Goal: Task Accomplishment & Management: Manage account settings

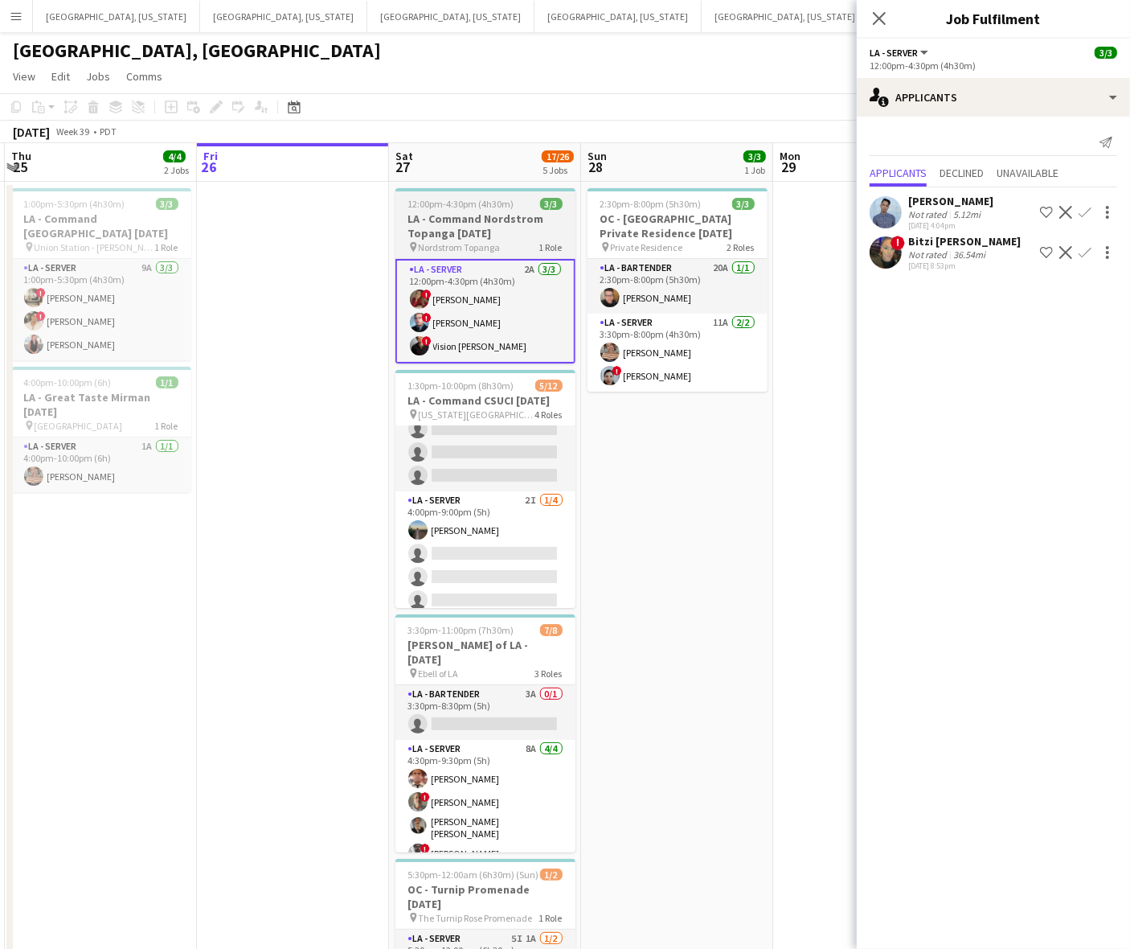
click at [479, 224] on h3 "LA - Command Nordstrom Topanga [DATE]" at bounding box center [486, 225] width 180 height 29
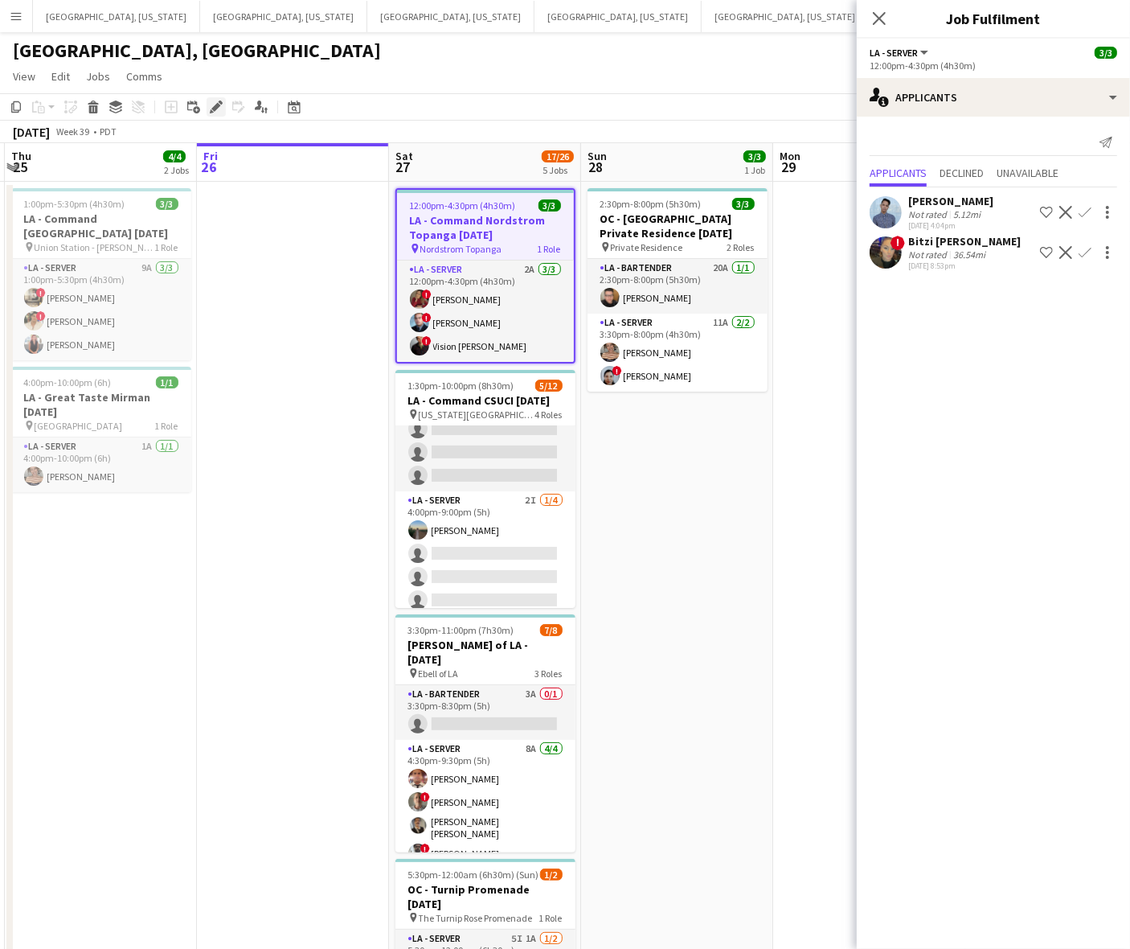
click at [219, 99] on div "Edit" at bounding box center [216, 106] width 19 height 19
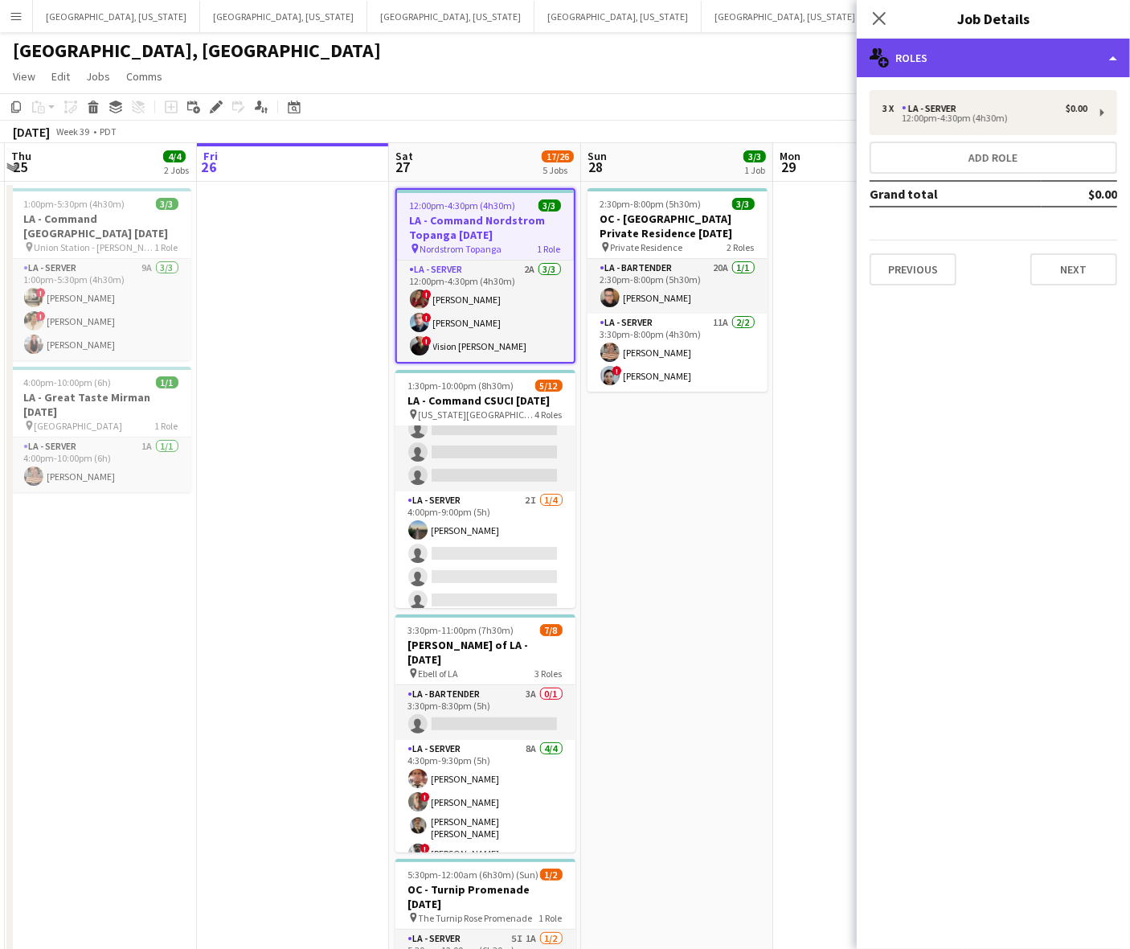
click at [970, 65] on div "multiple-users-add Roles" at bounding box center [993, 58] width 273 height 39
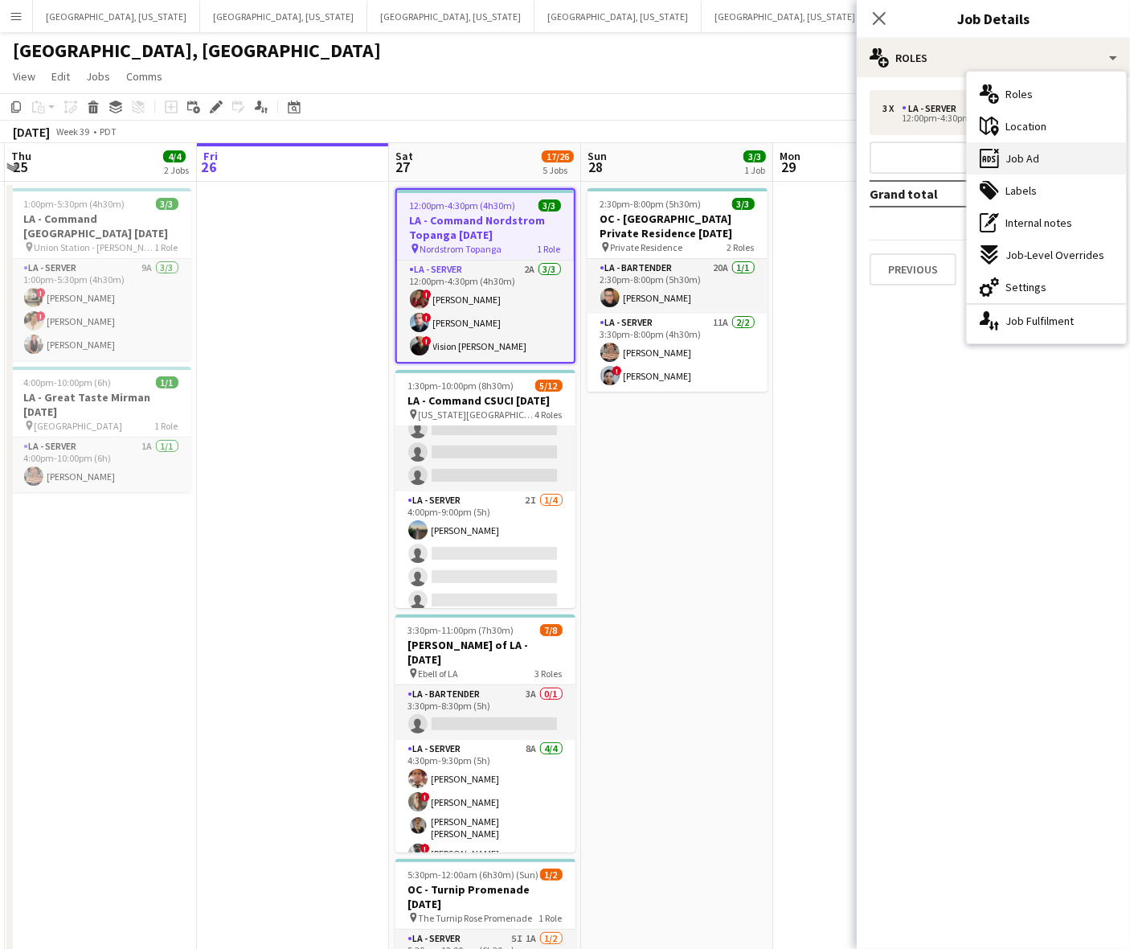
click at [1014, 158] on span "Job Ad" at bounding box center [1023, 158] width 34 height 14
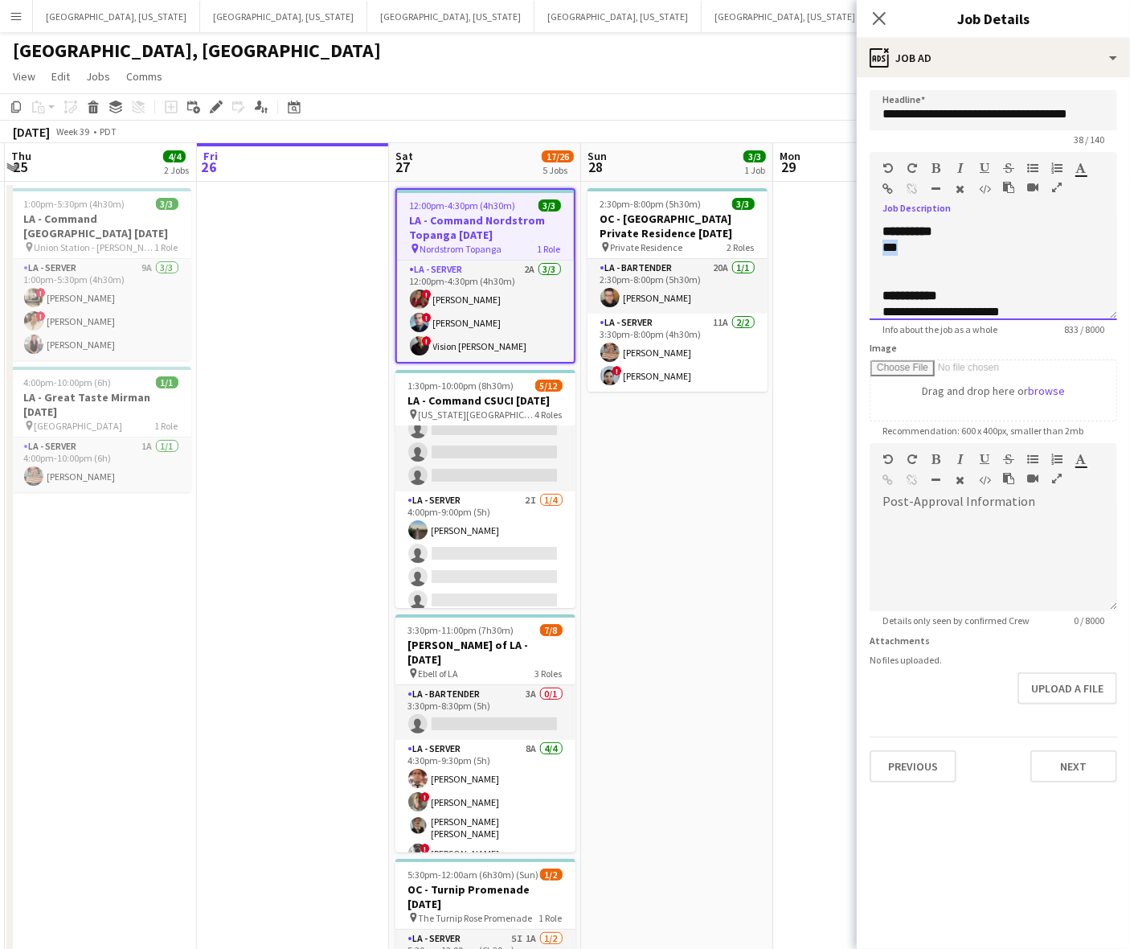
drag, startPoint x: 865, startPoint y: 250, endPoint x: 855, endPoint y: 241, distance: 13.7
click at [856, 250] on body "Menu Boards Boards Boards All jobs Status Workforce Workforce My Workforce Recr…" at bounding box center [565, 586] width 1130 height 1172
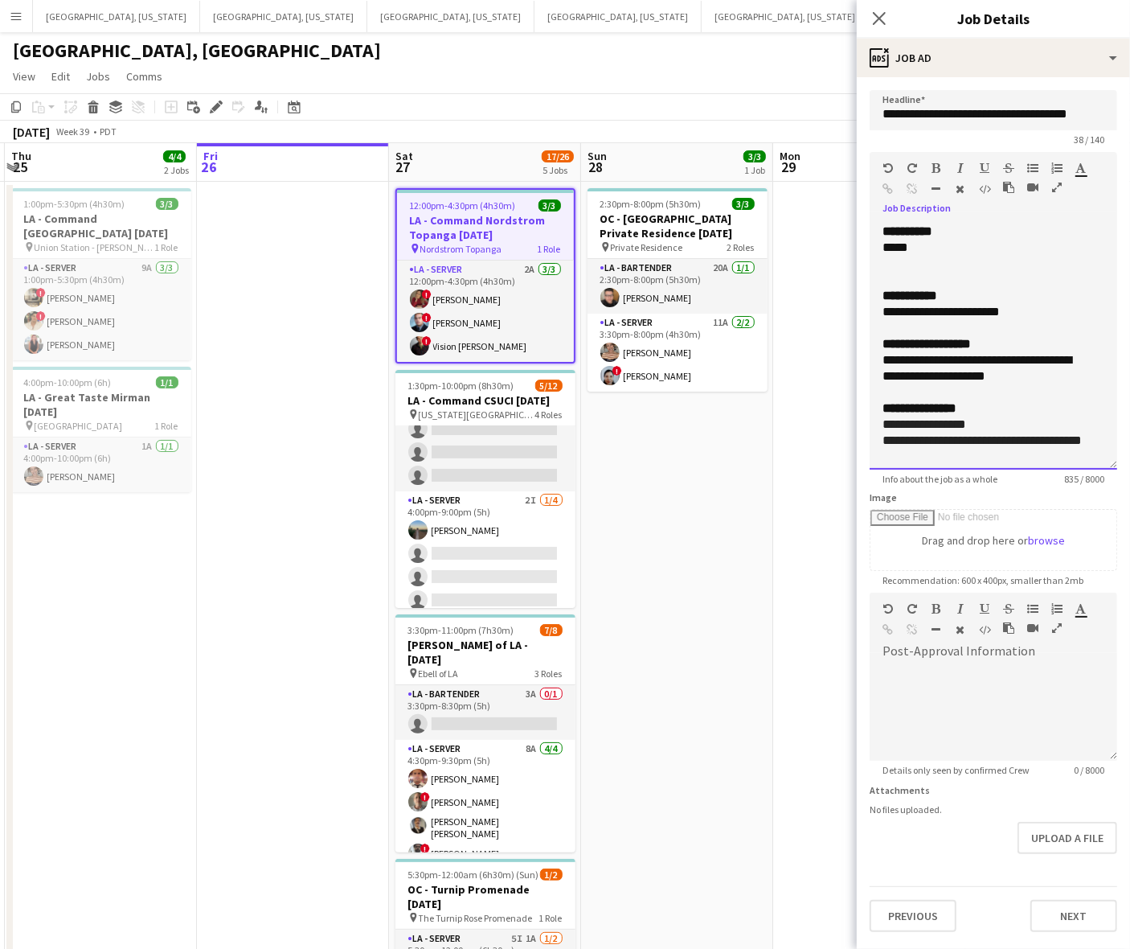
drag, startPoint x: 1103, startPoint y: 314, endPoint x: 1066, endPoint y: 430, distance: 122.3
click at [1089, 461] on div "**********" at bounding box center [994, 347] width 248 height 246
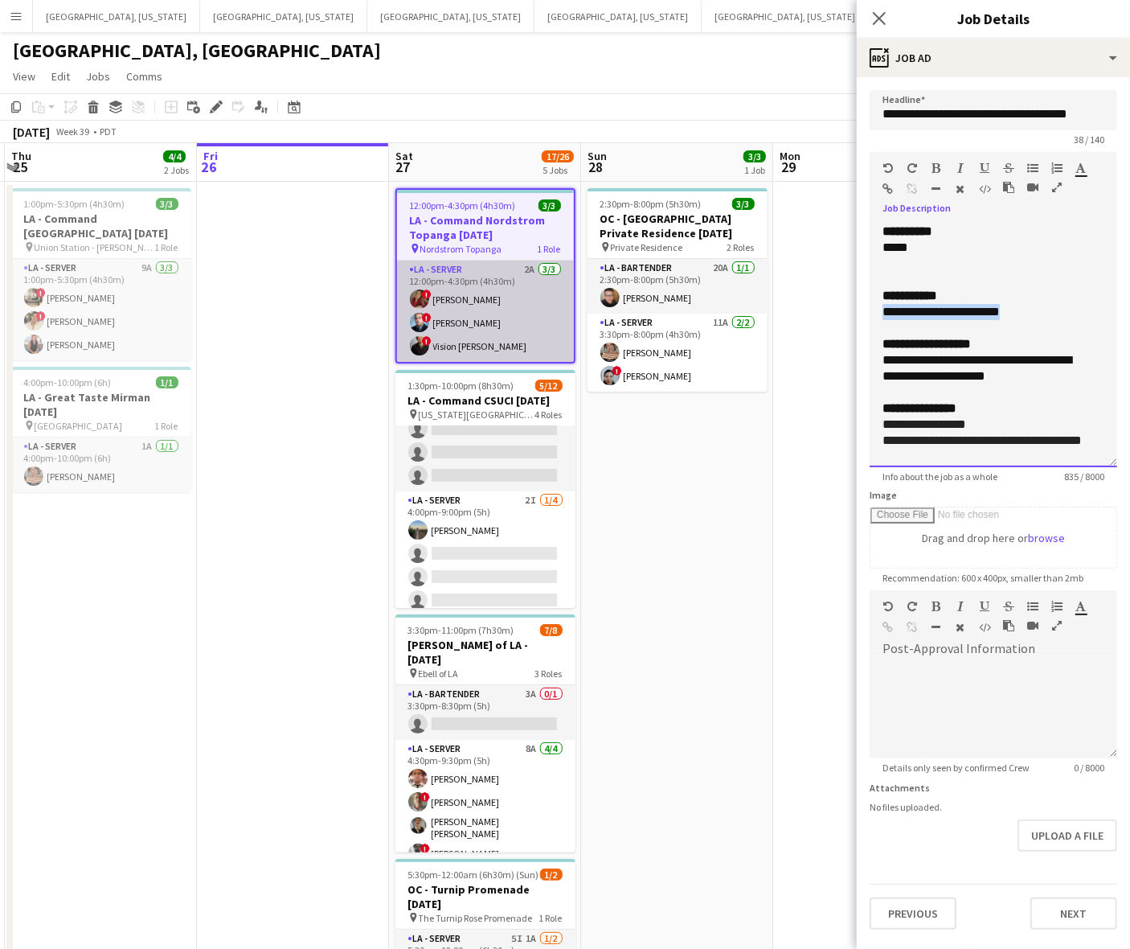
drag, startPoint x: 1033, startPoint y: 312, endPoint x: 571, endPoint y: 279, distance: 463.5
click at [865, 316] on form "**********" at bounding box center [993, 509] width 273 height 839
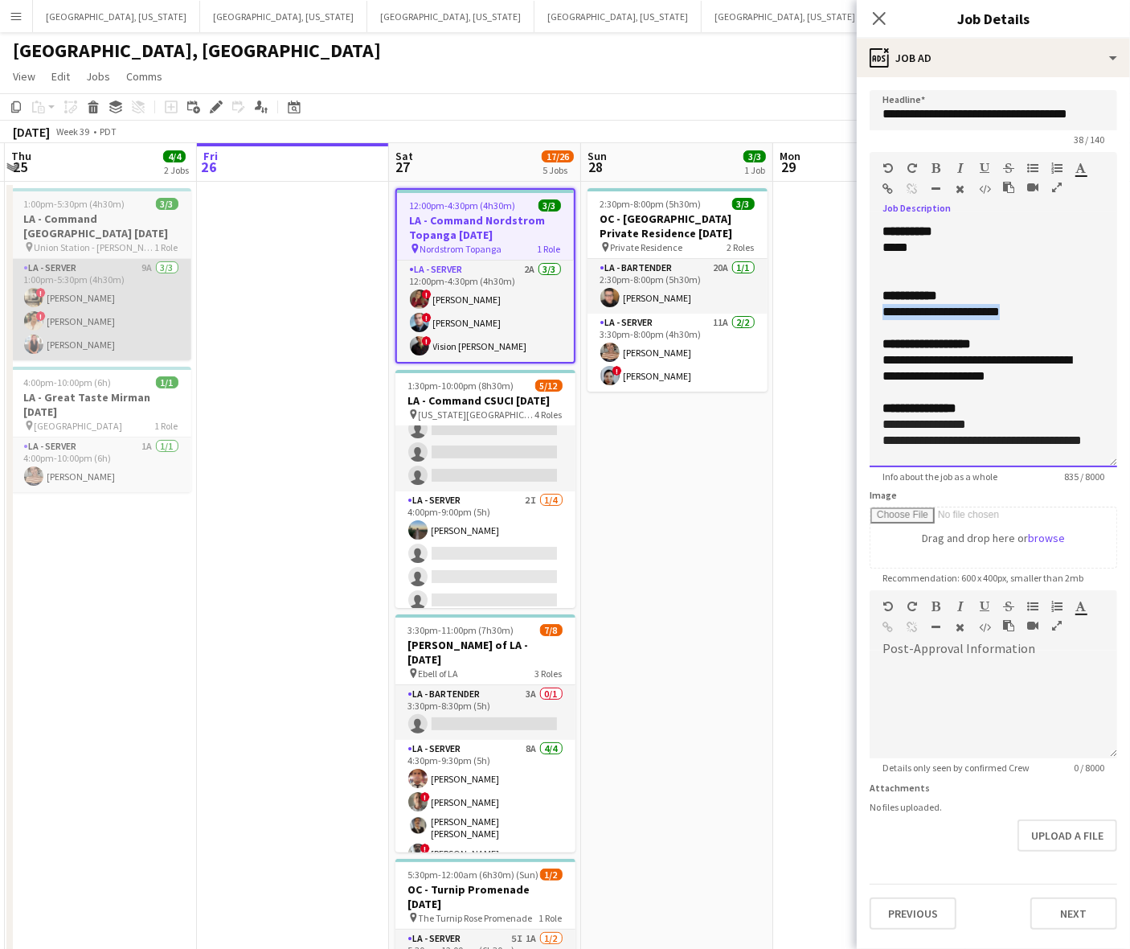
copy div "**********"
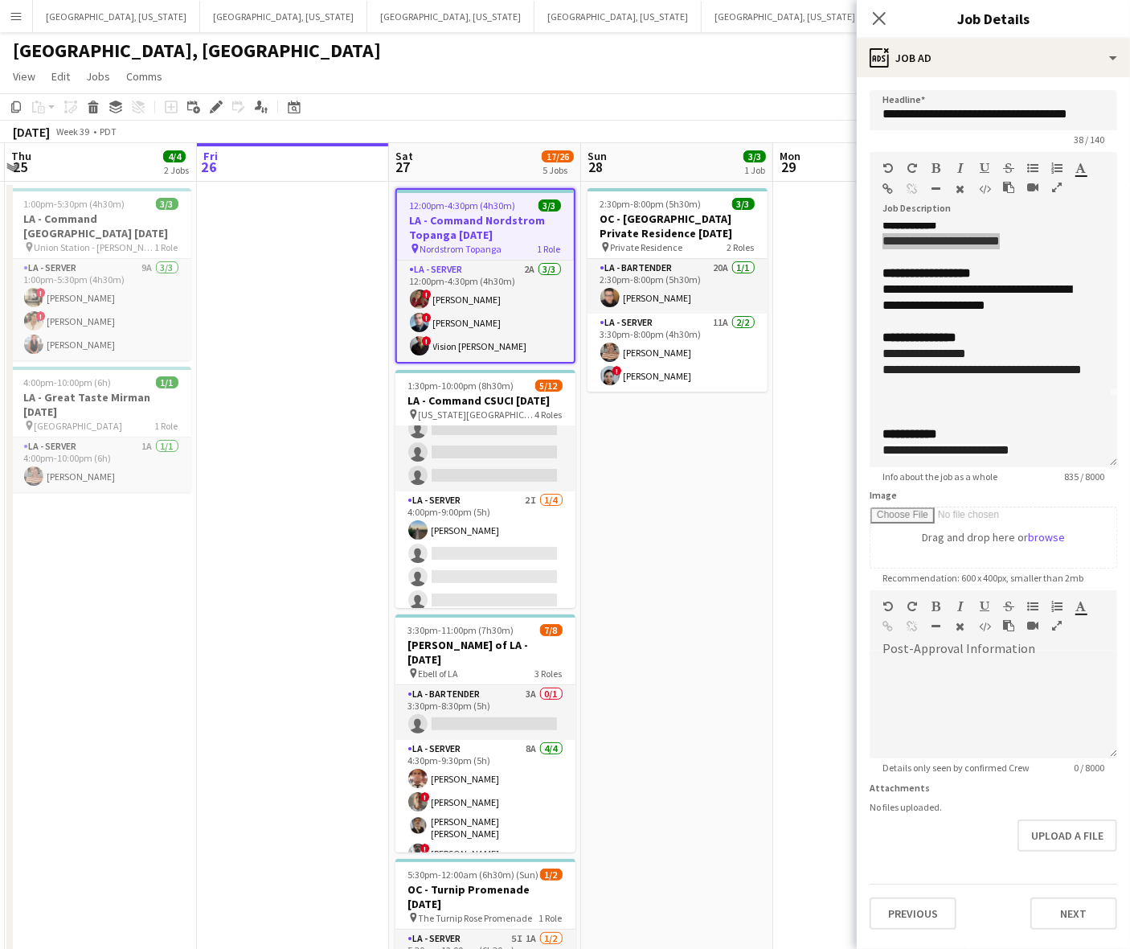
scroll to position [100, 0]
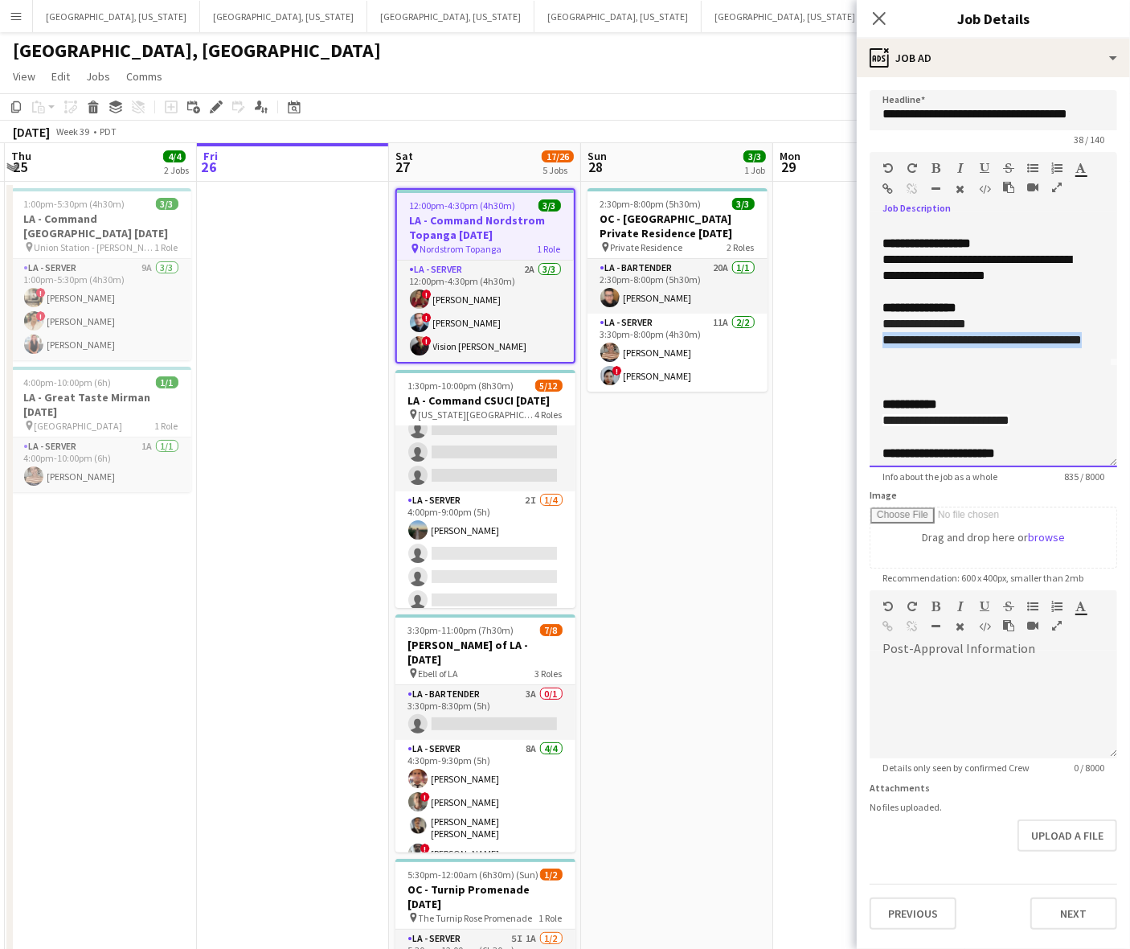
drag, startPoint x: 951, startPoint y: 363, endPoint x: 850, endPoint y: 335, distance: 104.9
click at [850, 335] on body "Menu Boards Boards Boards All jobs Status Workforce Workforce My Workforce Recr…" at bounding box center [565, 586] width 1130 height 1172
copy font "**********"
drag, startPoint x: 882, startPoint y: 314, endPoint x: 846, endPoint y: 326, distance: 38.4
click at [846, 326] on body "Menu Boards Boards Boards All jobs Status Workforce Workforce My Workforce Recr…" at bounding box center [565, 586] width 1130 height 1172
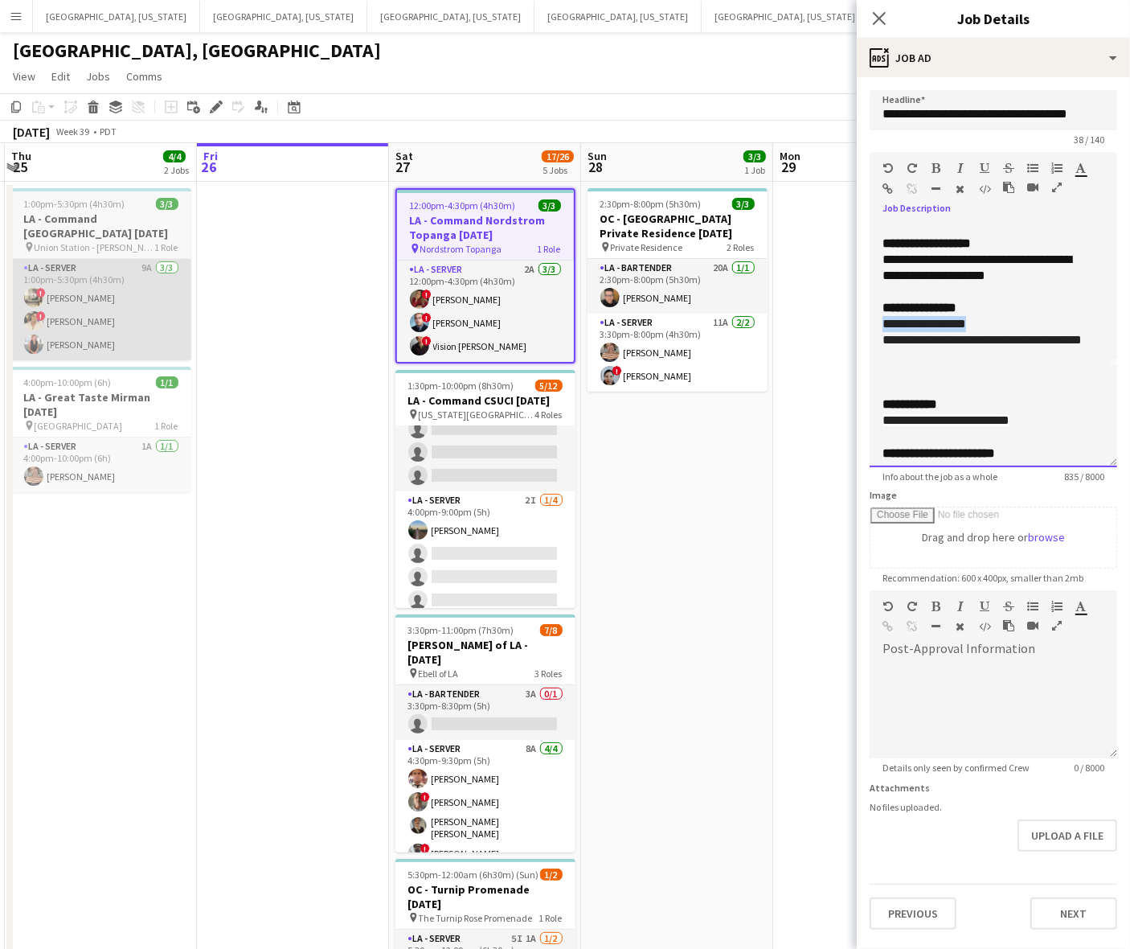
copy font "**********"
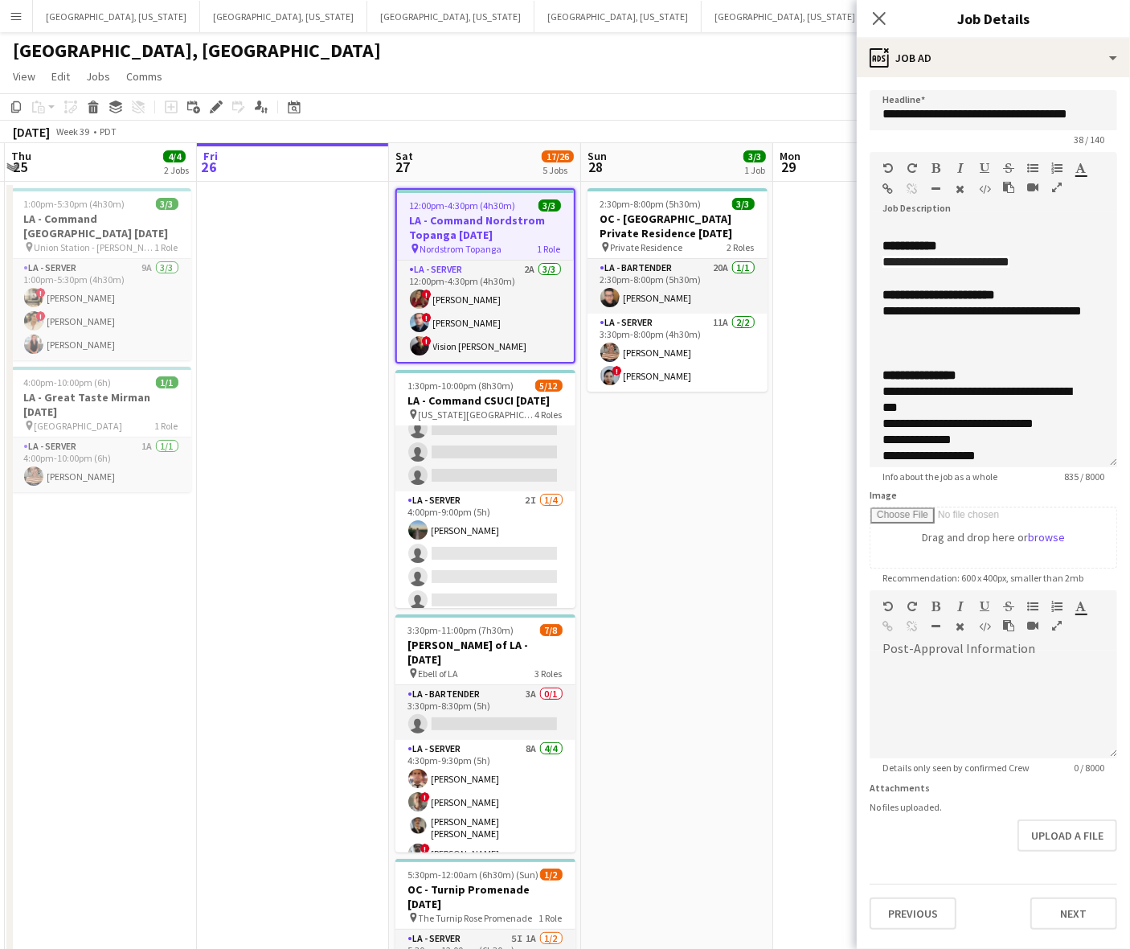
scroll to position [301, 0]
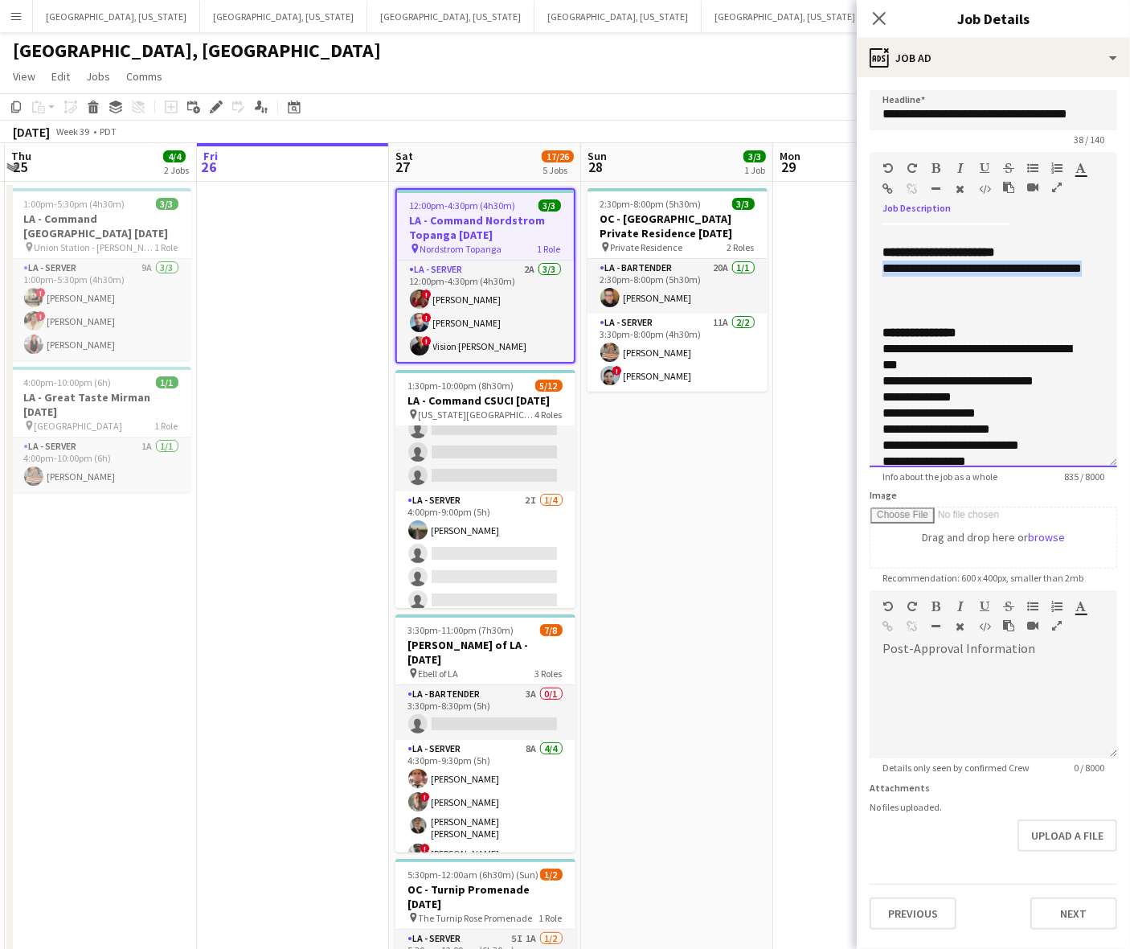
drag, startPoint x: 926, startPoint y: 306, endPoint x: 874, endPoint y: 289, distance: 54.9
click at [874, 289] on div "**********" at bounding box center [994, 346] width 248 height 244
copy span "**********"
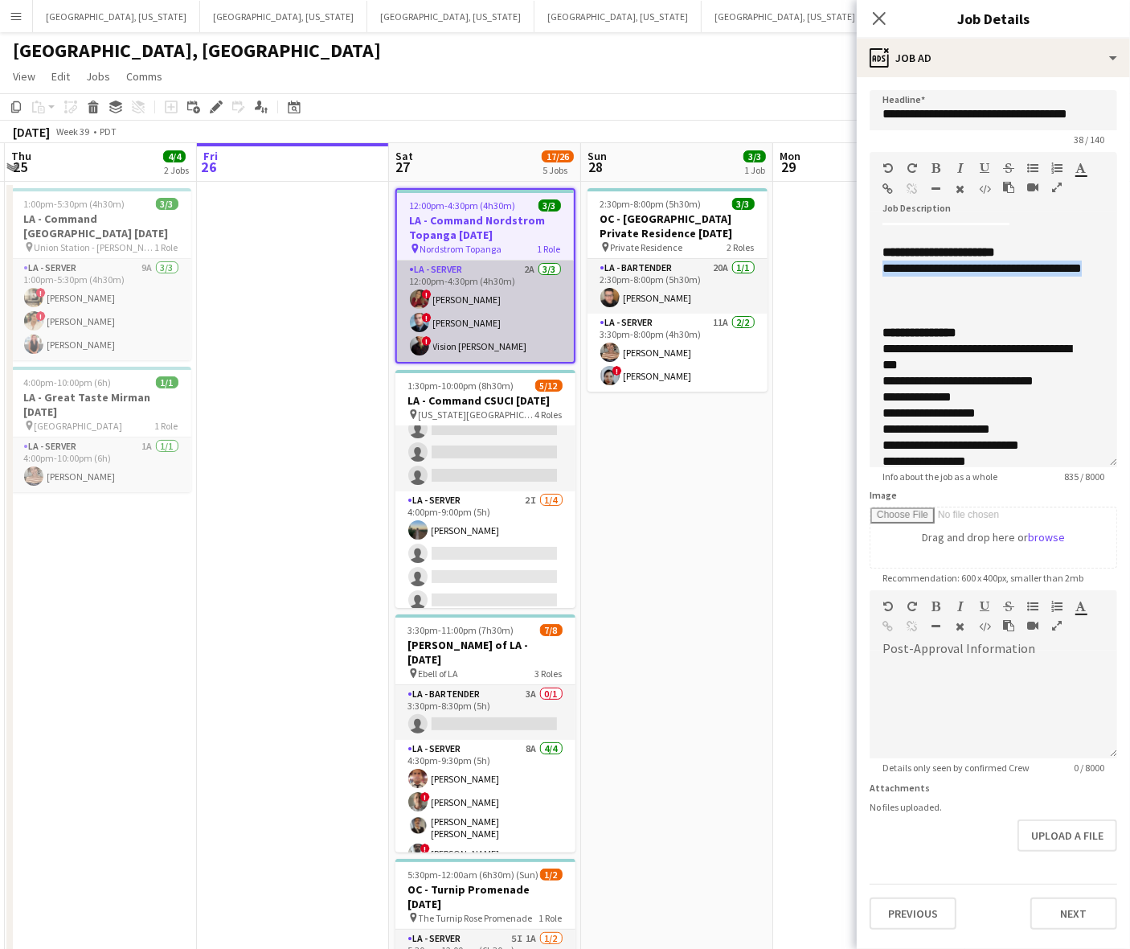
click at [456, 306] on app-card-role "LA - Server 2A [DATE] 12:00pm-4:30pm (4h30m) ! [PERSON_NAME] ! [PERSON_NAME] ! …" at bounding box center [485, 310] width 177 height 101
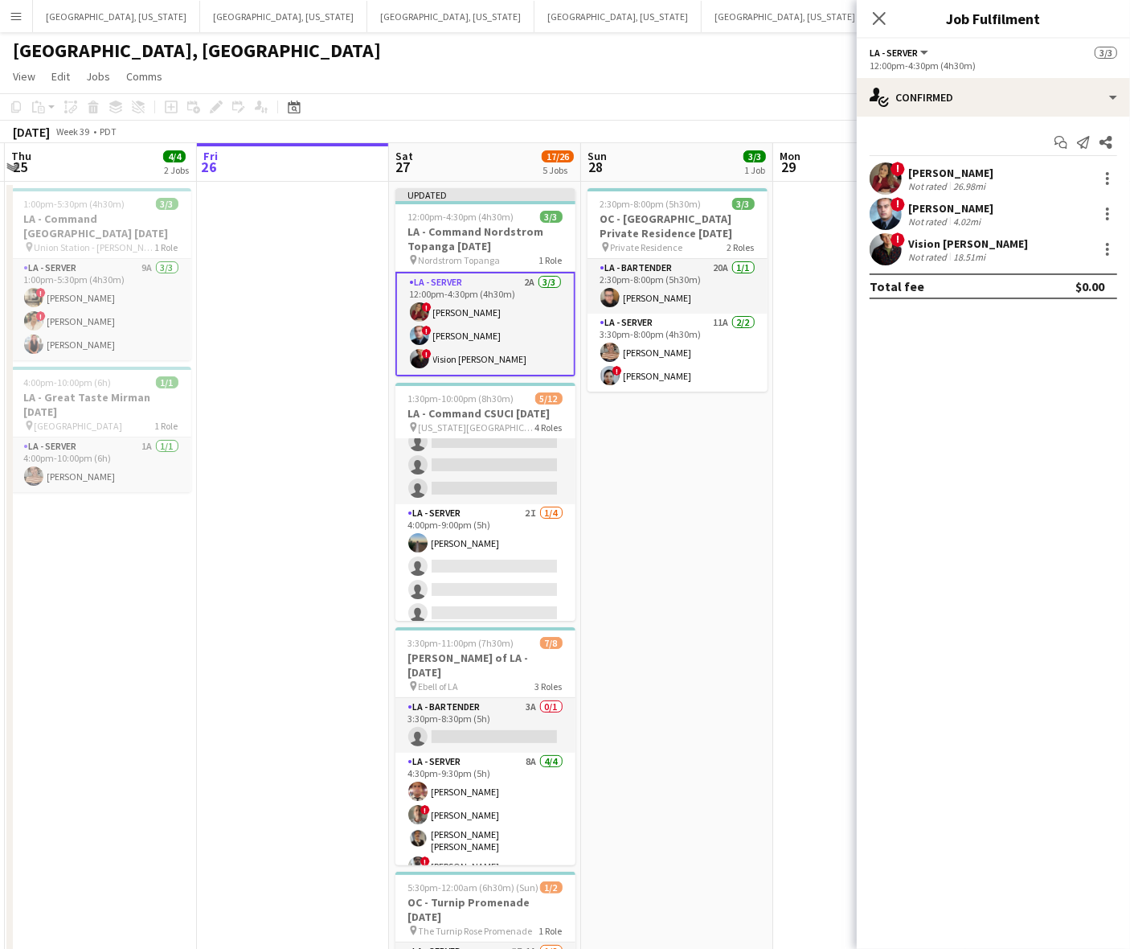
click at [990, 166] on div "! [PERSON_NAME] Not rated 26.98mi" at bounding box center [993, 178] width 273 height 32
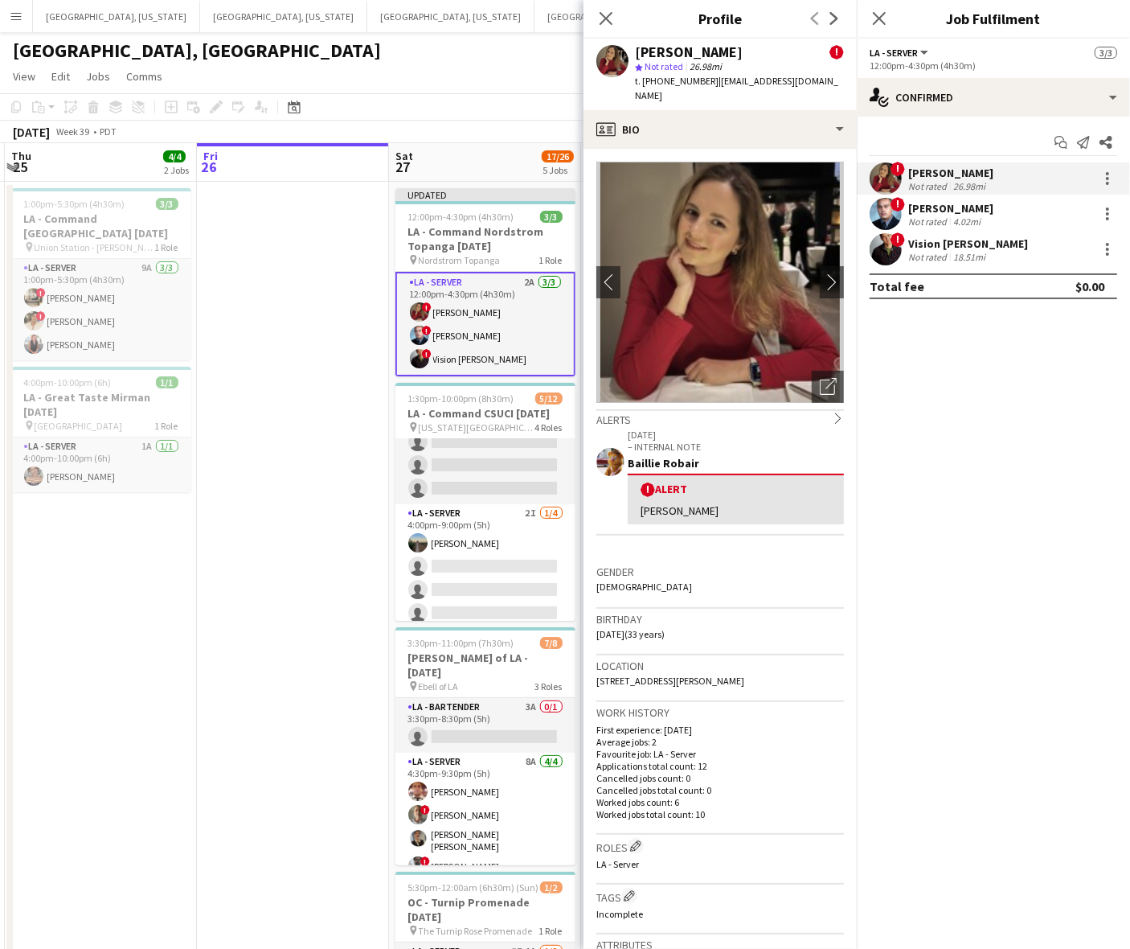
click at [680, 78] on span "t. [PHONE_NUMBER]" at bounding box center [677, 81] width 84 height 12
copy span "13236906312"
click at [941, 207] on div "[PERSON_NAME]" at bounding box center [951, 208] width 85 height 14
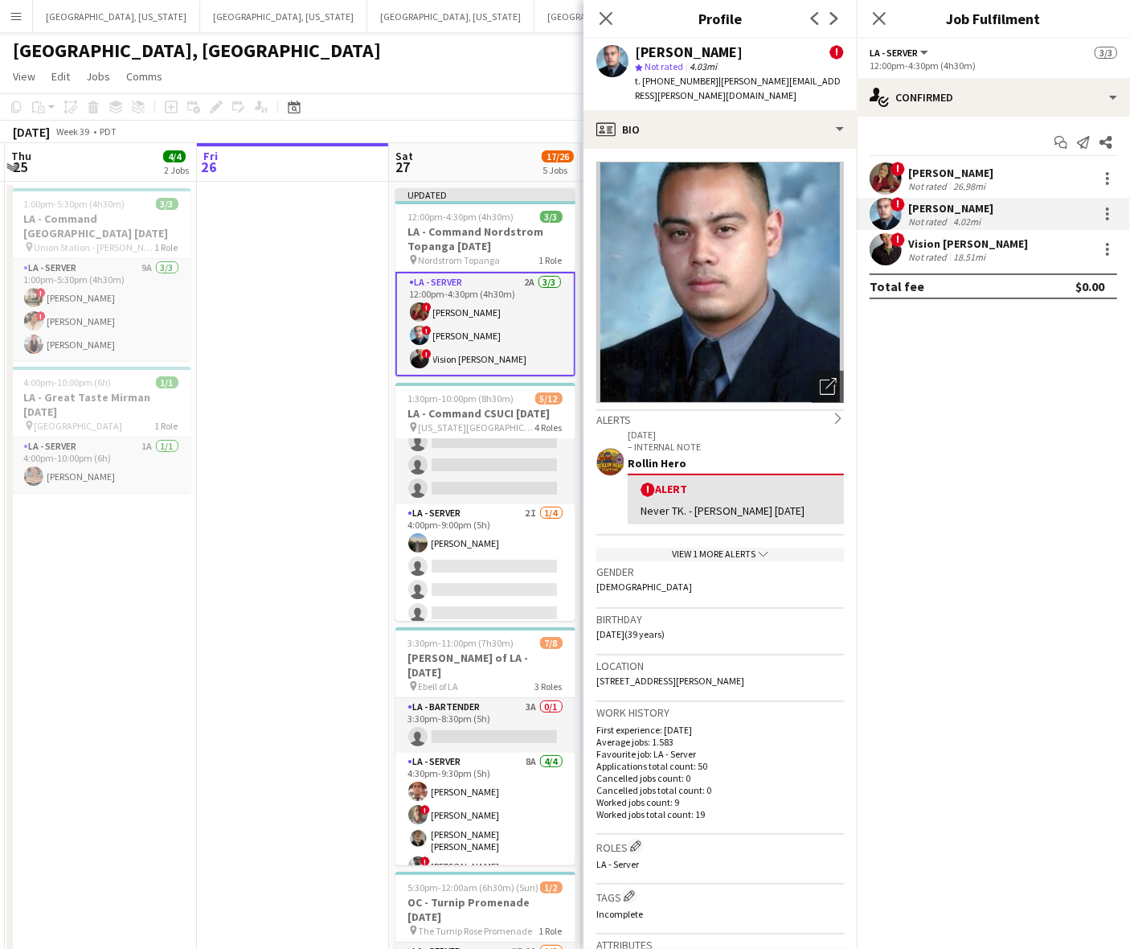
click at [665, 83] on span "t. [PHONE_NUMBER]" at bounding box center [677, 81] width 84 height 12
copy span "13109896939"
click at [935, 237] on div "Vision [PERSON_NAME]" at bounding box center [969, 243] width 120 height 14
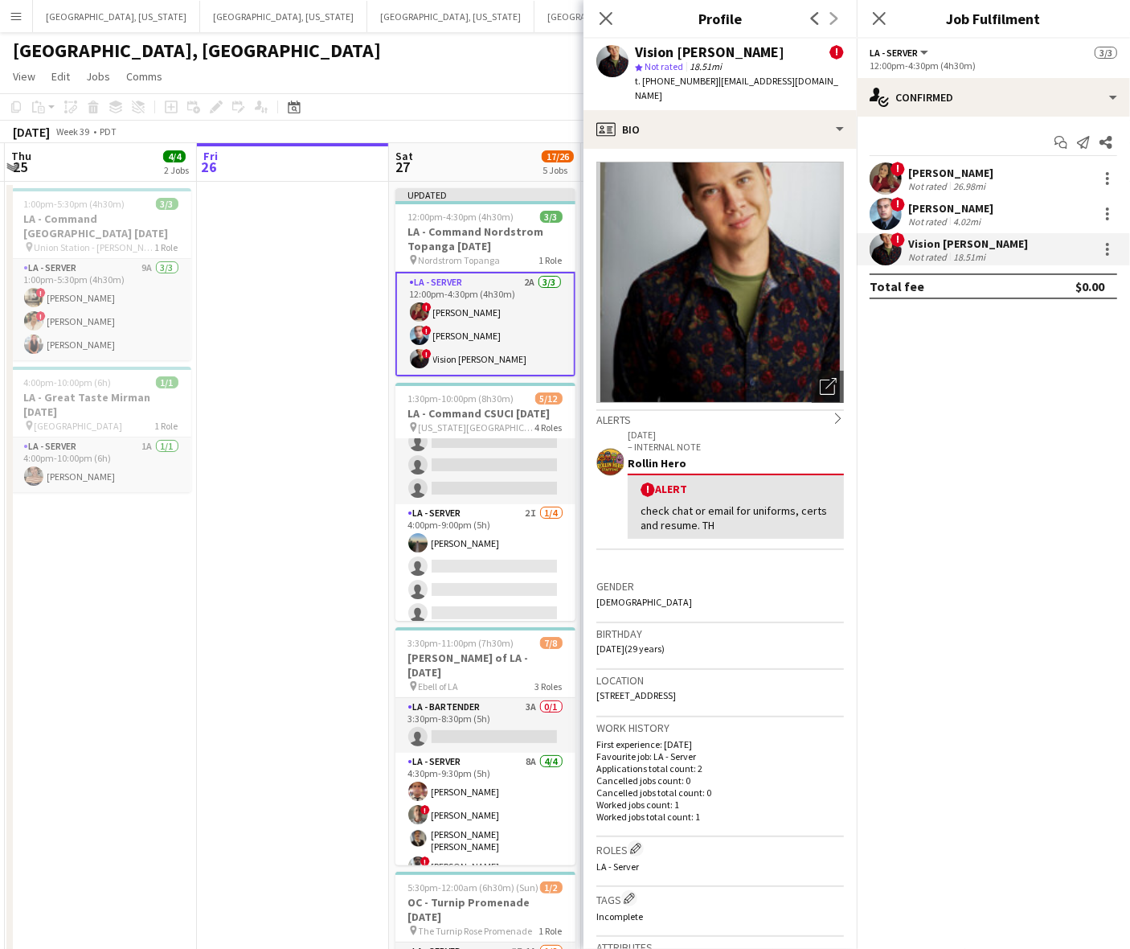
click at [678, 85] on span "t. [PHONE_NUMBER]" at bounding box center [677, 81] width 84 height 12
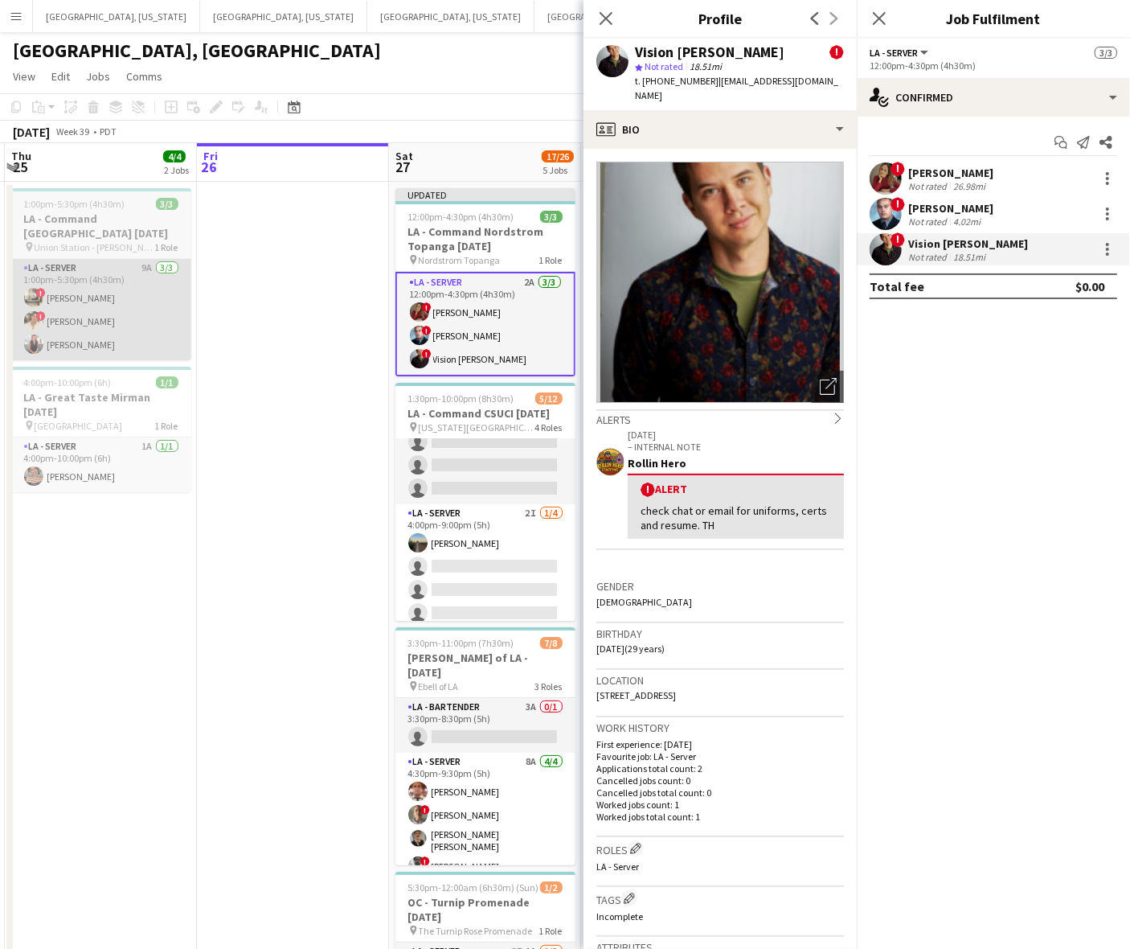
copy span "18034476797"
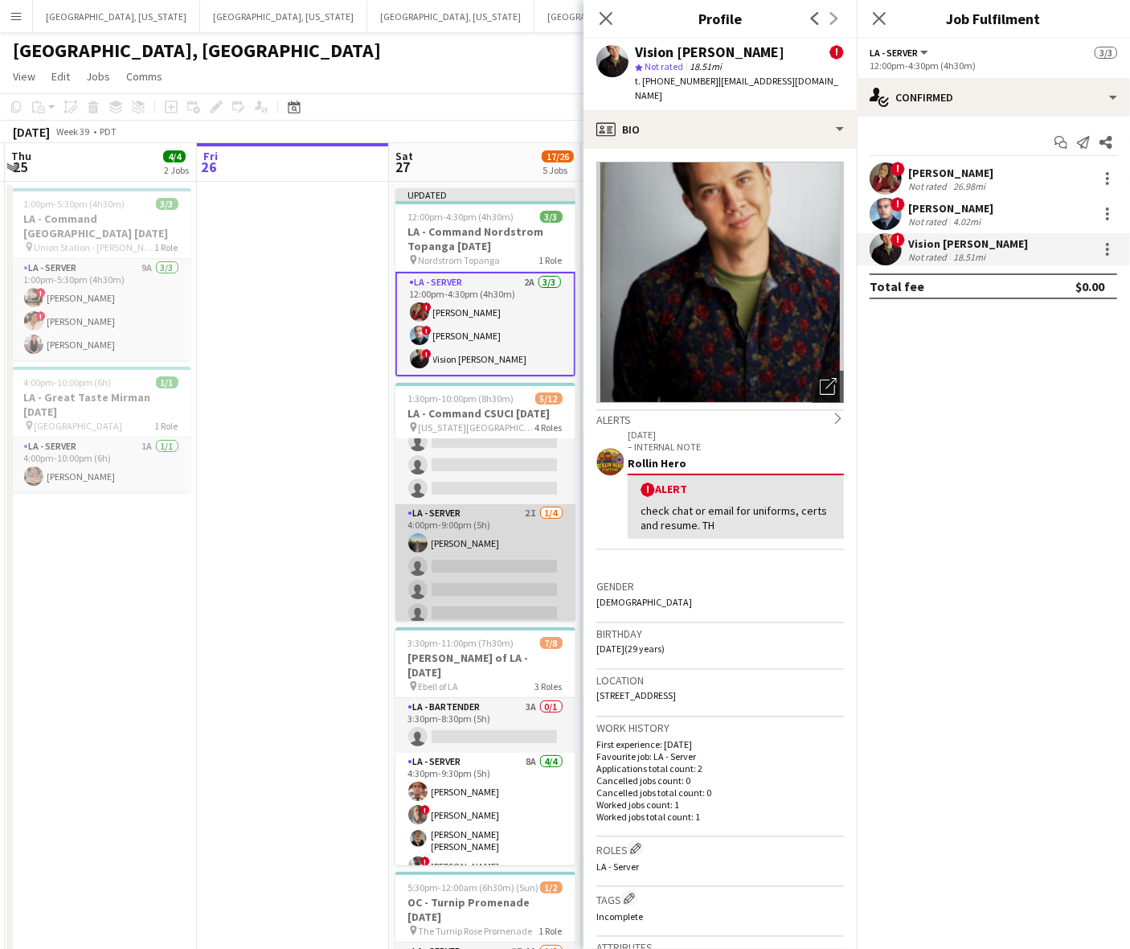
scroll to position [0, 0]
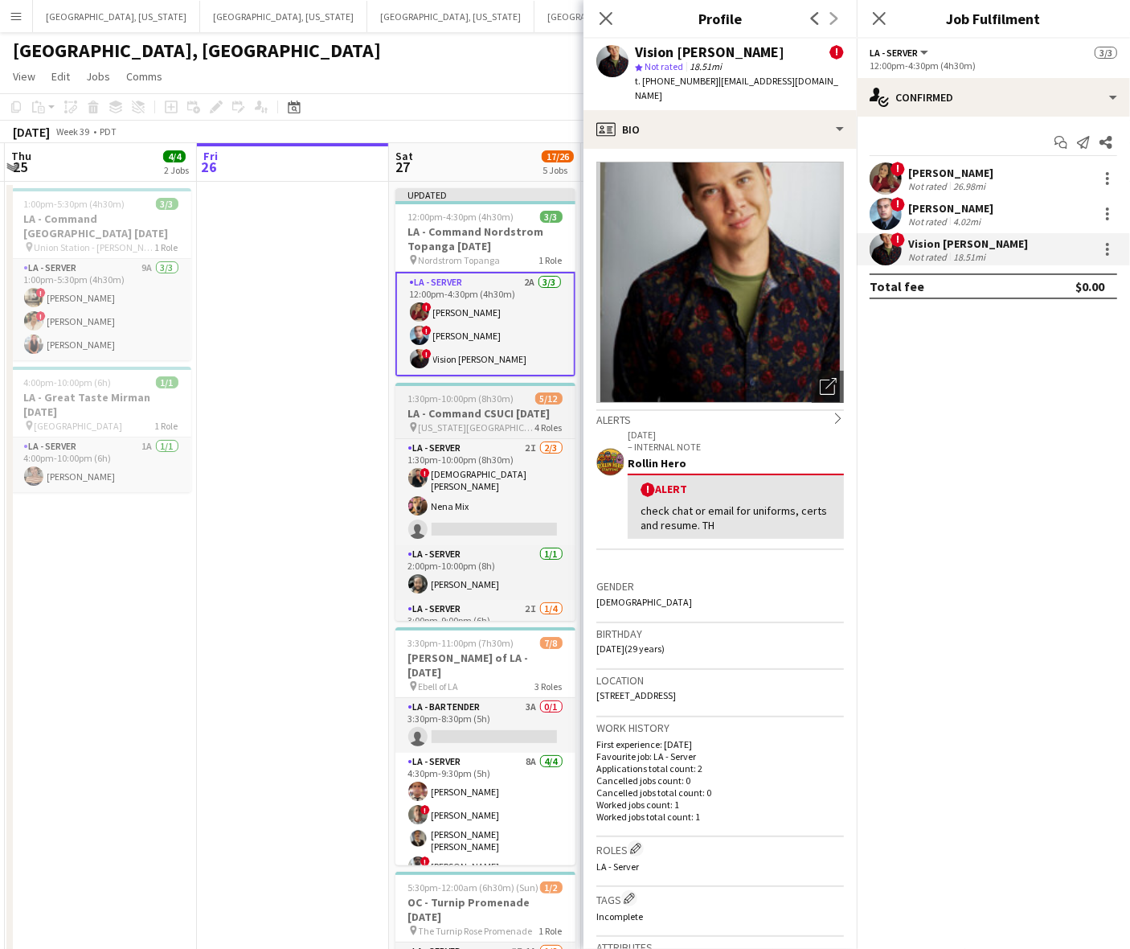
drag, startPoint x: 311, startPoint y: 482, endPoint x: 451, endPoint y: 392, distance: 166.4
click at [315, 478] on app-date-cell at bounding box center [293, 677] width 192 height 991
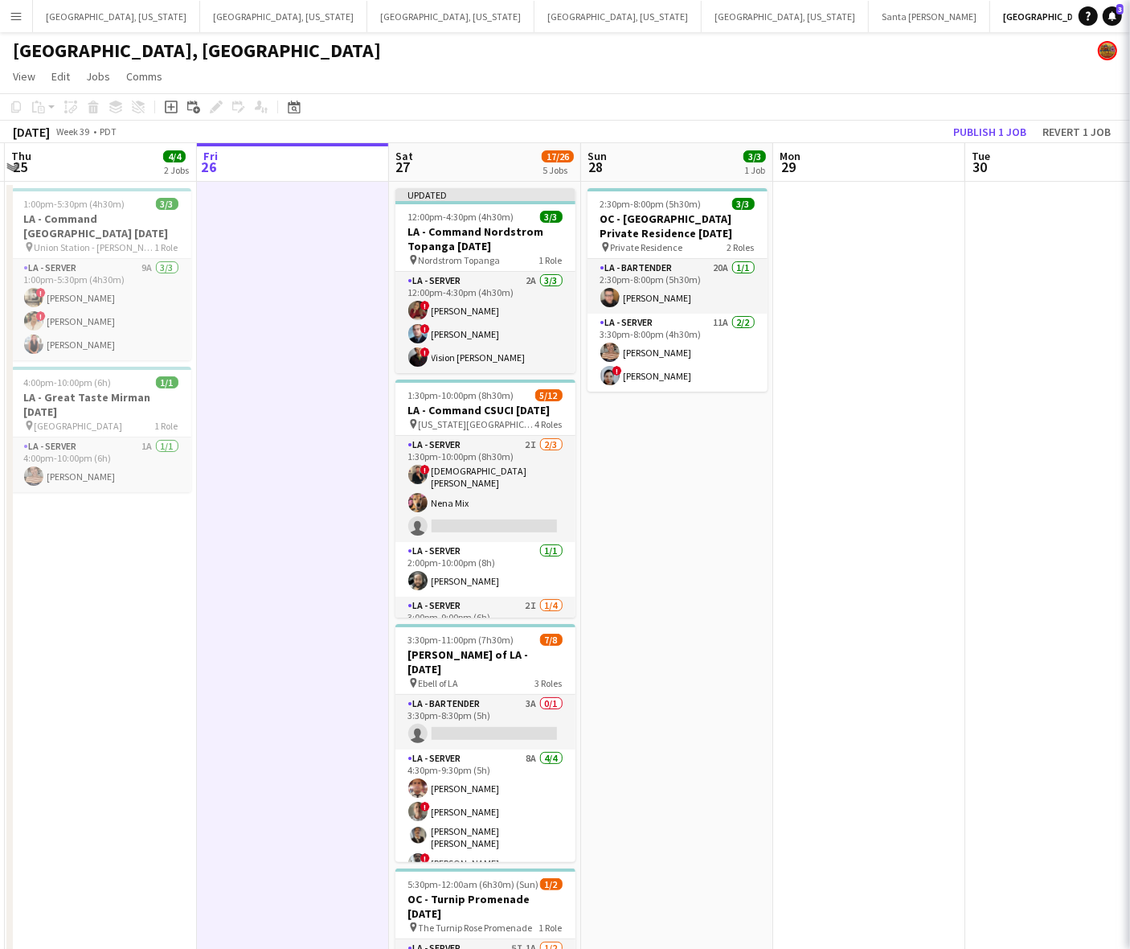
scroll to position [0, 375]
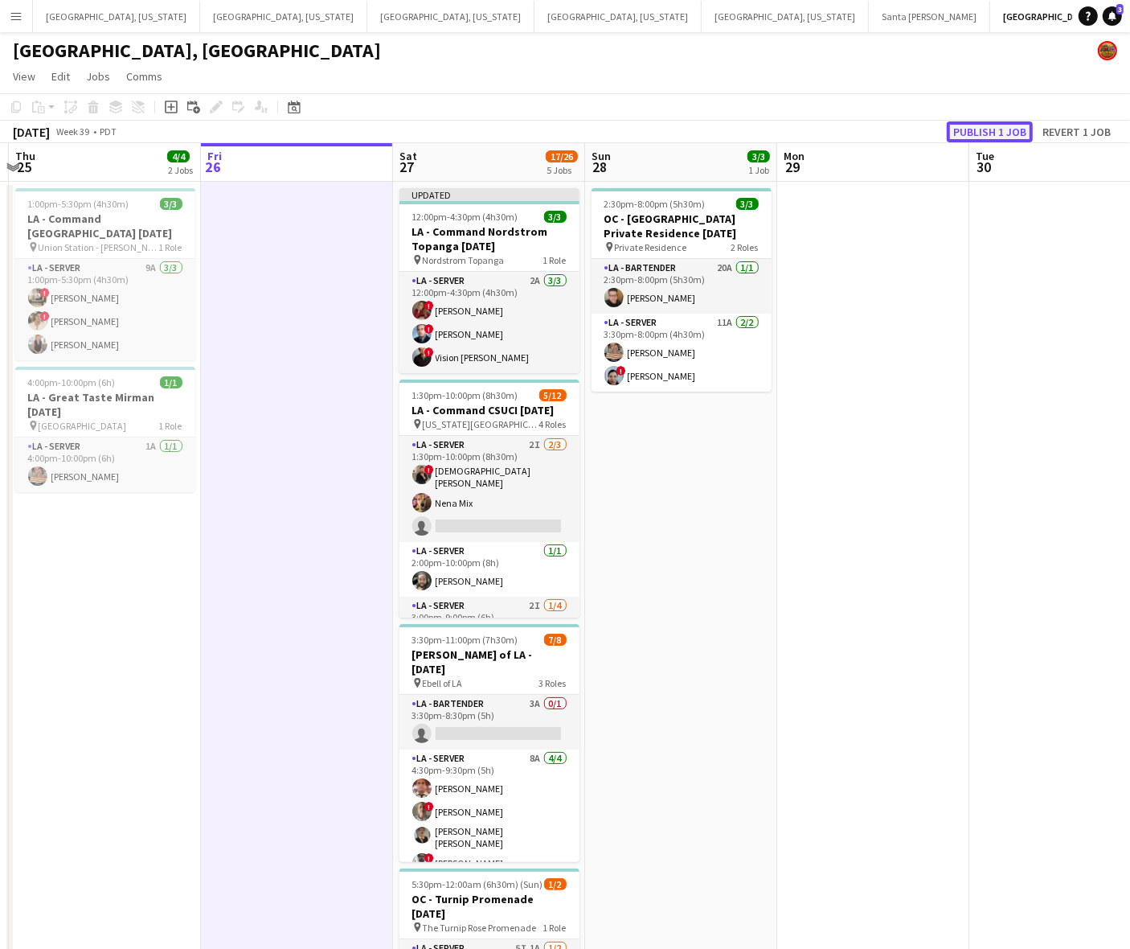
click at [990, 122] on button "Publish 1 job" at bounding box center [990, 131] width 86 height 21
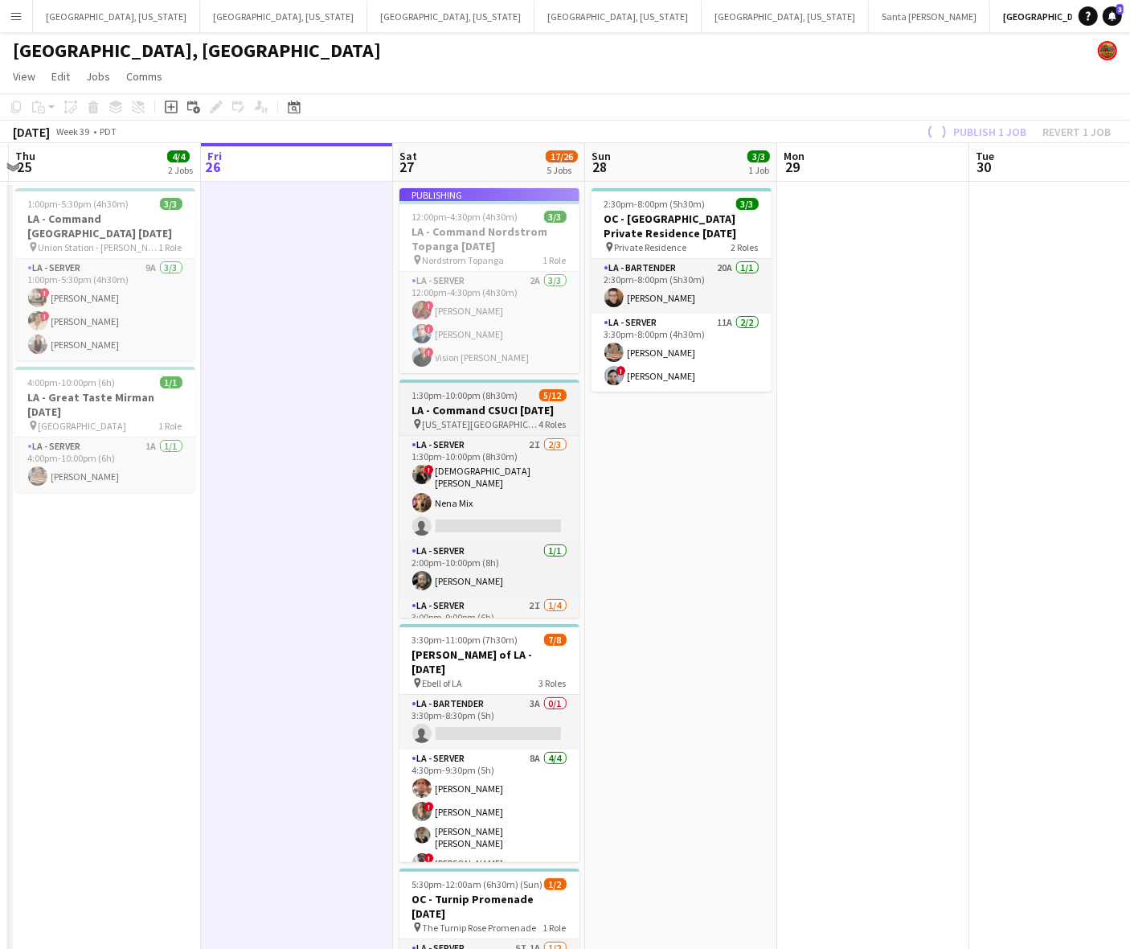
drag, startPoint x: 520, startPoint y: 412, endPoint x: 497, endPoint y: 394, distance: 29.3
click at [519, 412] on h3 "LA - Command CSUCI [DATE]" at bounding box center [490, 410] width 180 height 14
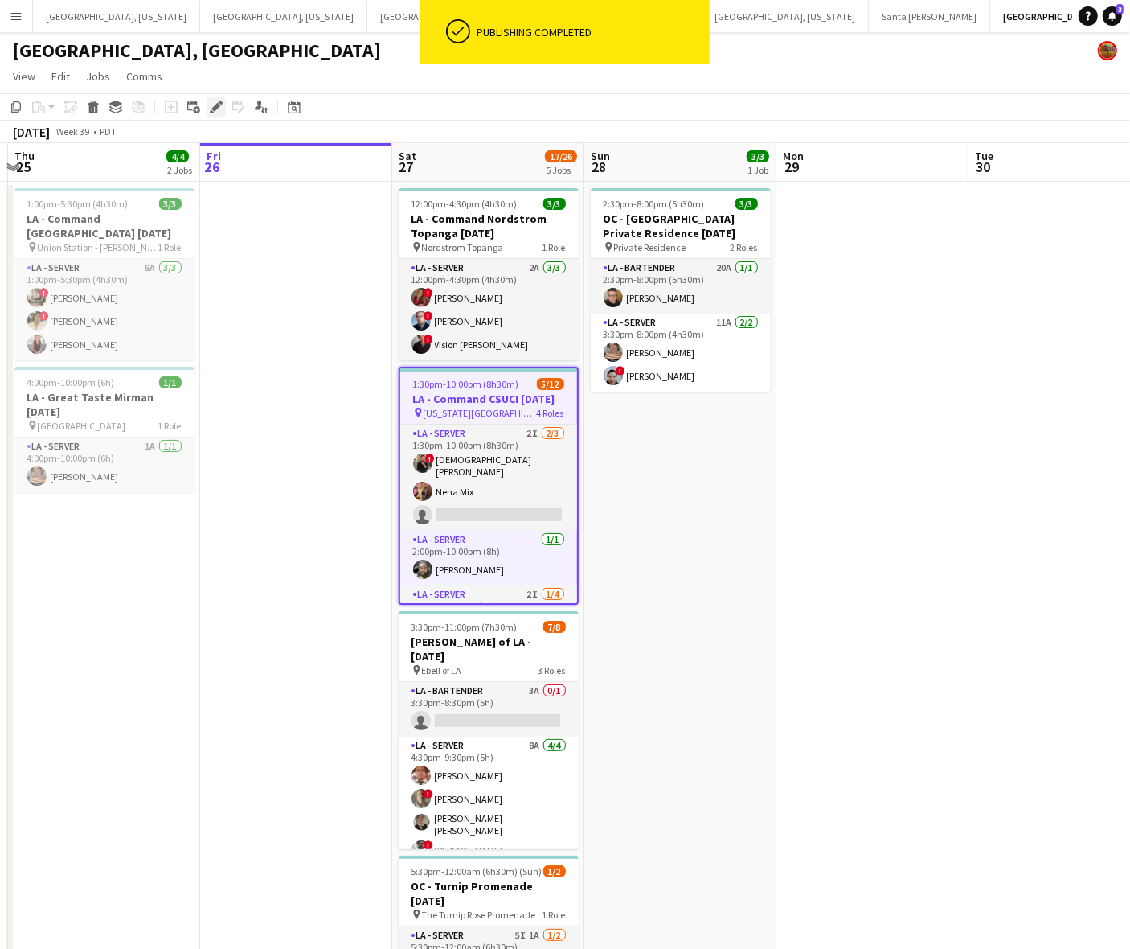
click at [211, 102] on icon "Edit" at bounding box center [216, 106] width 13 height 13
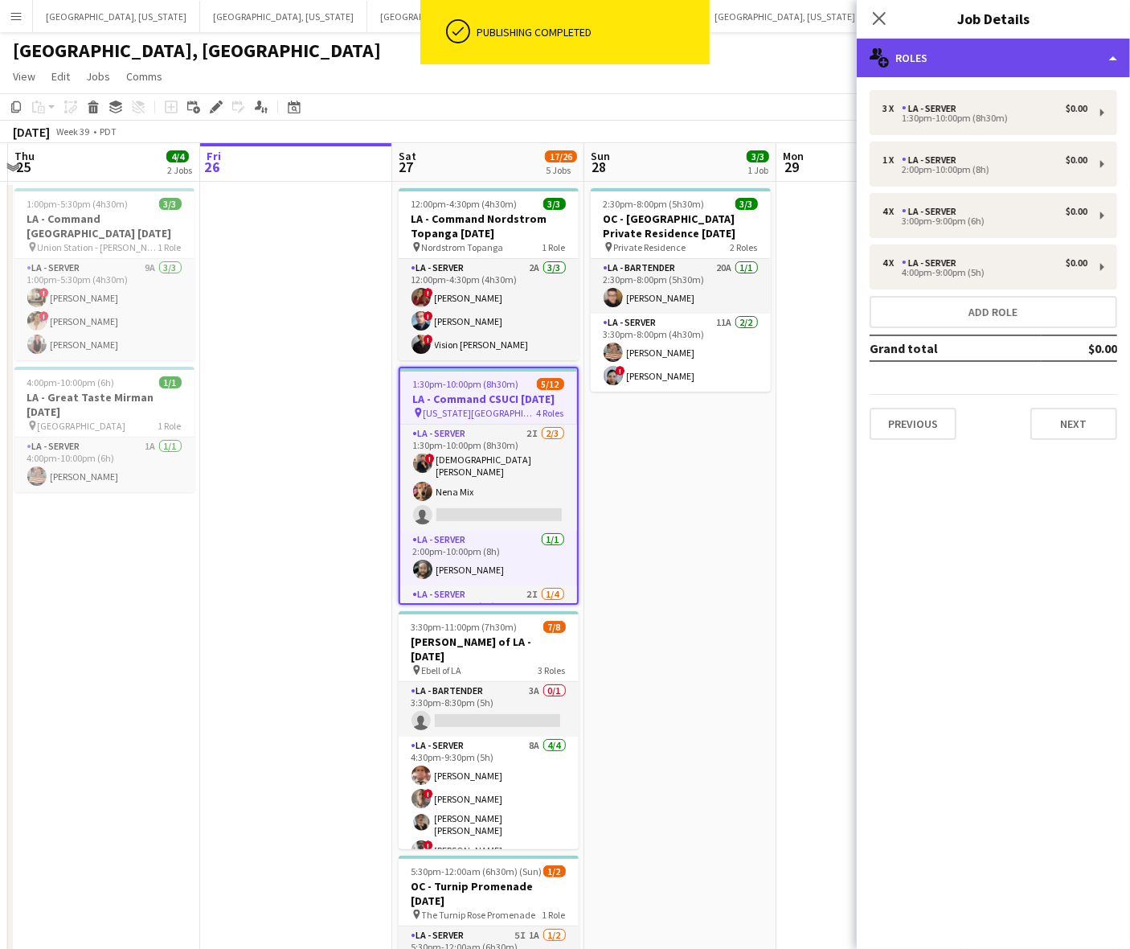
click at [1031, 53] on div "multiple-users-add Roles" at bounding box center [993, 58] width 273 height 39
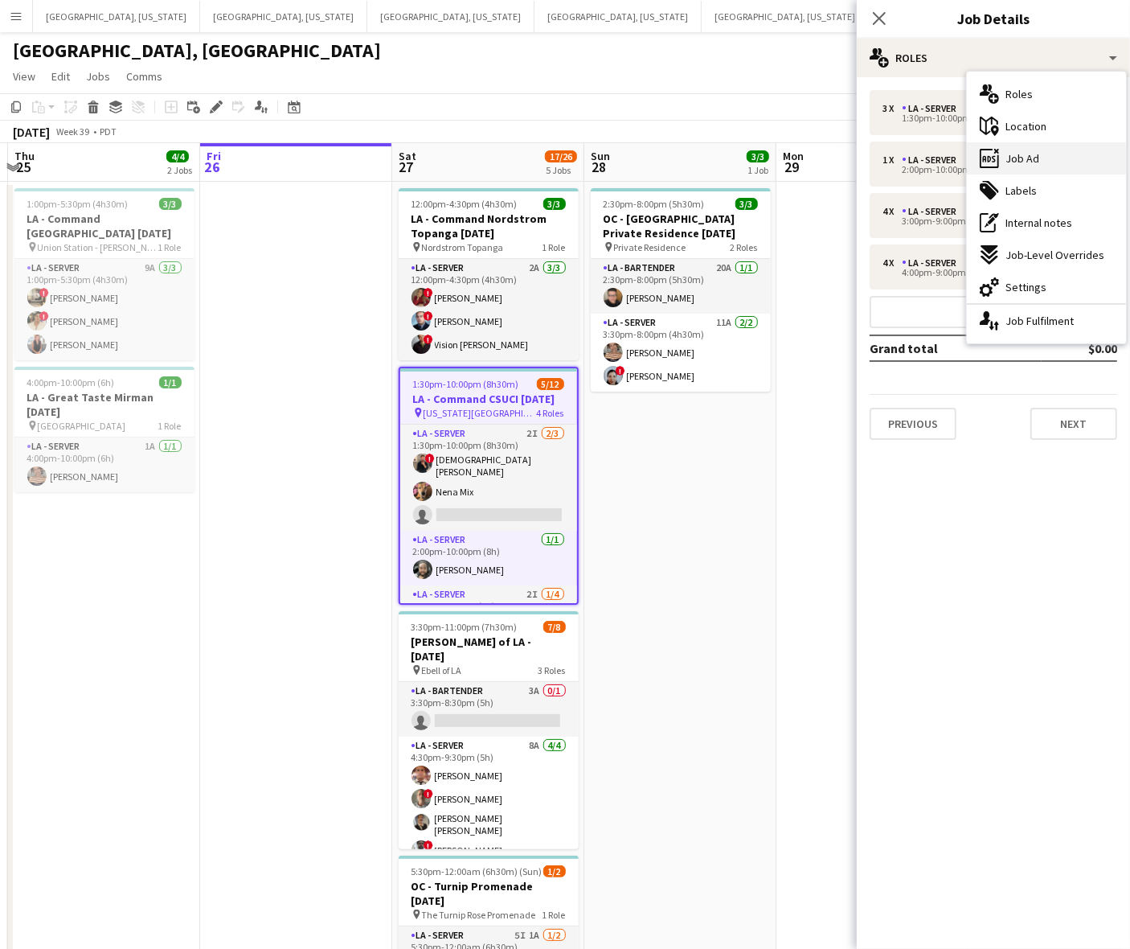
click at [1049, 157] on div "ads-window Job Ad" at bounding box center [1046, 158] width 159 height 32
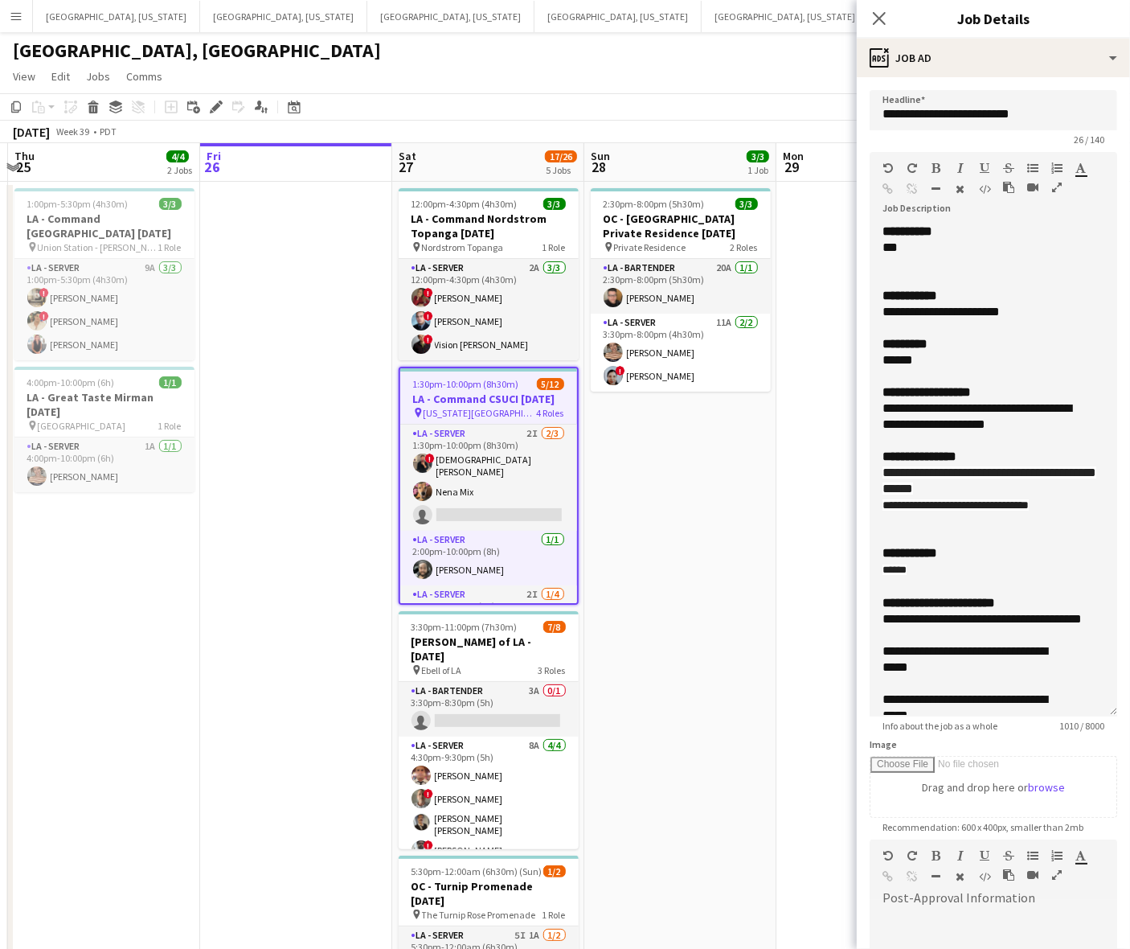
drag, startPoint x: 1112, startPoint y: 308, endPoint x: 974, endPoint y: 945, distance: 651.6
click at [983, 948] on html "Menu Boards Boards Boards All jobs Status Workforce Workforce My Workforce Recr…" at bounding box center [565, 592] width 1130 height 1185
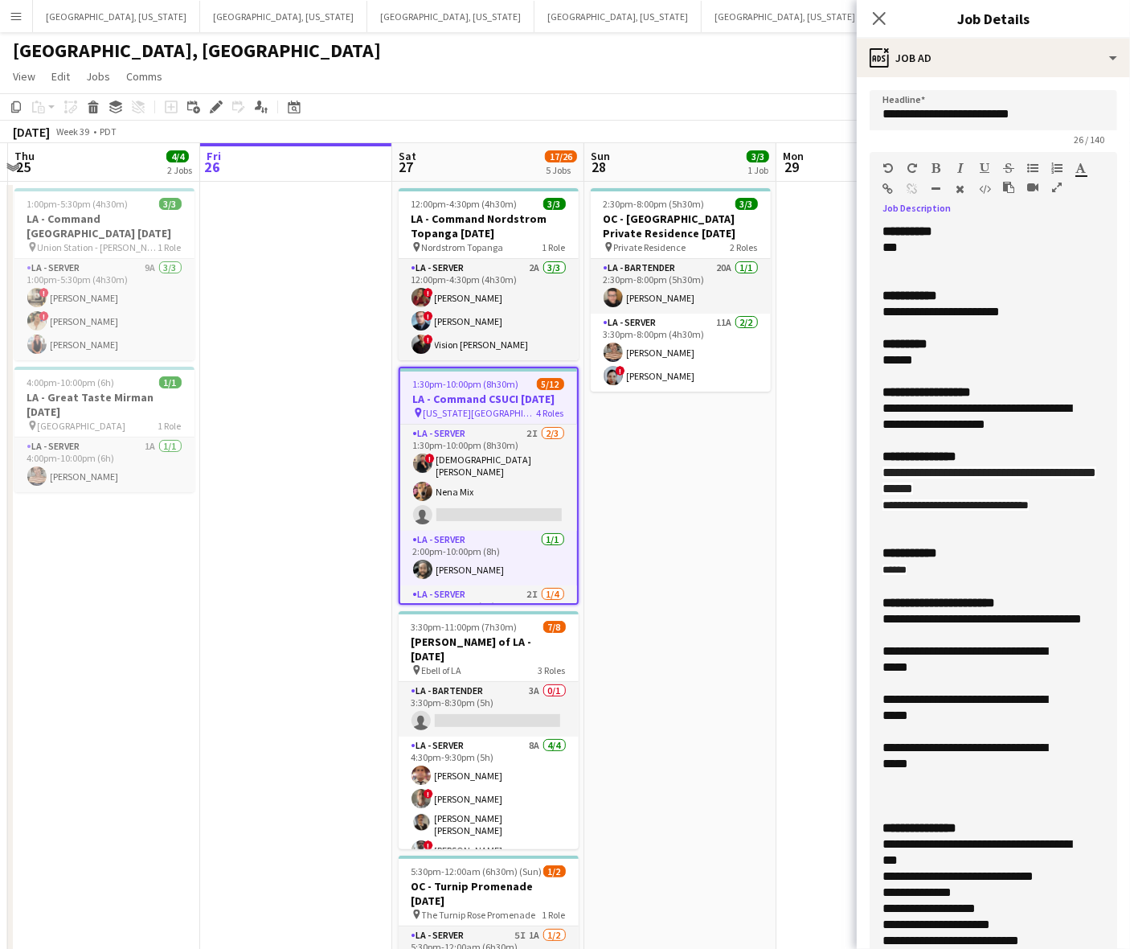
drag, startPoint x: 1066, startPoint y: 511, endPoint x: 861, endPoint y: 505, distance: 205.1
click at [861, 505] on form "**********" at bounding box center [993, 782] width 273 height 1385
copy span "**********"
drag, startPoint x: 1034, startPoint y: 529, endPoint x: 1045, endPoint y: 481, distance: 49.5
click at [1034, 524] on div at bounding box center [994, 521] width 222 height 16
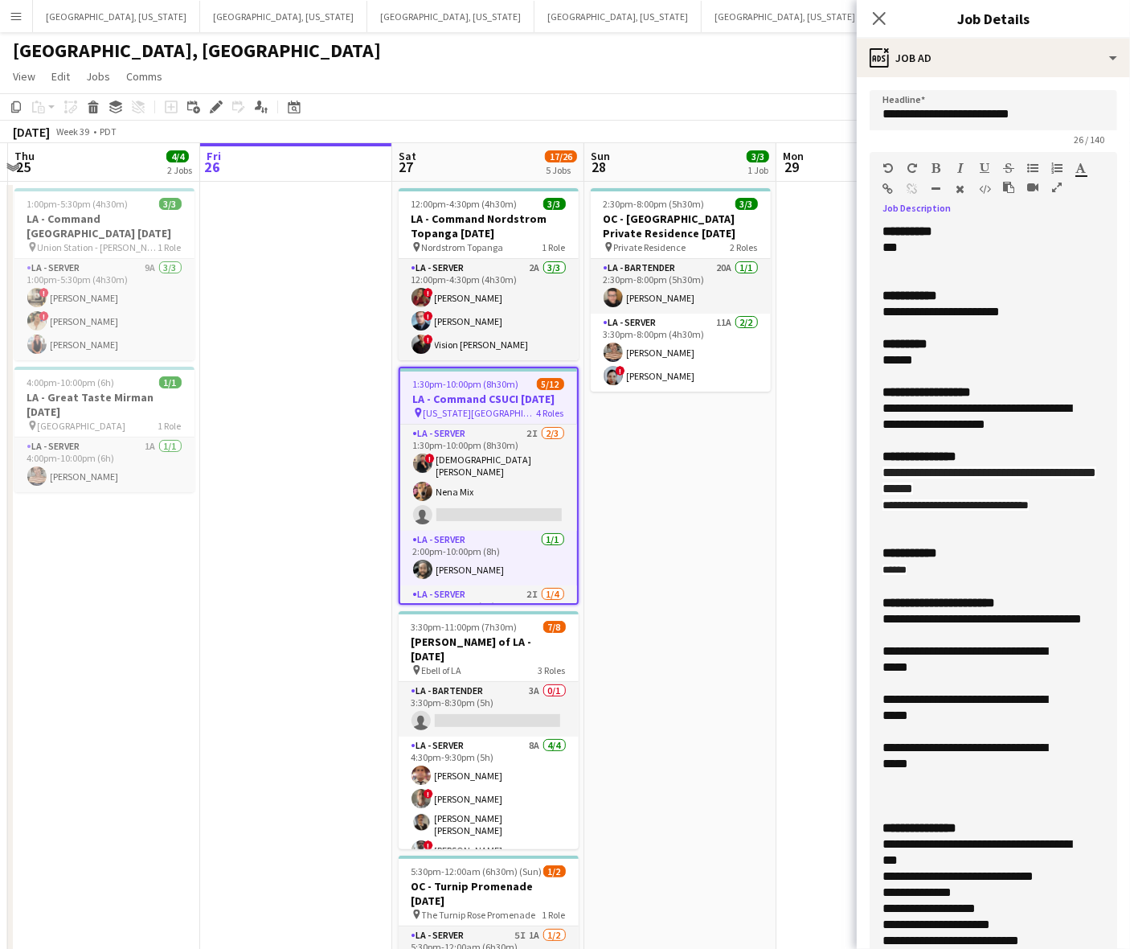
drag, startPoint x: 1072, startPoint y: 511, endPoint x: 863, endPoint y: 471, distance: 212.9
click at [863, 471] on form "**********" at bounding box center [993, 782] width 273 height 1385
copy div "**********"
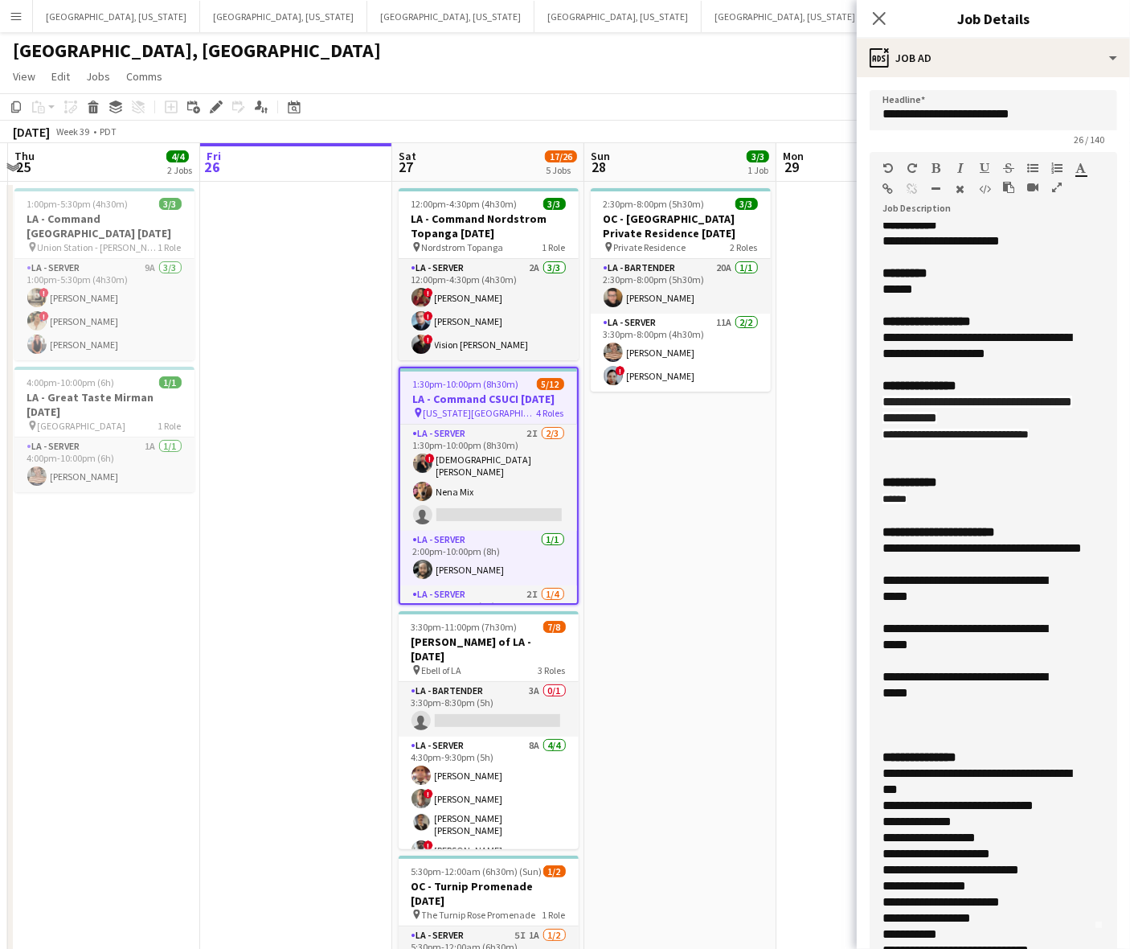
scroll to position [100, 0]
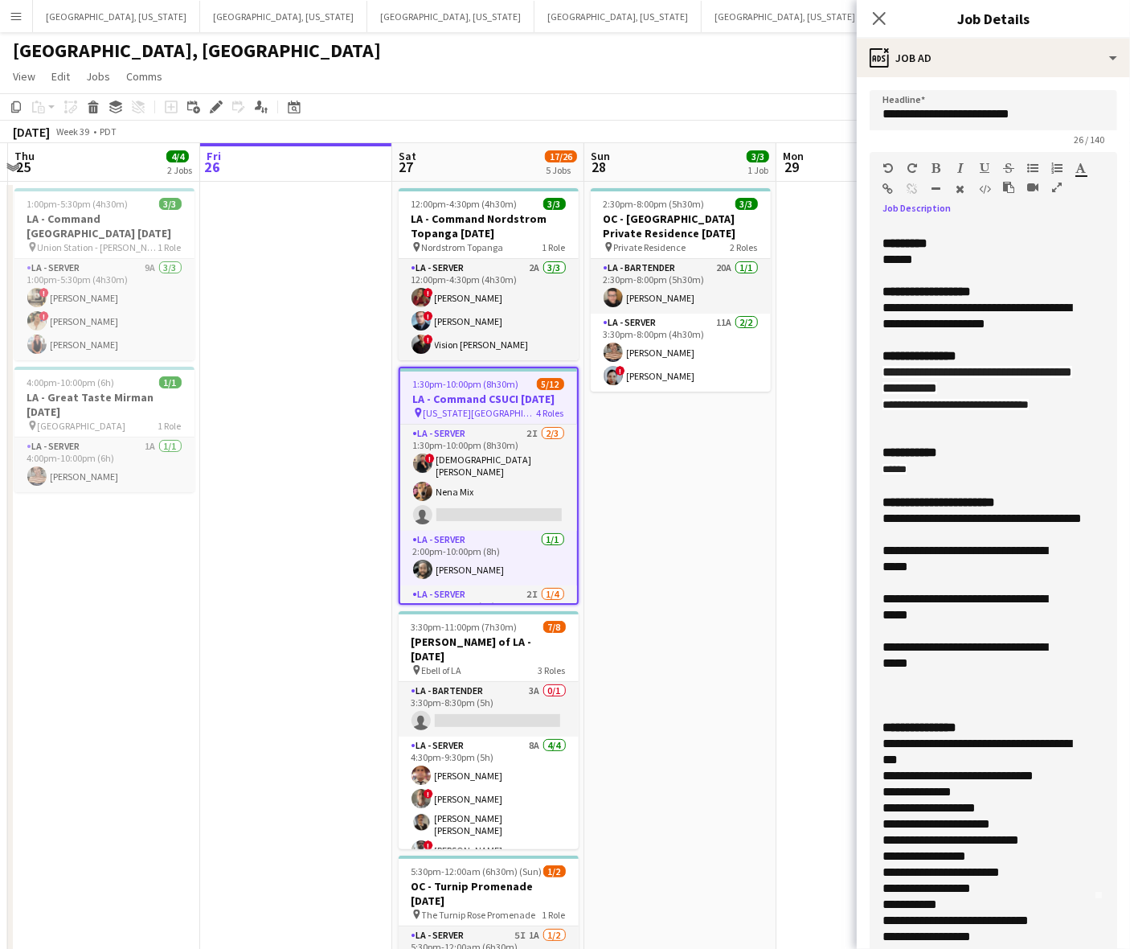
drag, startPoint x: 955, startPoint y: 689, endPoint x: 856, endPoint y: 527, distance: 190.1
click at [856, 527] on body "Menu Boards Boards Boards All jobs Status Workforce Workforce My Workforce Recr…" at bounding box center [565, 592] width 1130 height 1185
copy div "**********"
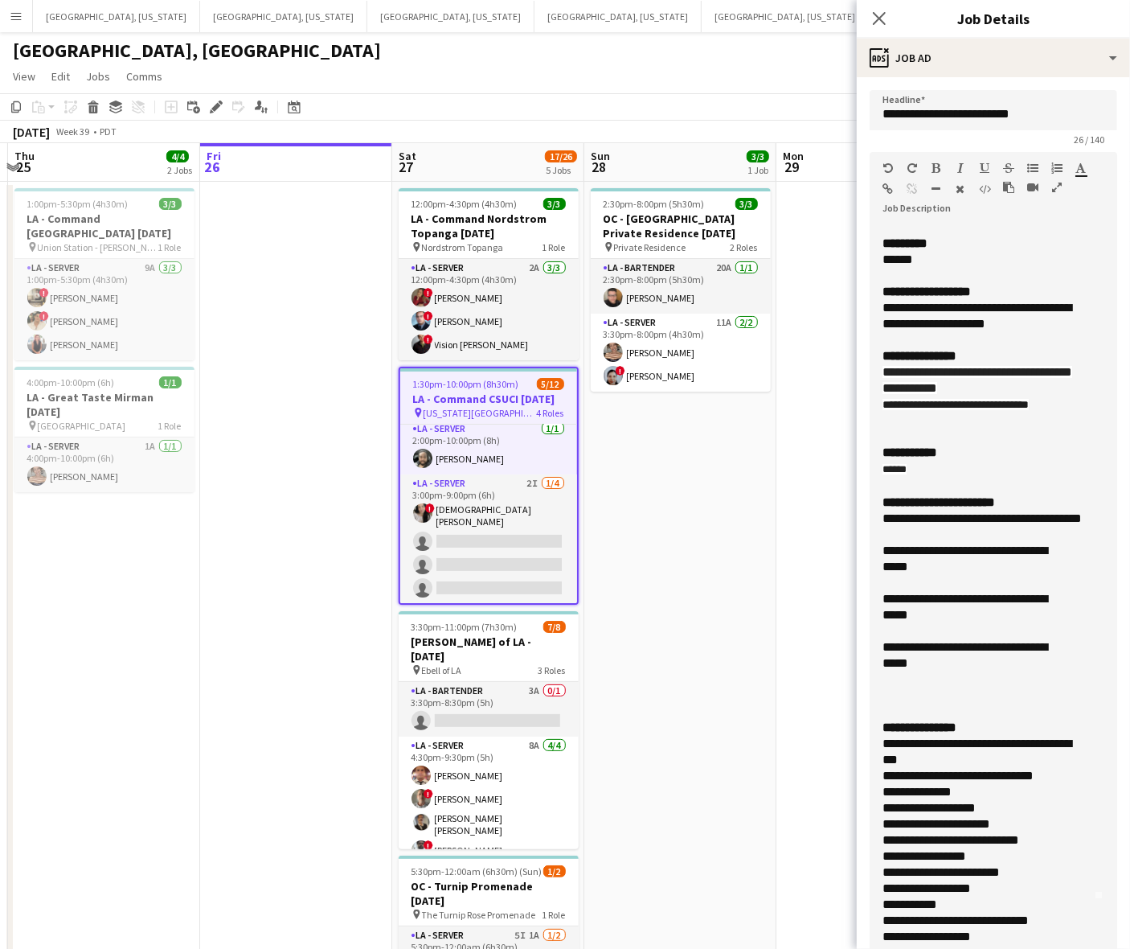
scroll to position [0, 0]
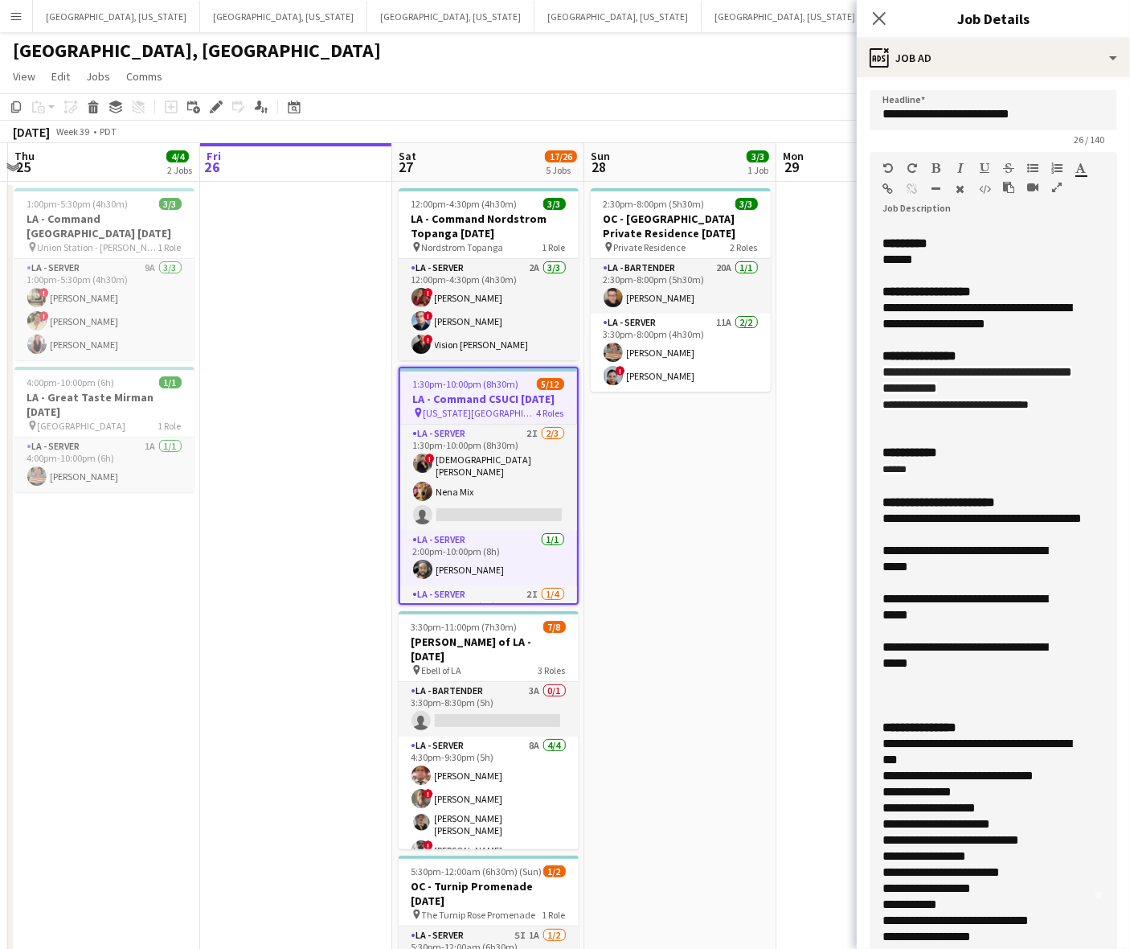
drag, startPoint x: 463, startPoint y: 463, endPoint x: 1086, endPoint y: 269, distance: 652.5
click at [466, 462] on app-card-role "LA - Server 2I [DATE] 1:30pm-10:00pm (8h30m) ! [PERSON_NAME] [PERSON_NAME] Mix …" at bounding box center [488, 478] width 177 height 106
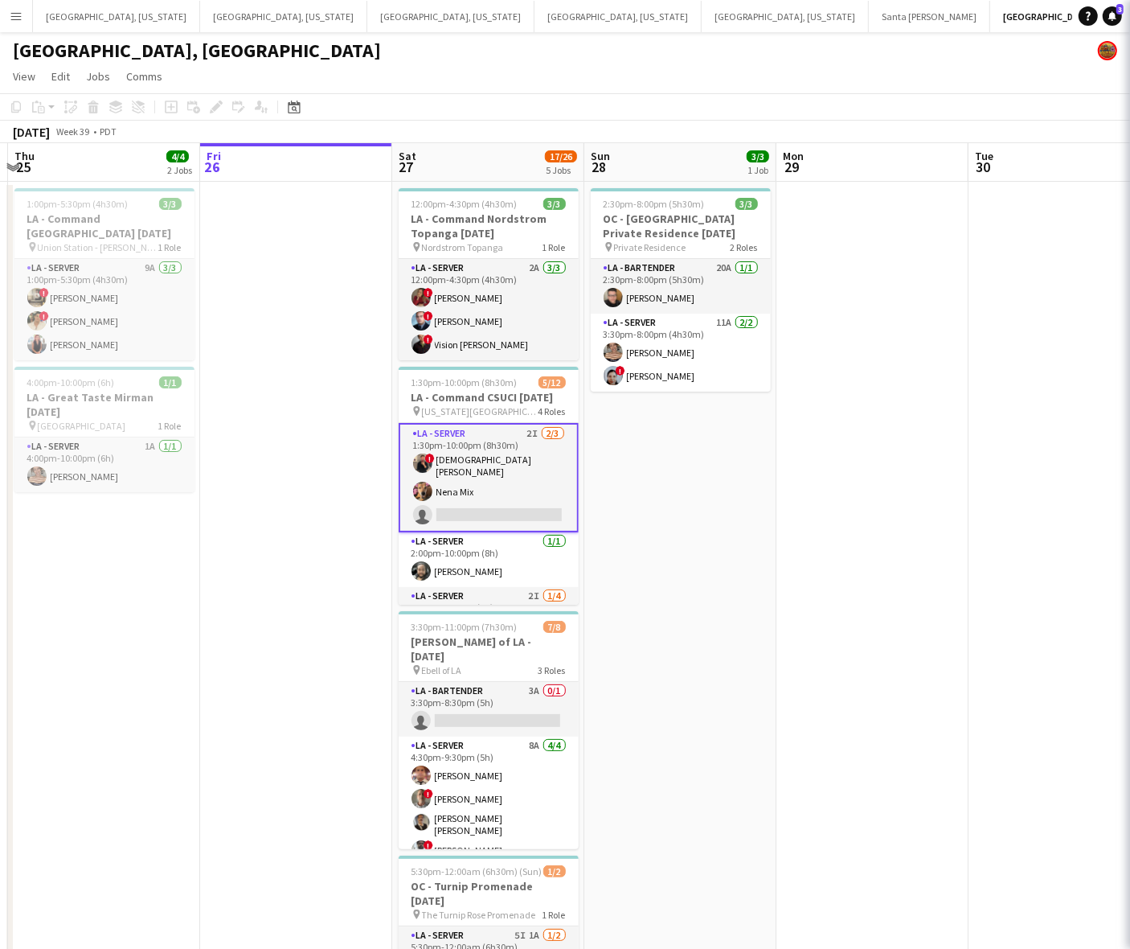
scroll to position [0, 374]
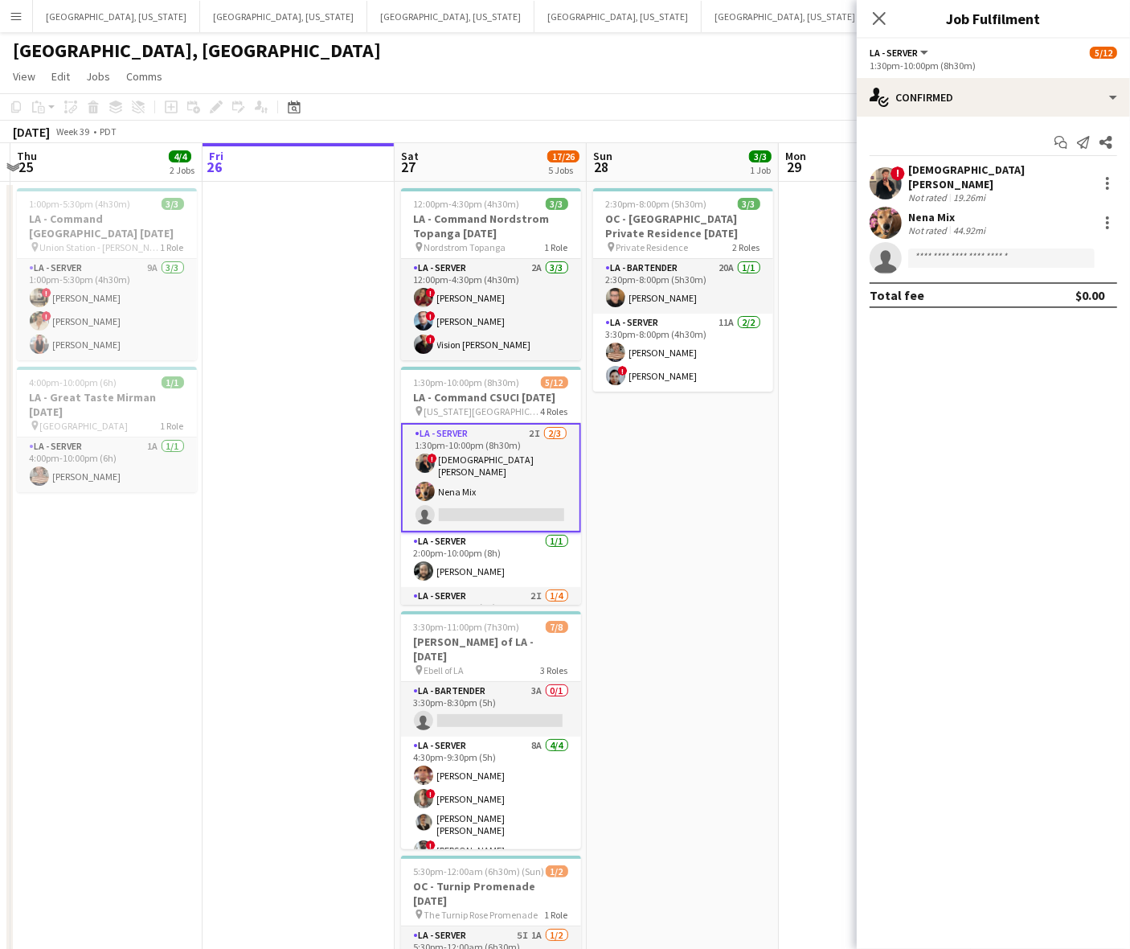
click at [962, 171] on div "[DEMOGRAPHIC_DATA][PERSON_NAME]" at bounding box center [1000, 176] width 183 height 29
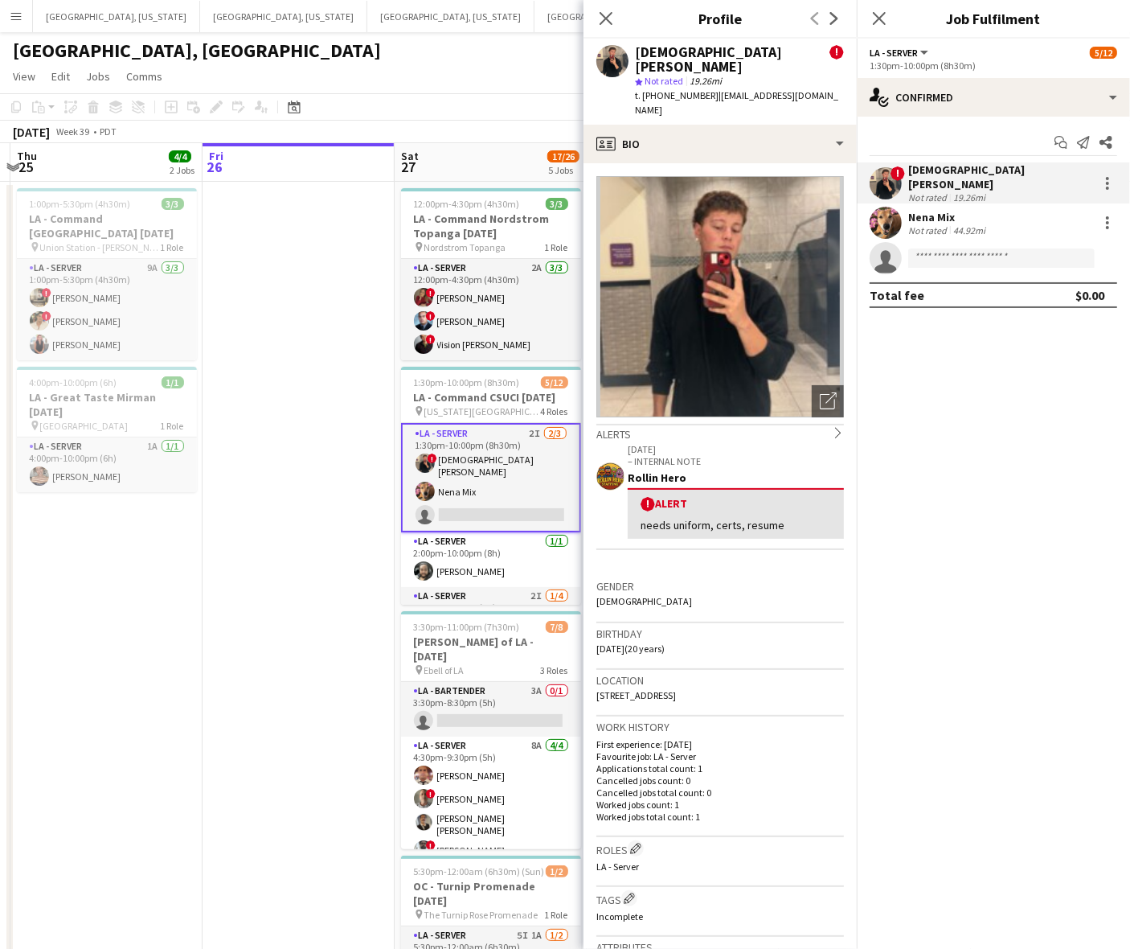
click at [672, 89] on span "t. [PHONE_NUMBER]" at bounding box center [677, 95] width 84 height 12
drag, startPoint x: 957, startPoint y: 202, endPoint x: 950, endPoint y: 191, distance: 12.3
click at [957, 210] on div "Nena Mix" at bounding box center [949, 217] width 80 height 14
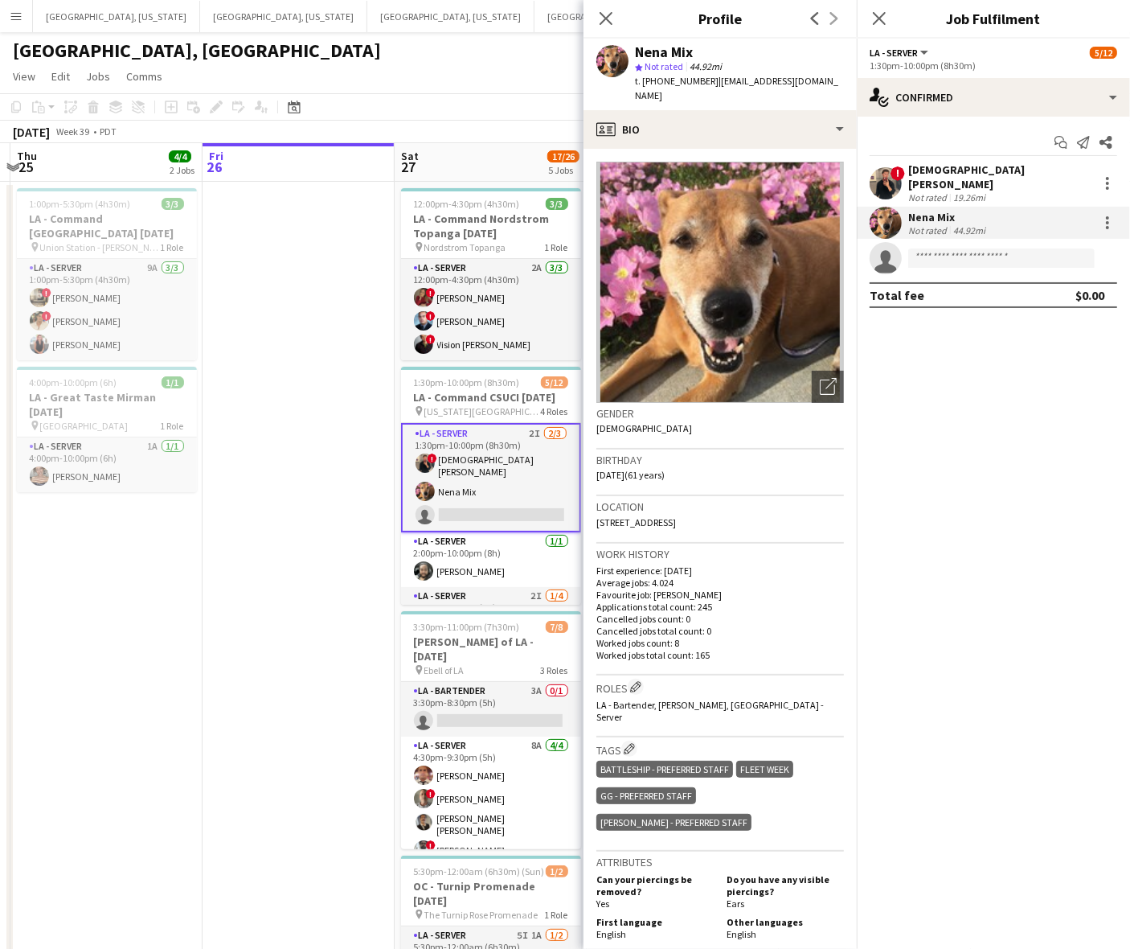
click at [656, 75] on span "t. [PHONE_NUMBER]" at bounding box center [677, 81] width 84 height 12
drag, startPoint x: 481, startPoint y: 560, endPoint x: 768, endPoint y: 451, distance: 306.9
click at [481, 559] on app-card-role "LA - Server [DATE] 2:00pm-10:00pm (8h) [PERSON_NAME]" at bounding box center [491, 559] width 180 height 55
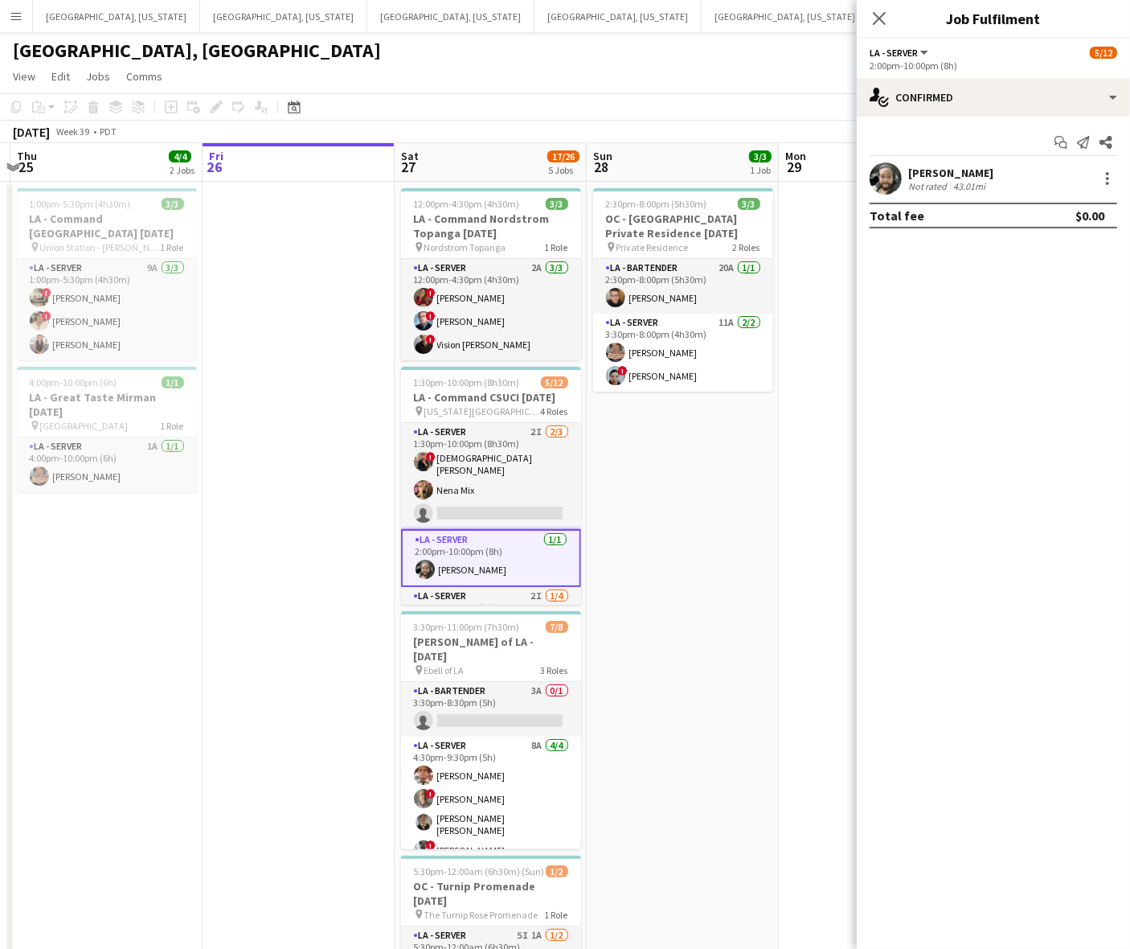
click at [915, 181] on div "Not rated" at bounding box center [930, 186] width 42 height 12
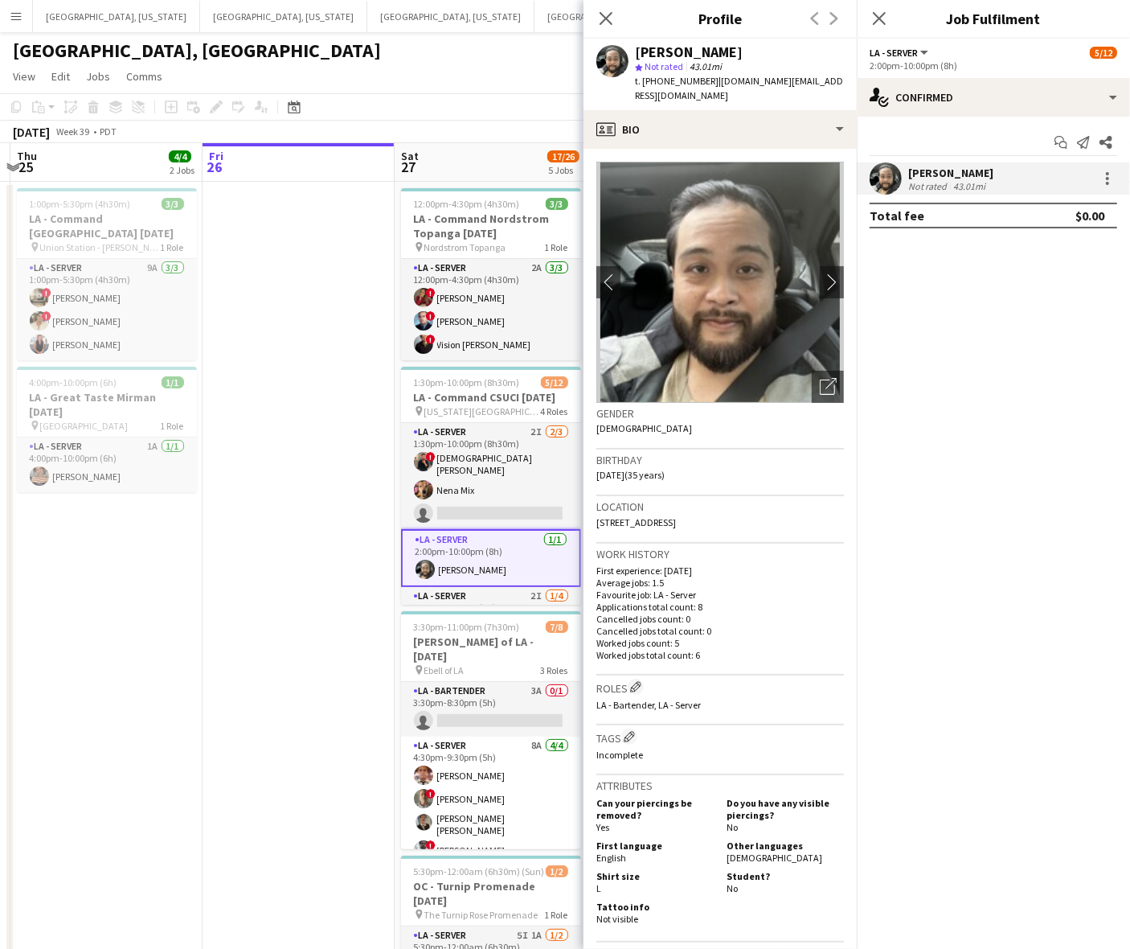
click at [670, 80] on span "t. [PHONE_NUMBER]" at bounding box center [677, 81] width 84 height 12
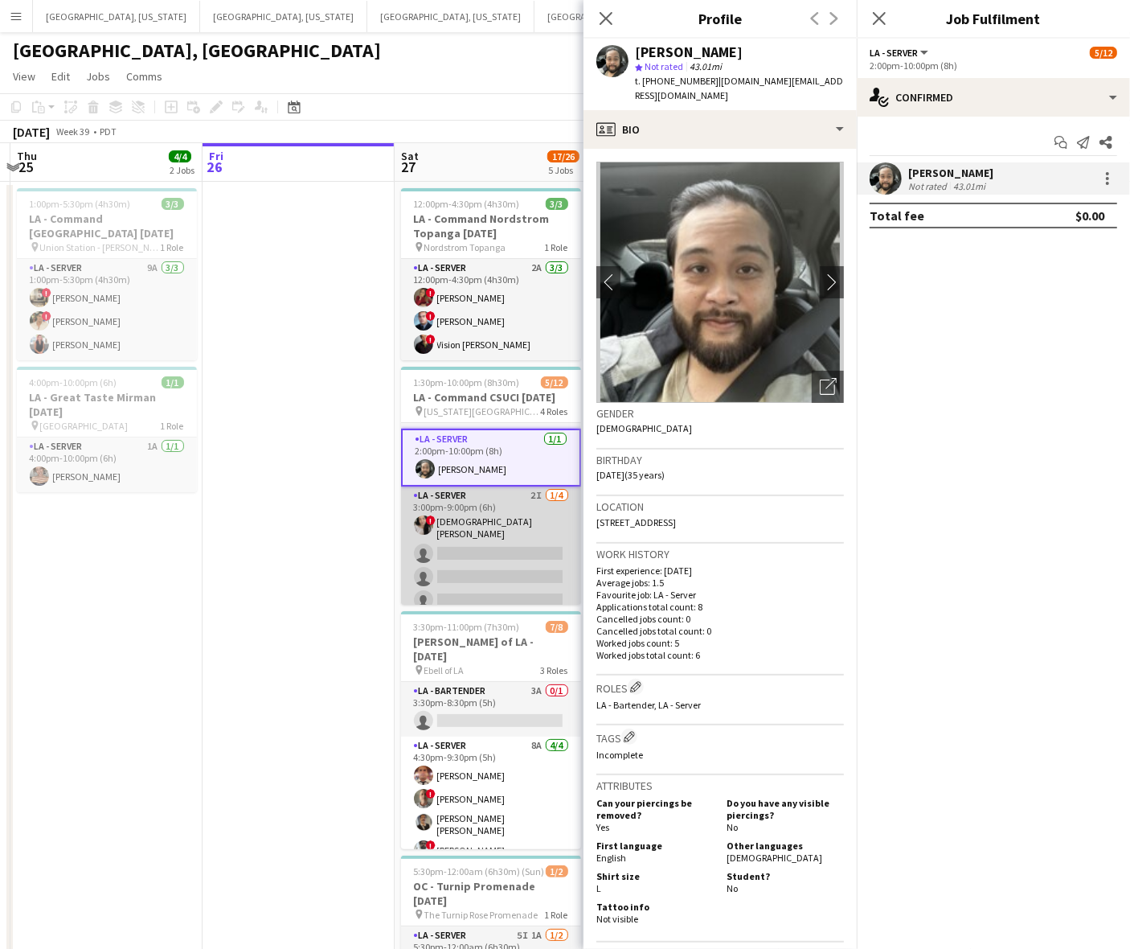
click at [471, 513] on app-card-role "LA - Server 2I [DATE] 3:00pm-9:00pm (6h) ! [DEMOGRAPHIC_DATA] [PERSON_NAME] sin…" at bounding box center [491, 550] width 180 height 129
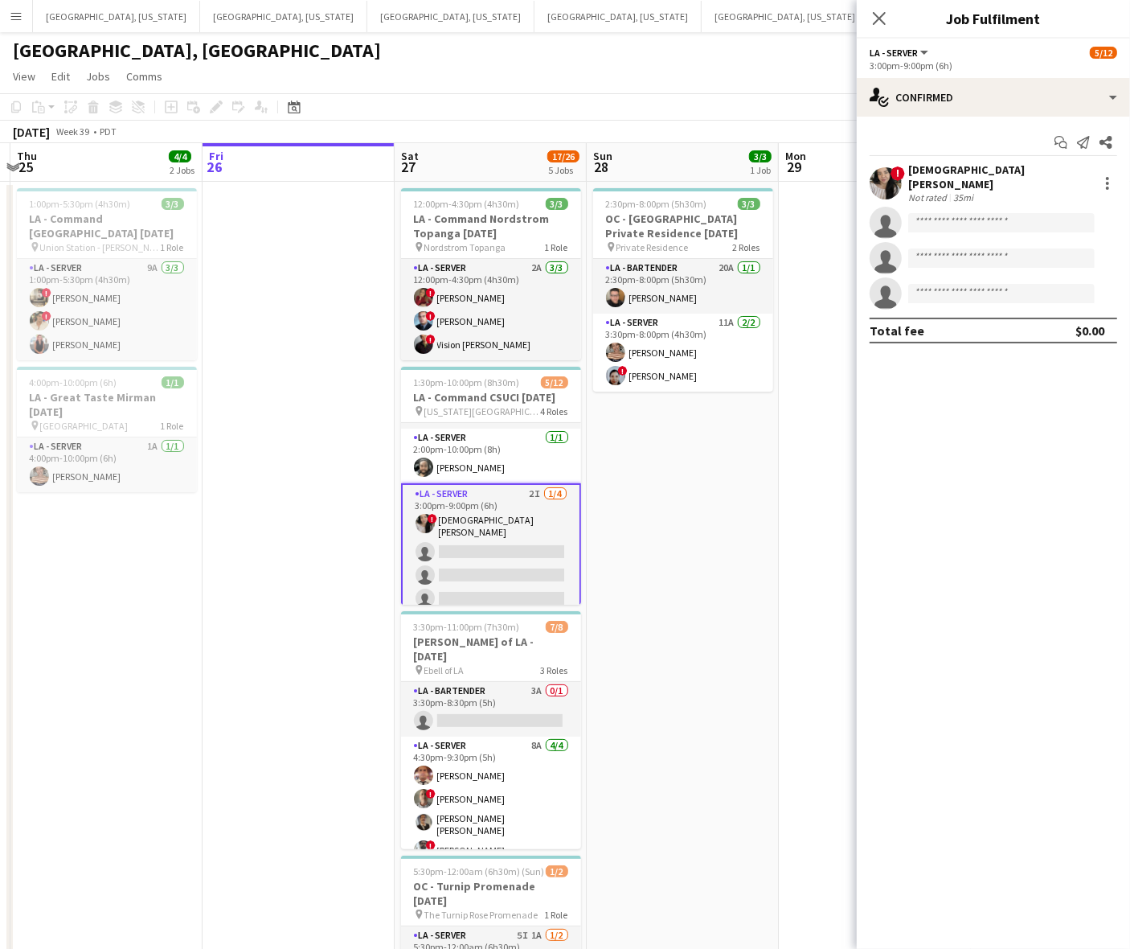
click at [951, 169] on div "[DEMOGRAPHIC_DATA] [PERSON_NAME]" at bounding box center [1000, 176] width 183 height 29
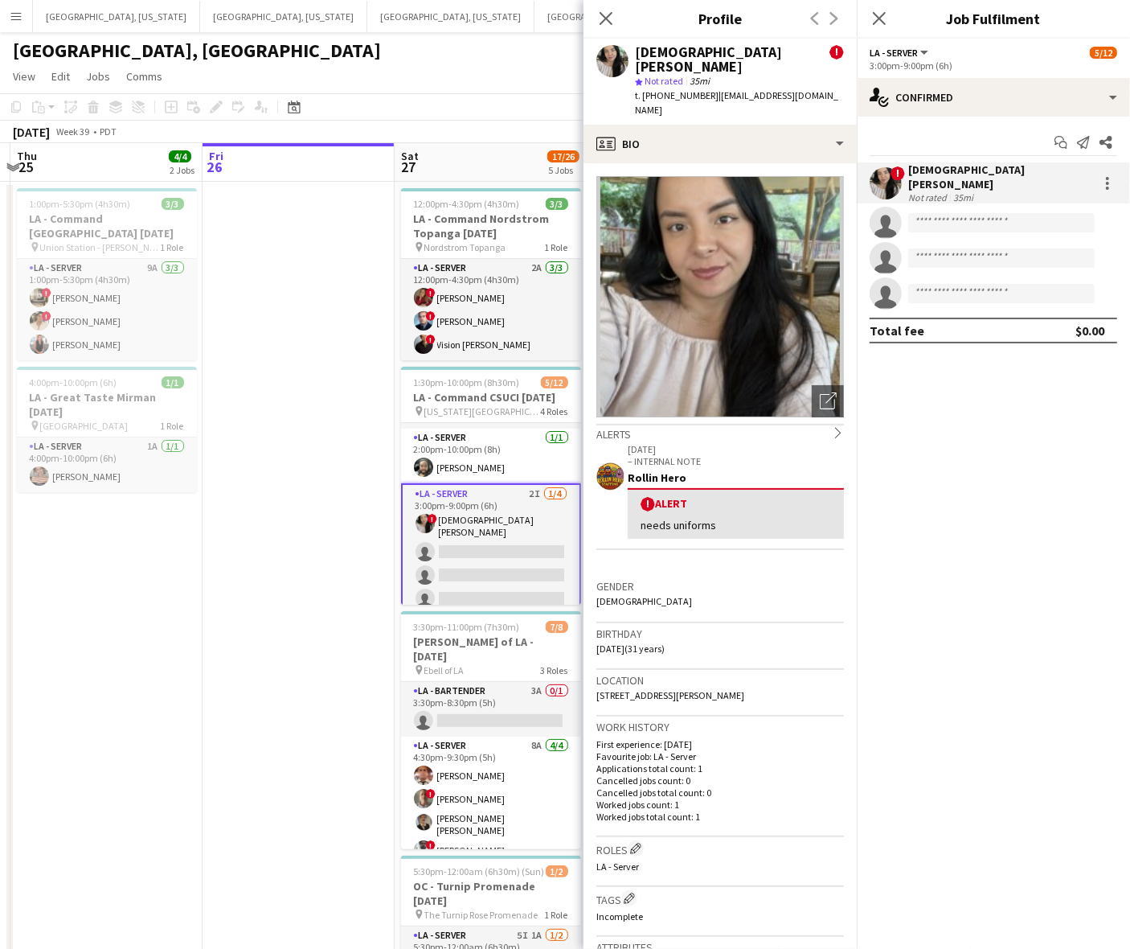
click at [669, 89] on span "t. [PHONE_NUMBER]" at bounding box center [677, 95] width 84 height 12
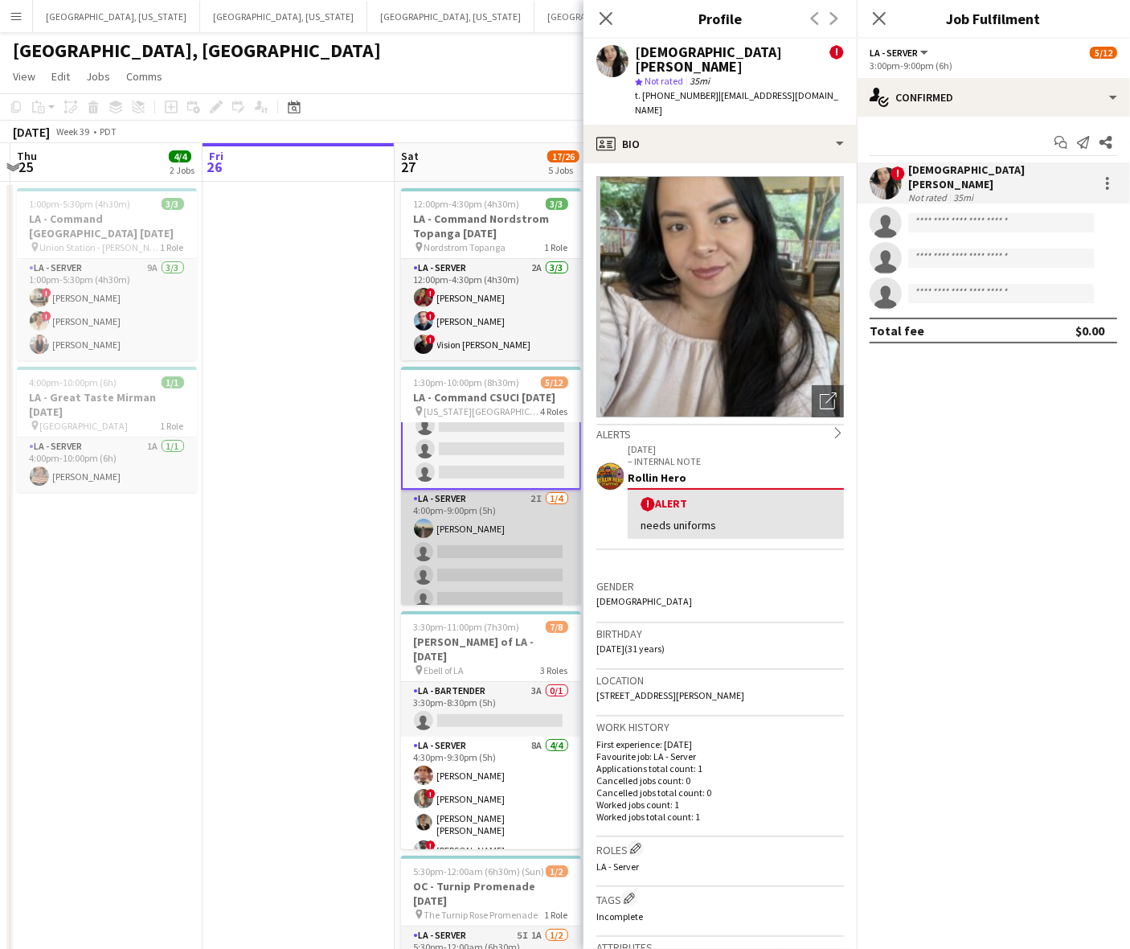
click at [443, 519] on app-card-role "LA - Server 2I [DATE] 4:00pm-9:00pm (5h) [PERSON_NAME] single-neutral-actions s…" at bounding box center [491, 552] width 180 height 125
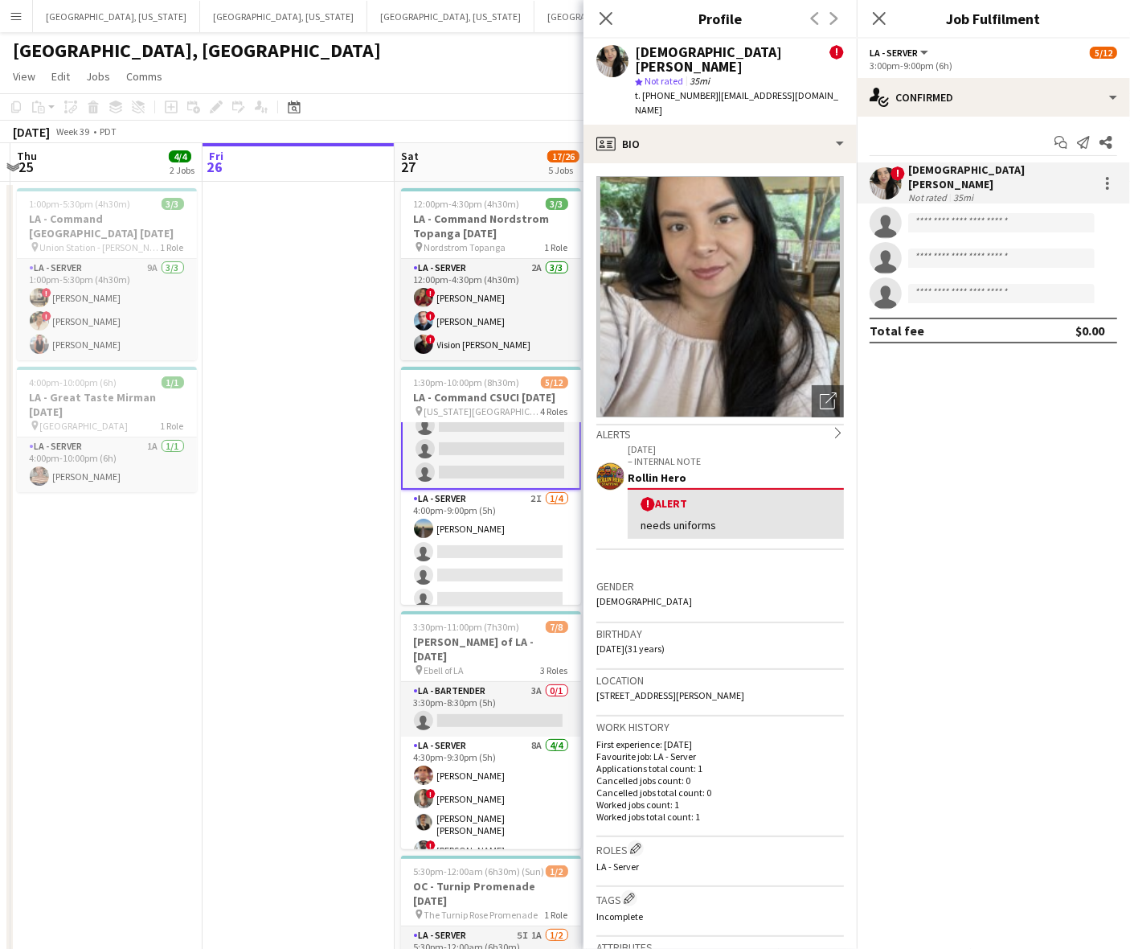
scroll to position [226, 0]
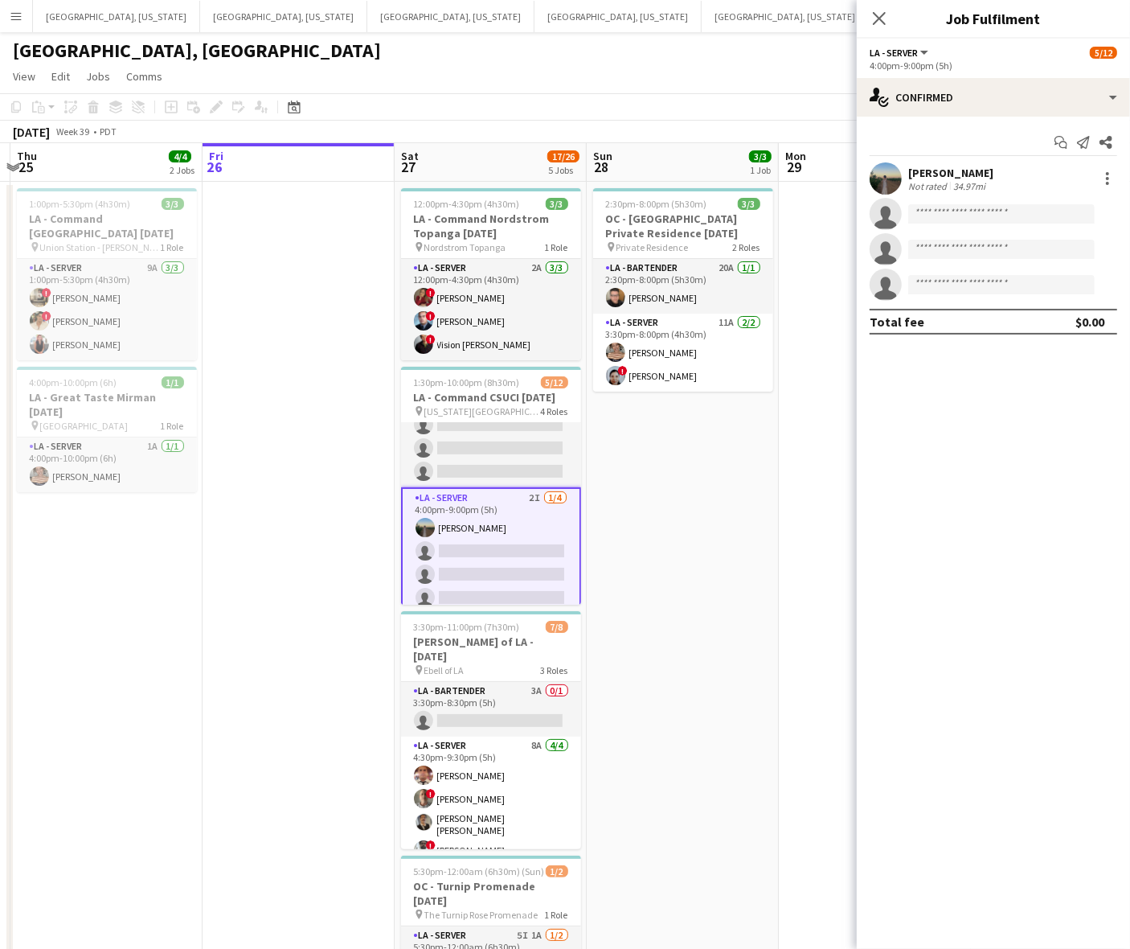
click at [903, 150] on div "Start chat Send notification Share" at bounding box center [994, 142] width 248 height 27
click at [900, 181] on app-user-avatar at bounding box center [886, 178] width 32 height 32
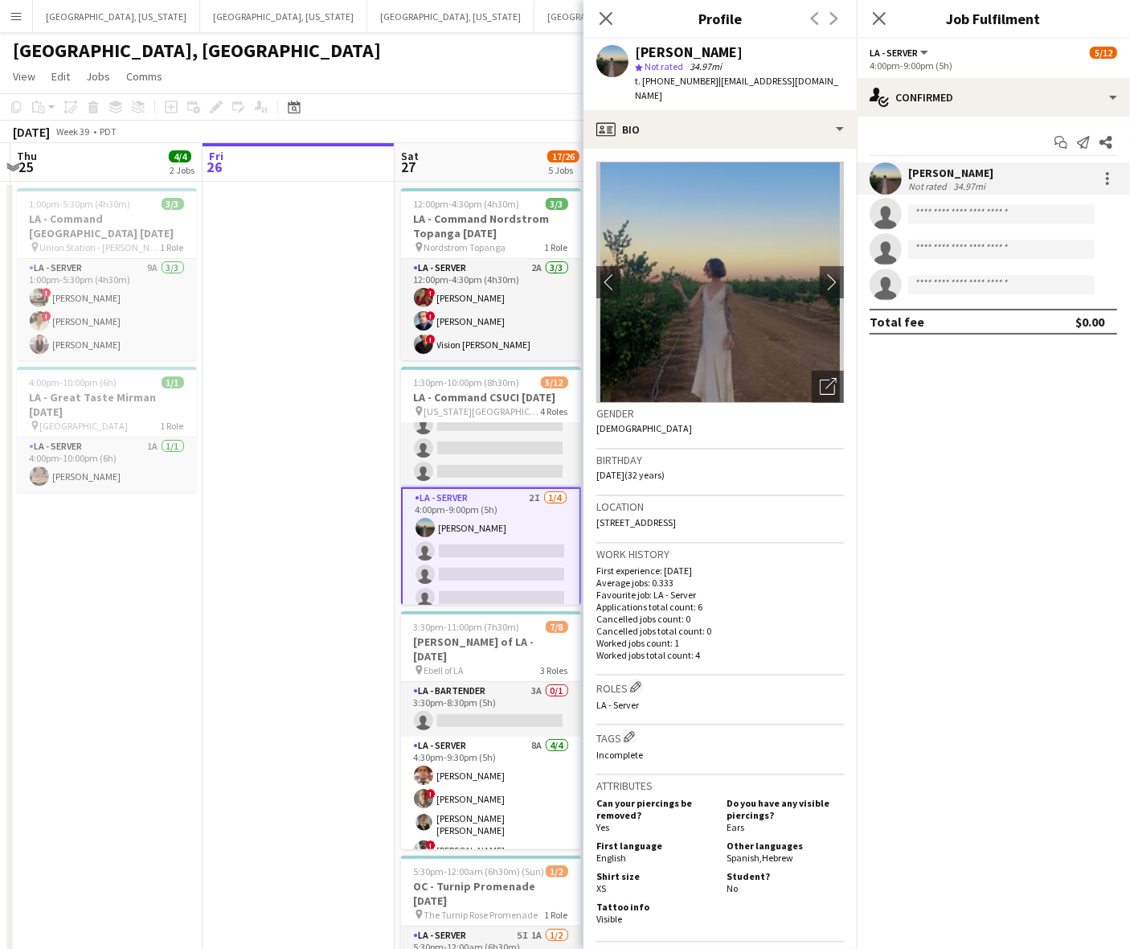
click at [672, 82] on span "t. [PHONE_NUMBER]" at bounding box center [677, 81] width 84 height 12
click at [283, 638] on app-date-cell at bounding box center [299, 677] width 192 height 991
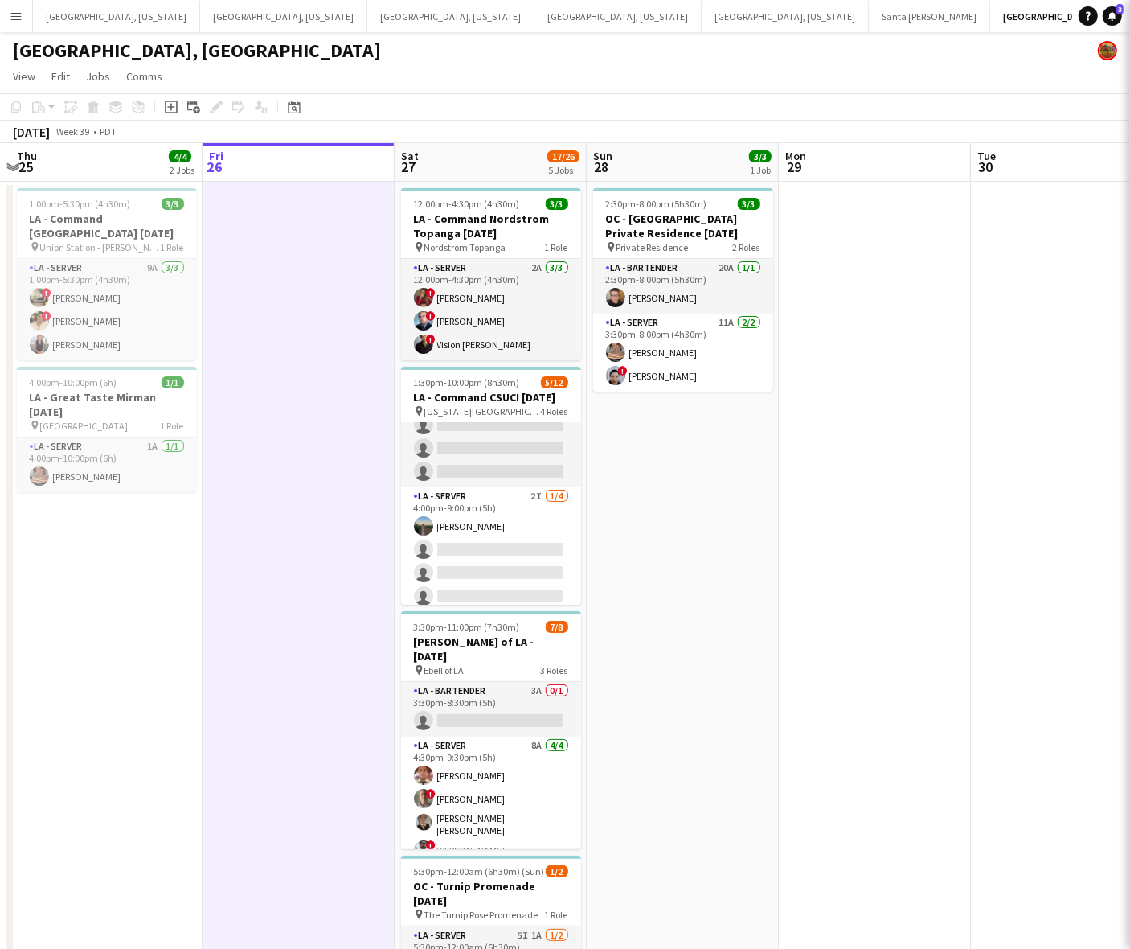
scroll to position [225, 0]
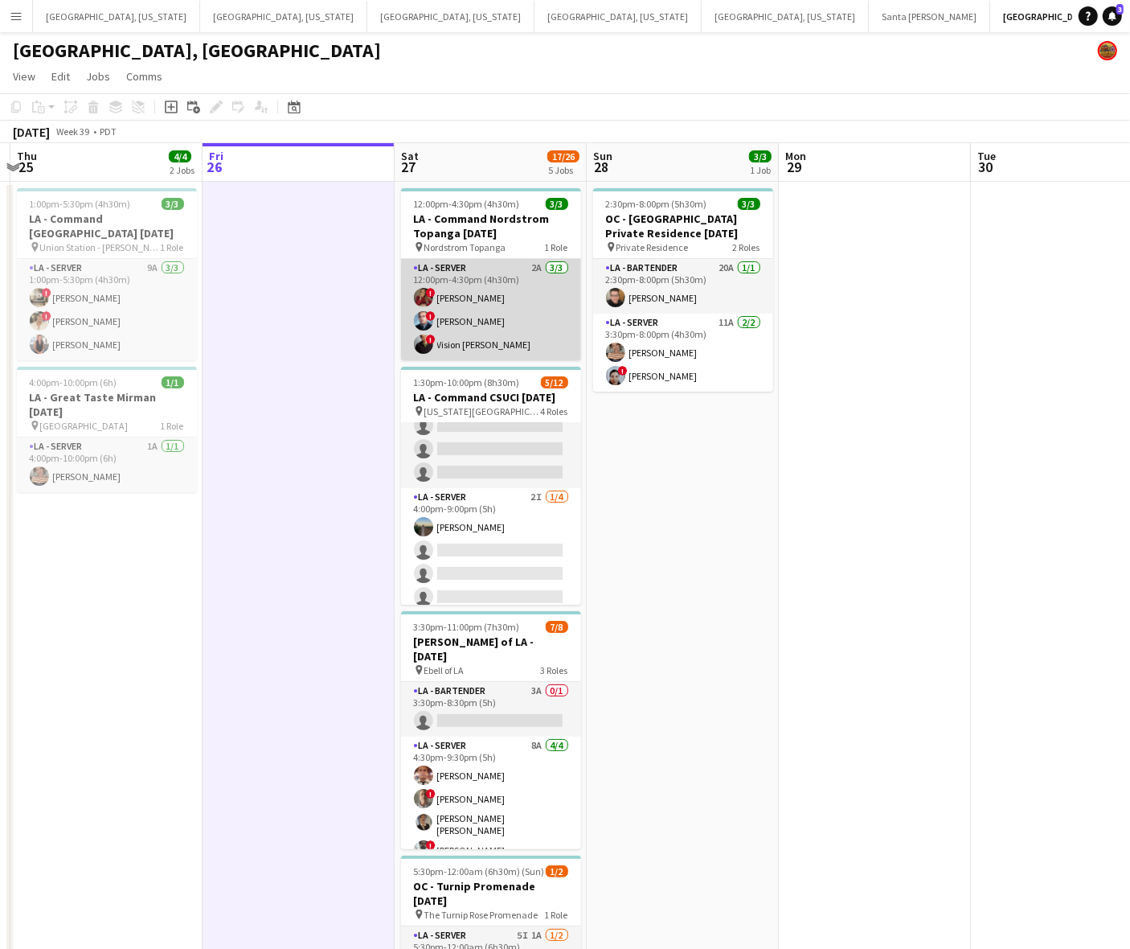
click at [496, 315] on app-card-role "LA - Server 2A [DATE] 12:00pm-4:30pm (4h30m) ! [PERSON_NAME] ! [PERSON_NAME] ! …" at bounding box center [491, 309] width 180 height 101
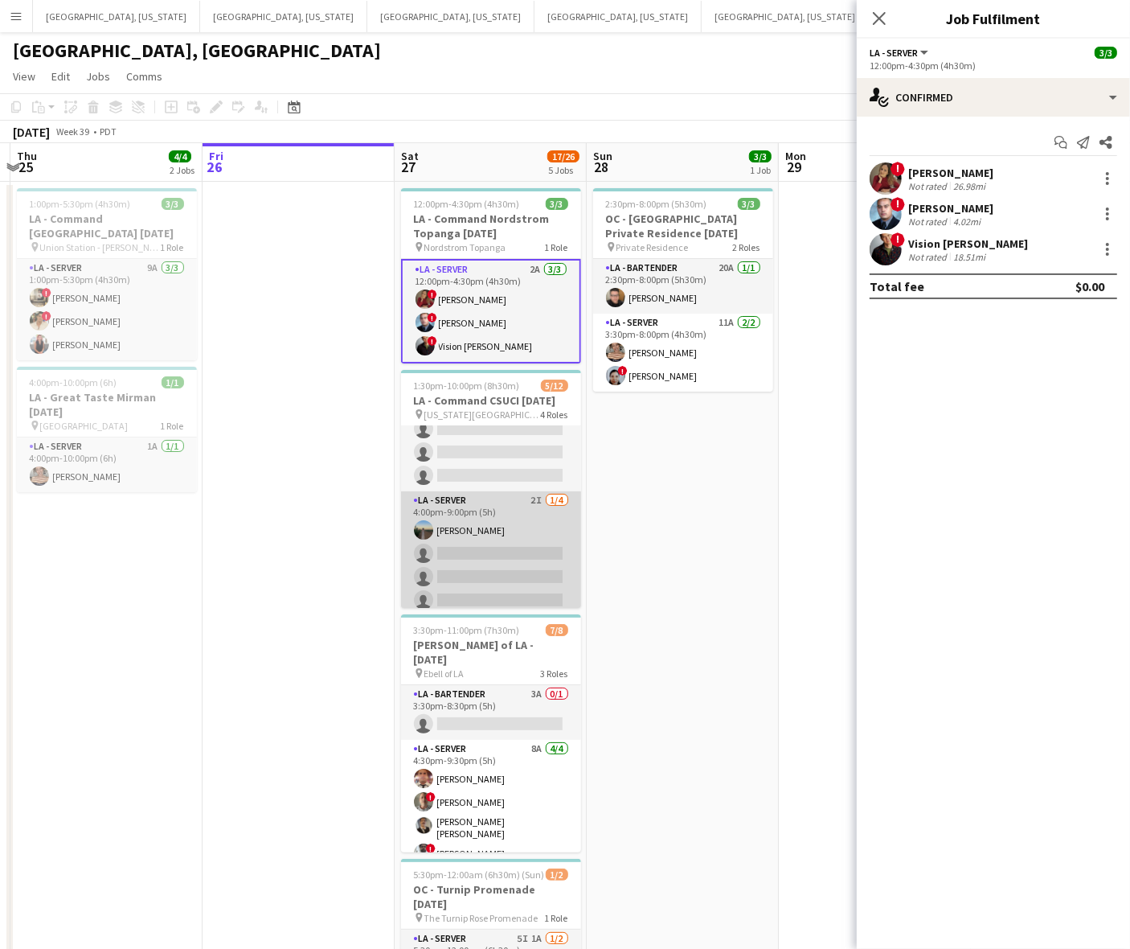
scroll to position [0, 0]
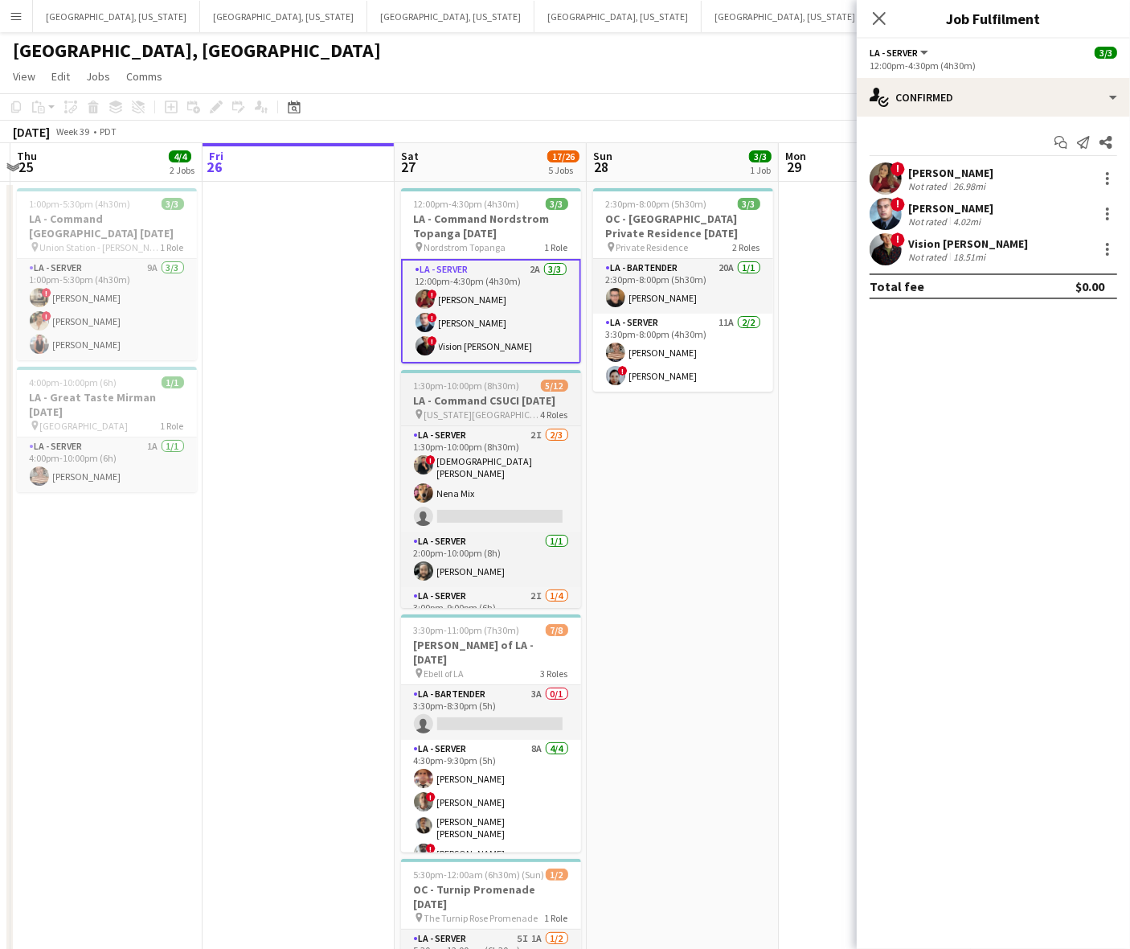
click at [495, 388] on span "1:30pm-10:00pm (8h30m)" at bounding box center [467, 385] width 106 height 12
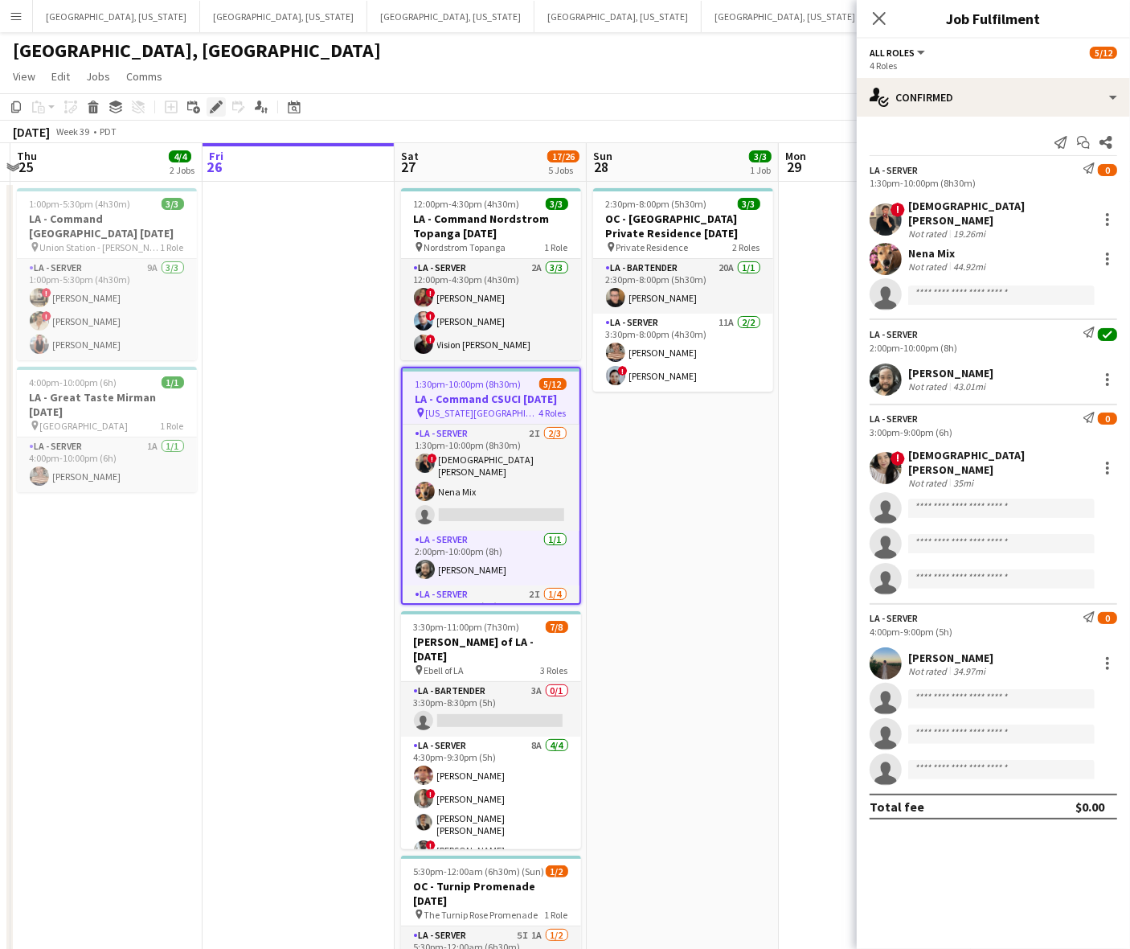
click at [213, 109] on icon at bounding box center [215, 107] width 9 height 9
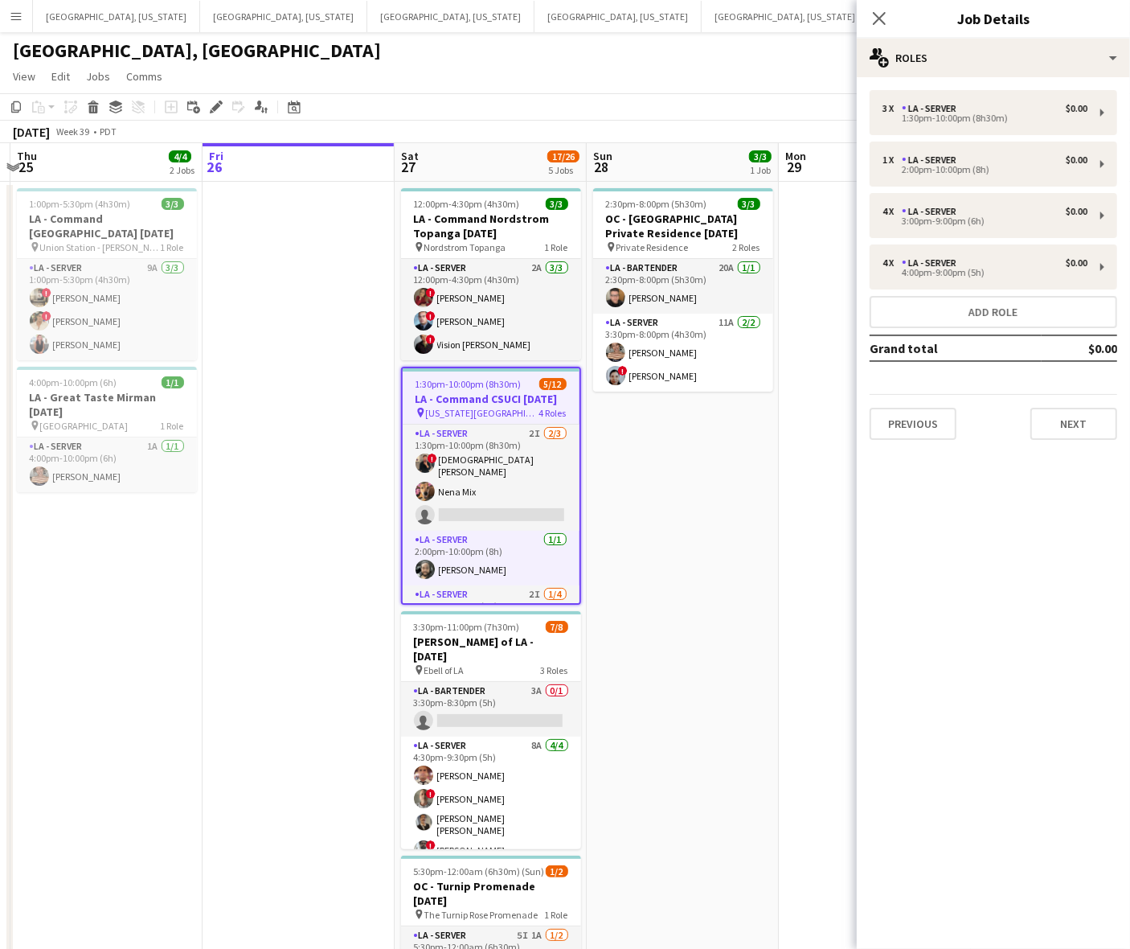
click at [1040, 34] on div "Close pop-in Job Details" at bounding box center [993, 19] width 273 height 39
click at [1032, 51] on div "multiple-users-add Roles" at bounding box center [993, 58] width 273 height 39
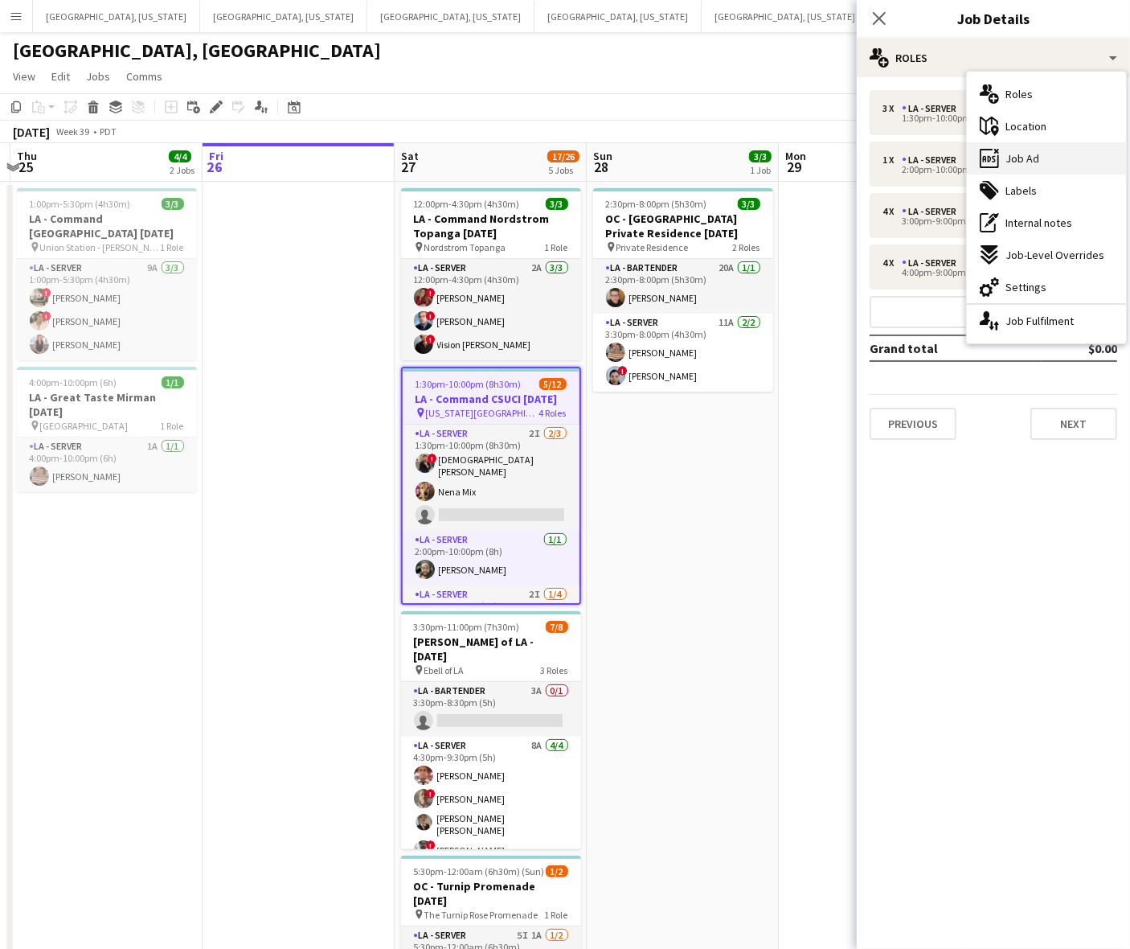
click at [1023, 158] on span "Job Ad" at bounding box center [1023, 158] width 34 height 14
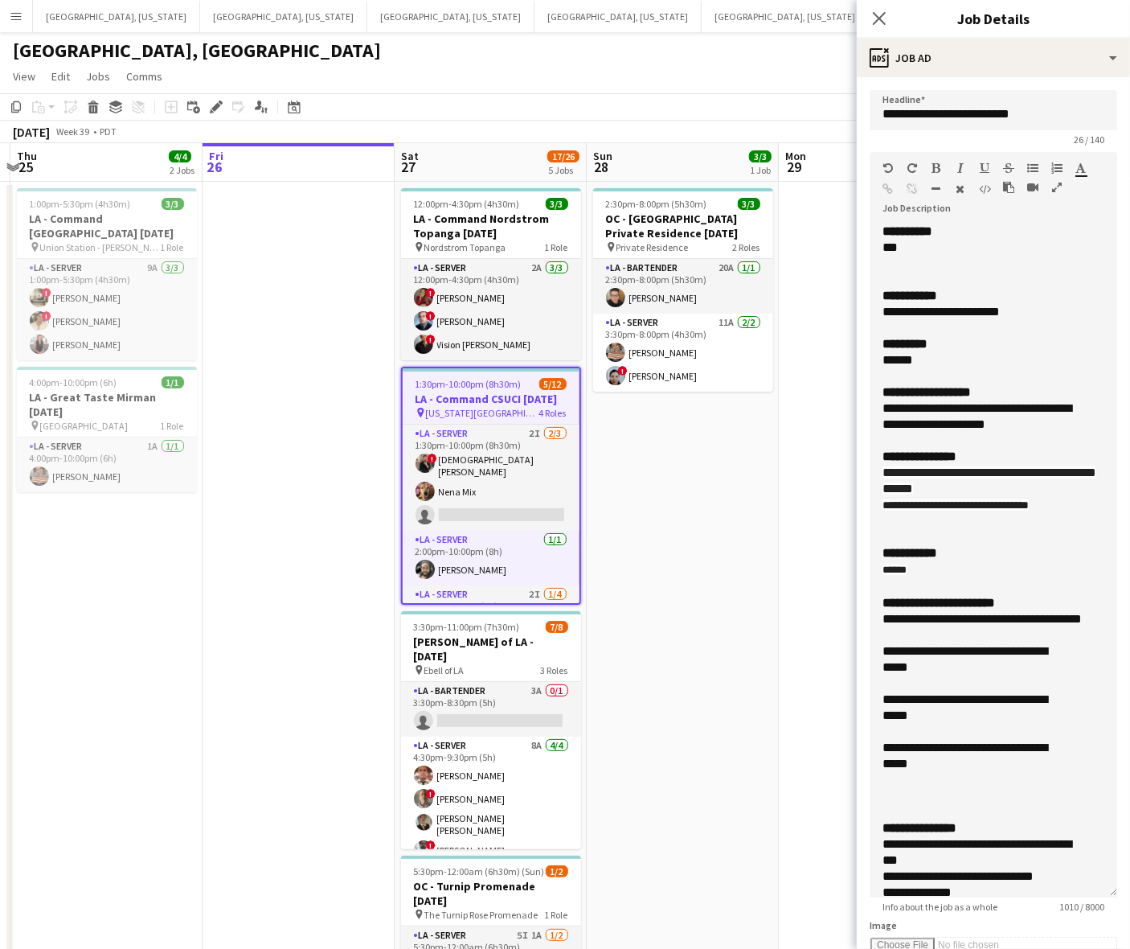
drag, startPoint x: 1103, startPoint y: 307, endPoint x: 1049, endPoint y: 851, distance: 546.2
click at [1068, 886] on div "**********" at bounding box center [994, 561] width 248 height 674
drag, startPoint x: 937, startPoint y: 790, endPoint x: 883, endPoint y: 725, distance: 84.4
click at [883, 725] on div "**********" at bounding box center [994, 561] width 248 height 675
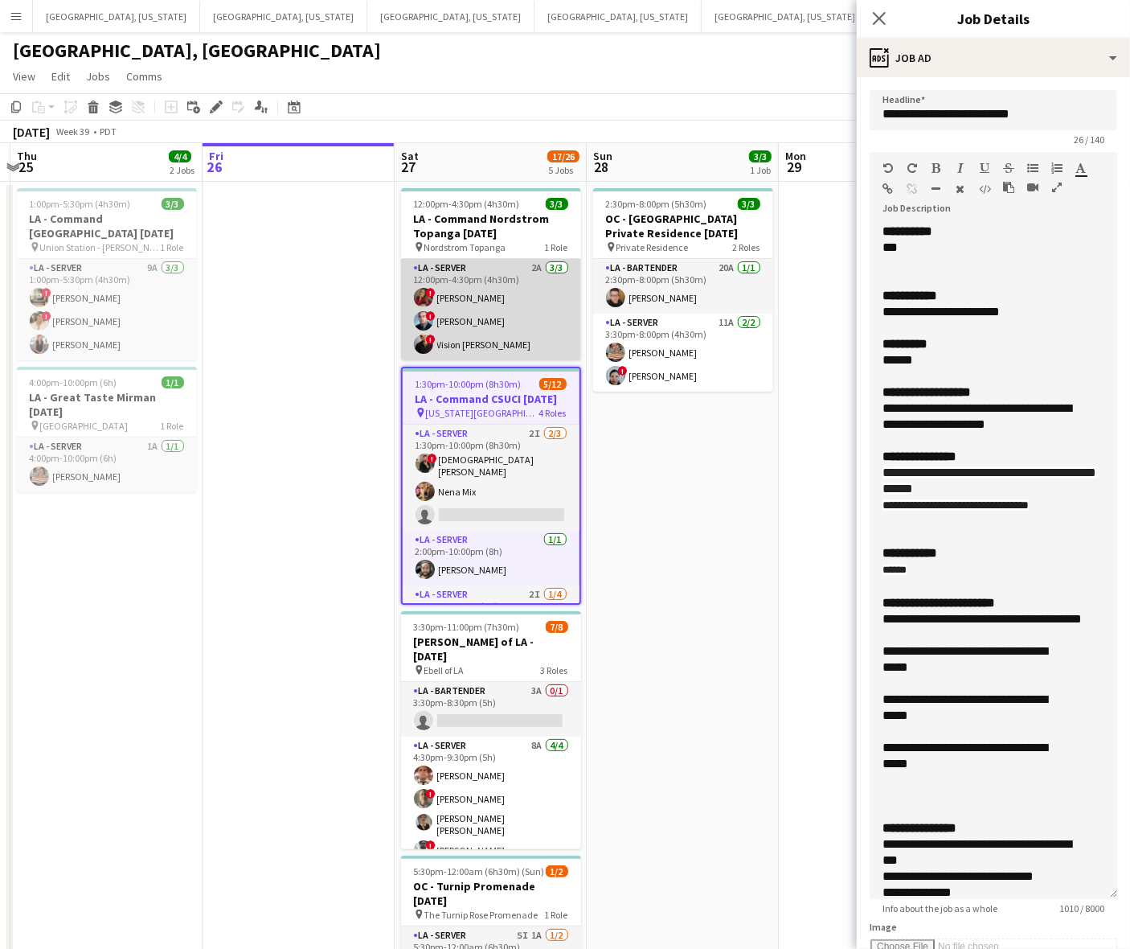
click at [513, 306] on app-card-role "LA - Server 2A [DATE] 12:00pm-4:30pm (4h30m) ! [PERSON_NAME] ! [PERSON_NAME] ! …" at bounding box center [491, 309] width 180 height 101
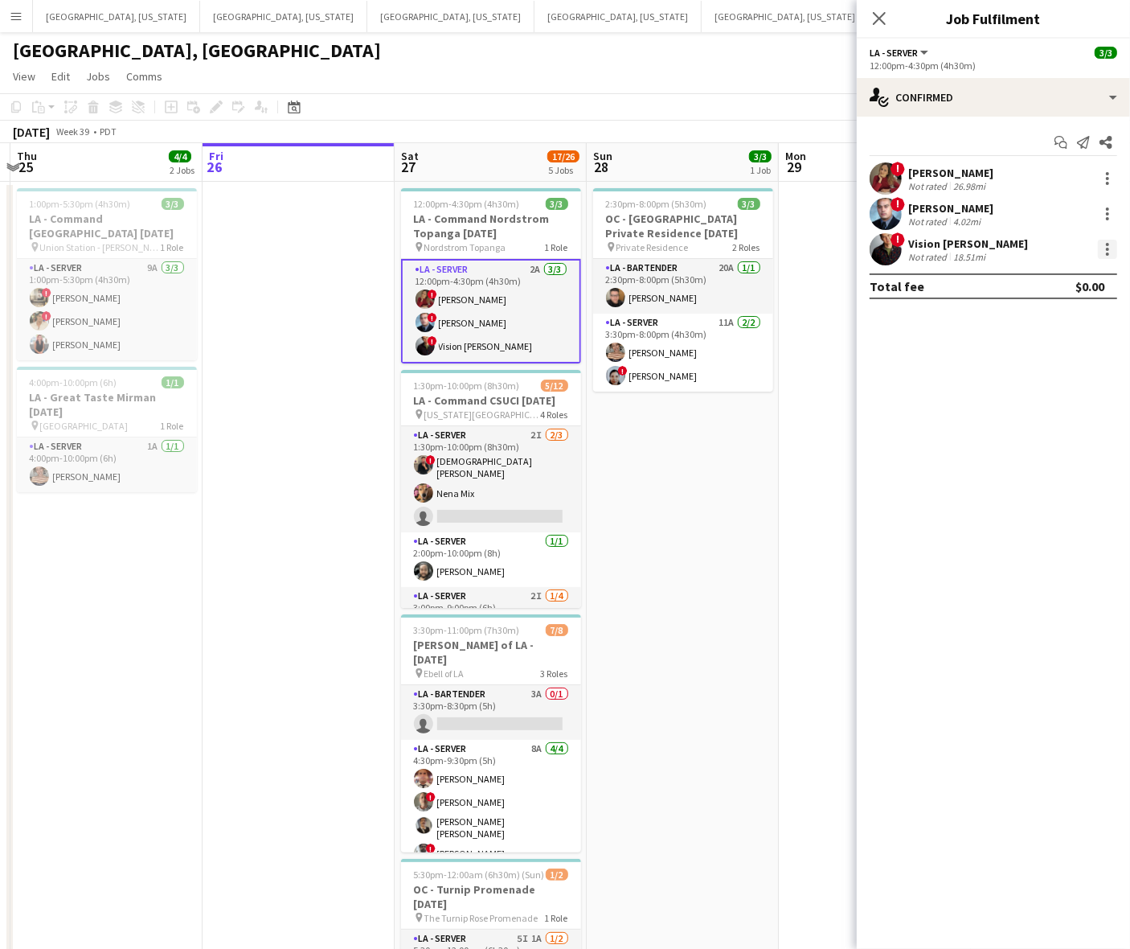
click at [1111, 247] on div at bounding box center [1107, 249] width 19 height 19
click at [1085, 310] on button "Switch crew" at bounding box center [1055, 317] width 125 height 39
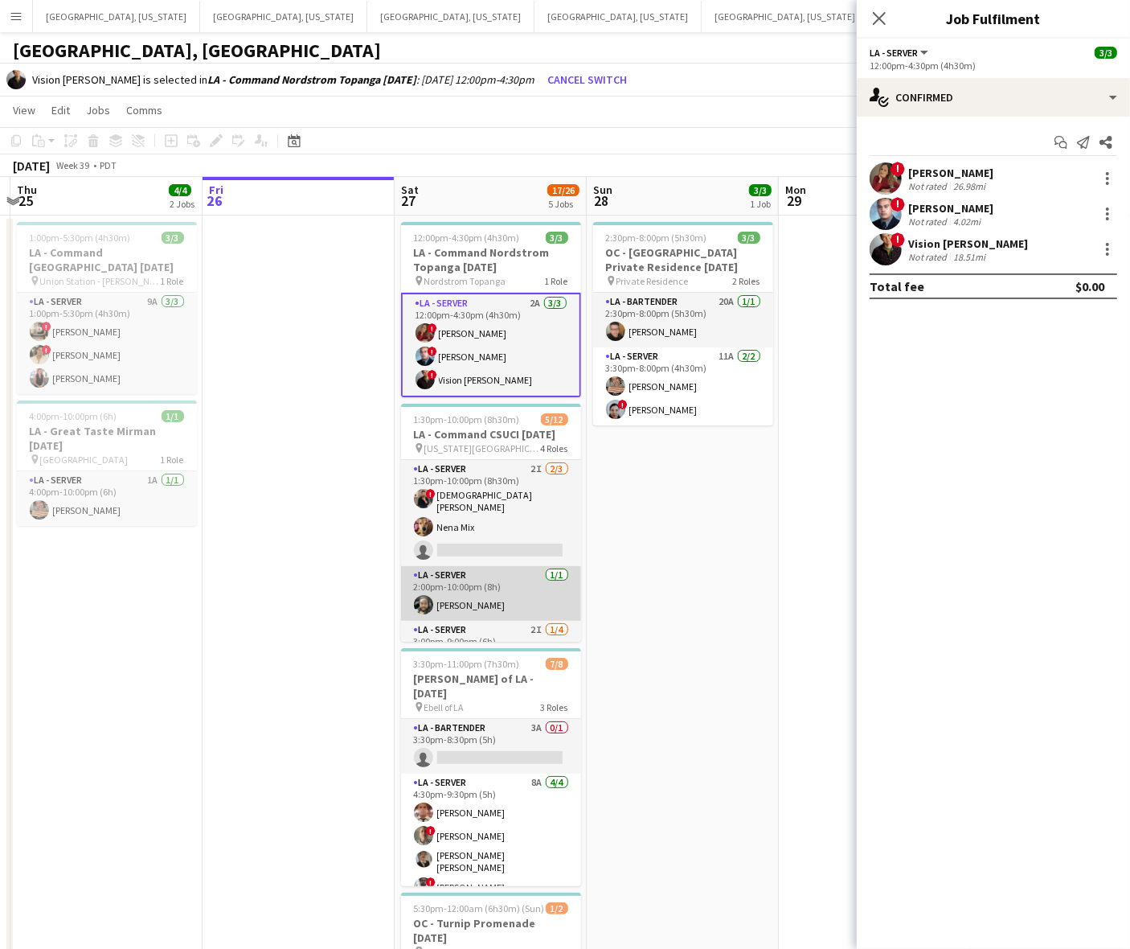
scroll to position [225, 0]
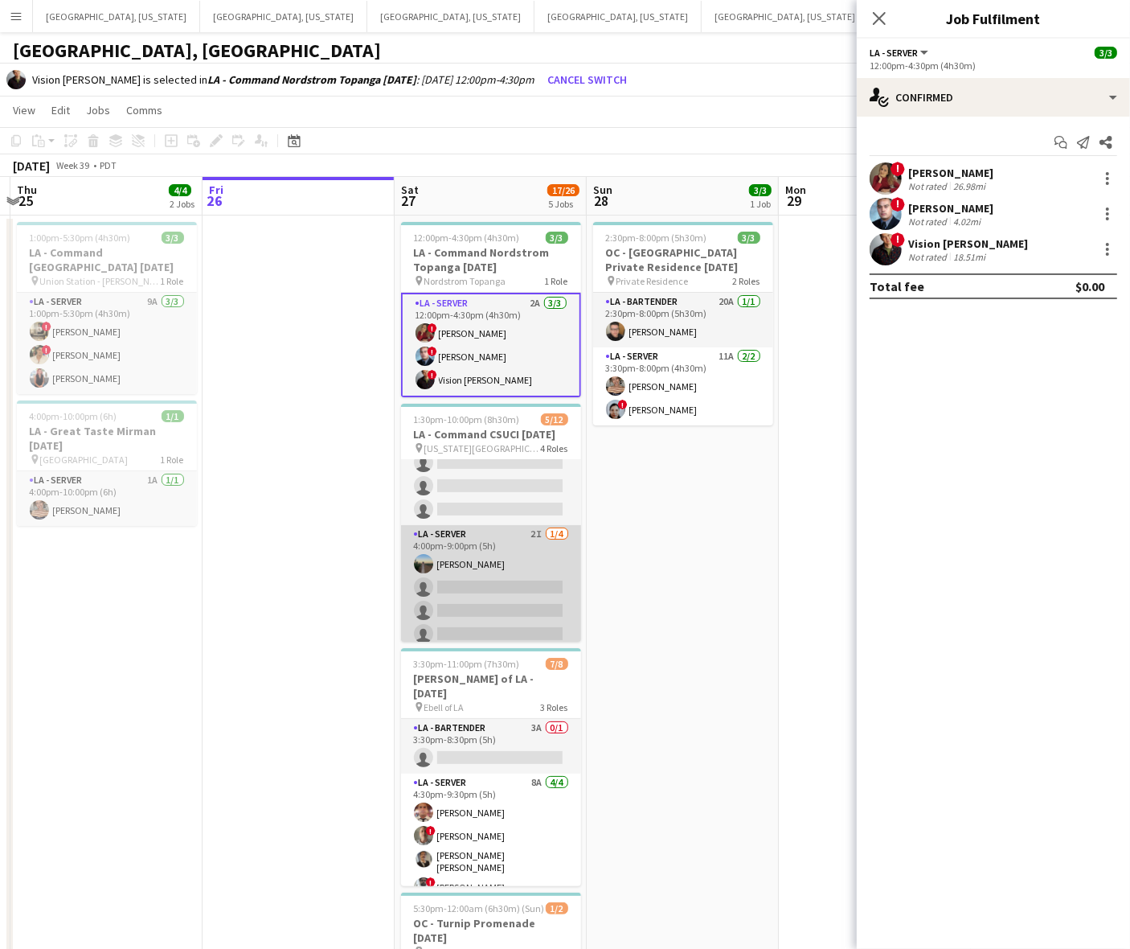
click at [511, 581] on app-card-role "LA - Server 2I [DATE] 4:00pm-9:00pm (5h) [PERSON_NAME] single-neutral-actions s…" at bounding box center [491, 587] width 180 height 125
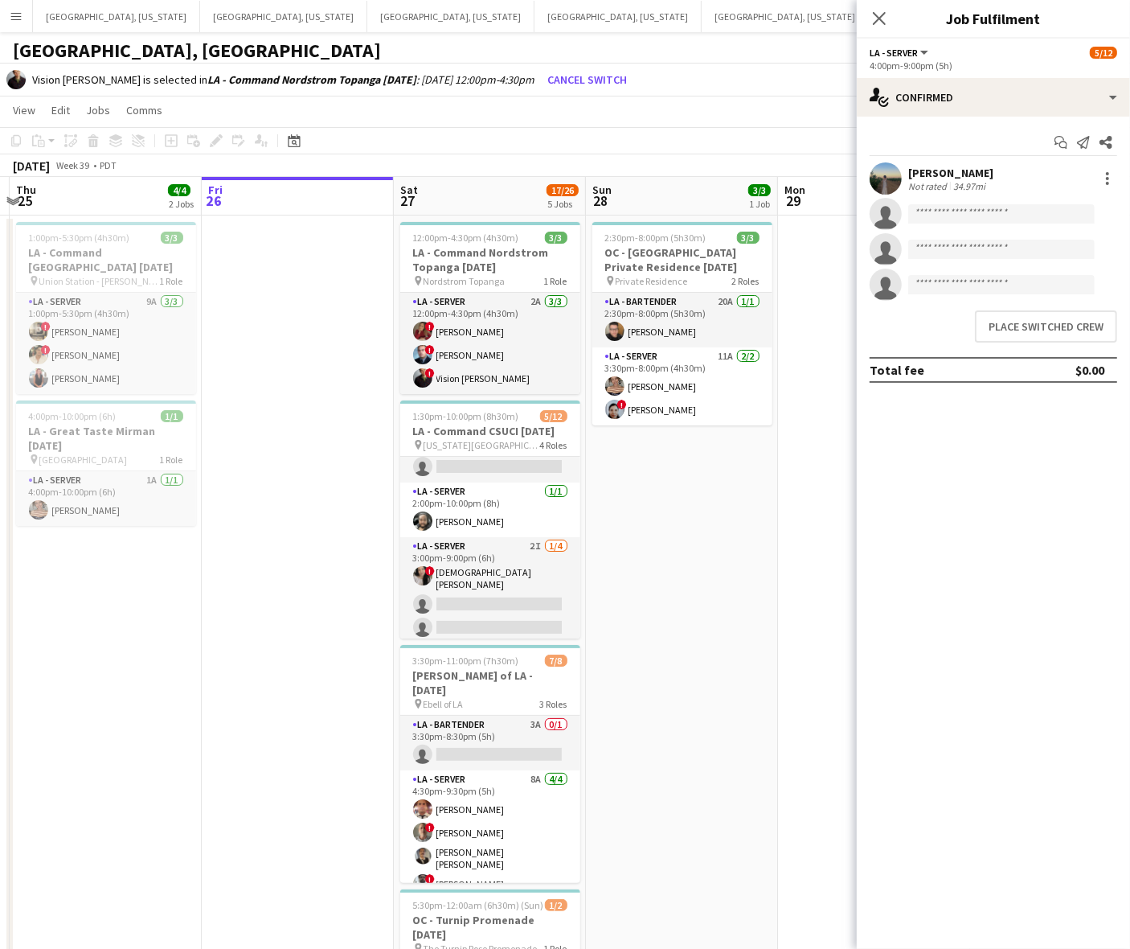
scroll to position [0, 0]
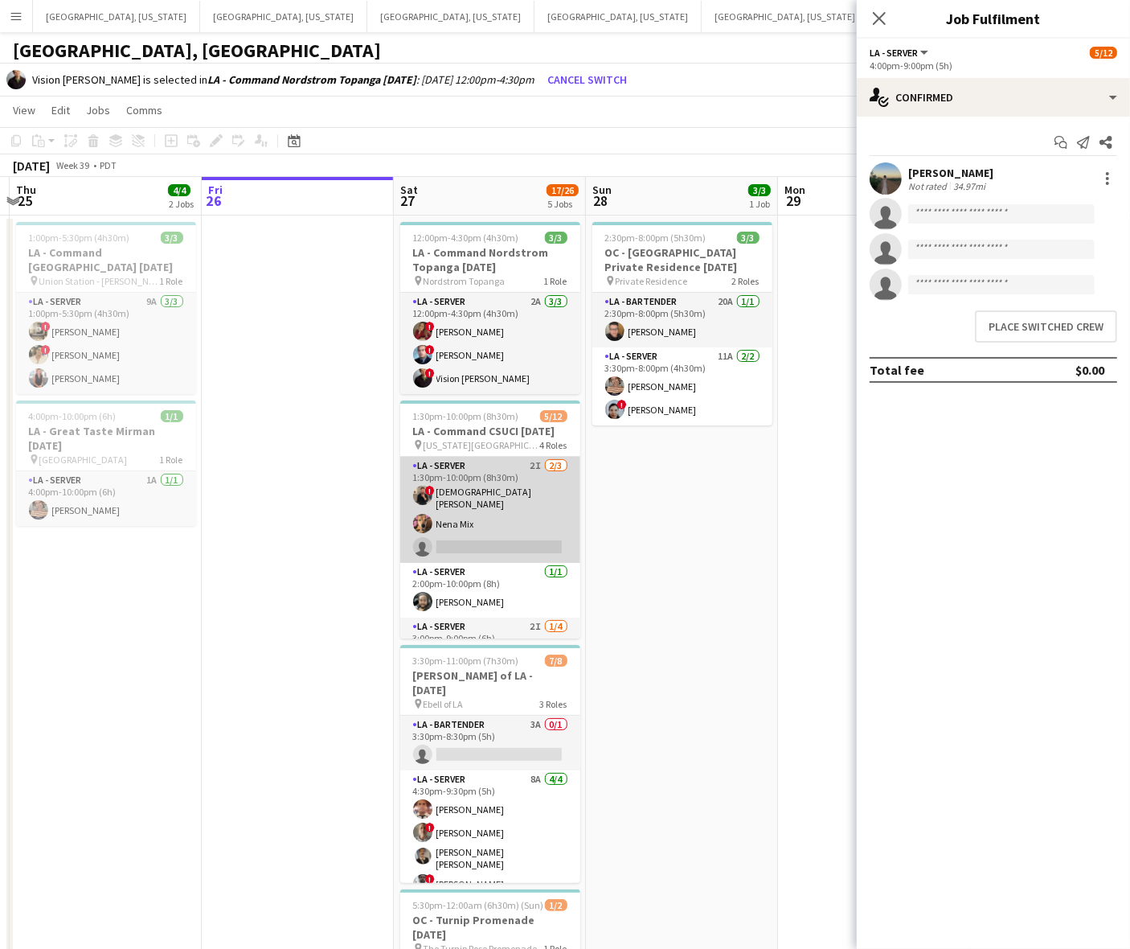
click at [505, 525] on app-card-role "LA - Server 2I [DATE] 1:30pm-10:00pm (8h30m) ! [PERSON_NAME] [PERSON_NAME] Mix …" at bounding box center [490, 510] width 180 height 106
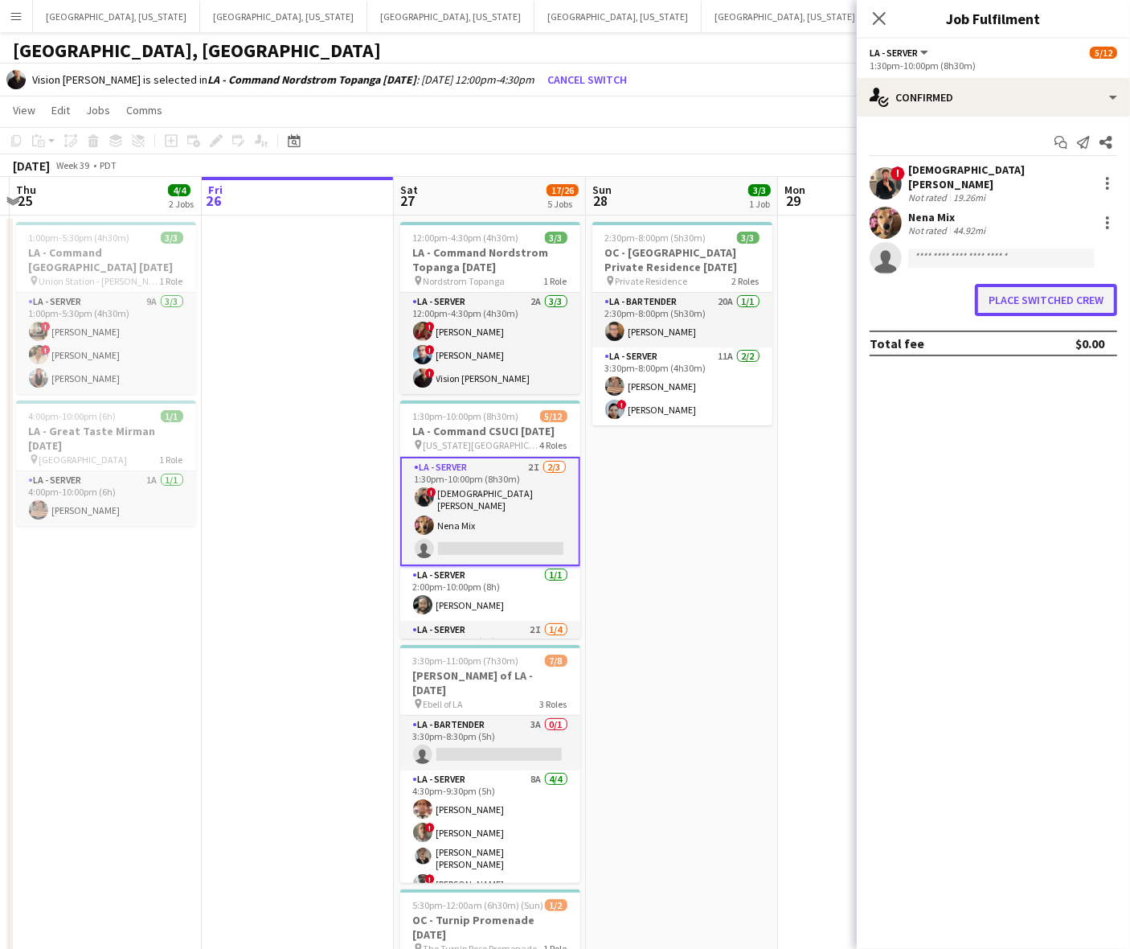
click at [1023, 287] on button "Place switched crew" at bounding box center [1046, 300] width 142 height 32
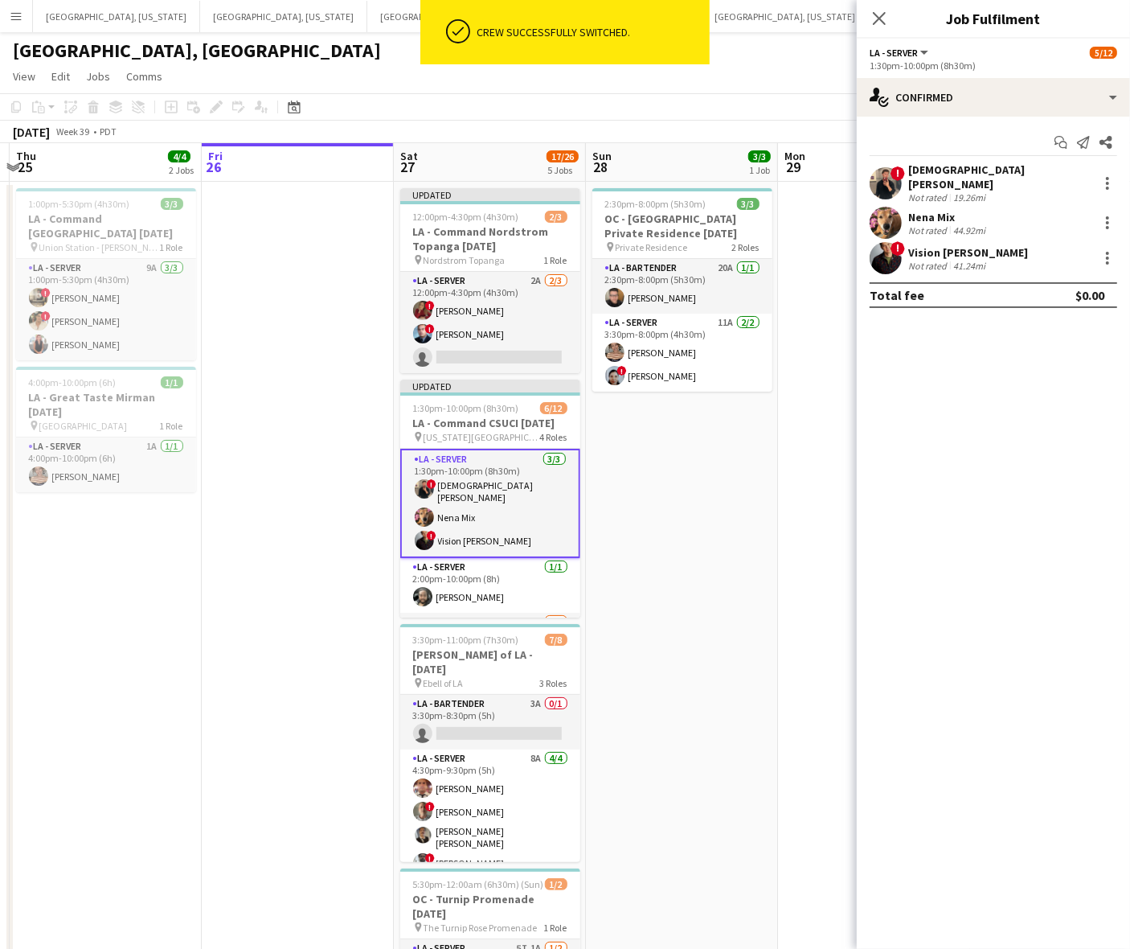
drag, startPoint x: 706, startPoint y: 517, endPoint x: 802, endPoint y: 371, distance: 174.2
click at [712, 515] on app-calendar-viewport "Tue 23 Wed 24 Thu 25 4/4 2 Jobs Fri 26 Sat 27 17/26 5 Jobs Sun 28 3/3 1 Job Mon…" at bounding box center [565, 664] width 1130 height 1042
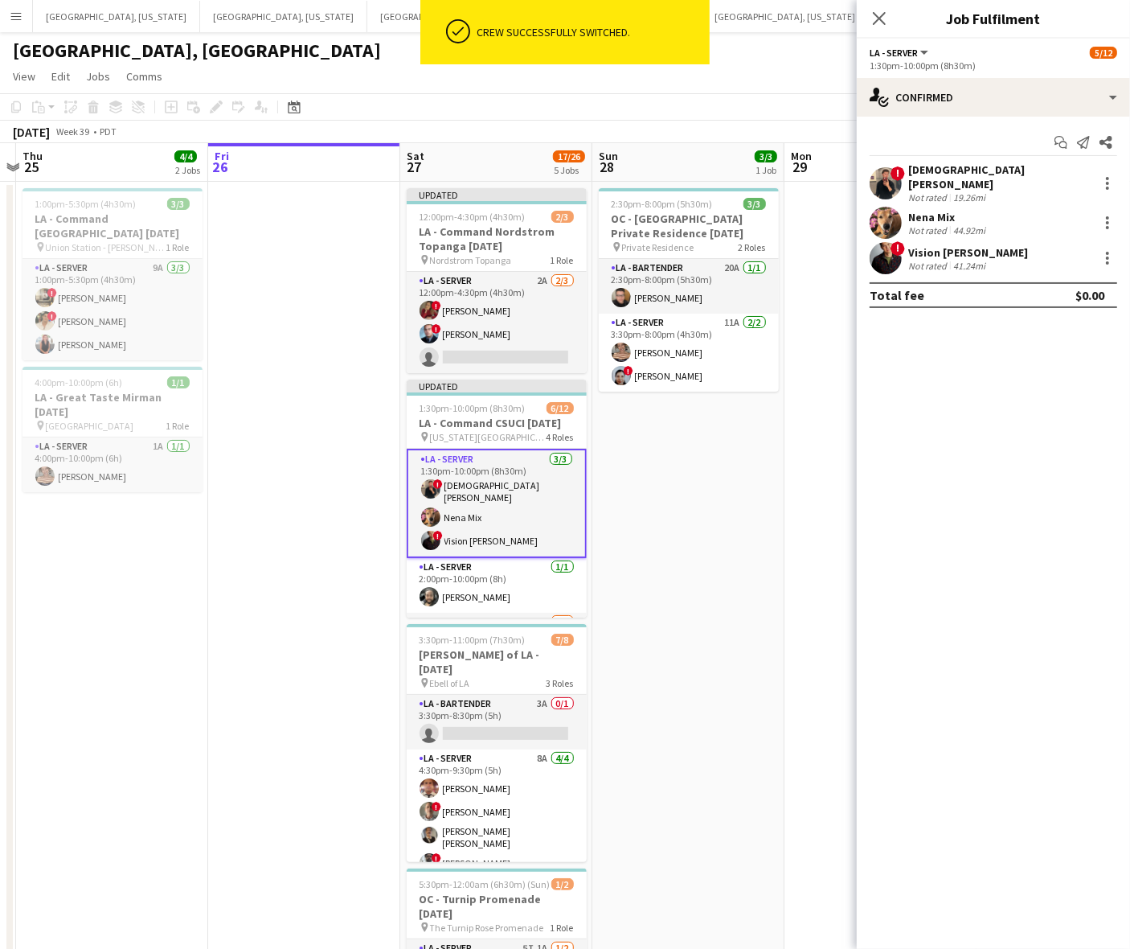
click at [820, 45] on div "[GEOGRAPHIC_DATA], [GEOGRAPHIC_DATA]" at bounding box center [565, 47] width 1130 height 31
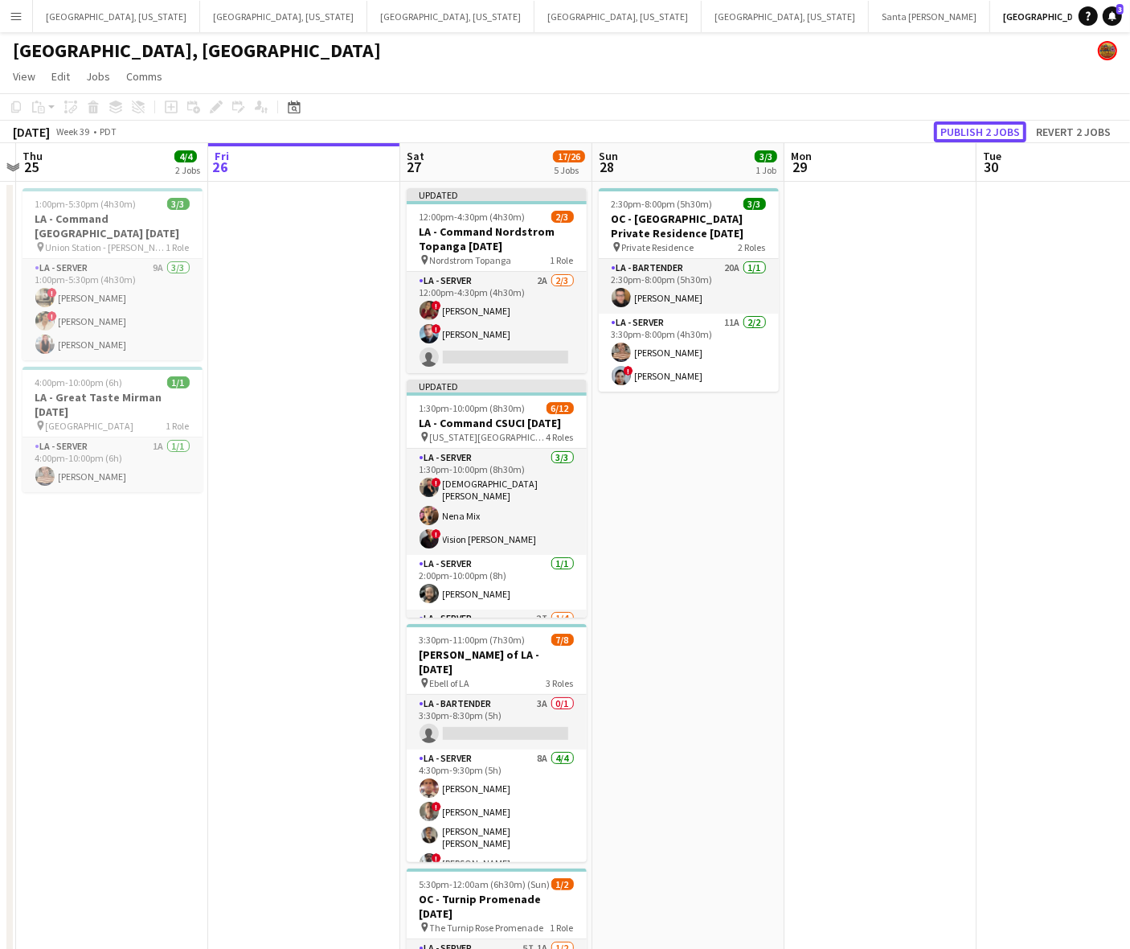
click at [979, 129] on button "Publish 2 jobs" at bounding box center [980, 131] width 92 height 21
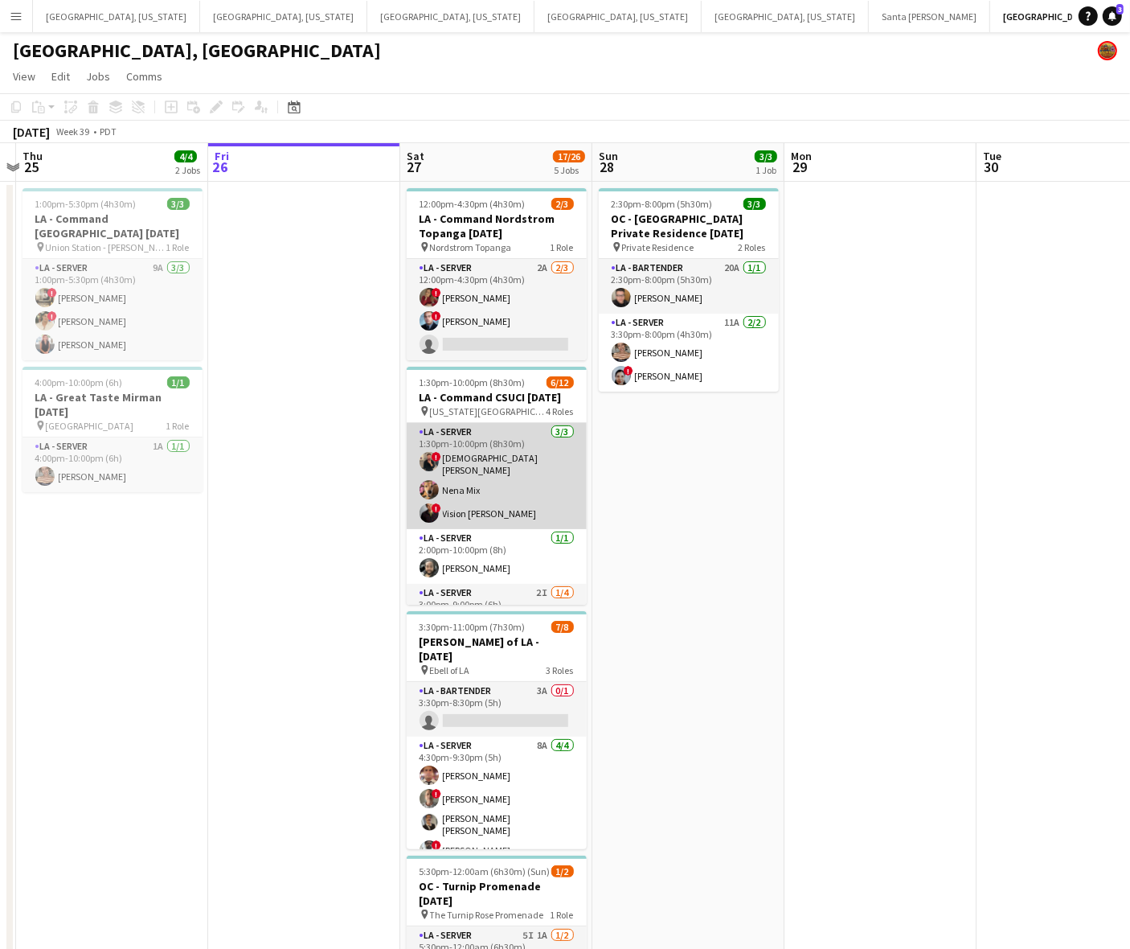
click at [470, 499] on app-card-role "LA - Server [DATE] 1:30pm-10:00pm (8h30m) ! [PERSON_NAME] [PERSON_NAME] Mix ! V…" at bounding box center [497, 476] width 180 height 106
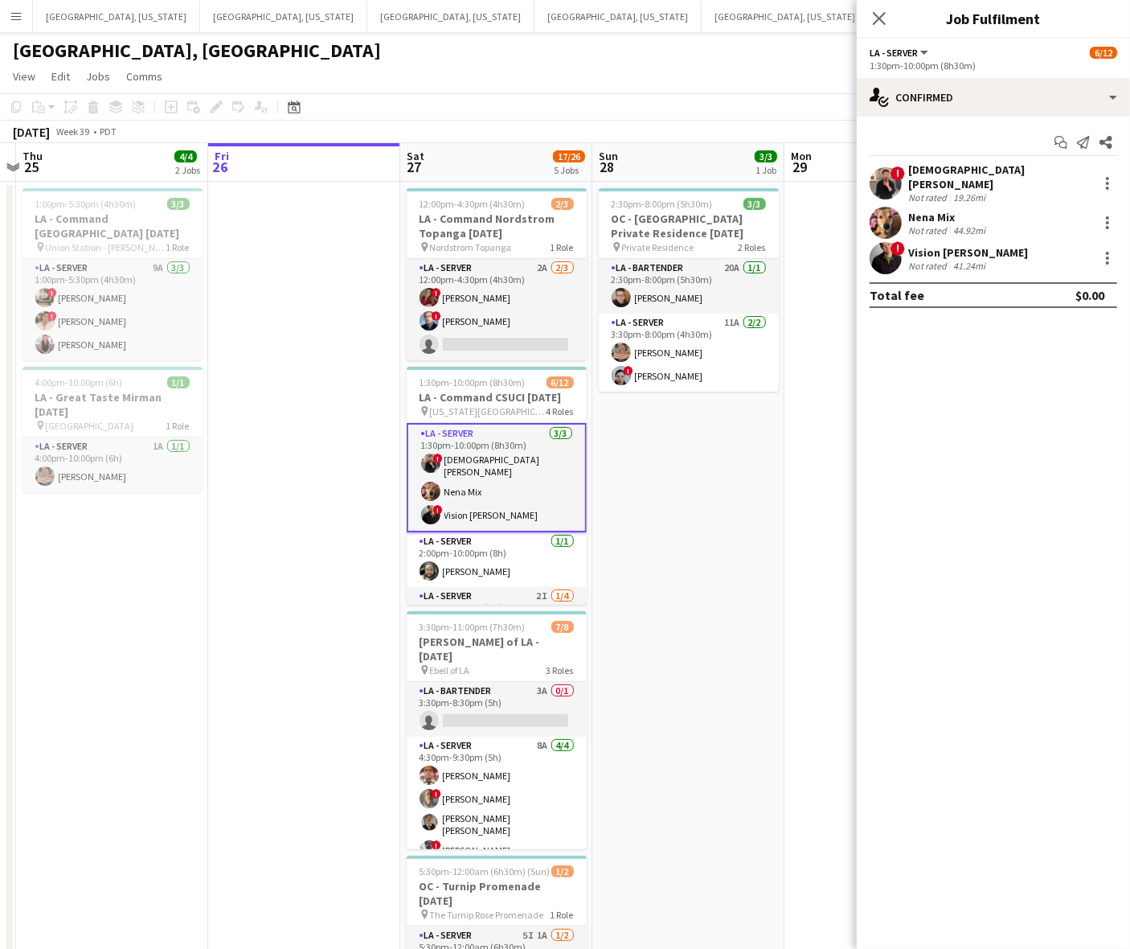
click at [971, 245] on div "Vision [PERSON_NAME]" at bounding box center [969, 252] width 120 height 14
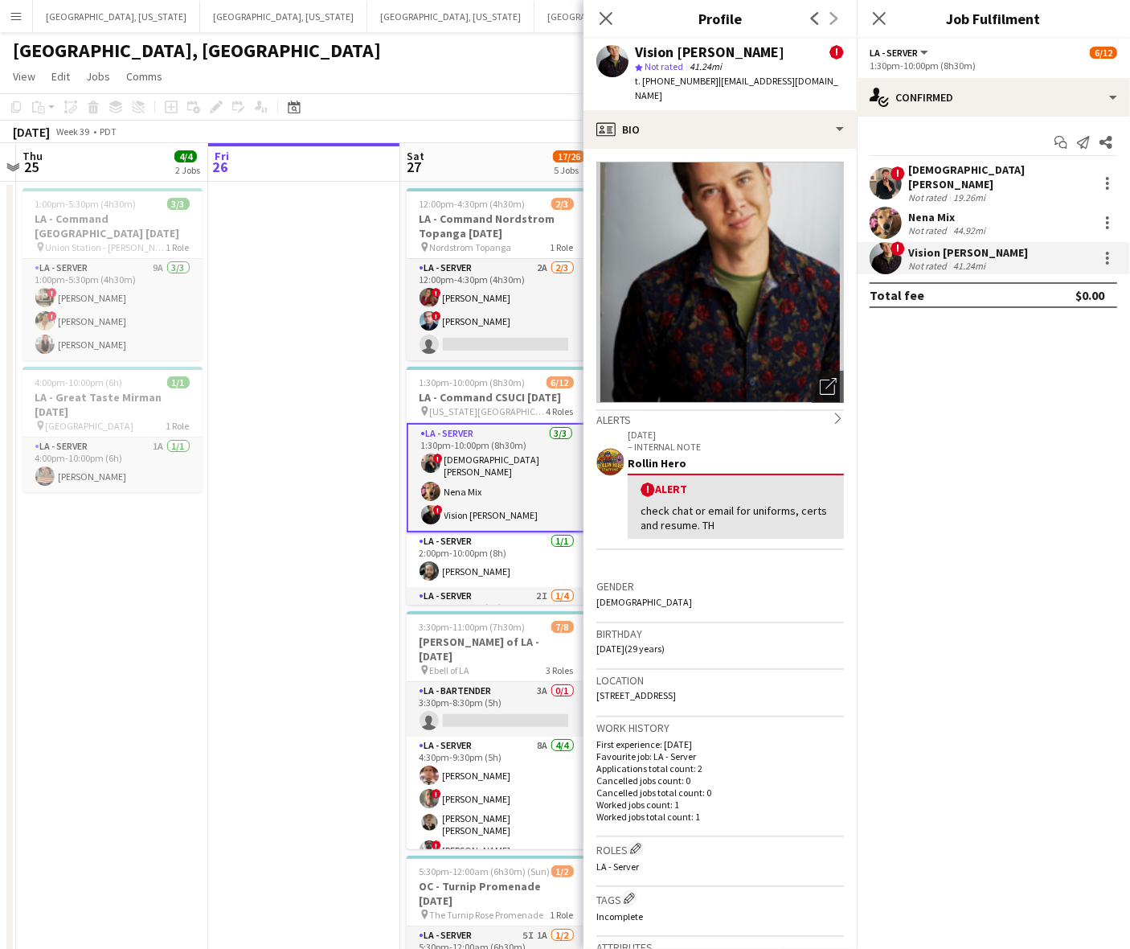
click at [679, 76] on span "t. [PHONE_NUMBER]" at bounding box center [677, 81] width 84 height 12
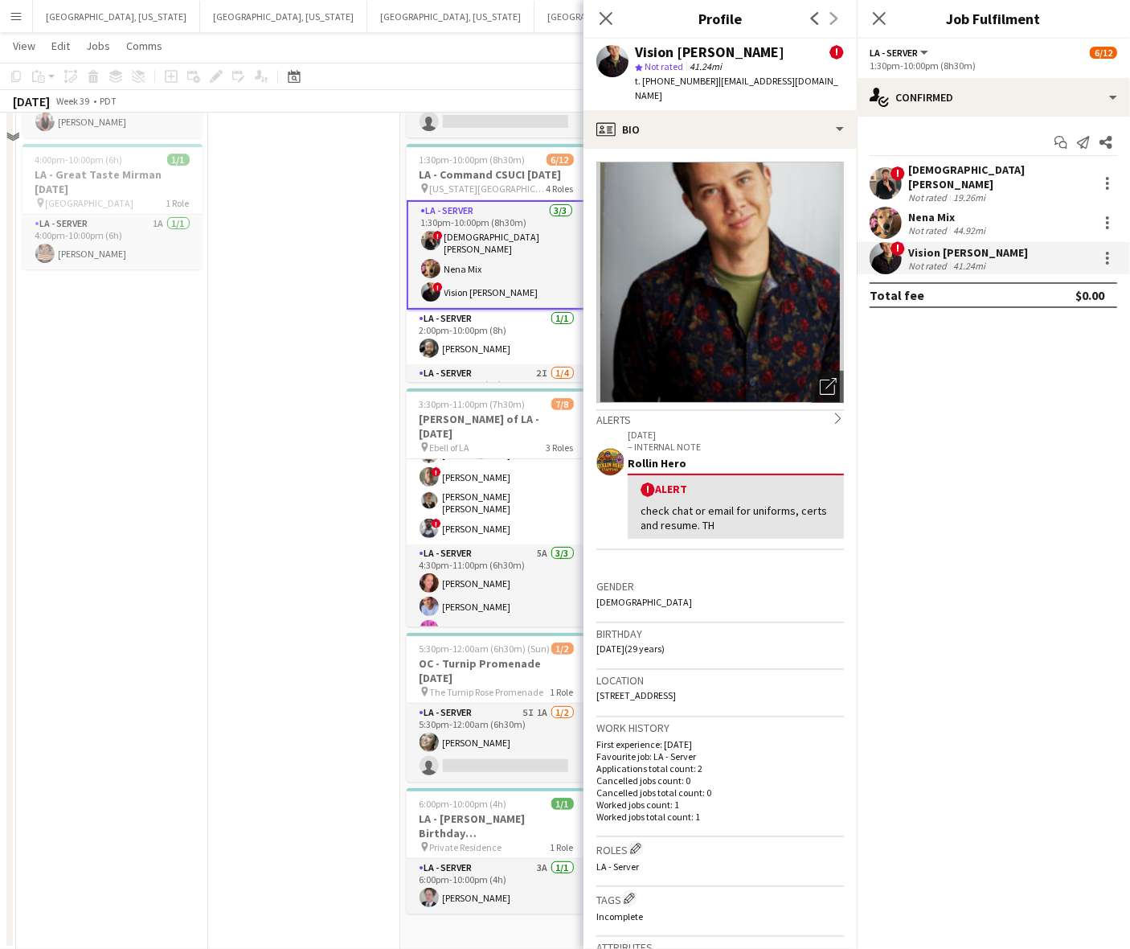
scroll to position [0, 0]
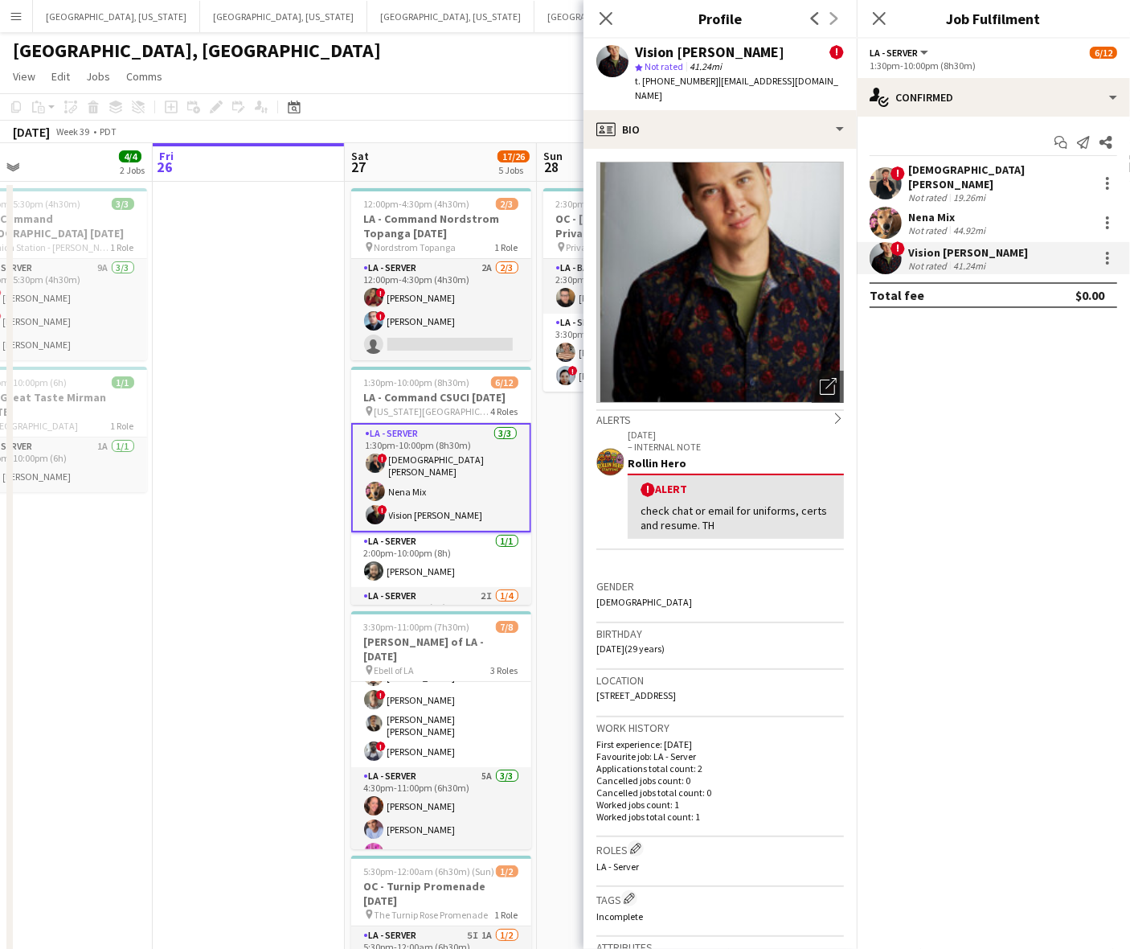
drag, startPoint x: 402, startPoint y: 437, endPoint x: 340, endPoint y: 428, distance: 62.5
click at [340, 428] on app-calendar-viewport "Tue 23 Wed 24 Thu 25 4/4 2 Jobs Fri 26 Sat 27 17/26 5 Jobs Sun 28 3/3 1 Job Mon…" at bounding box center [565, 657] width 1130 height 1029
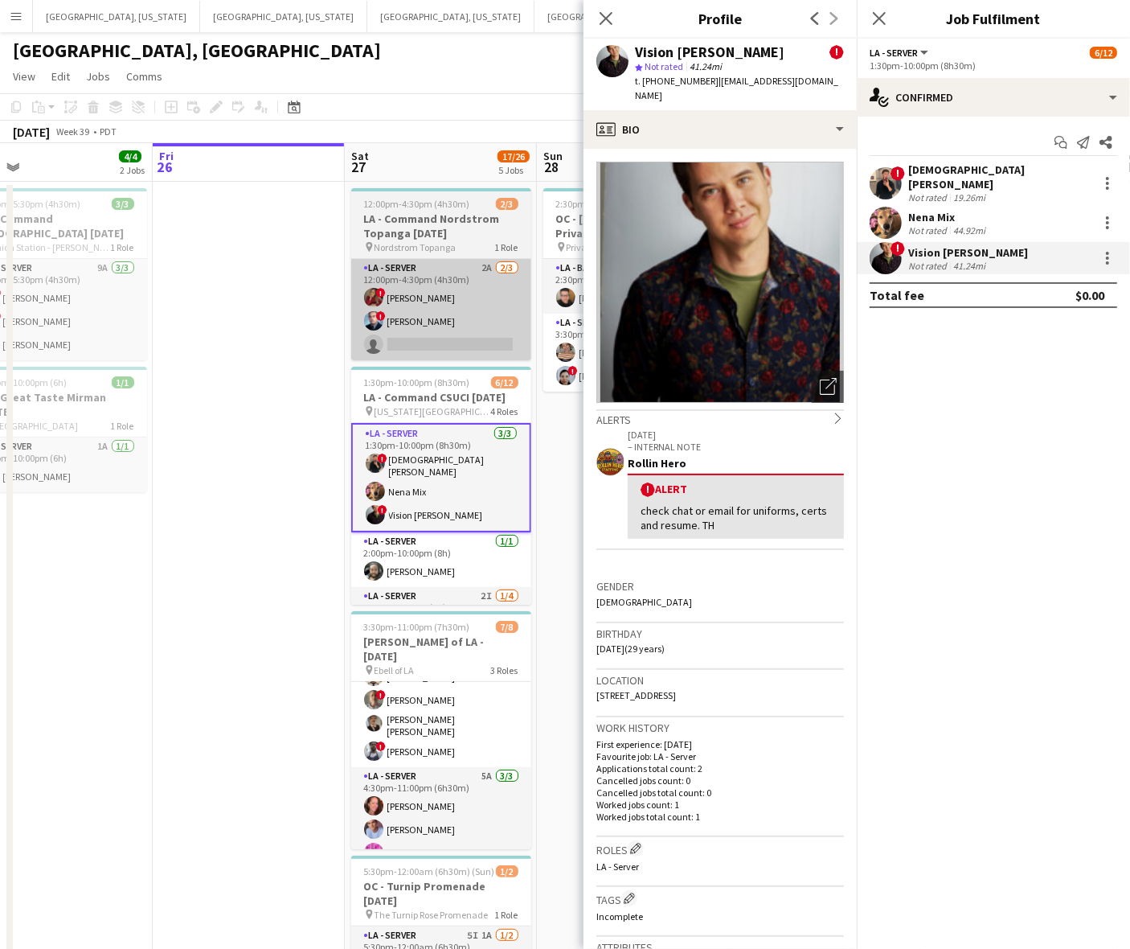
scroll to position [0, 431]
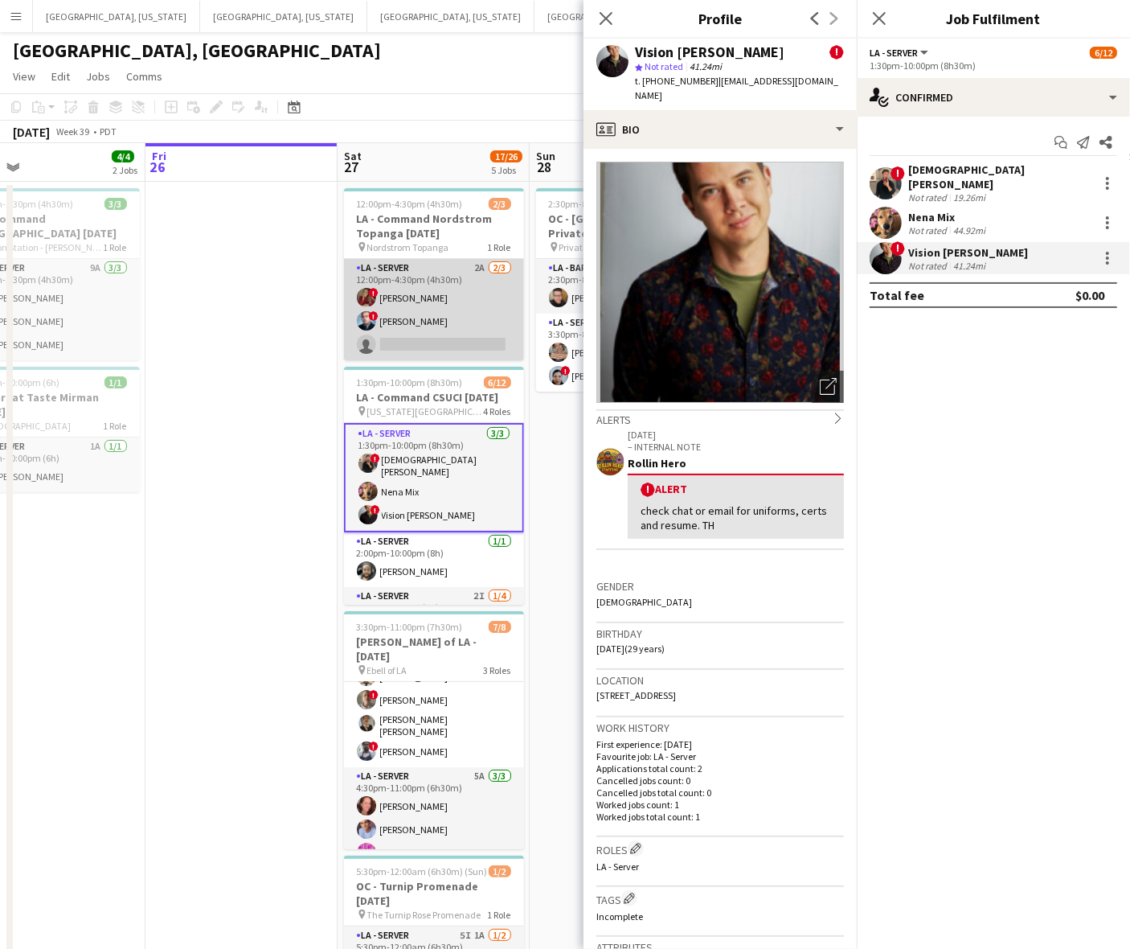
click at [382, 318] on app-card-role "LA - Server 2A [DATE] 12:00pm-4:30pm (4h30m) ! [PERSON_NAME] ! [PERSON_NAME] si…" at bounding box center [434, 309] width 180 height 101
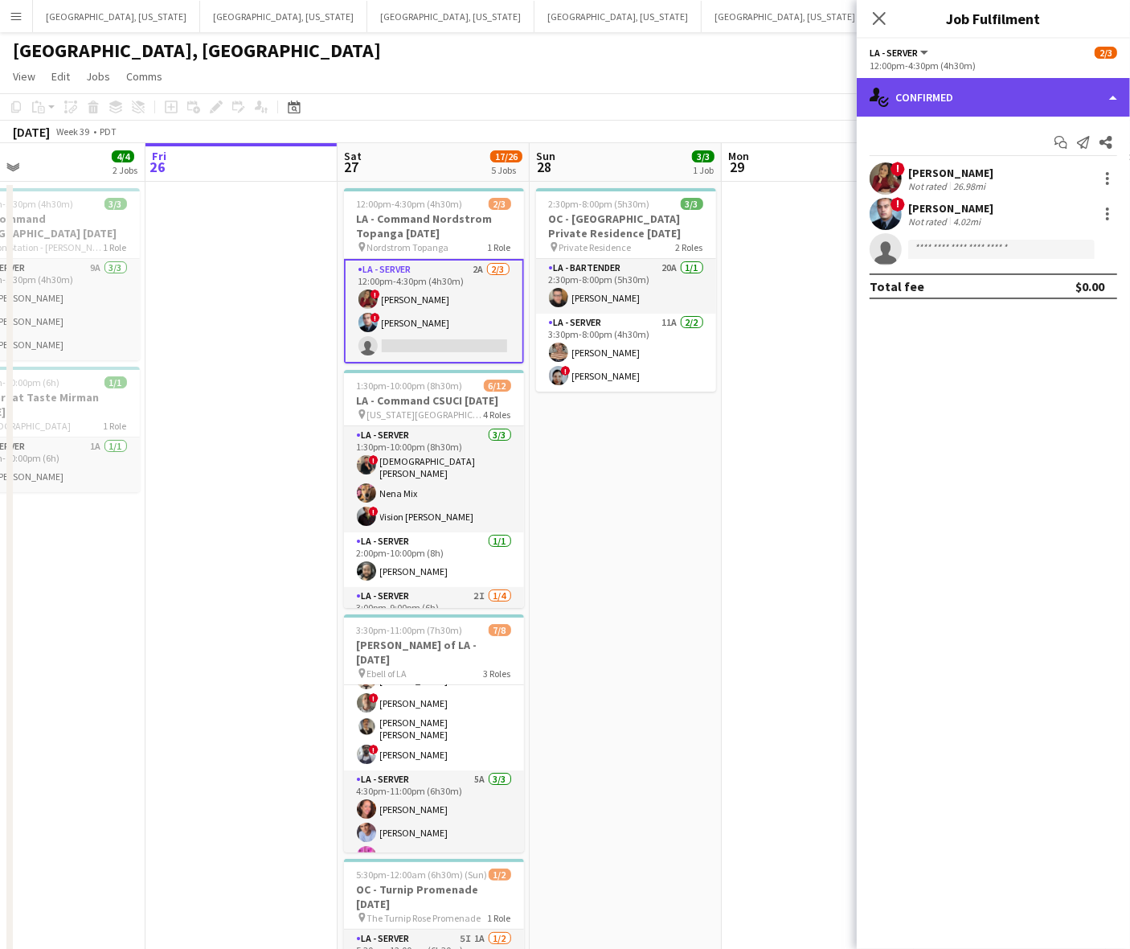
click at [1014, 78] on div "single-neutral-actions-check-2 Confirmed" at bounding box center [993, 97] width 273 height 39
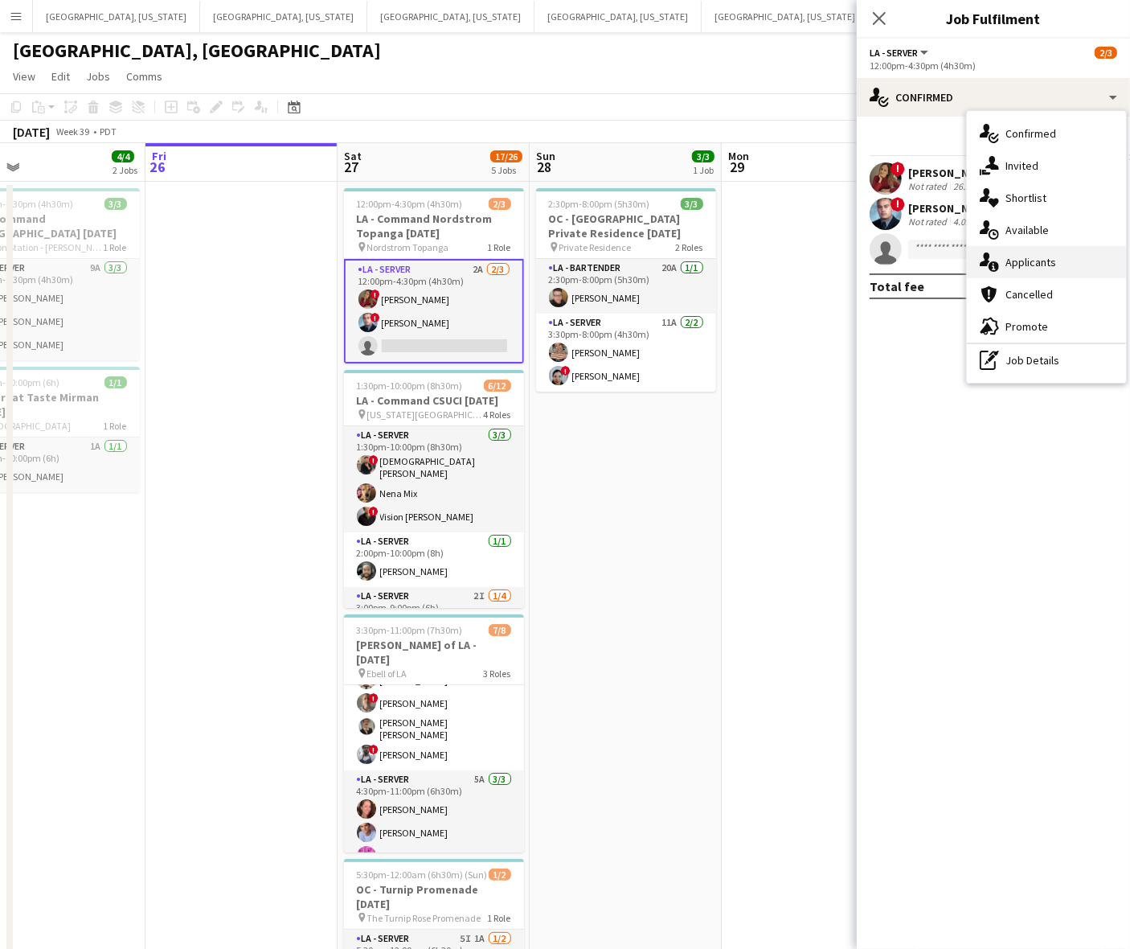
click at [1042, 257] on span "Applicants" at bounding box center [1031, 262] width 51 height 14
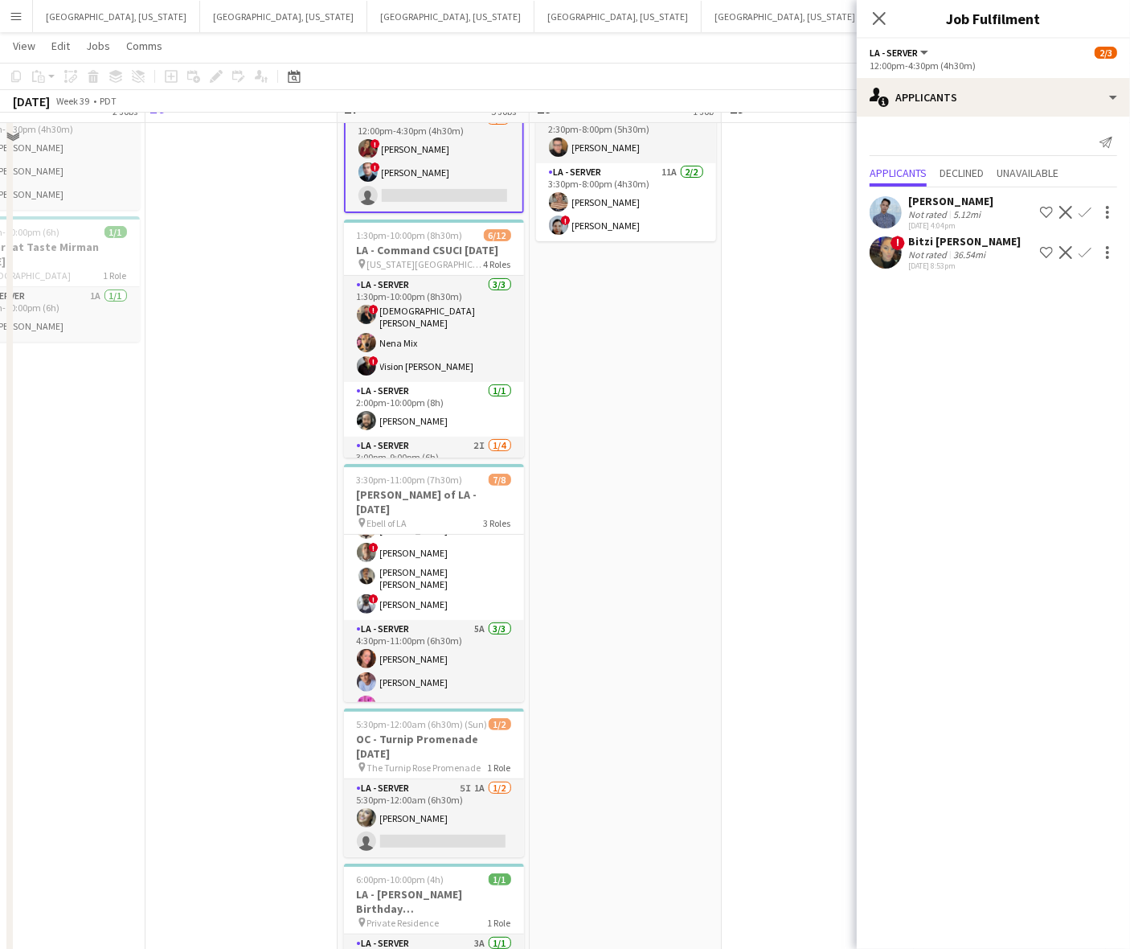
scroll to position [121, 0]
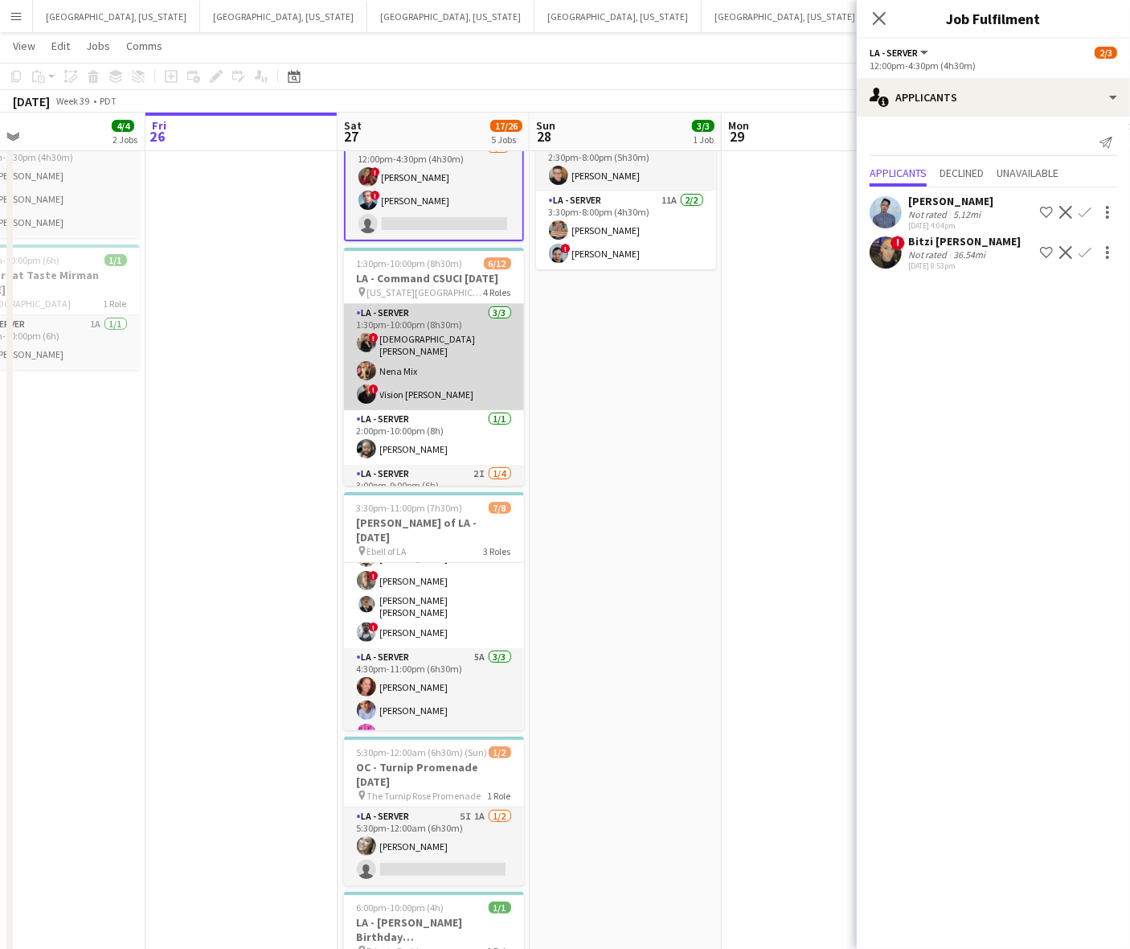
click at [423, 339] on app-card-role "LA - Server [DATE] 1:30pm-10:00pm (8h30m) ! [PERSON_NAME] [PERSON_NAME] Mix ! V…" at bounding box center [434, 357] width 180 height 106
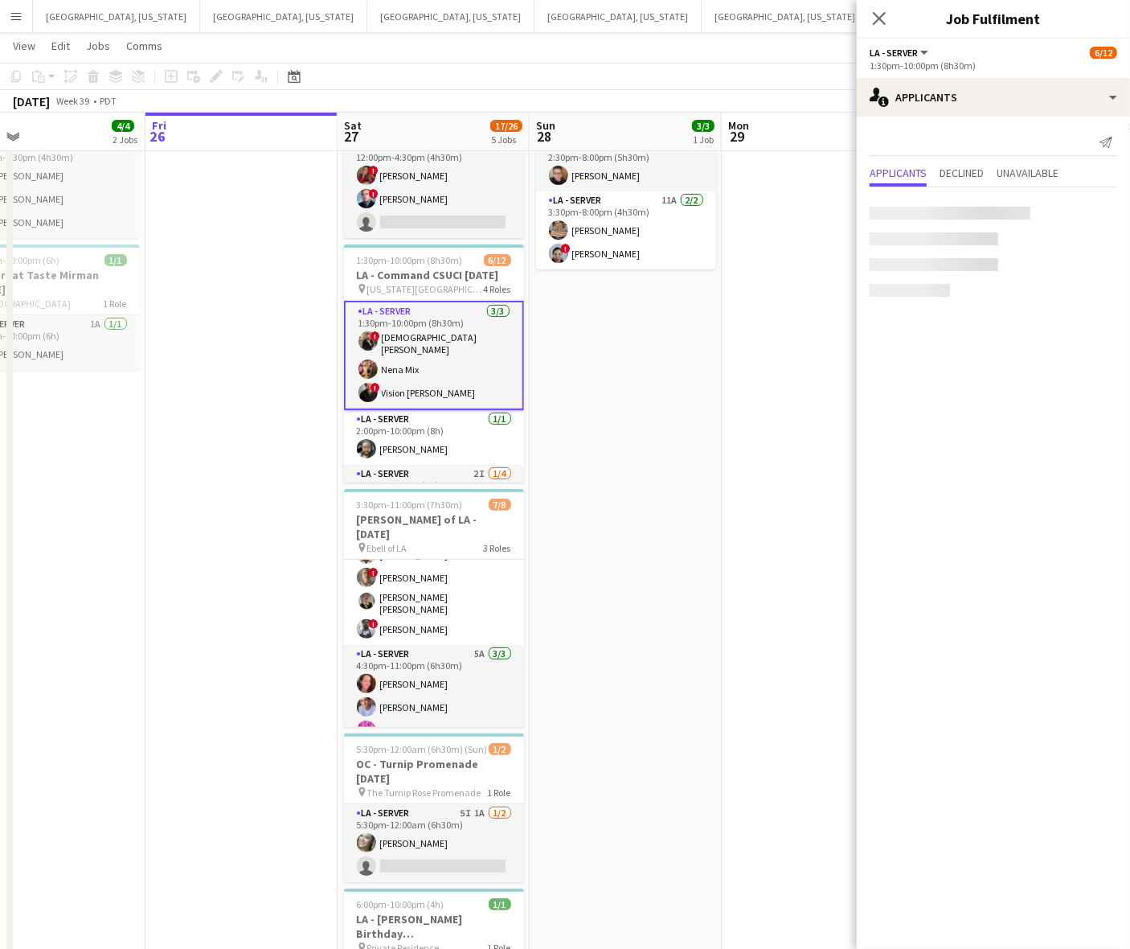
click at [423, 339] on app-card-role "LA - Server [DATE] 1:30pm-10:00pm (8h30m) ! [PERSON_NAME] [PERSON_NAME] Mix ! V…" at bounding box center [434, 355] width 180 height 109
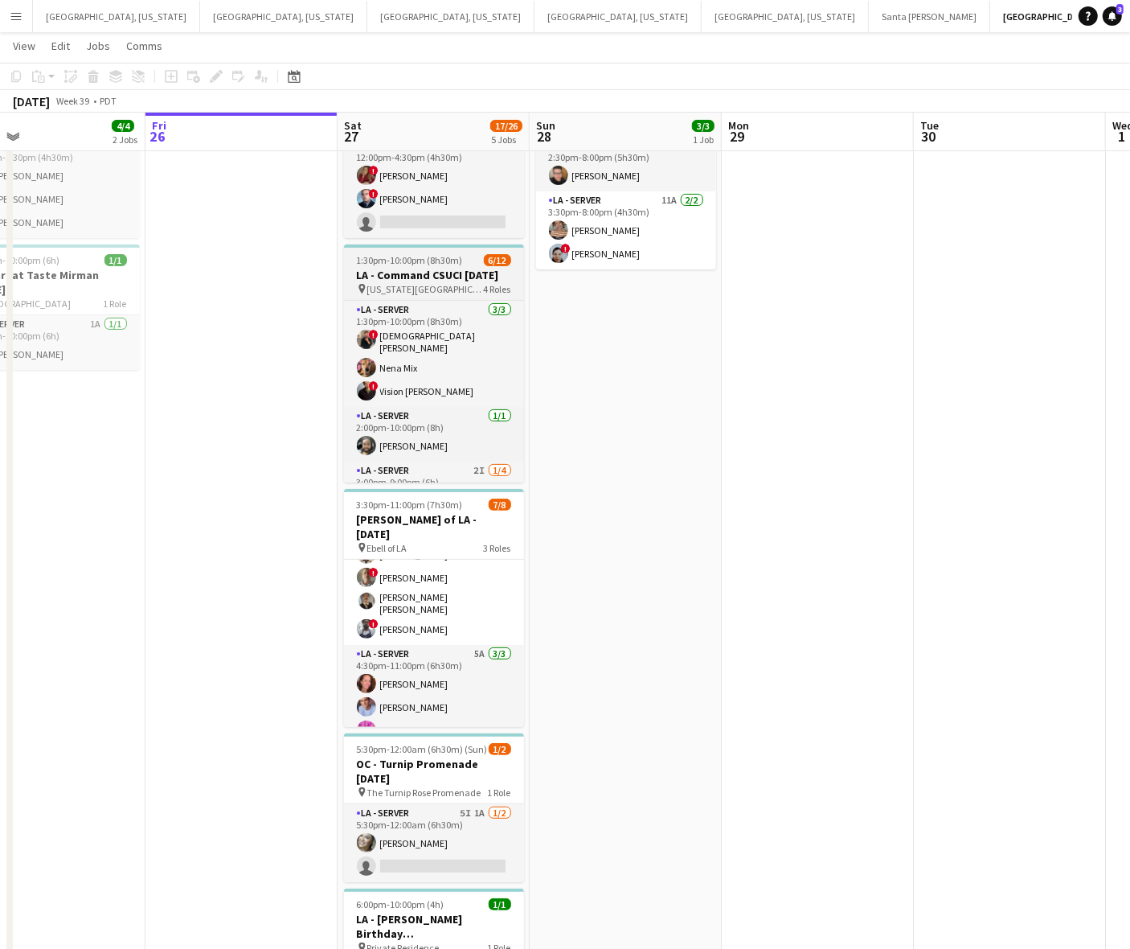
click at [498, 283] on span "4 Roles" at bounding box center [497, 289] width 27 height 12
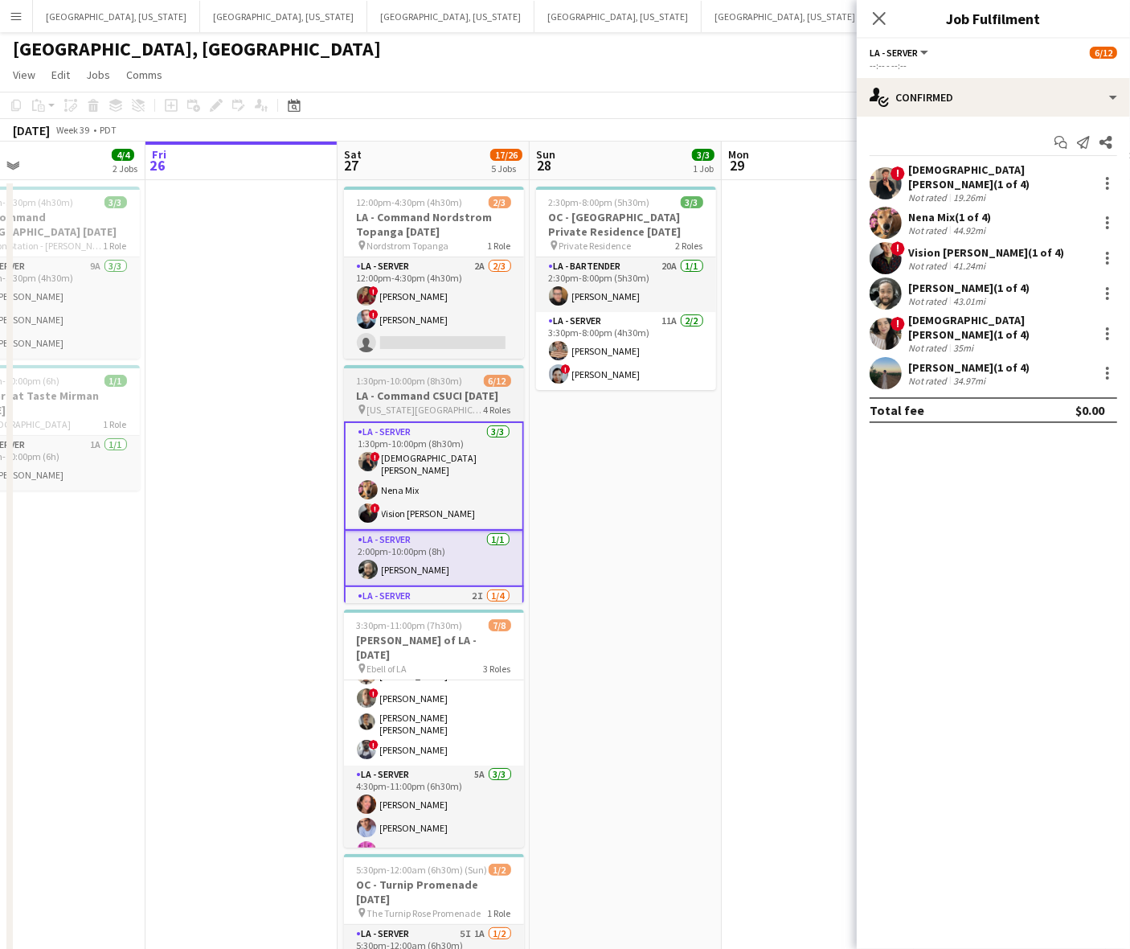
scroll to position [0, 0]
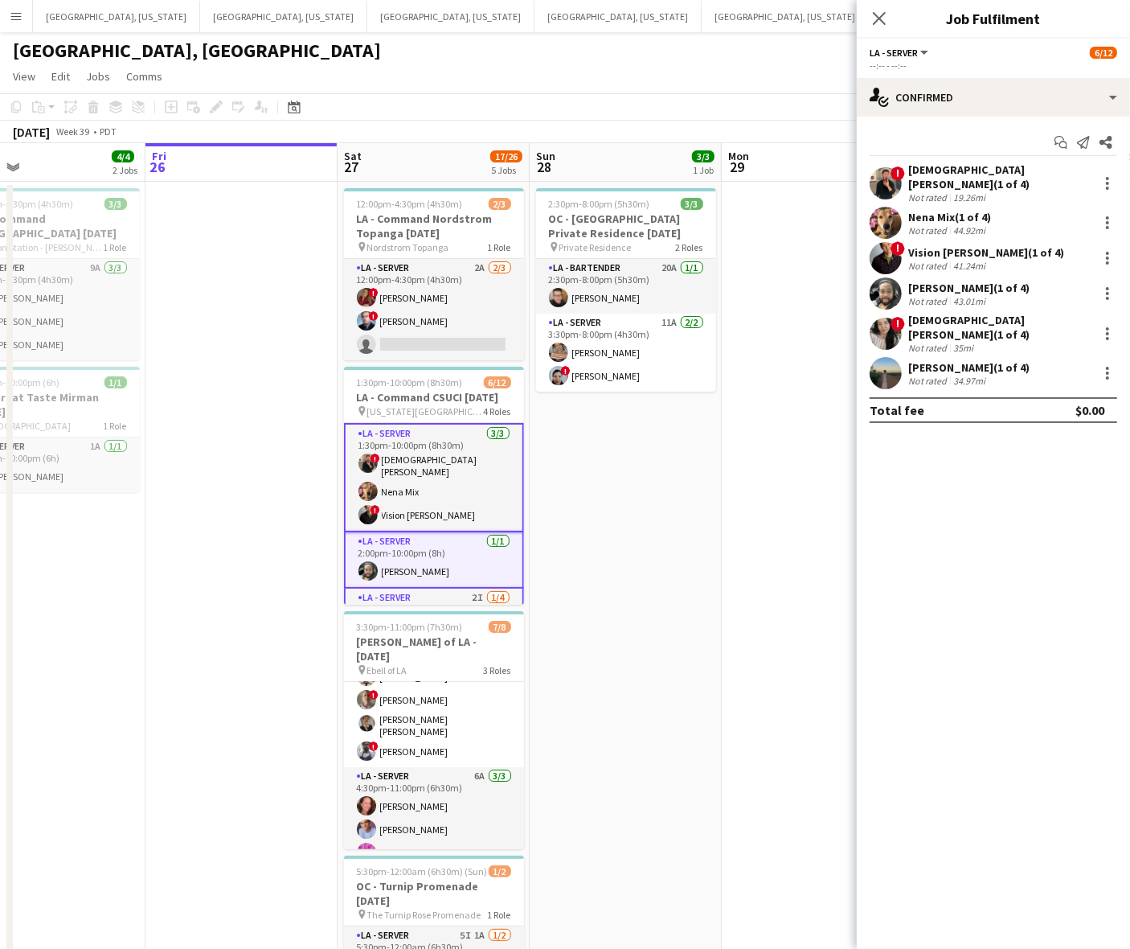
click at [294, 584] on app-date-cell at bounding box center [242, 677] width 192 height 991
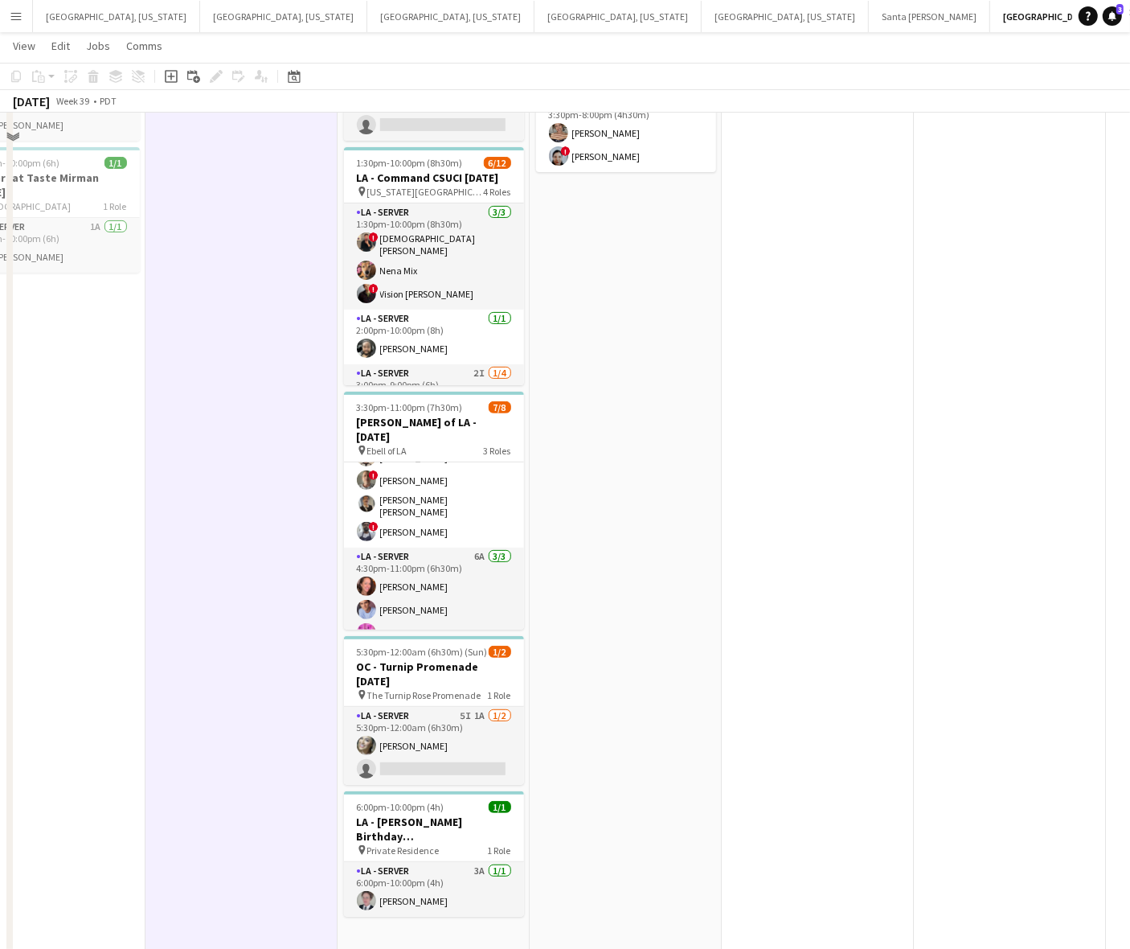
scroll to position [221, 0]
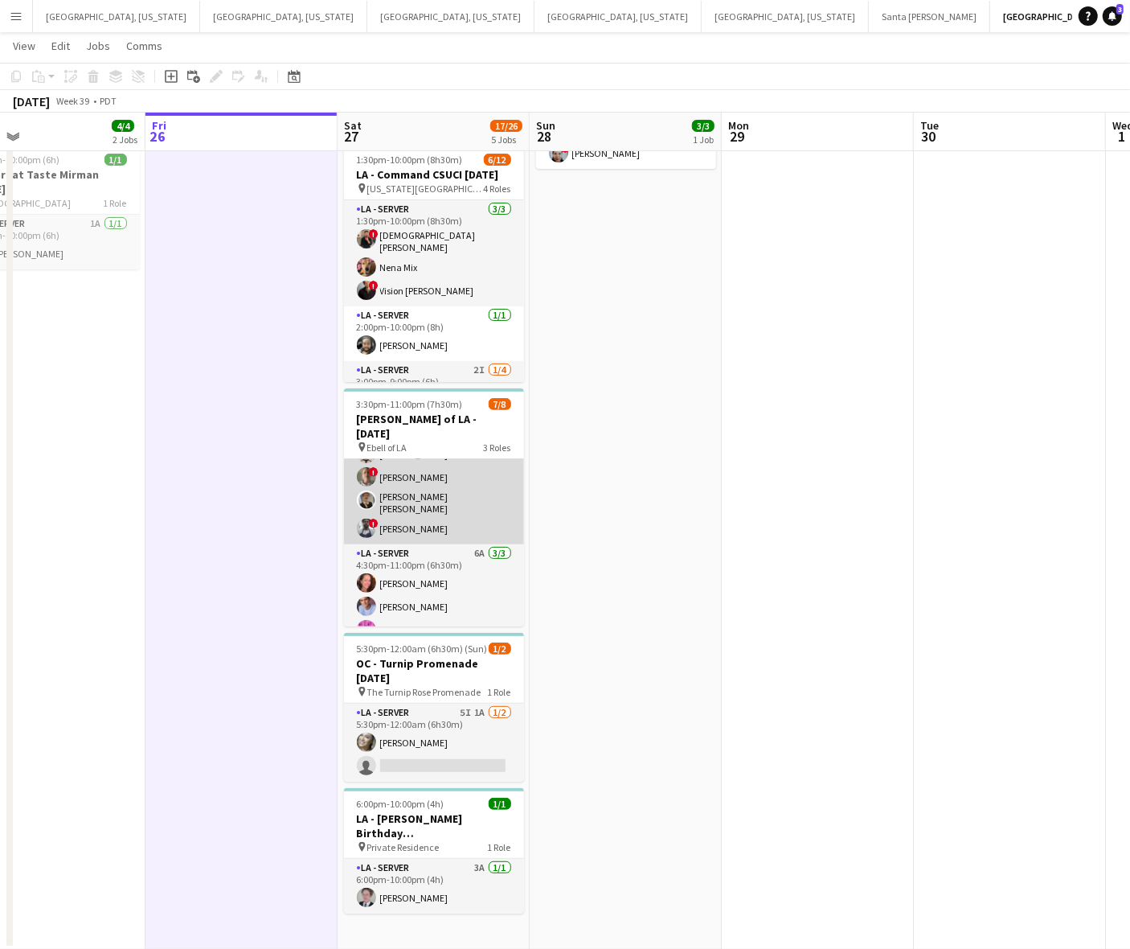
click at [431, 495] on app-card-role "LA - Server 9A [DATE] 4:30pm-9:30pm (5h) [PERSON_NAME] ! [PERSON_NAME] [PERSON_…" at bounding box center [434, 479] width 180 height 129
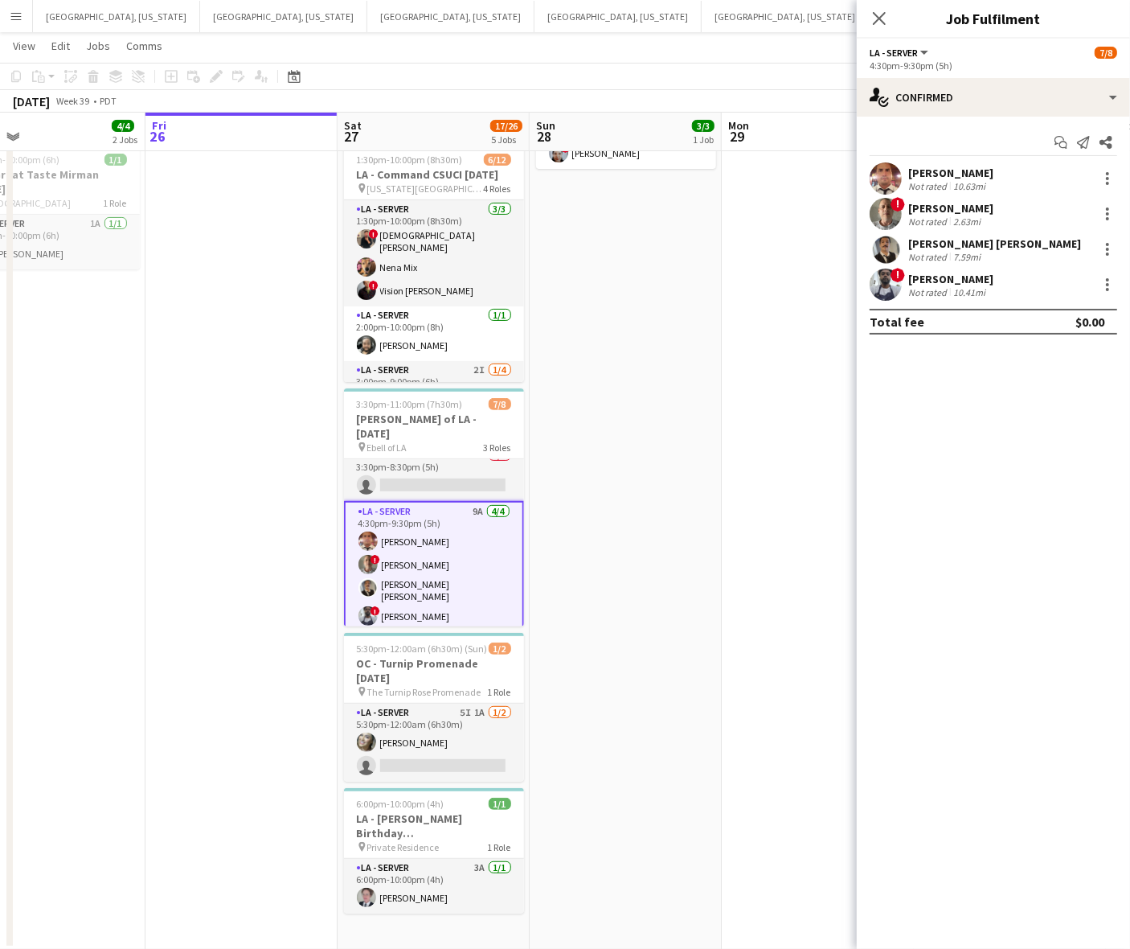
scroll to position [0, 0]
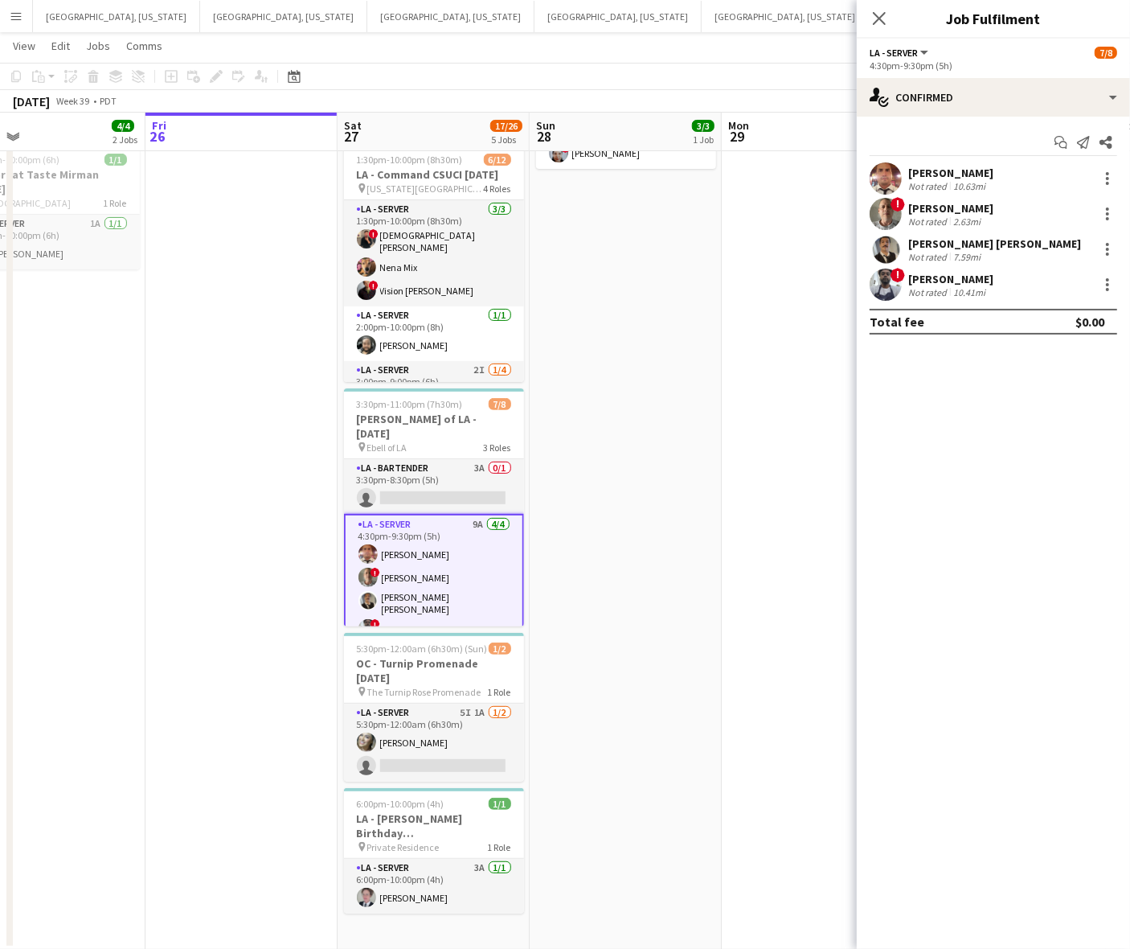
drag, startPoint x: 423, startPoint y: 552, endPoint x: 509, endPoint y: 503, distance: 99.0
click at [423, 552] on app-card-role "LA - Server 9A [DATE] 4:30pm-9:30pm (5h) [PERSON_NAME] ! [PERSON_NAME] [PERSON_…" at bounding box center [434, 580] width 180 height 133
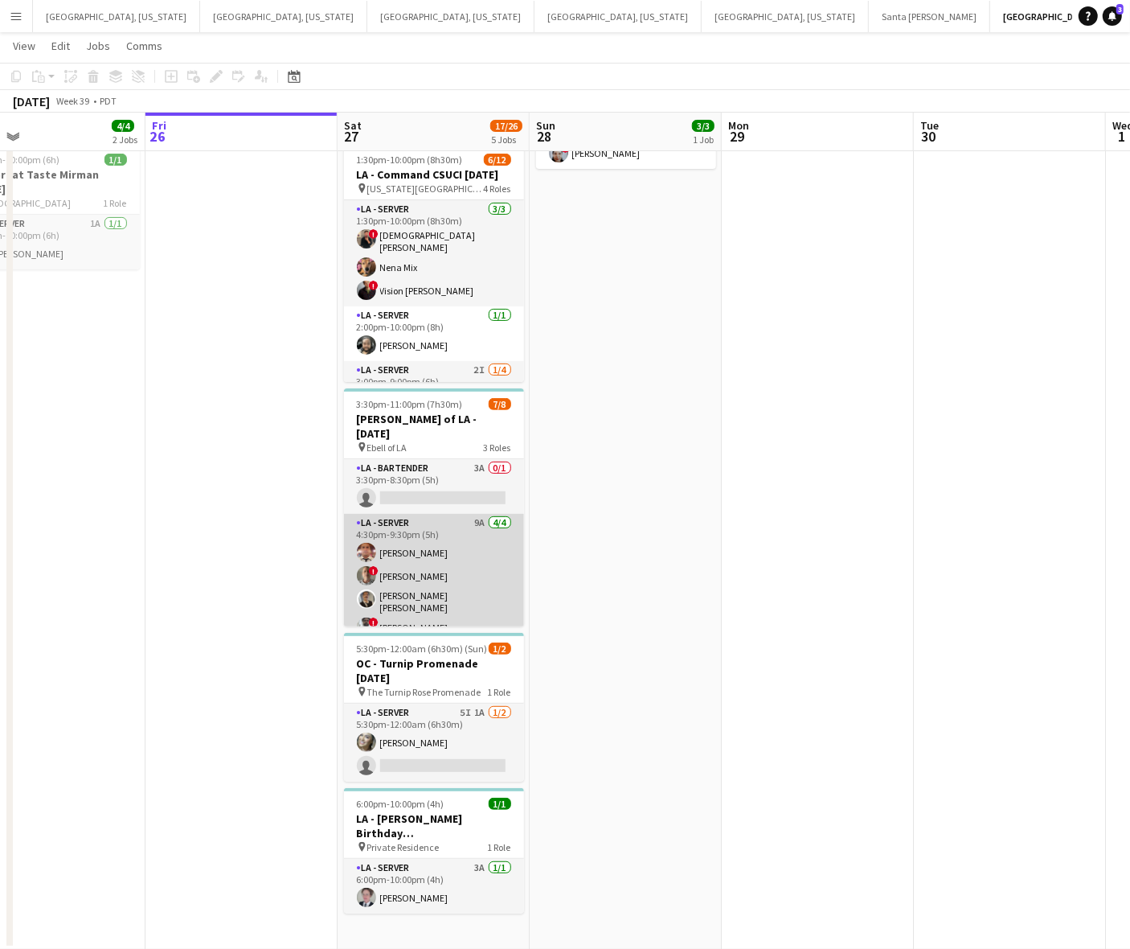
click at [482, 548] on app-card-role "LA - Server 9A [DATE] 4:30pm-9:30pm (5h) [PERSON_NAME] ! [PERSON_NAME] [PERSON_…" at bounding box center [434, 578] width 180 height 129
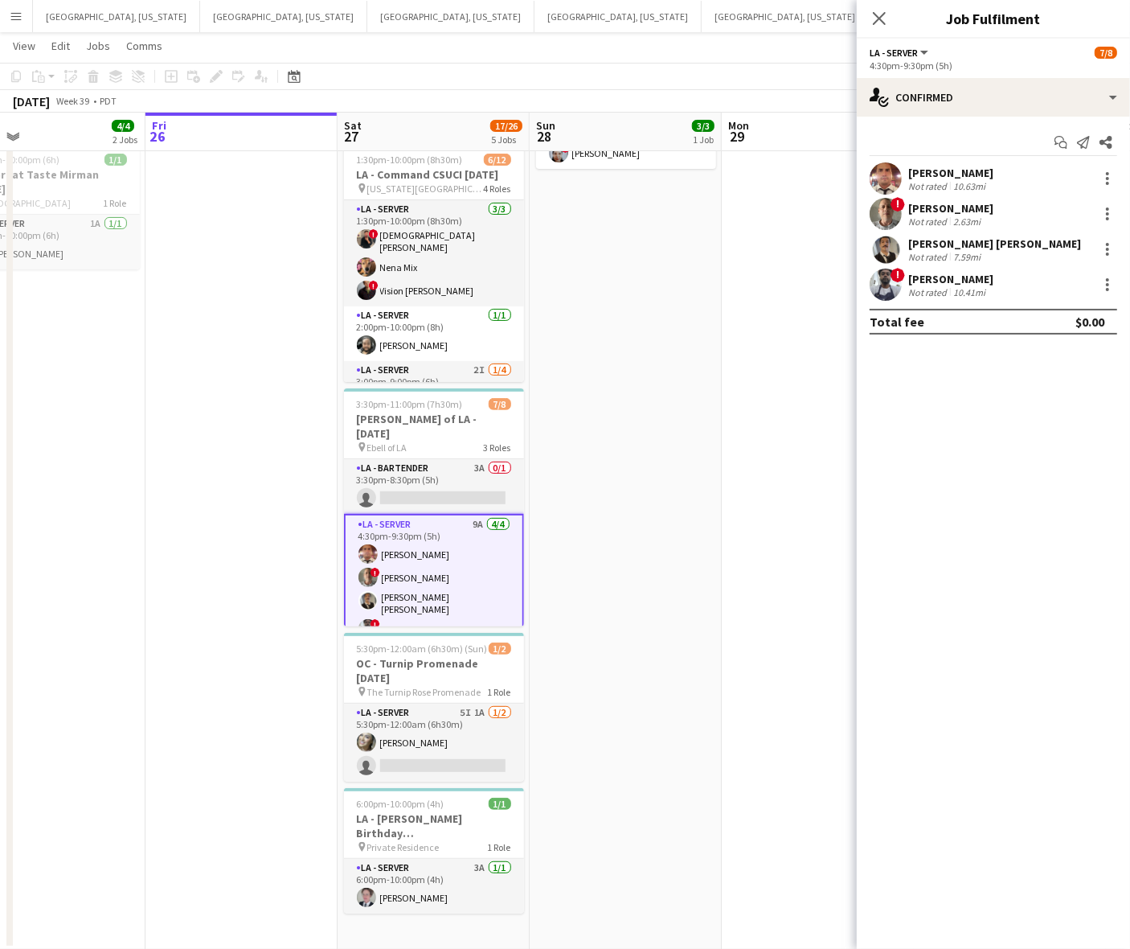
click at [898, 171] on app-user-avatar at bounding box center [886, 178] width 32 height 32
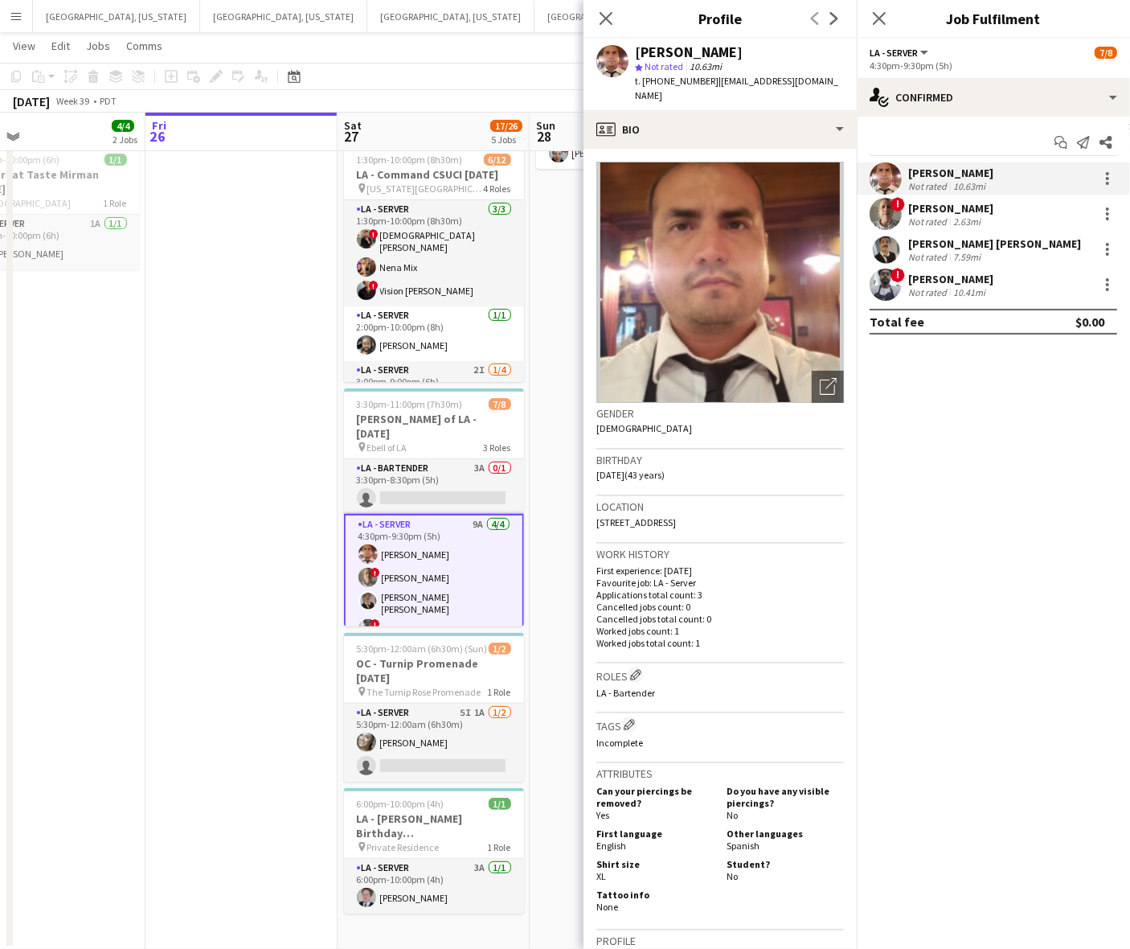
click at [661, 80] on span "t. [PHONE_NUMBER]" at bounding box center [677, 81] width 84 height 12
click at [661, 79] on span "t. [PHONE_NUMBER]" at bounding box center [677, 81] width 84 height 12
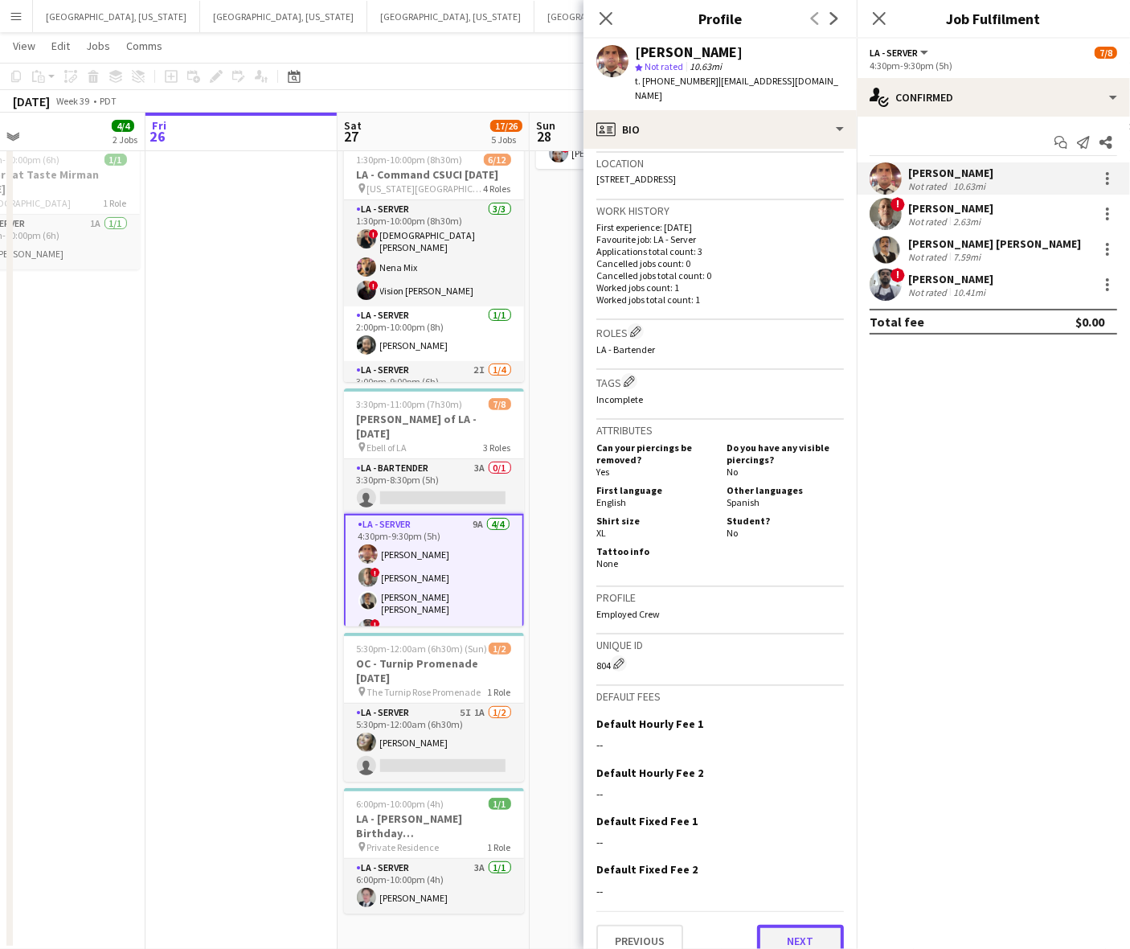
click at [777, 925] on button "Next" at bounding box center [800, 941] width 87 height 32
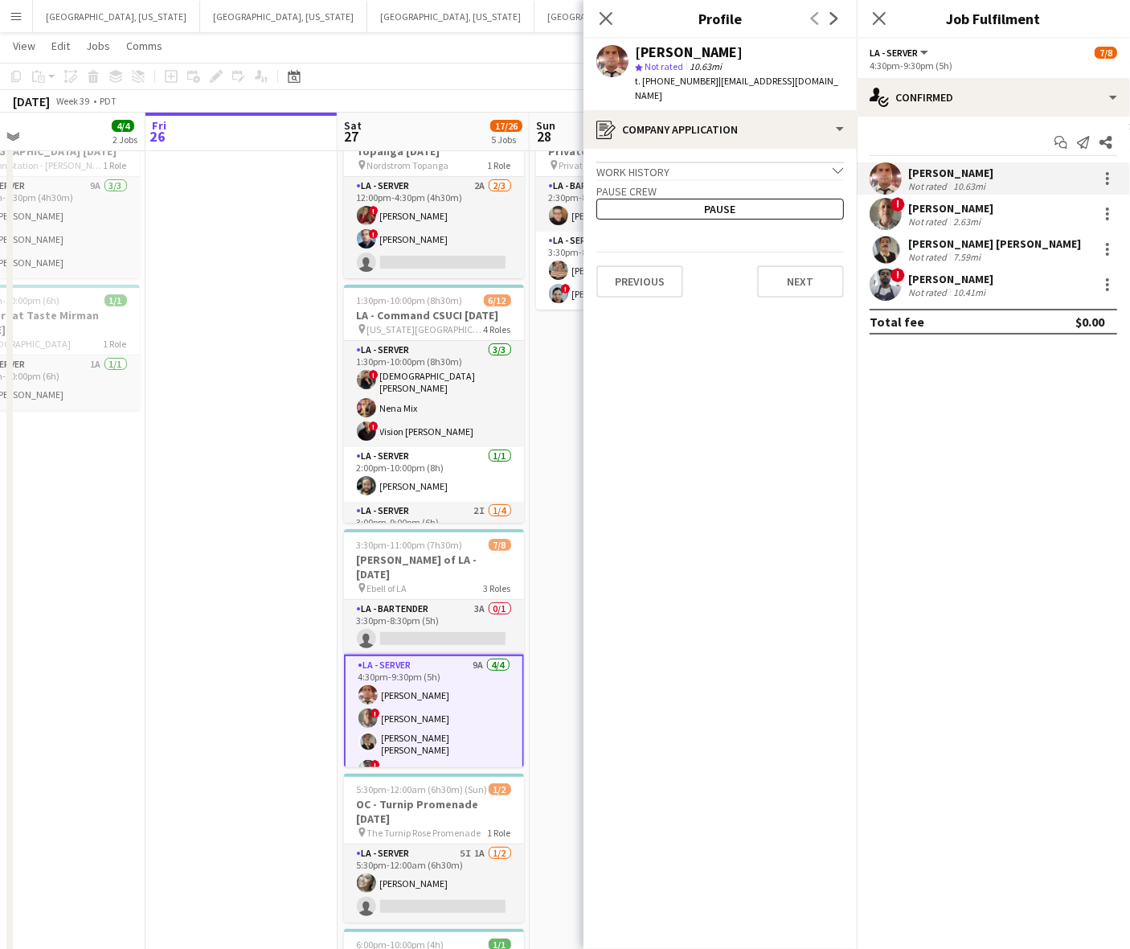
scroll to position [0, 0]
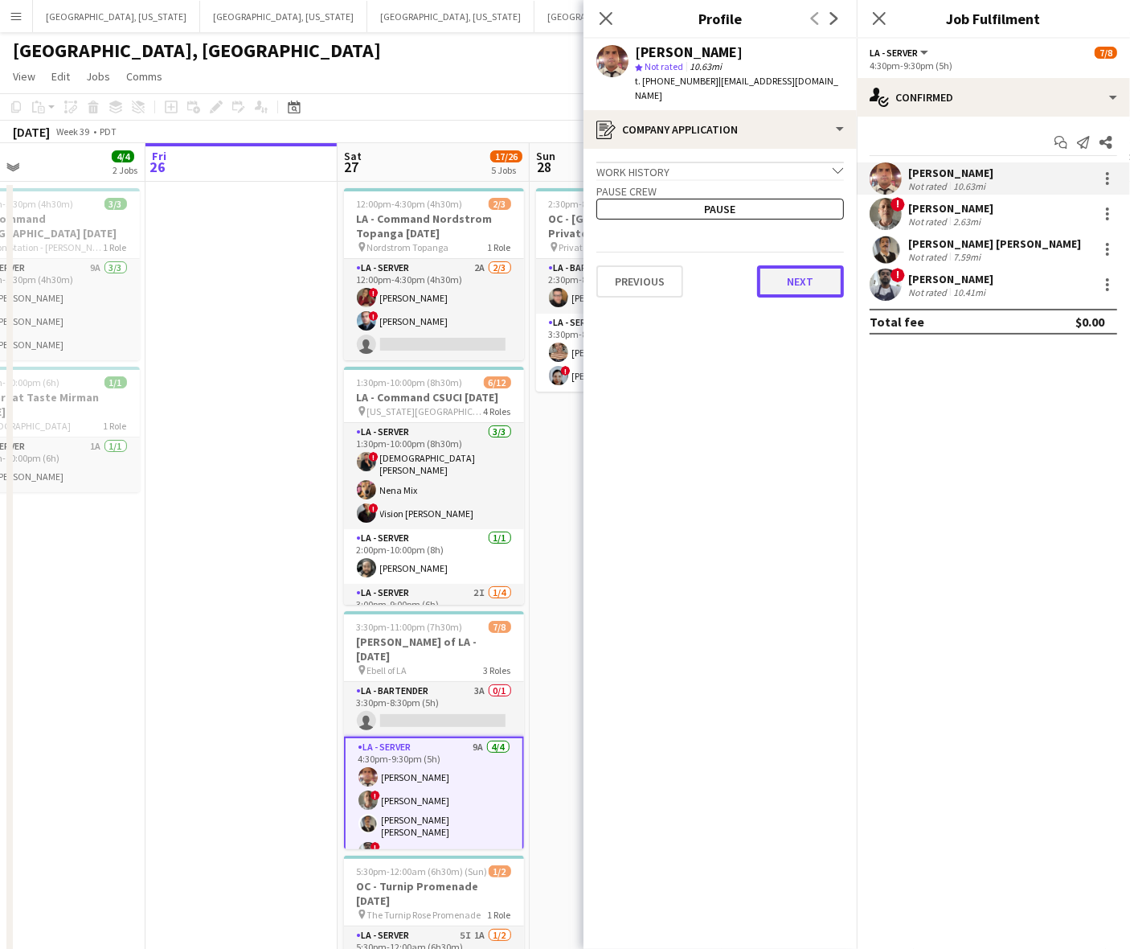
click at [798, 266] on button "Next" at bounding box center [800, 281] width 87 height 32
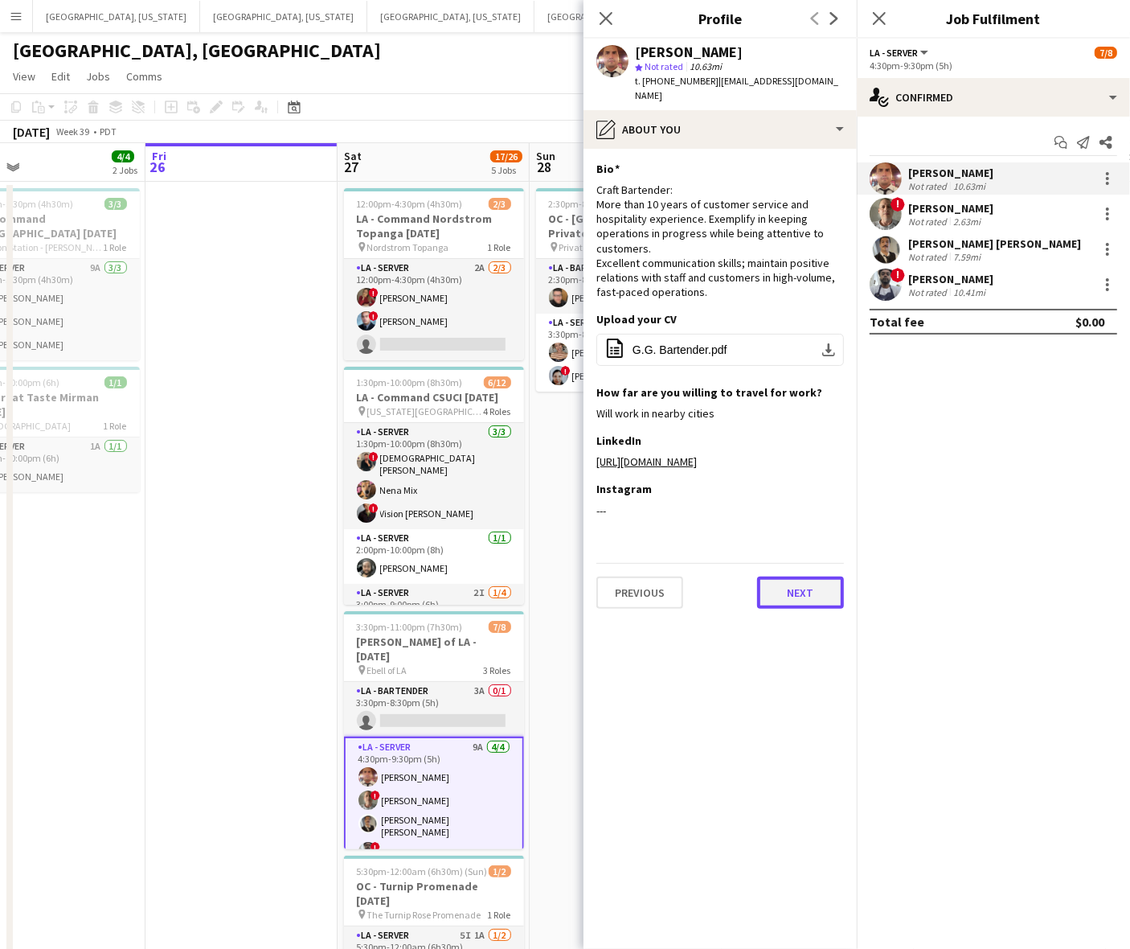
click at [777, 580] on button "Next" at bounding box center [800, 592] width 87 height 32
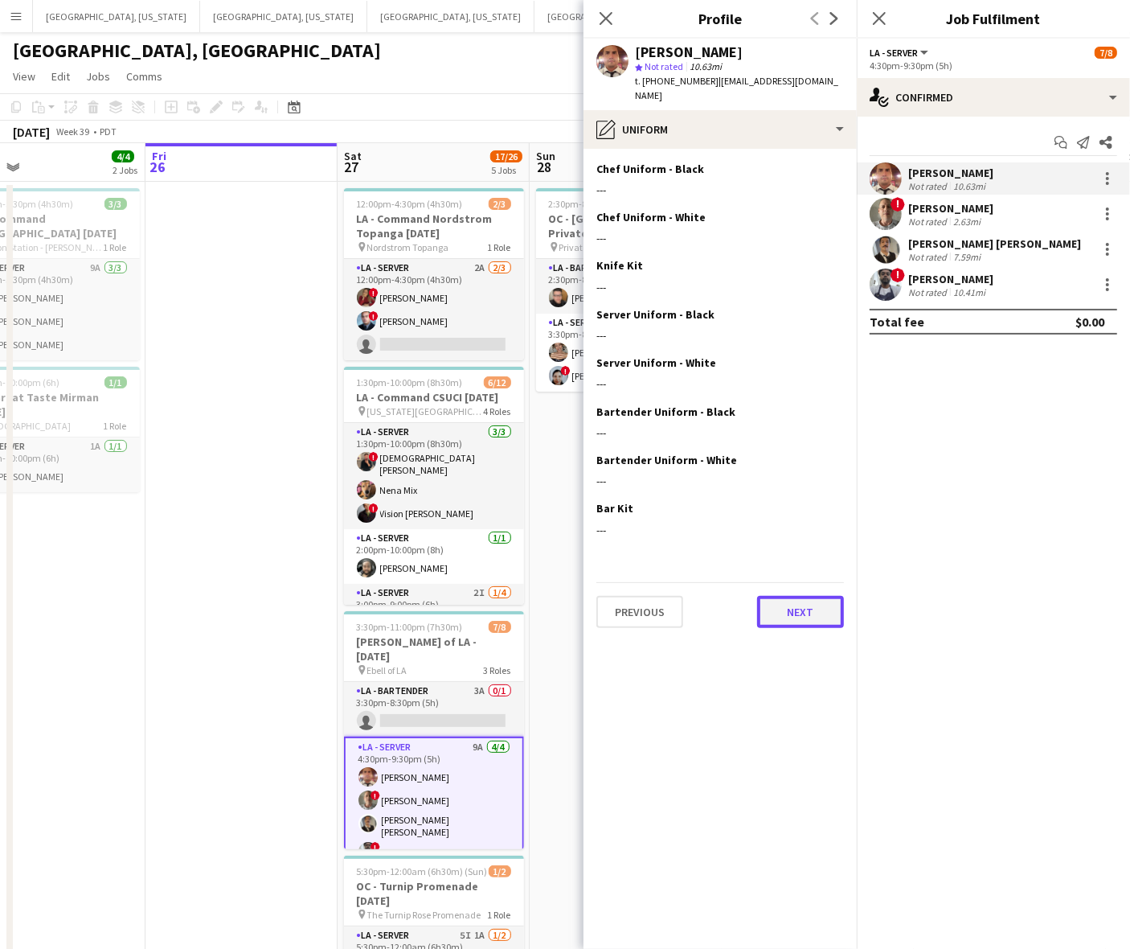
click at [777, 596] on button "Next" at bounding box center [800, 612] width 87 height 32
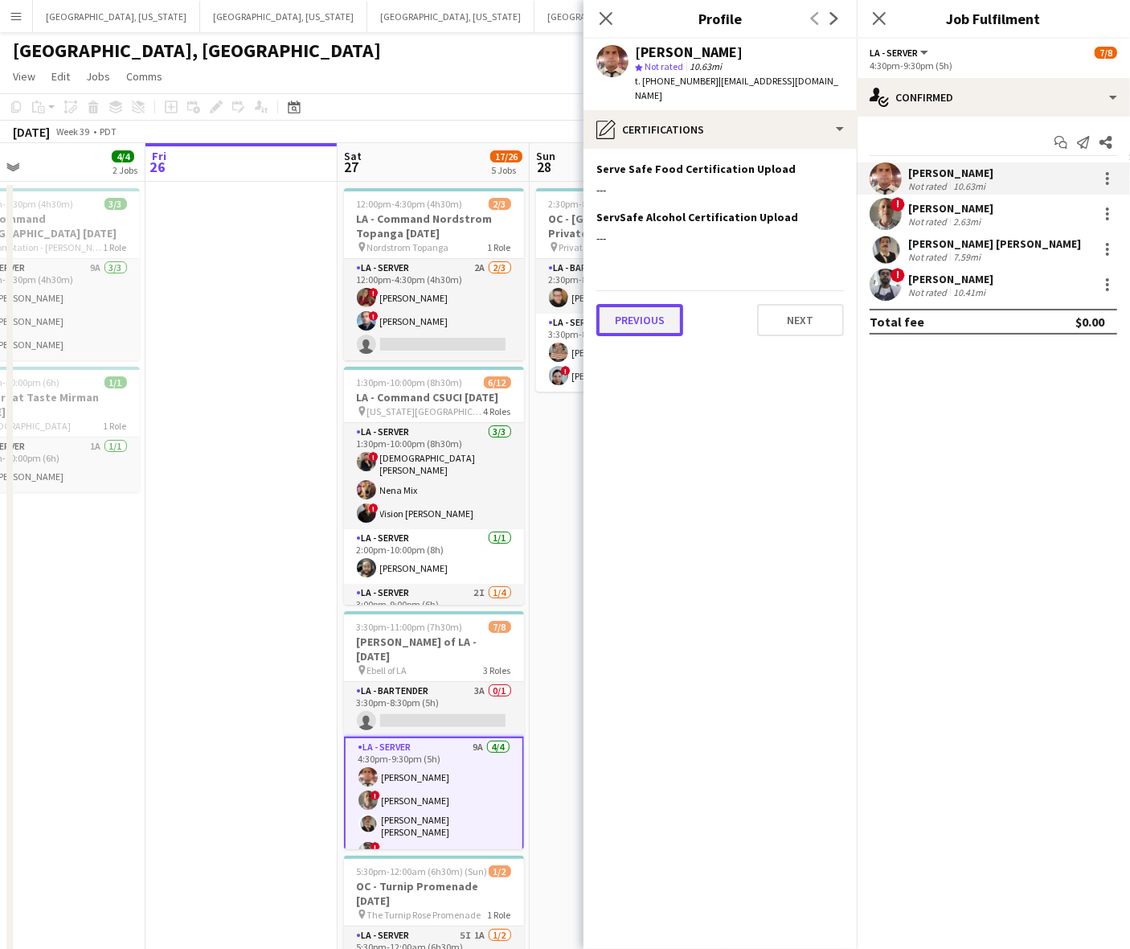
click at [643, 304] on button "Previous" at bounding box center [640, 320] width 87 height 32
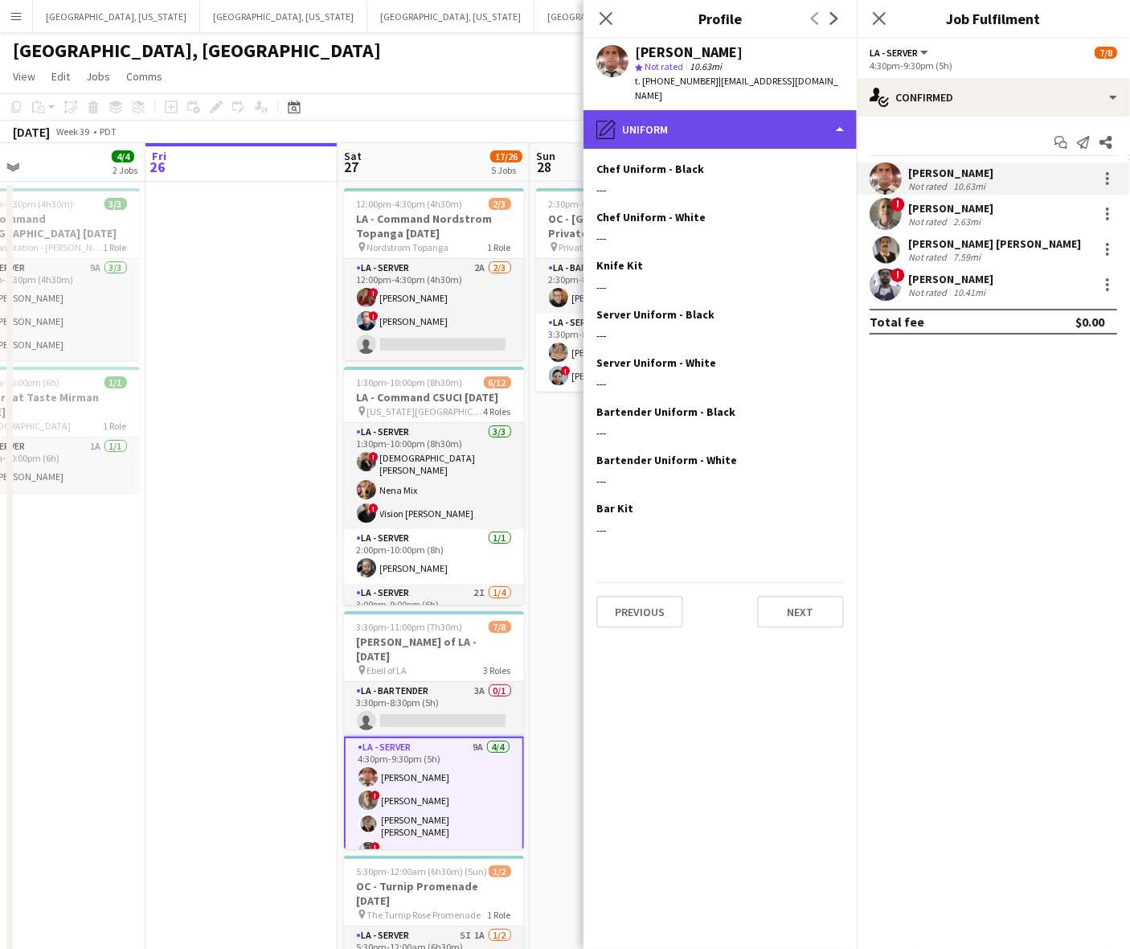
click at [680, 110] on div "pencil4 Uniform" at bounding box center [720, 129] width 273 height 39
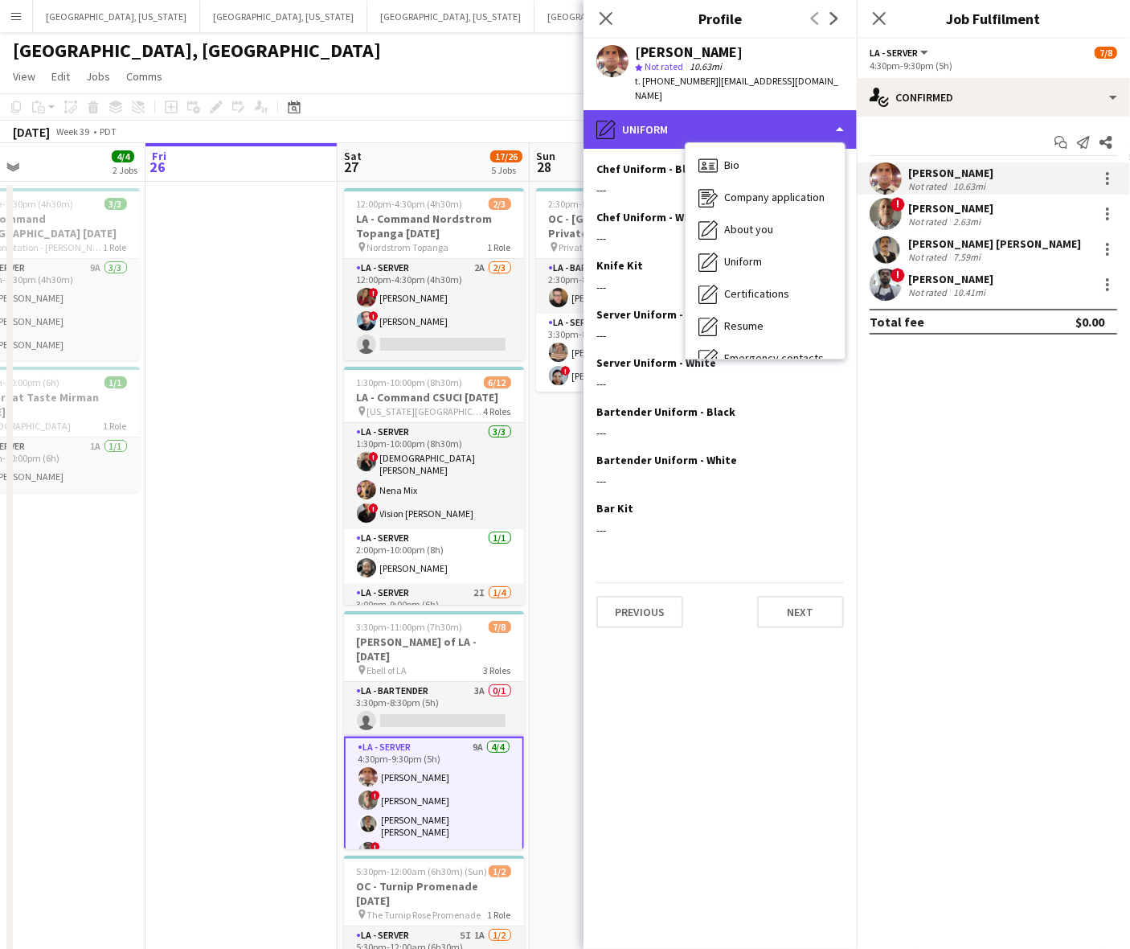
click at [682, 110] on div "pencil4 Uniform" at bounding box center [720, 129] width 273 height 39
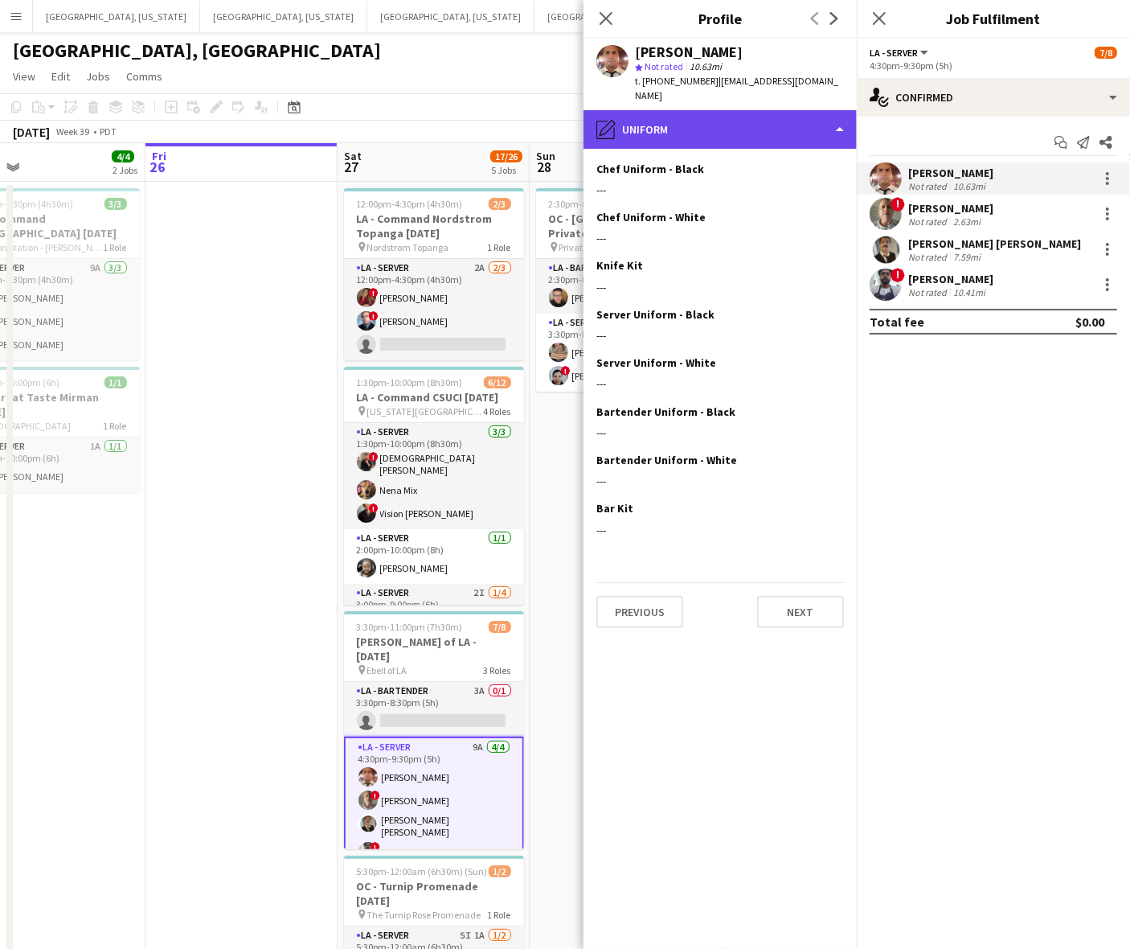
click at [682, 110] on div "pencil4 Uniform" at bounding box center [720, 129] width 273 height 39
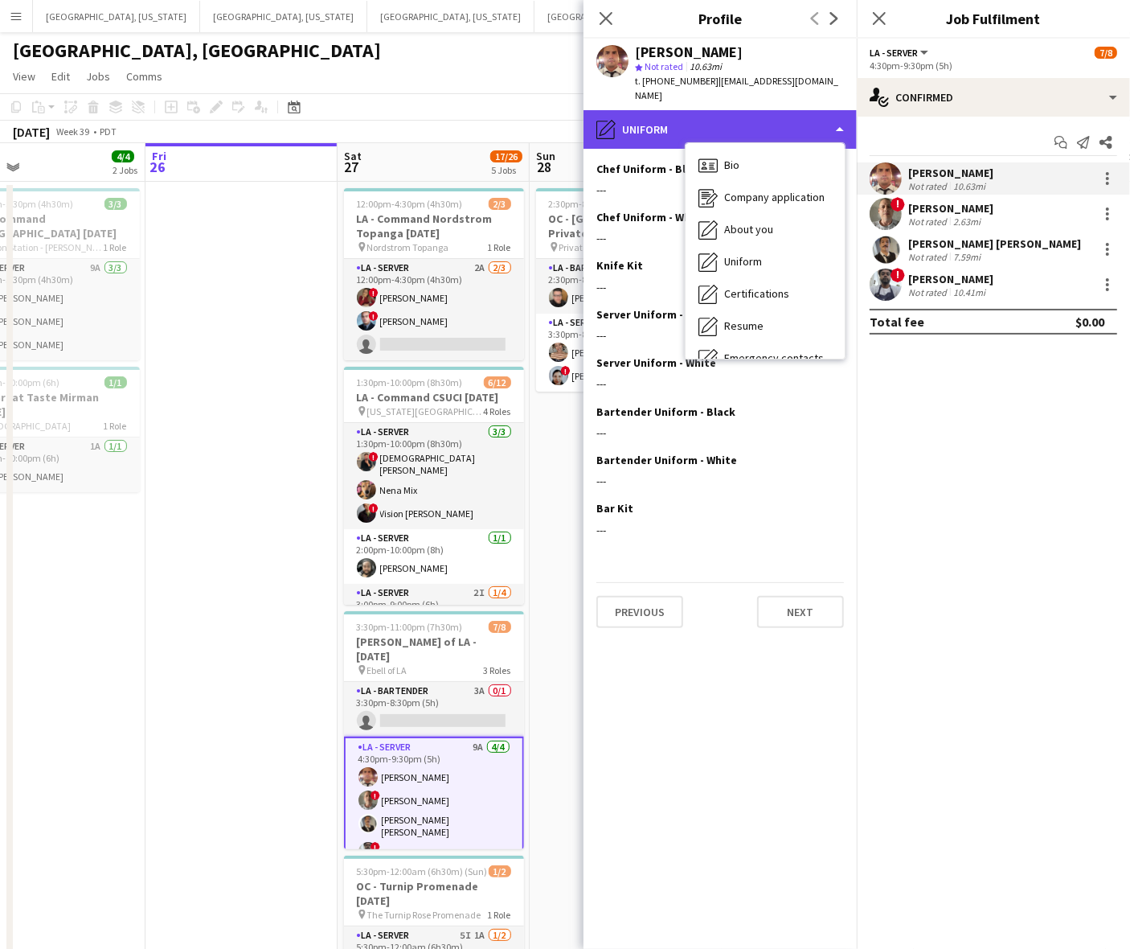
click at [682, 110] on div "pencil4 Uniform" at bounding box center [720, 129] width 273 height 39
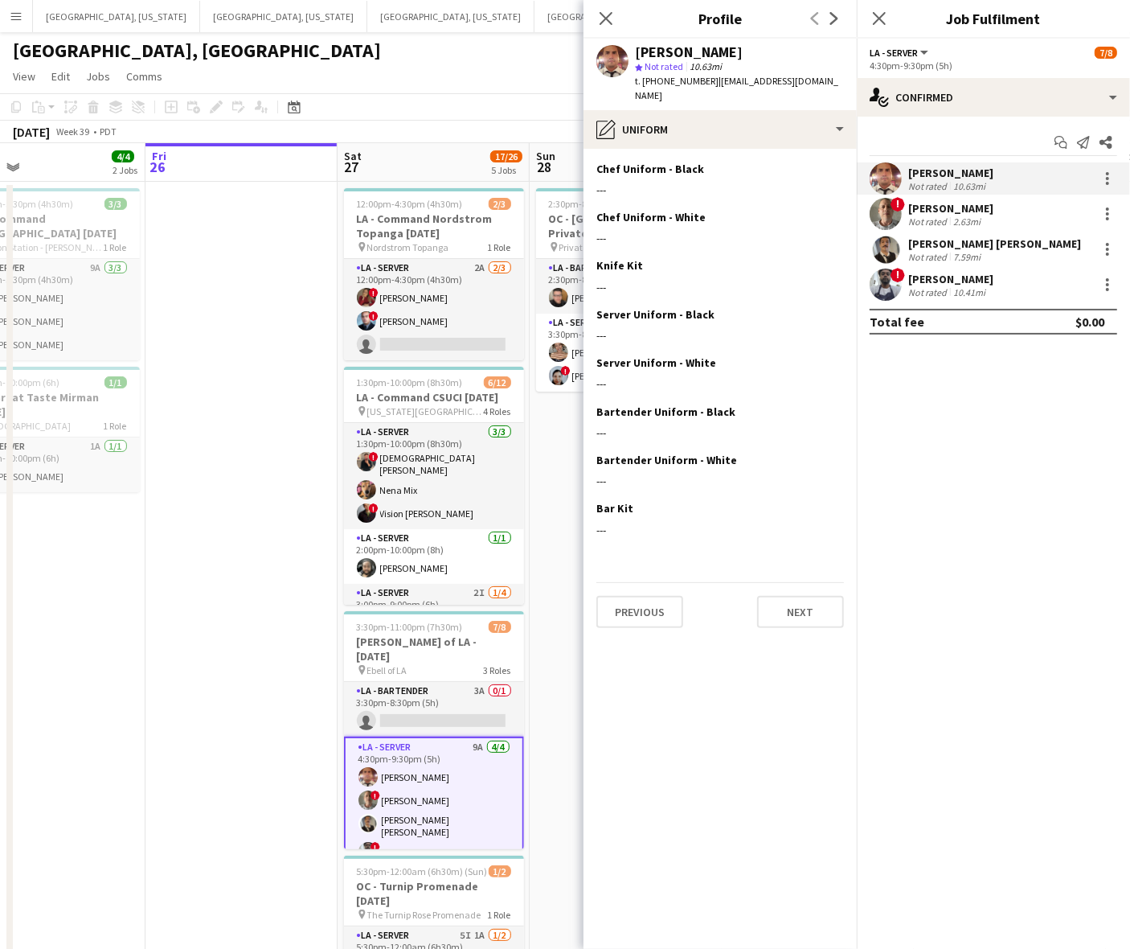
click at [966, 737] on mat-expansion-panel "check Confirmed Start chat Send notification Share [PERSON_NAME] Not rated 10.6…" at bounding box center [993, 533] width 273 height 832
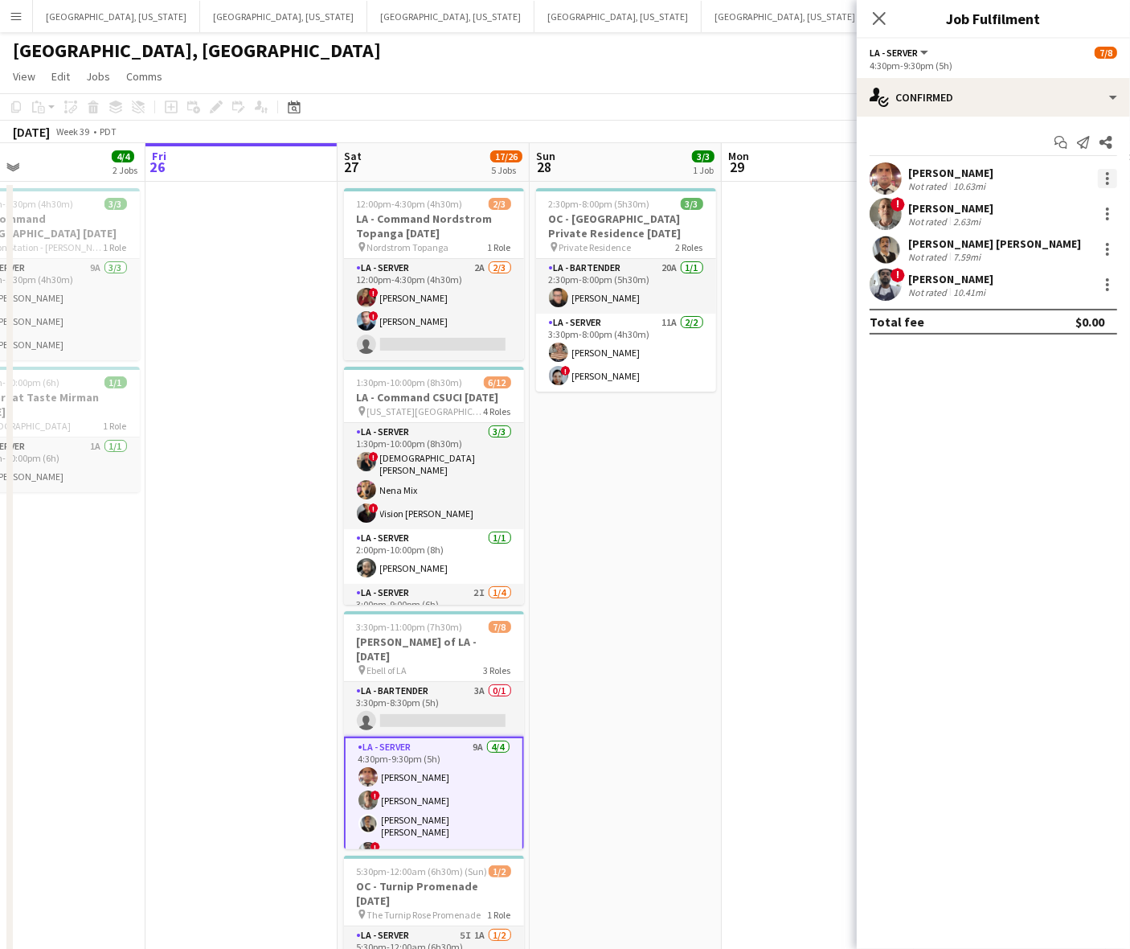
click at [1111, 178] on div at bounding box center [1107, 178] width 19 height 19
click at [1096, 241] on span "Switch crew" at bounding box center [1056, 247] width 100 height 14
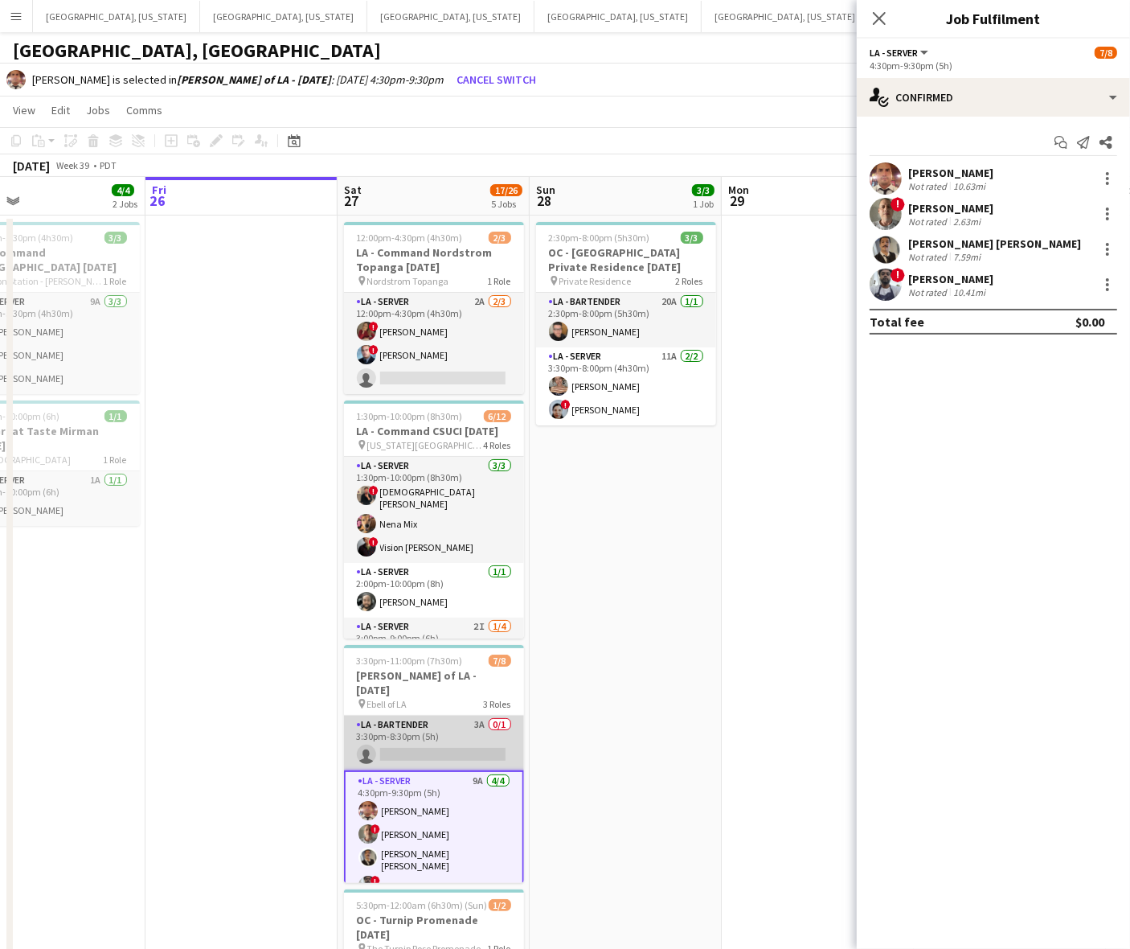
click at [483, 725] on app-card-role "LA - Bartender 3A 0/1 3:30pm-8:30pm (5h) single-neutral-actions" at bounding box center [434, 743] width 180 height 55
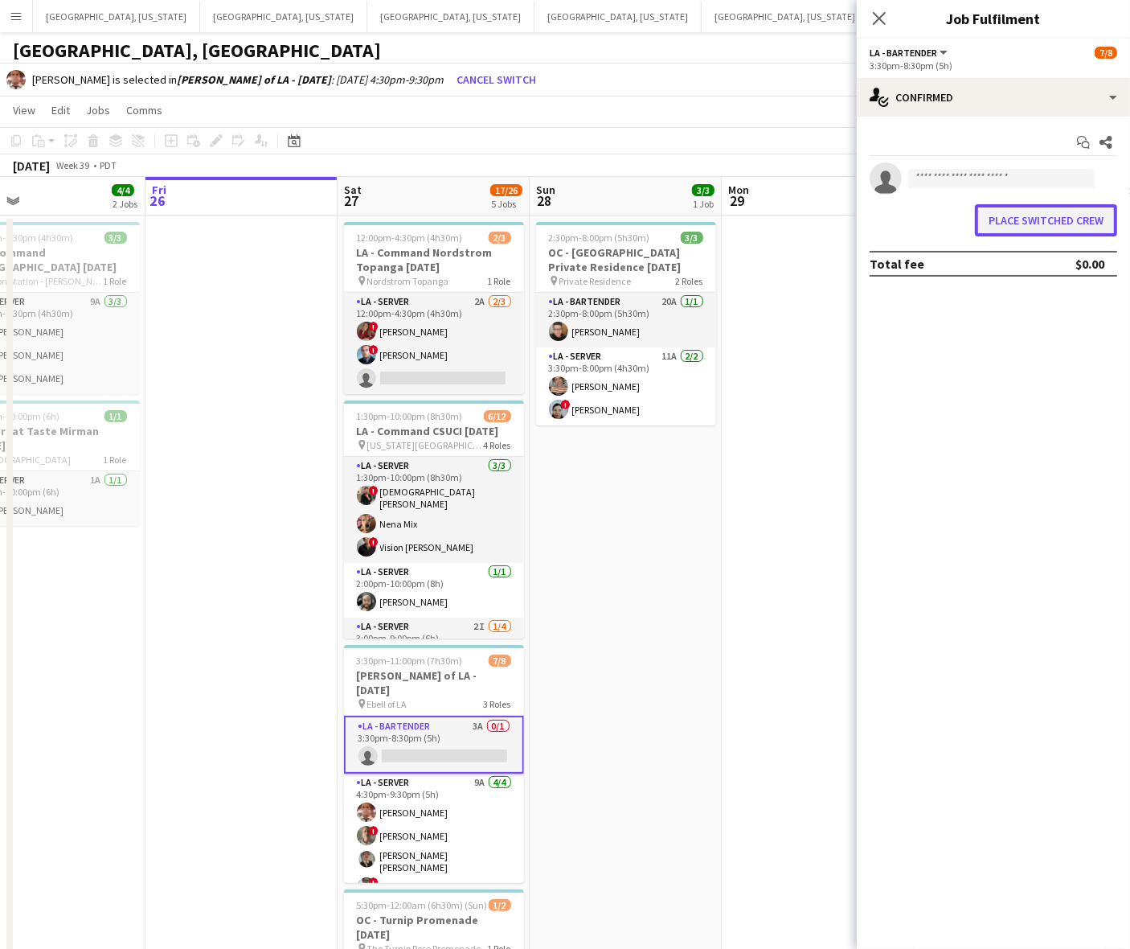
click at [1013, 221] on button "Place switched crew" at bounding box center [1046, 220] width 142 height 32
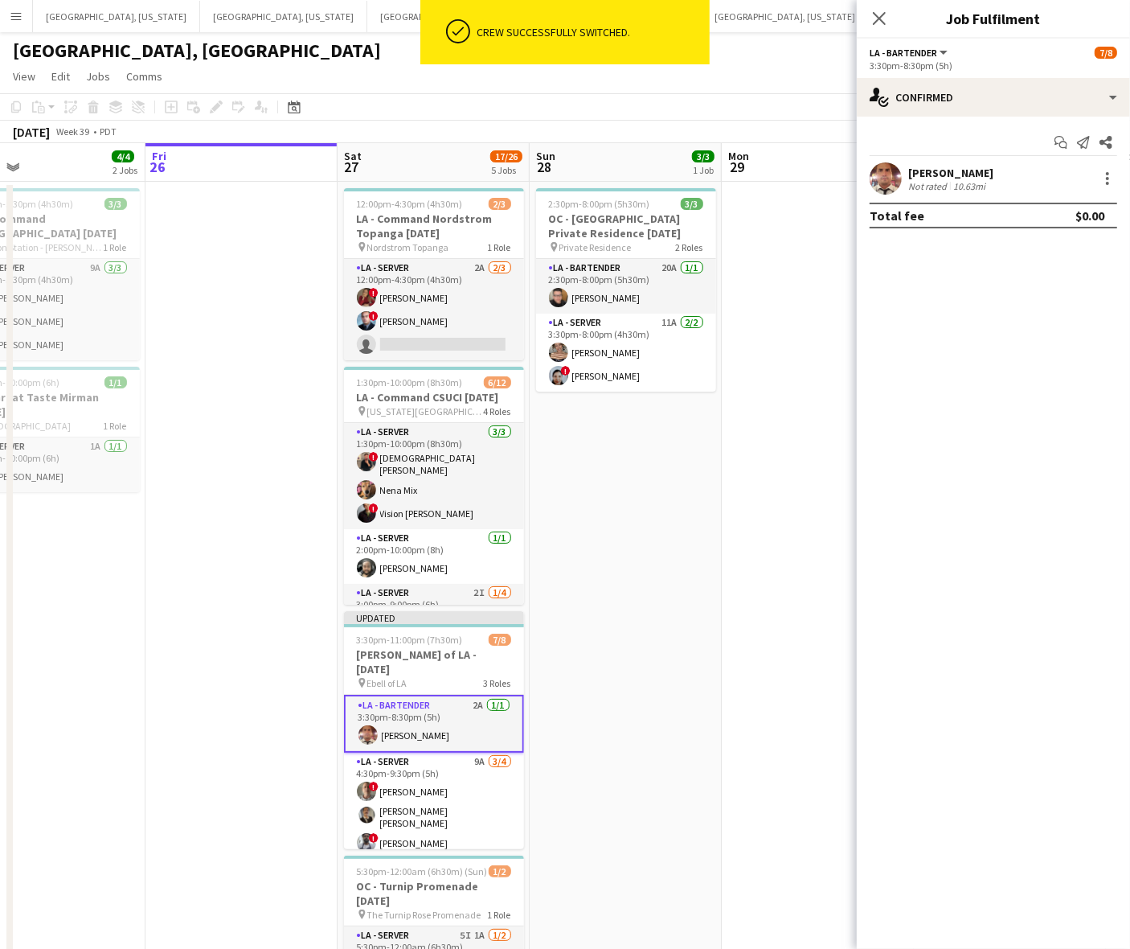
click at [662, 85] on app-page-menu "View Day view expanded Day view collapsed Month view Date picker Jump to [DATE]…" at bounding box center [565, 78] width 1130 height 31
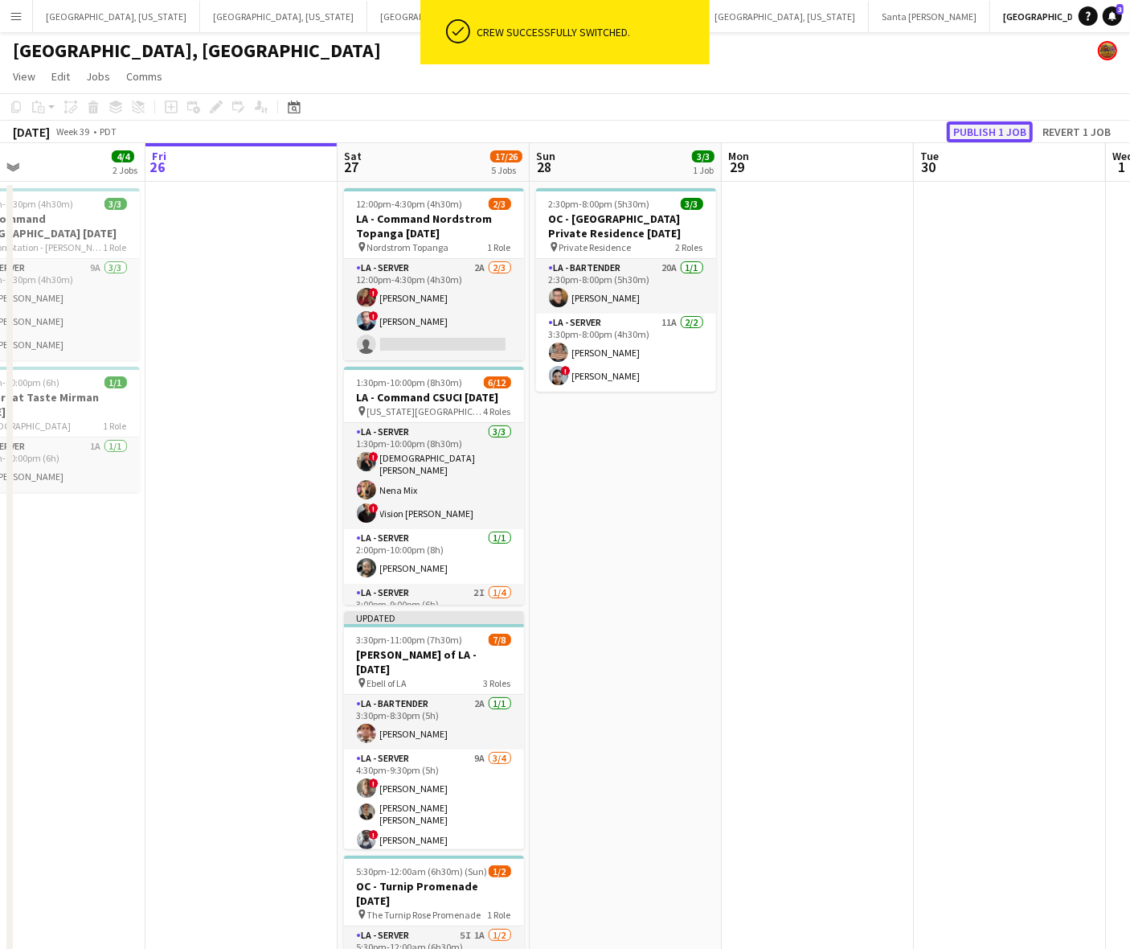
click at [978, 135] on button "Publish 1 job" at bounding box center [990, 131] width 86 height 21
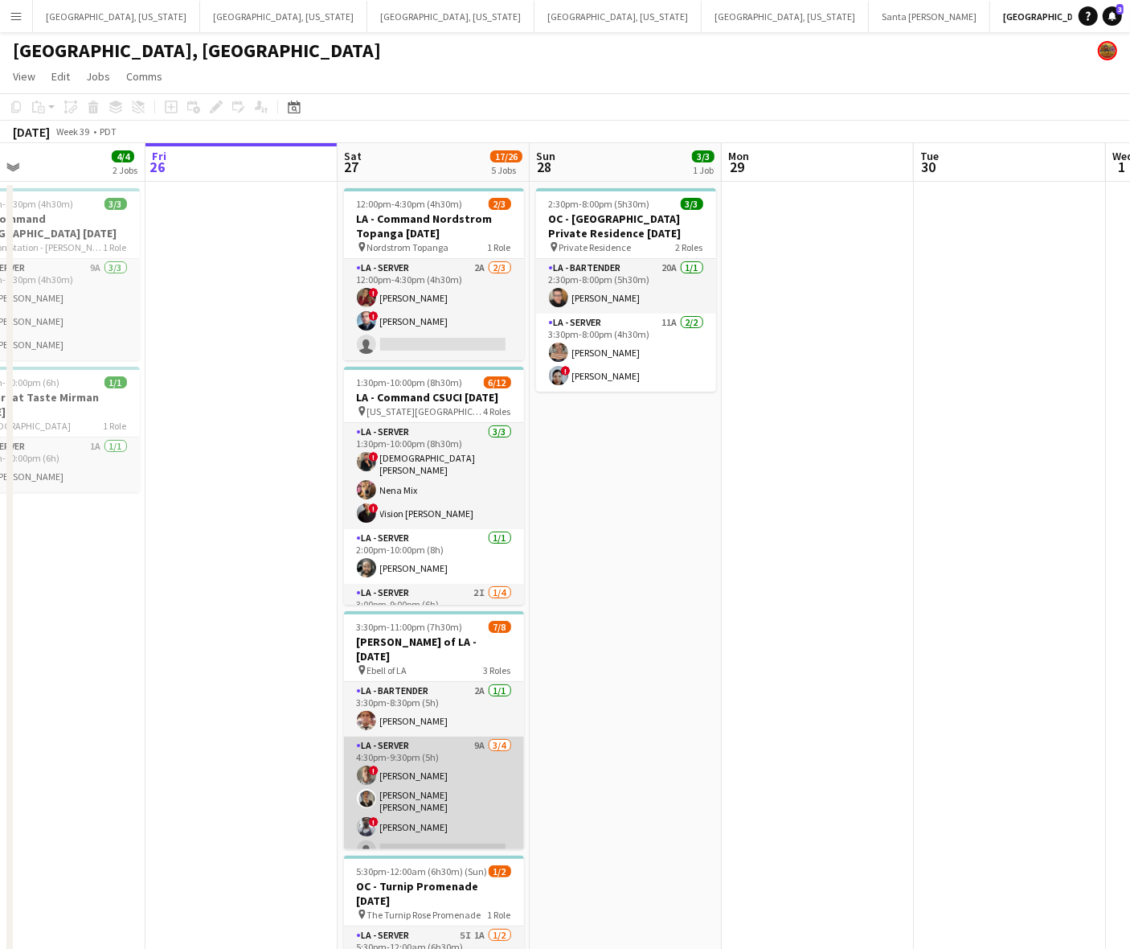
click at [423, 801] on app-card-role "LA - Server 9A [DATE] 4:30pm-9:30pm (5h) ! [PERSON_NAME] [PERSON_NAME] [PERSON_…" at bounding box center [434, 800] width 180 height 129
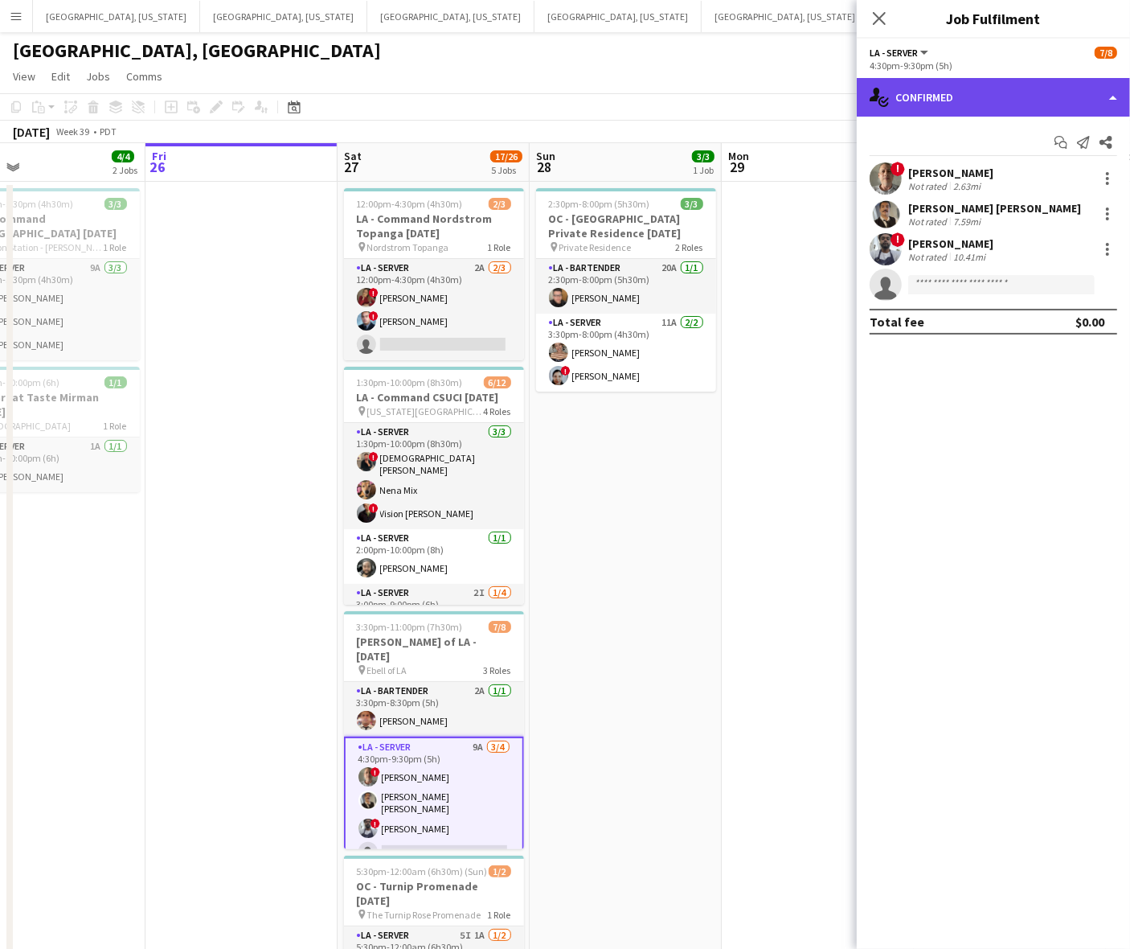
click at [929, 97] on div "single-neutral-actions-check-2 Confirmed" at bounding box center [993, 97] width 273 height 39
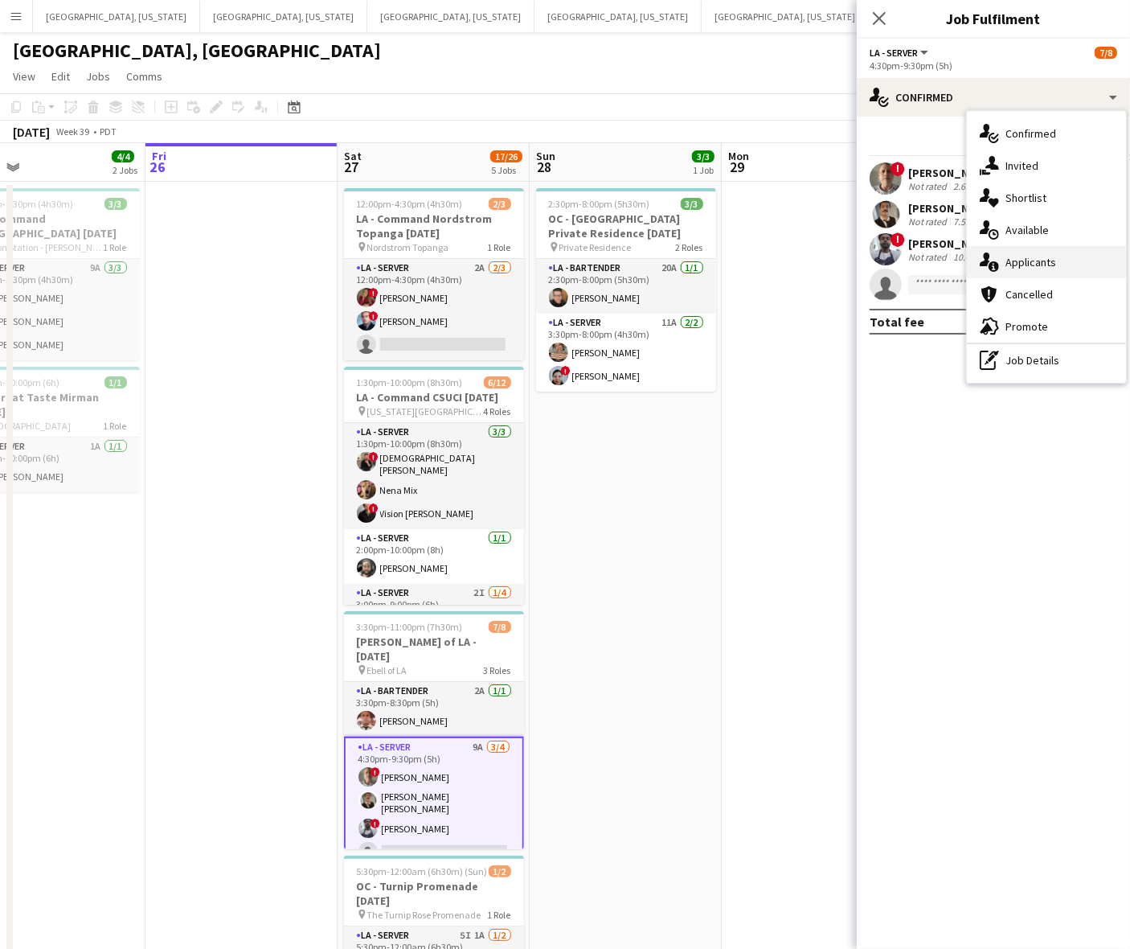
click at [1010, 259] on span "Applicants" at bounding box center [1031, 262] width 51 height 14
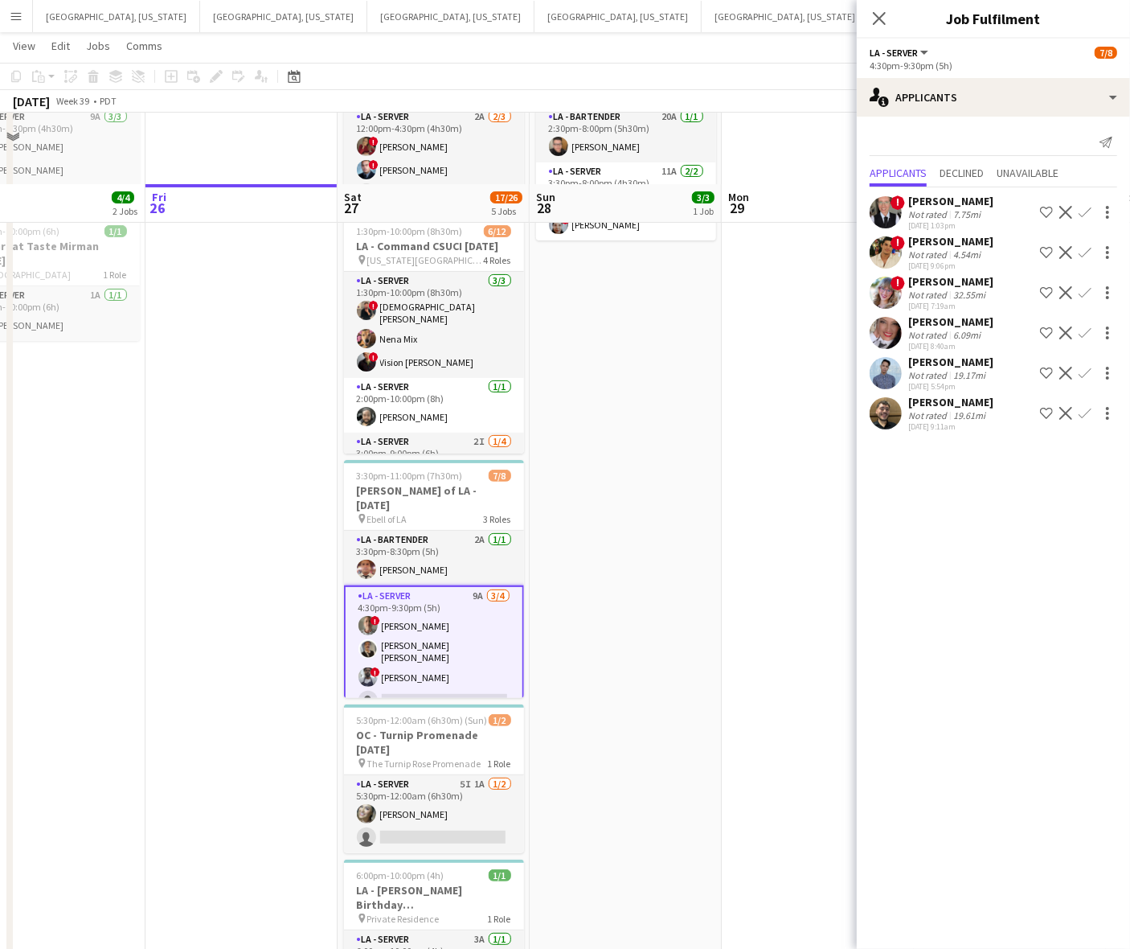
scroll to position [221, 0]
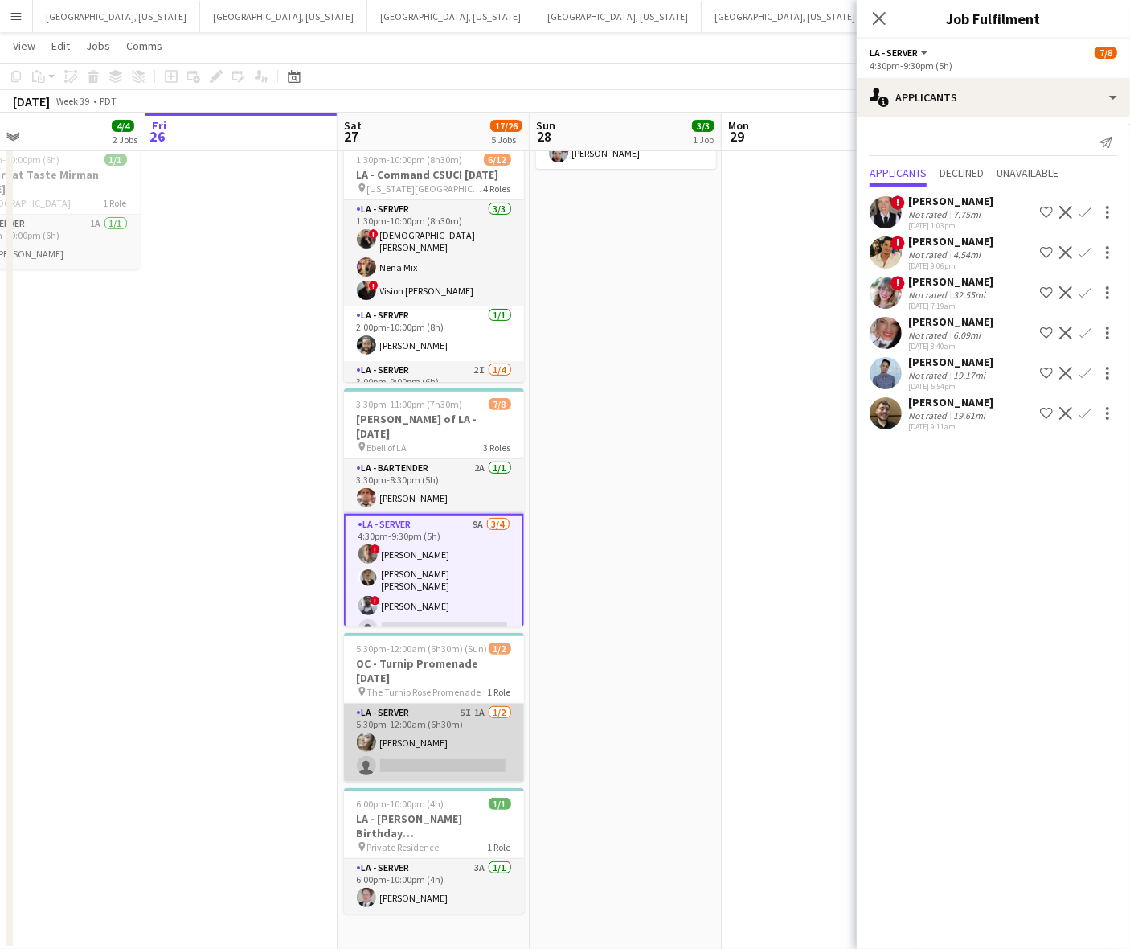
click at [408, 714] on app-card-role "LA - Server 5I 1A [DATE] 5:30pm-12:00am (6h30m) [PERSON_NAME] single-neutral-ac…" at bounding box center [434, 742] width 180 height 78
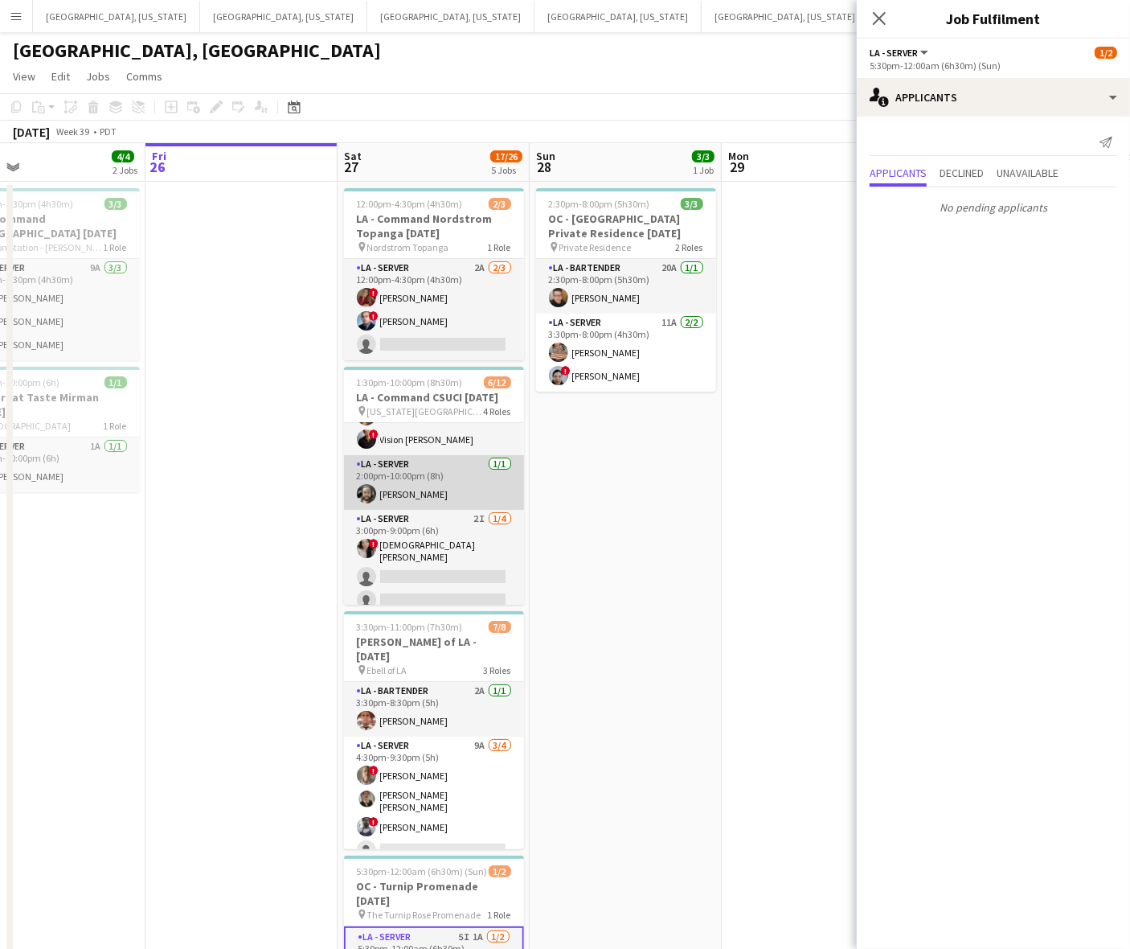
scroll to position [100, 0]
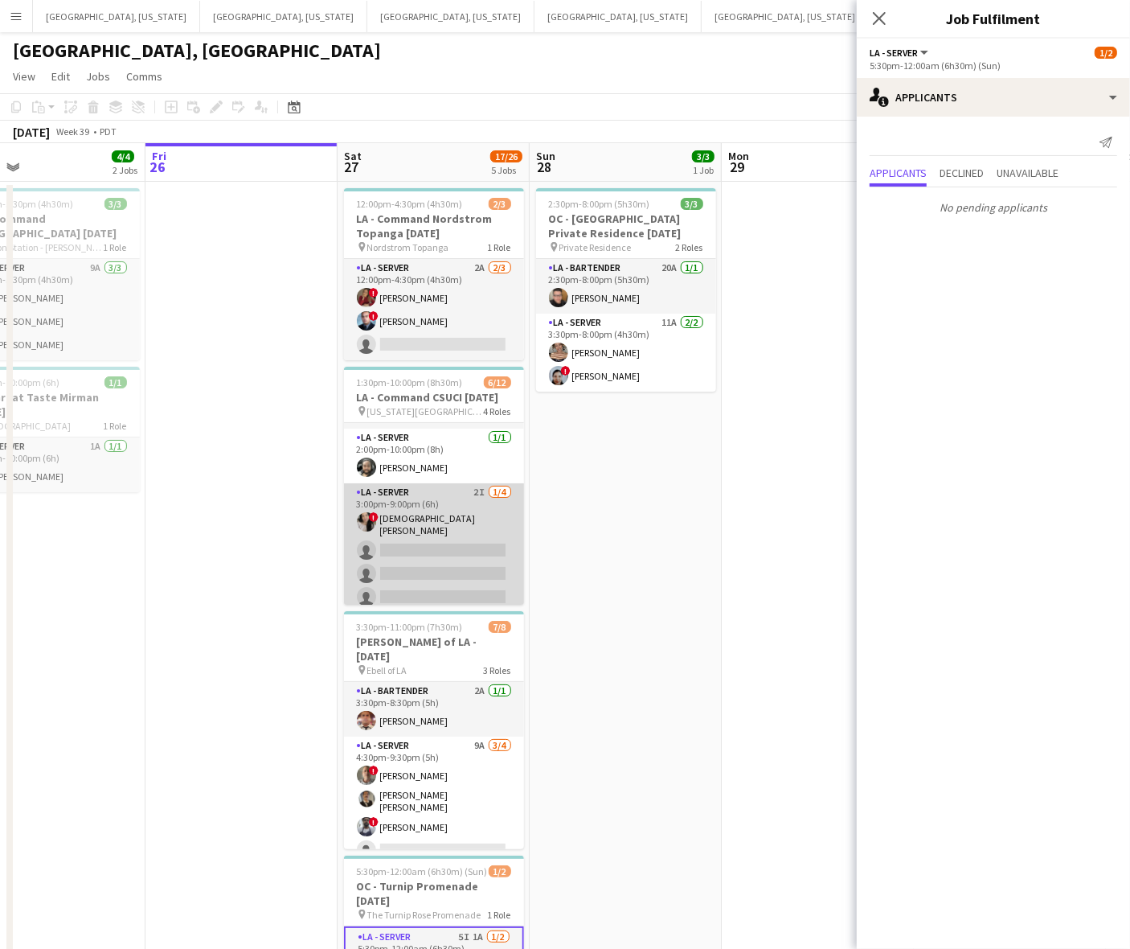
click at [449, 540] on app-card-role "LA - Server 2I [DATE] 3:00pm-9:00pm (6h) ! [DEMOGRAPHIC_DATA] [PERSON_NAME] sin…" at bounding box center [434, 547] width 180 height 129
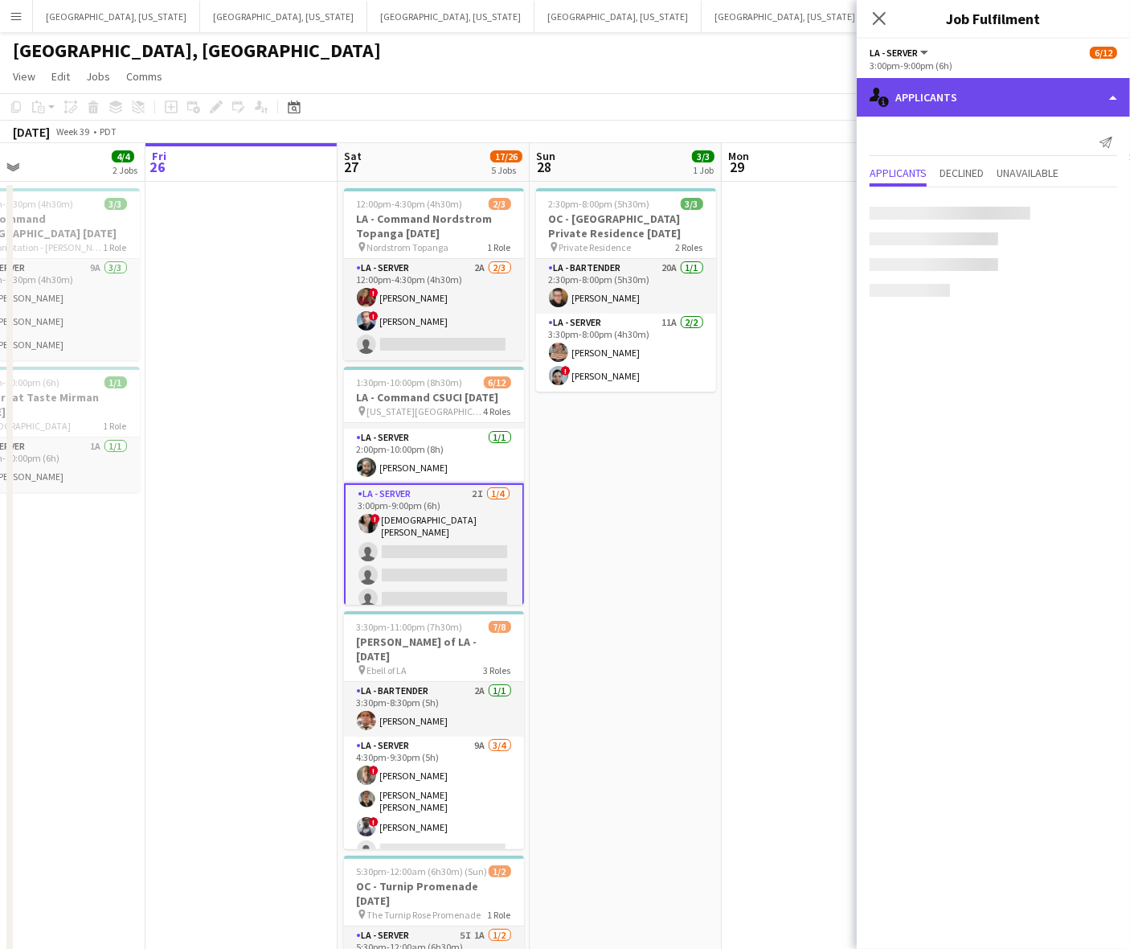
click at [967, 98] on div "single-neutral-actions-information Applicants" at bounding box center [993, 97] width 273 height 39
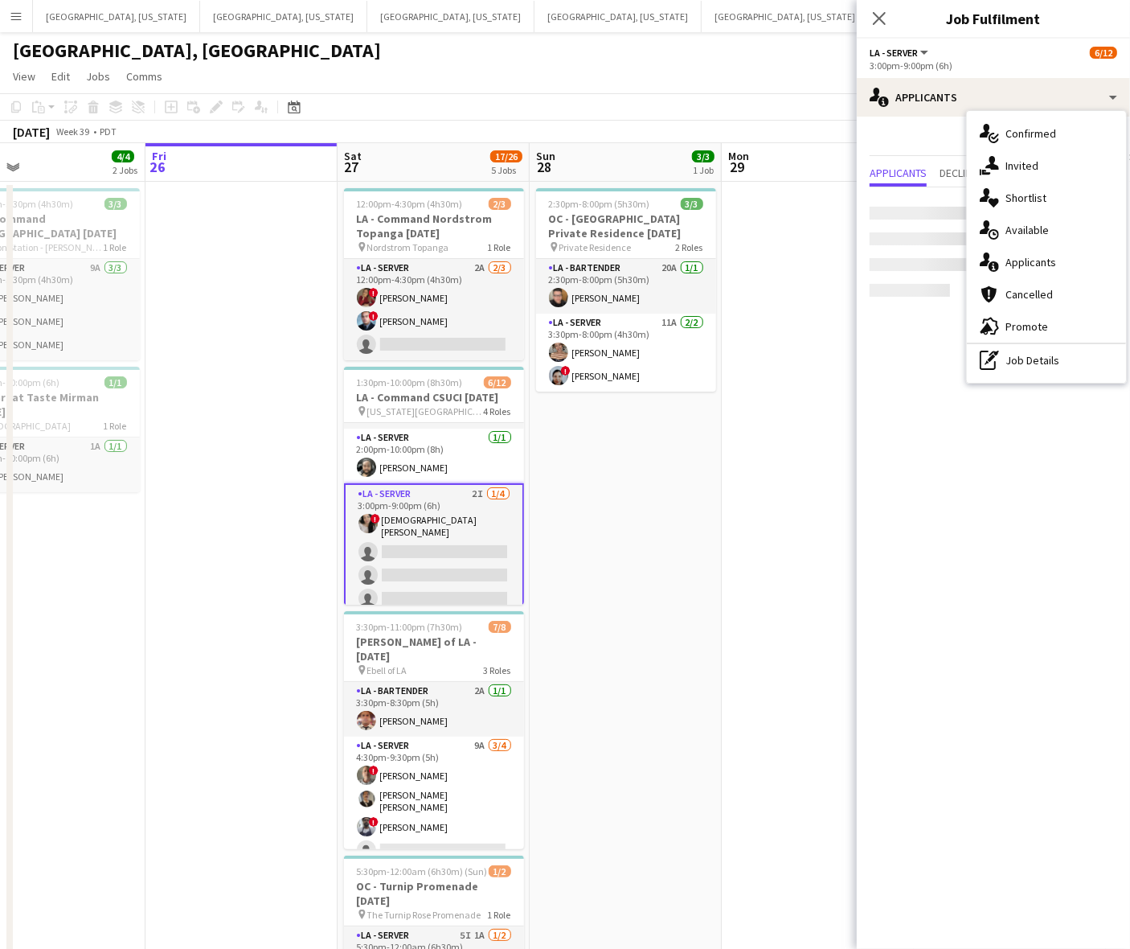
click at [1025, 166] on span "Invited" at bounding box center [1022, 165] width 33 height 14
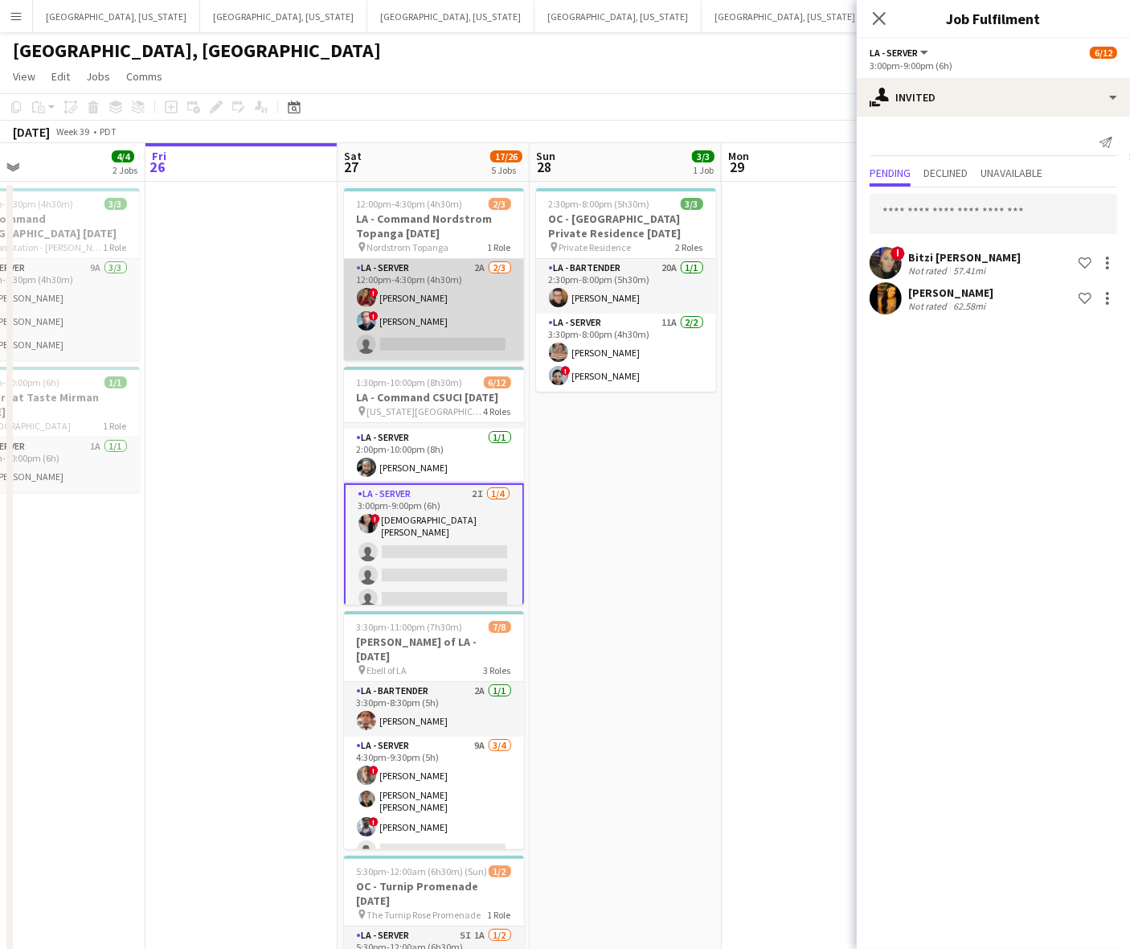
click at [475, 301] on app-card-role "LA - Server 2A [DATE] 12:00pm-4:30pm (4h30m) ! [PERSON_NAME] ! [PERSON_NAME] si…" at bounding box center [434, 309] width 180 height 101
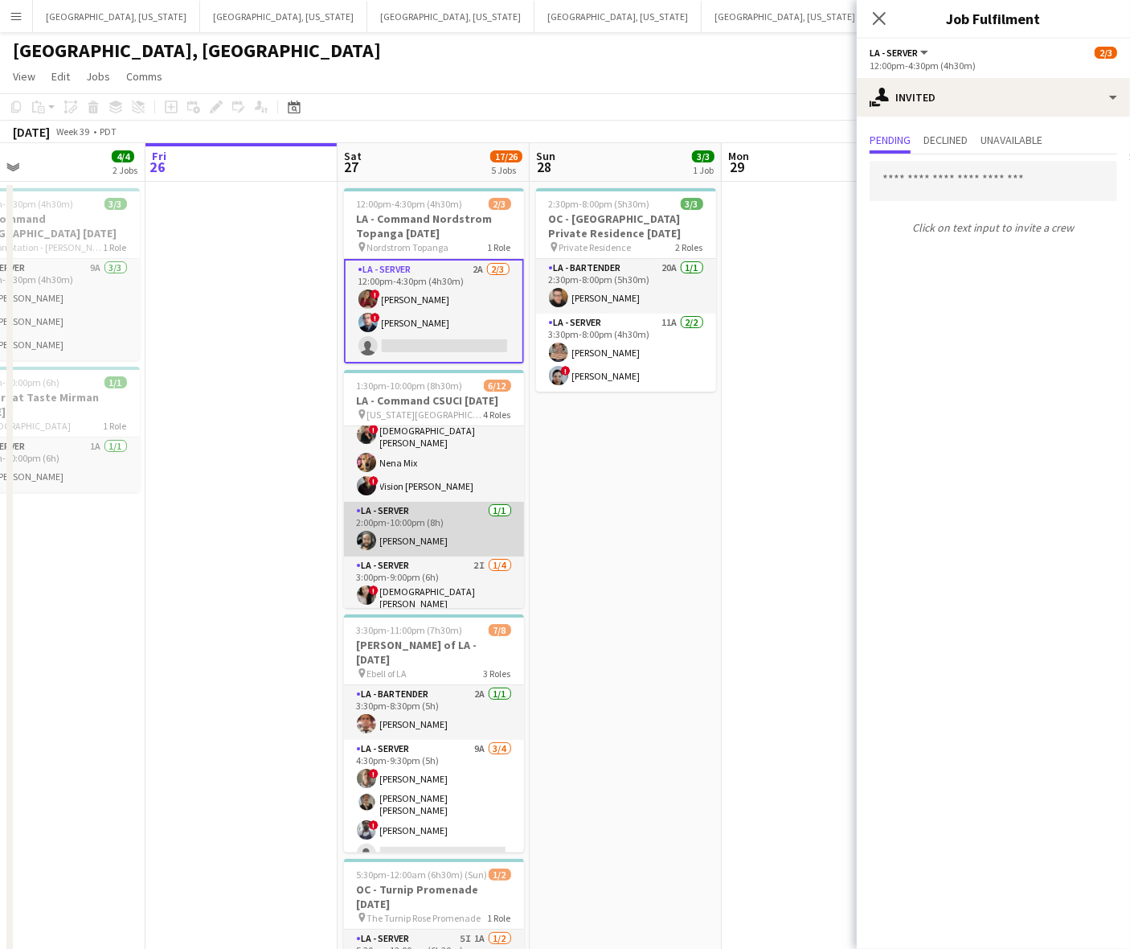
scroll to position [0, 0]
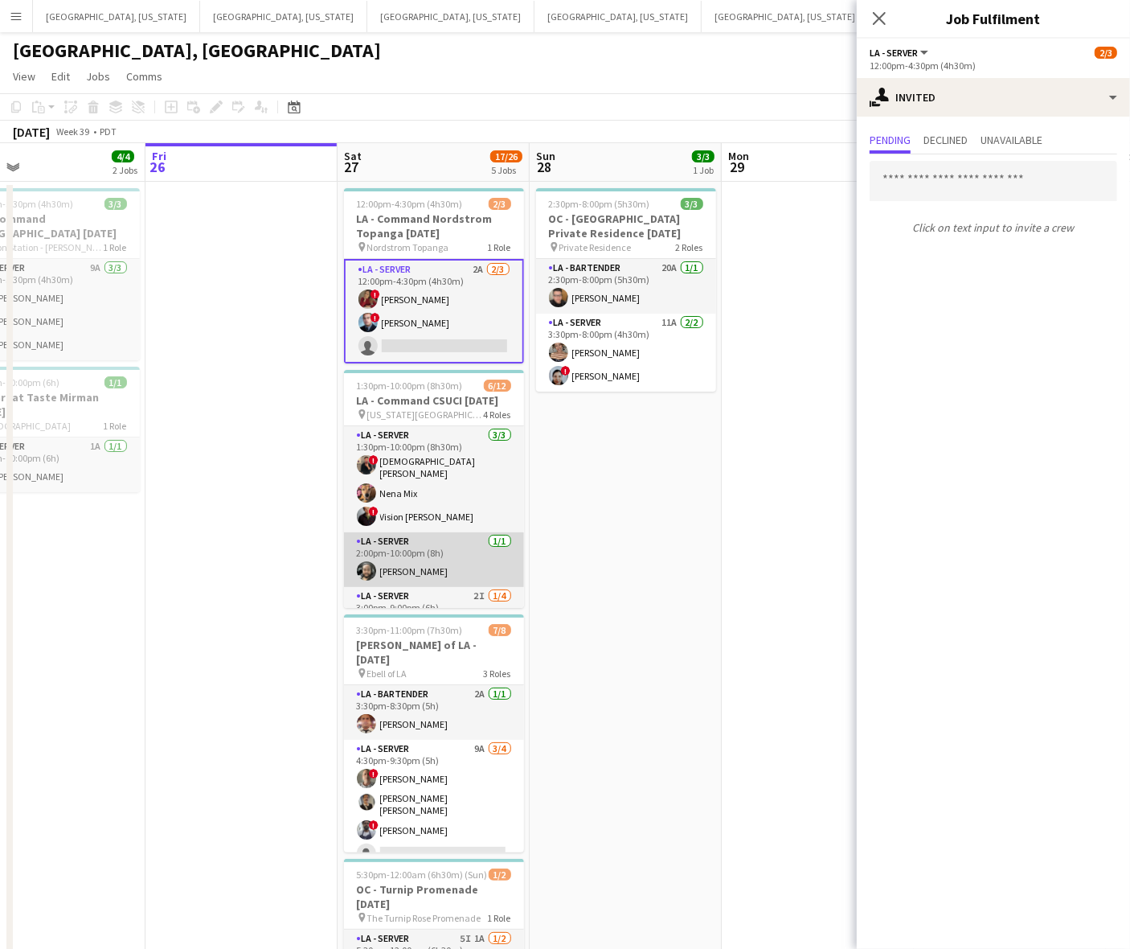
click at [441, 455] on app-card-role "LA - Server [DATE] 1:30pm-10:00pm (8h30m) ! [PERSON_NAME] [PERSON_NAME] Mix ! V…" at bounding box center [434, 479] width 180 height 106
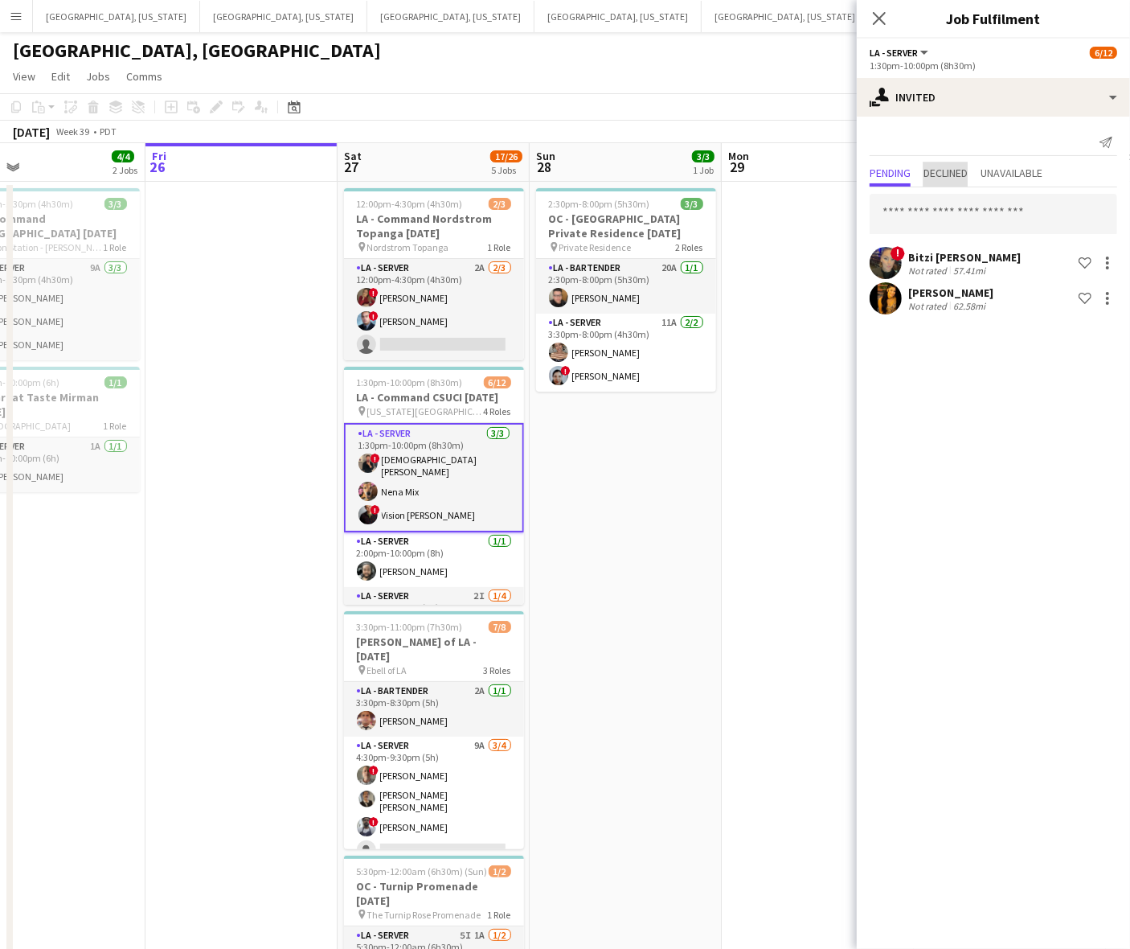
click at [943, 178] on span "Declined" at bounding box center [946, 172] width 44 height 11
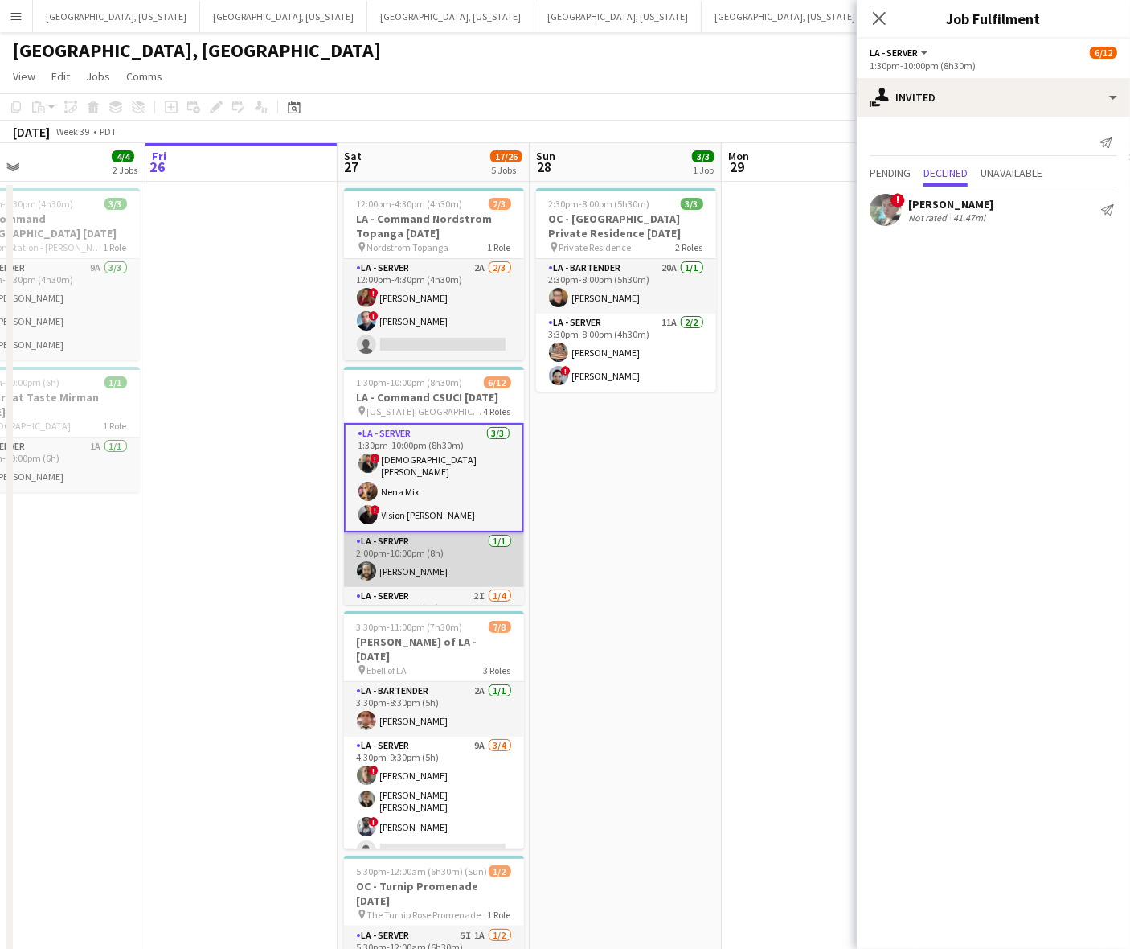
click at [430, 552] on app-card-role "LA - Server [DATE] 2:00pm-10:00pm (8h) [PERSON_NAME]" at bounding box center [434, 559] width 180 height 55
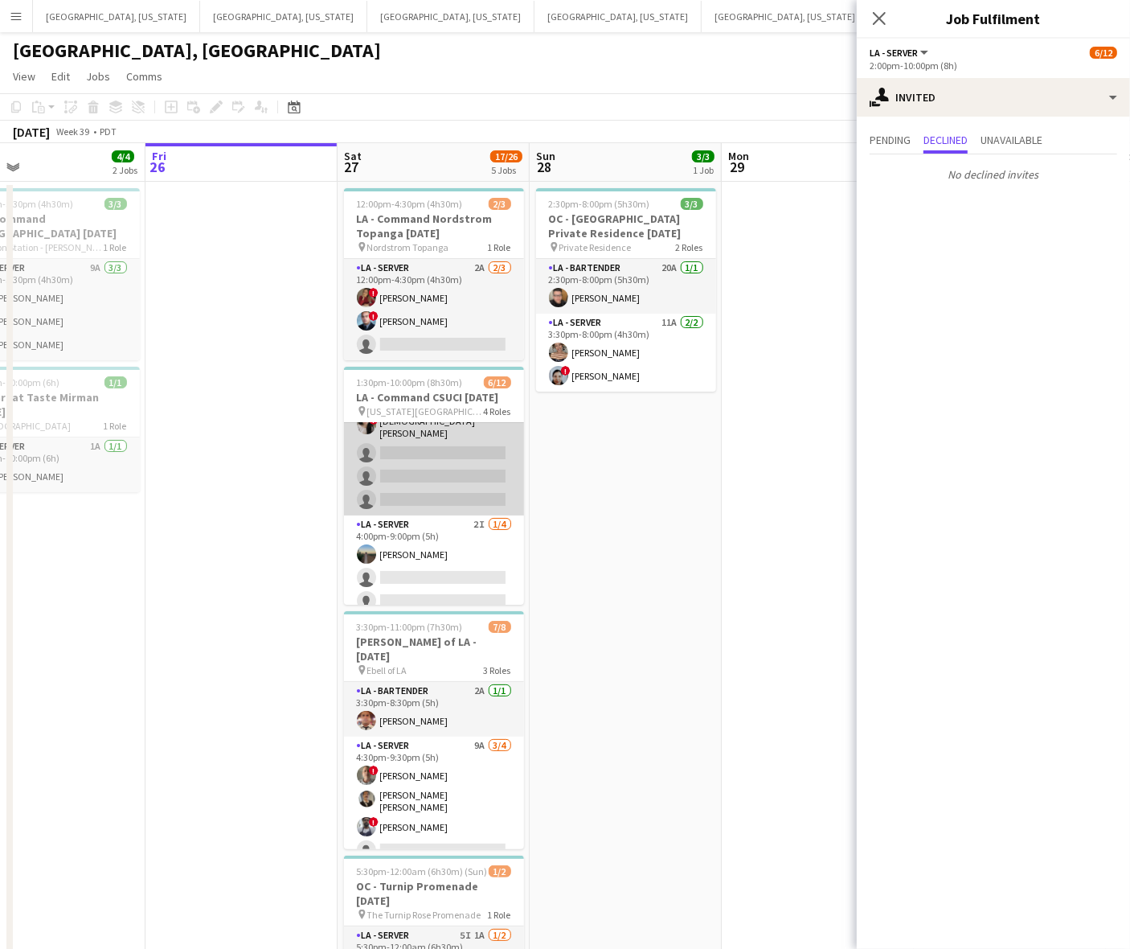
click at [446, 480] on app-card-role "LA - Server 2I [DATE] 3:00pm-9:00pm (6h) ! [DEMOGRAPHIC_DATA] [PERSON_NAME] sin…" at bounding box center [434, 450] width 180 height 129
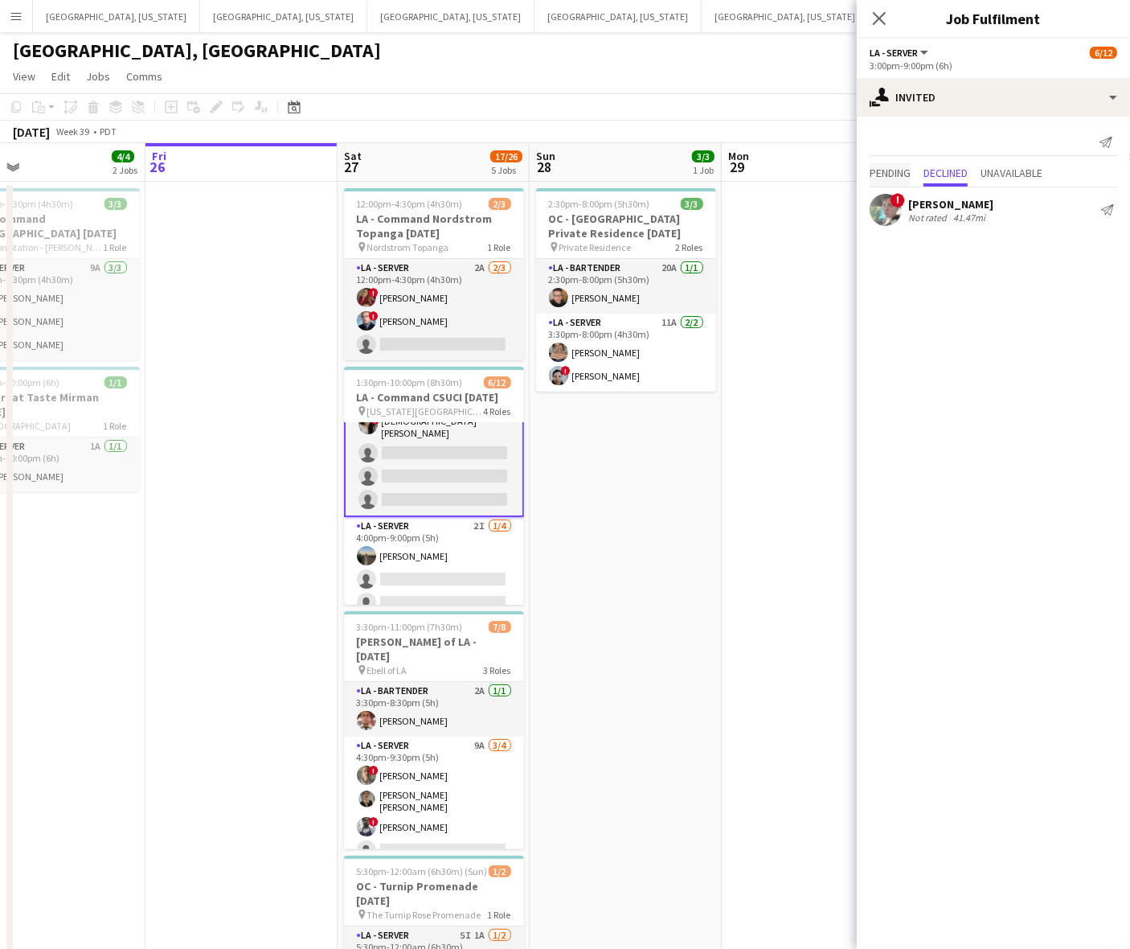
click at [891, 171] on span "Pending" at bounding box center [890, 172] width 41 height 11
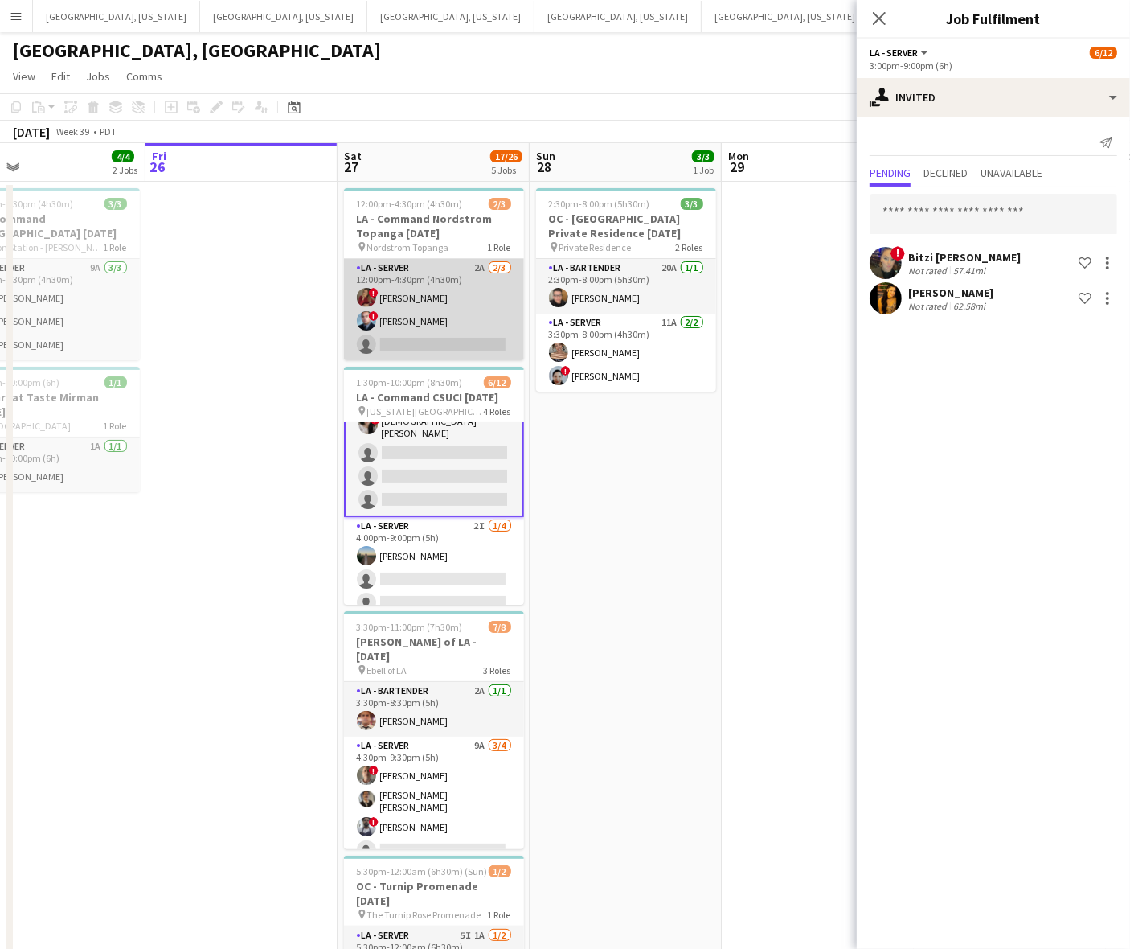
click at [463, 292] on app-card-role "LA - Server 2A [DATE] 12:00pm-4:30pm (4h30m) ! [PERSON_NAME] ! [PERSON_NAME] si…" at bounding box center [434, 309] width 180 height 101
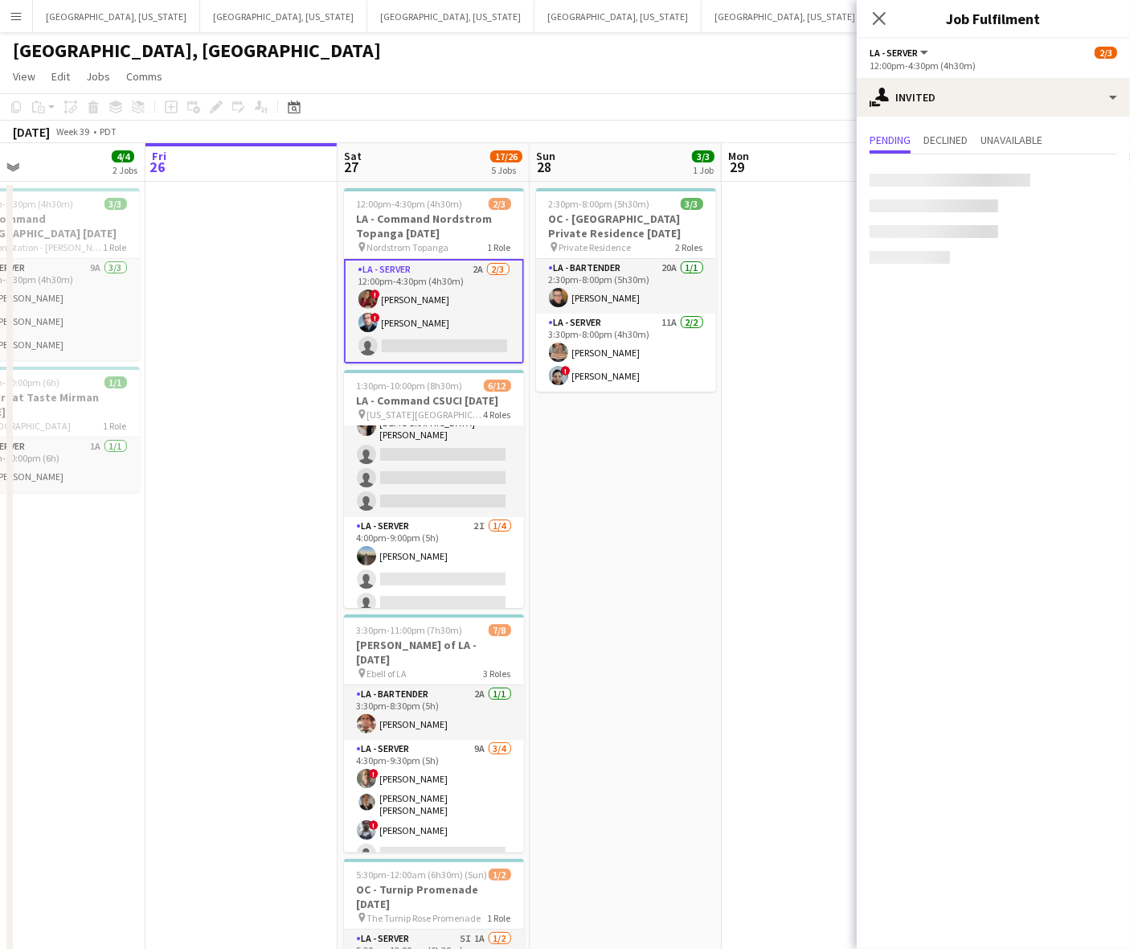
scroll to position [199, 0]
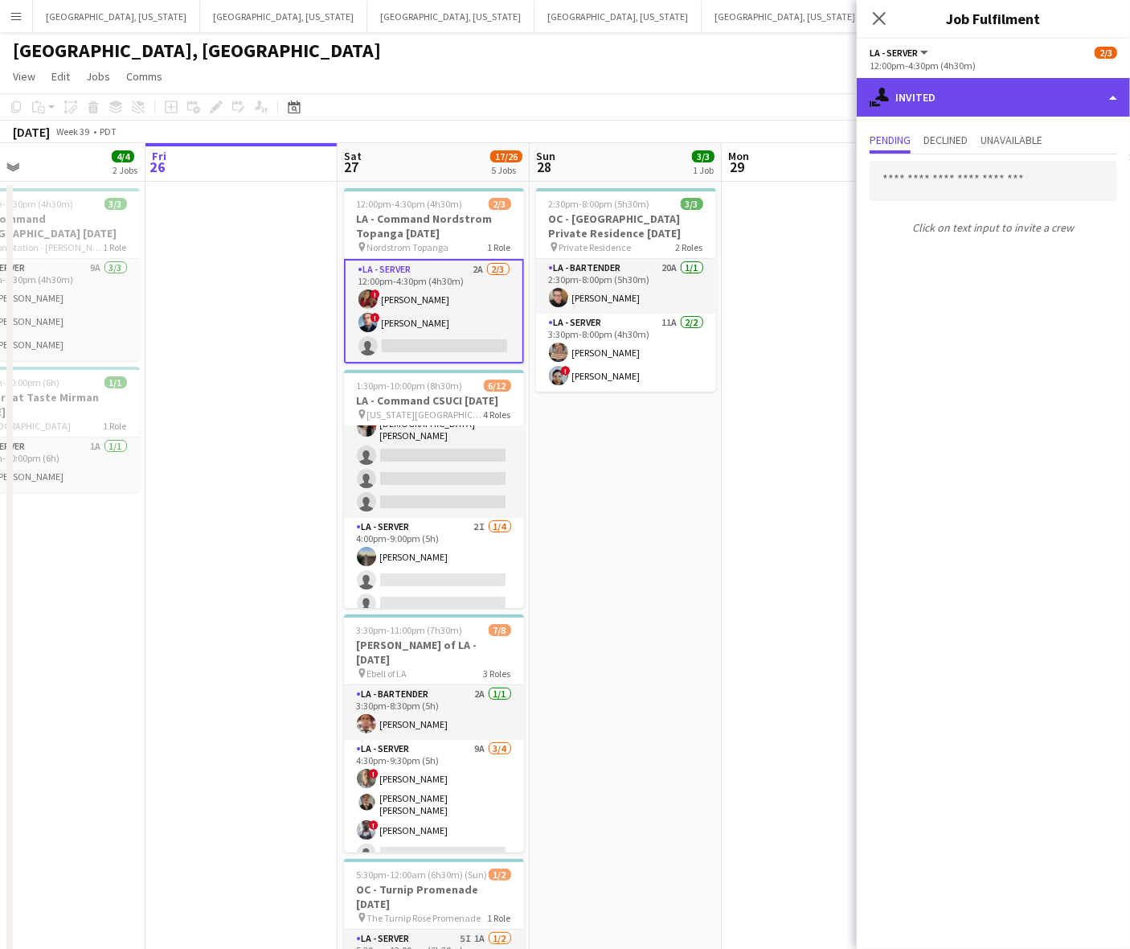
click at [939, 86] on div "single-neutral-actions-share-1 Invited" at bounding box center [993, 97] width 273 height 39
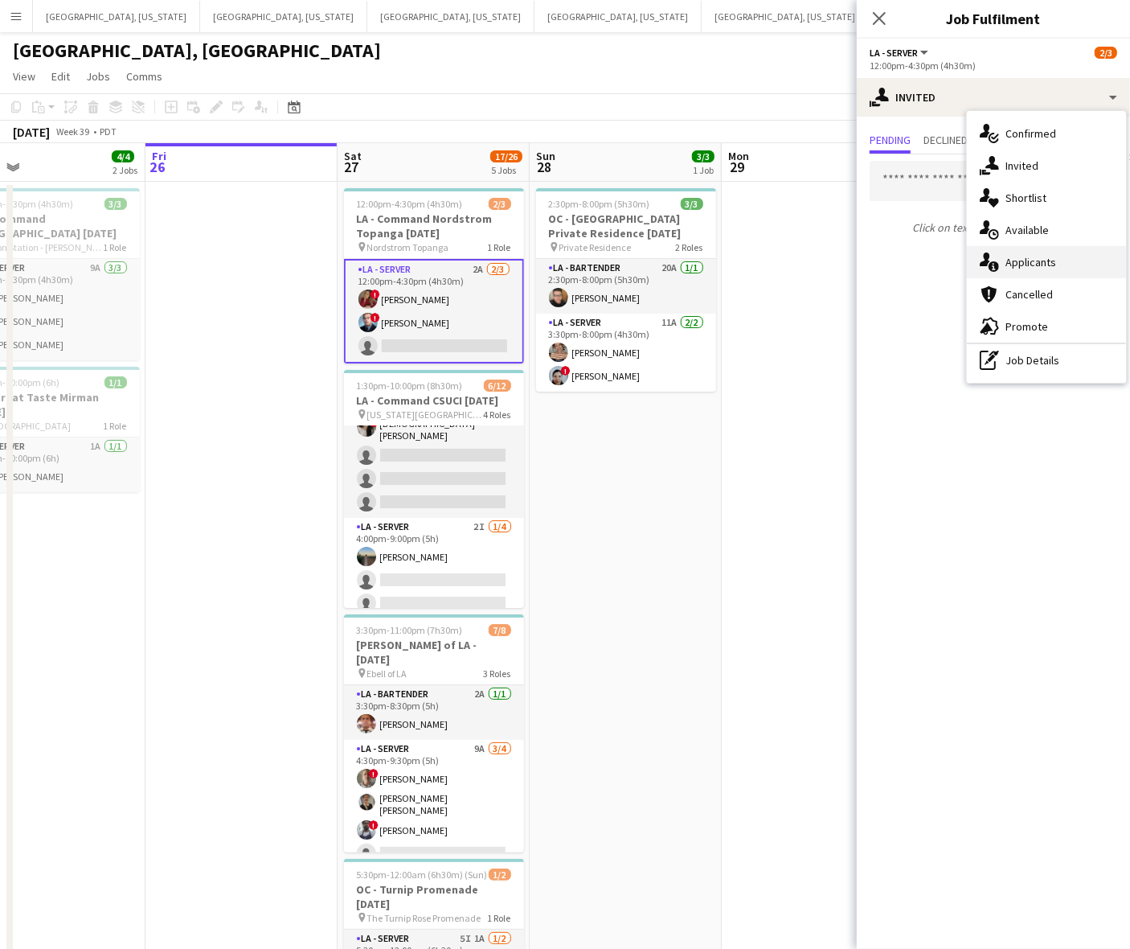
click at [1036, 264] on span "Applicants" at bounding box center [1031, 262] width 51 height 14
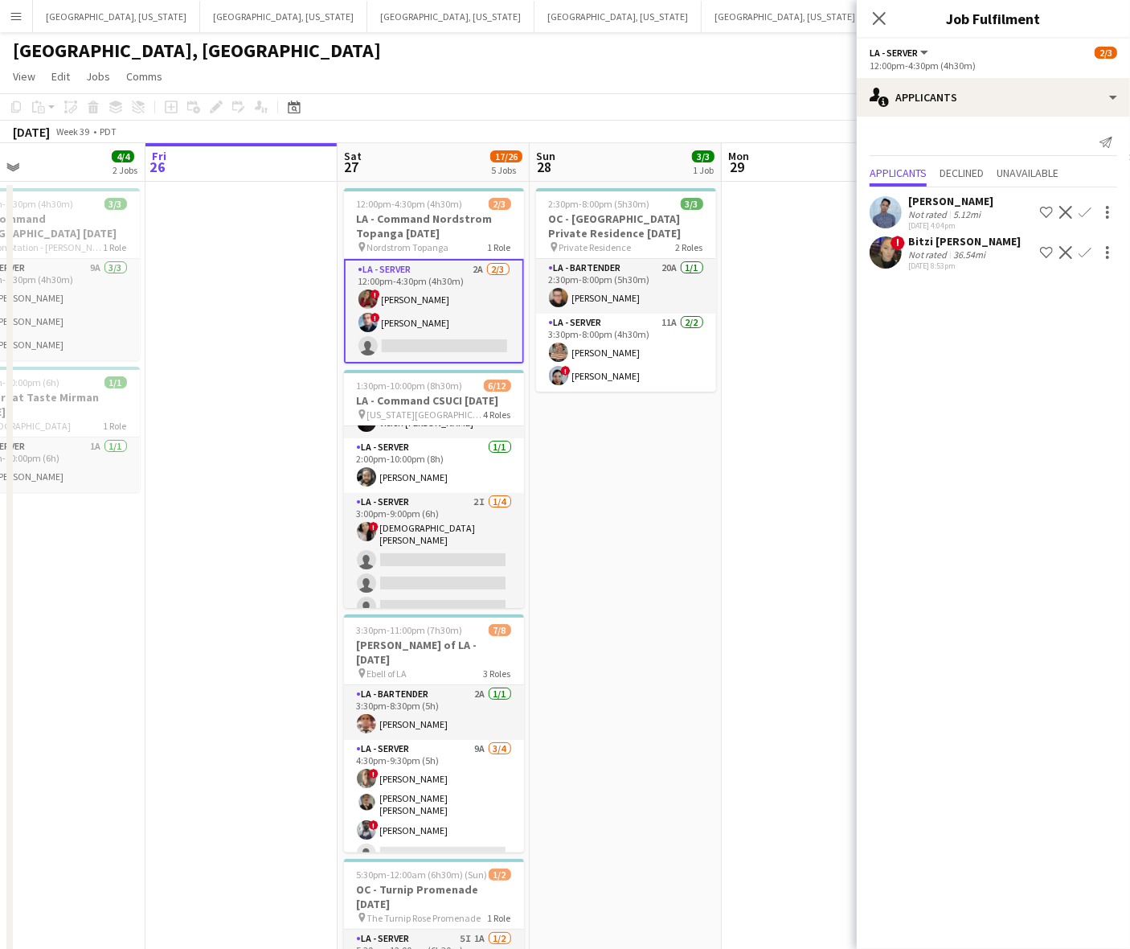
scroll to position [0, 0]
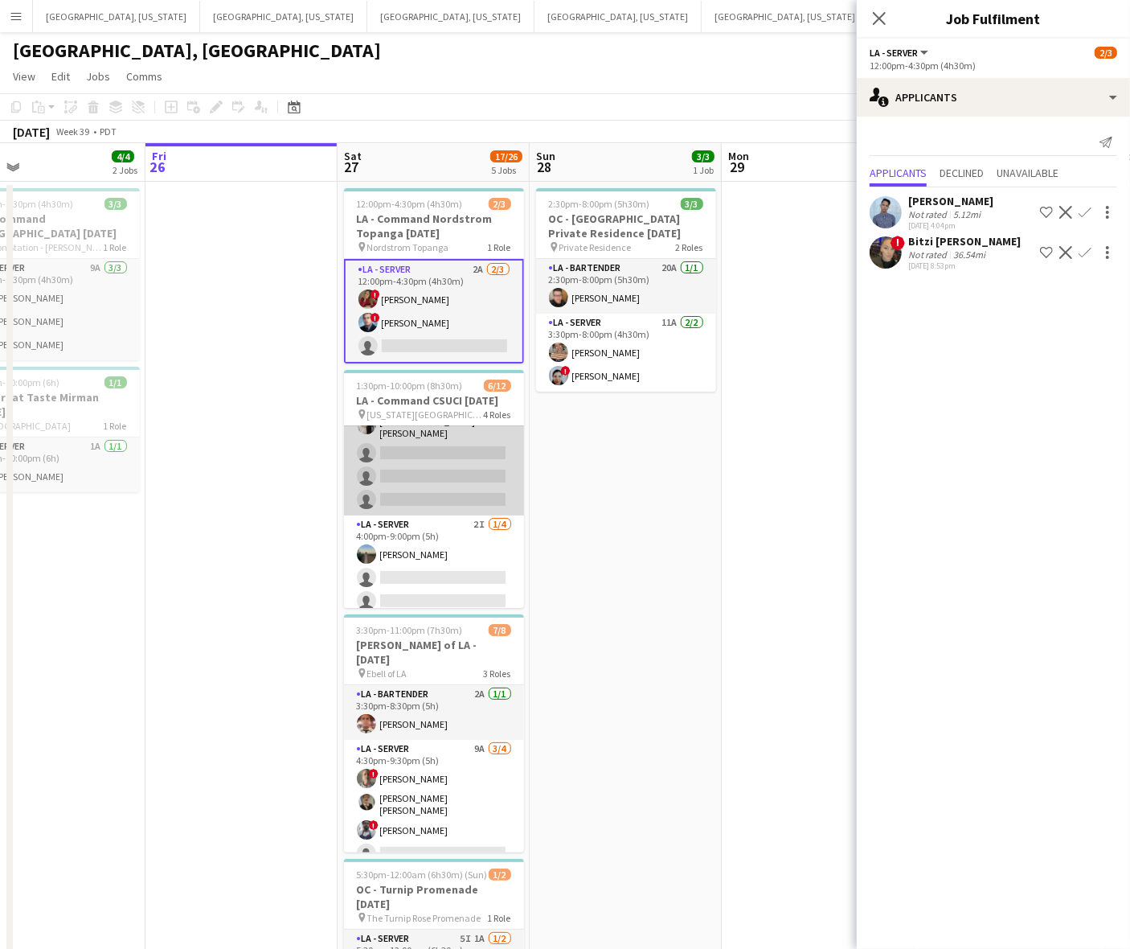
click at [412, 463] on app-card-role "LA - Server 2I [DATE] 3:00pm-9:00pm (6h) ! [DEMOGRAPHIC_DATA] [PERSON_NAME] sin…" at bounding box center [434, 450] width 180 height 129
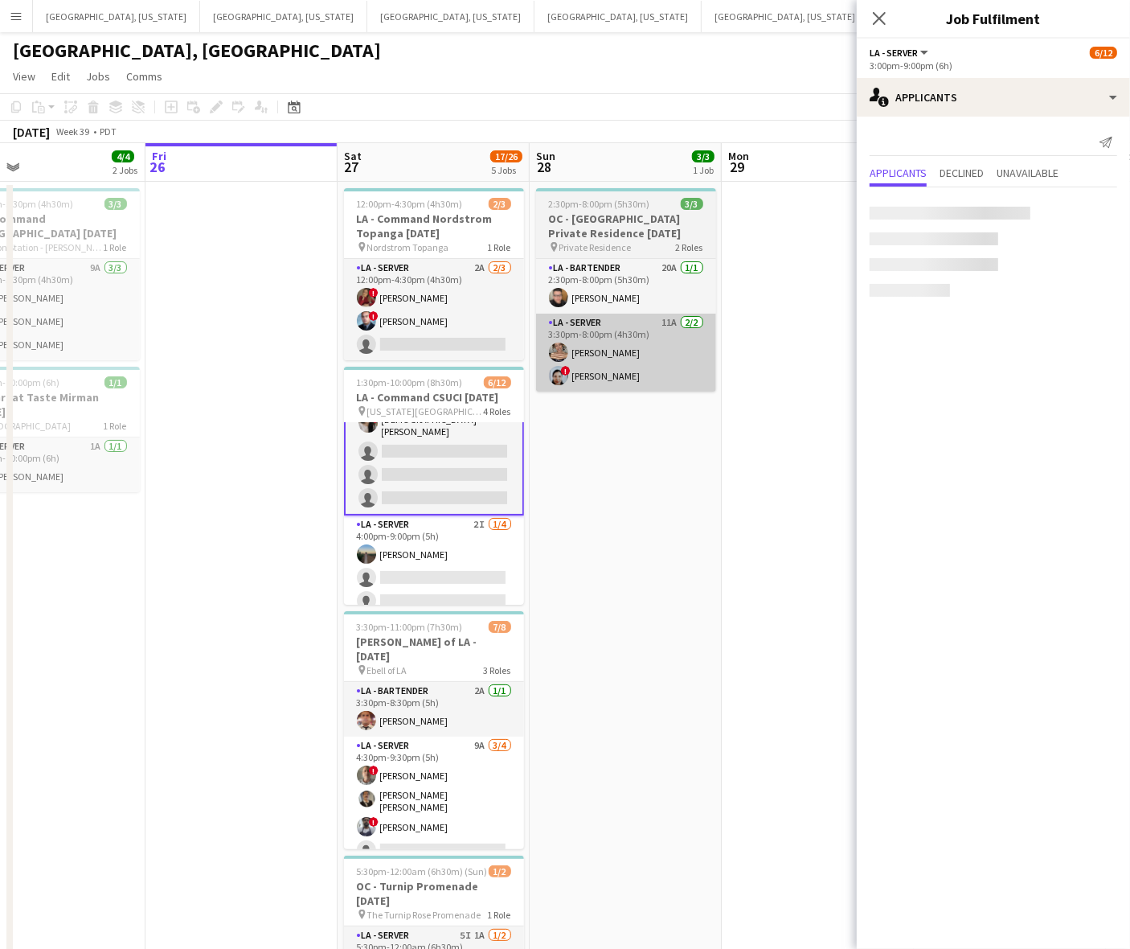
scroll to position [202, 0]
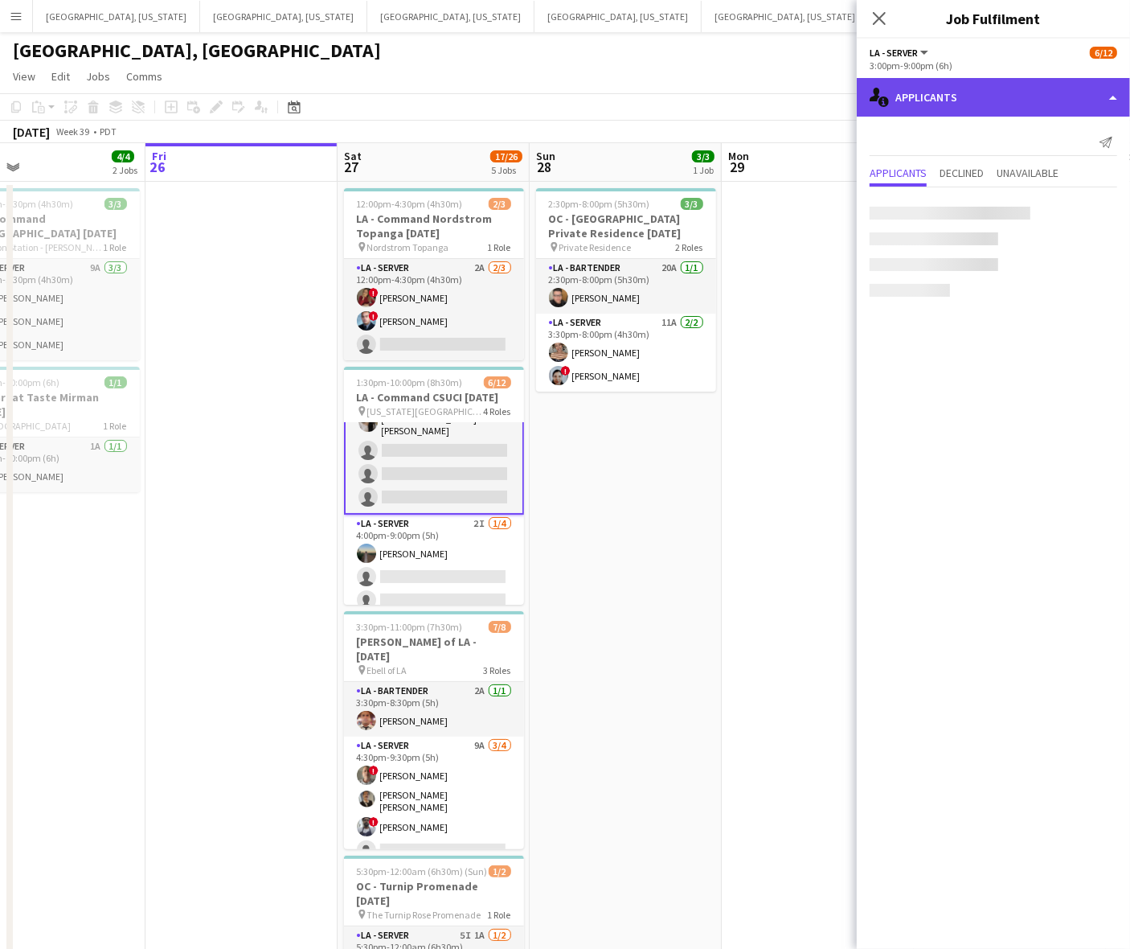
click at [937, 98] on div "single-neutral-actions-information Applicants" at bounding box center [993, 97] width 273 height 39
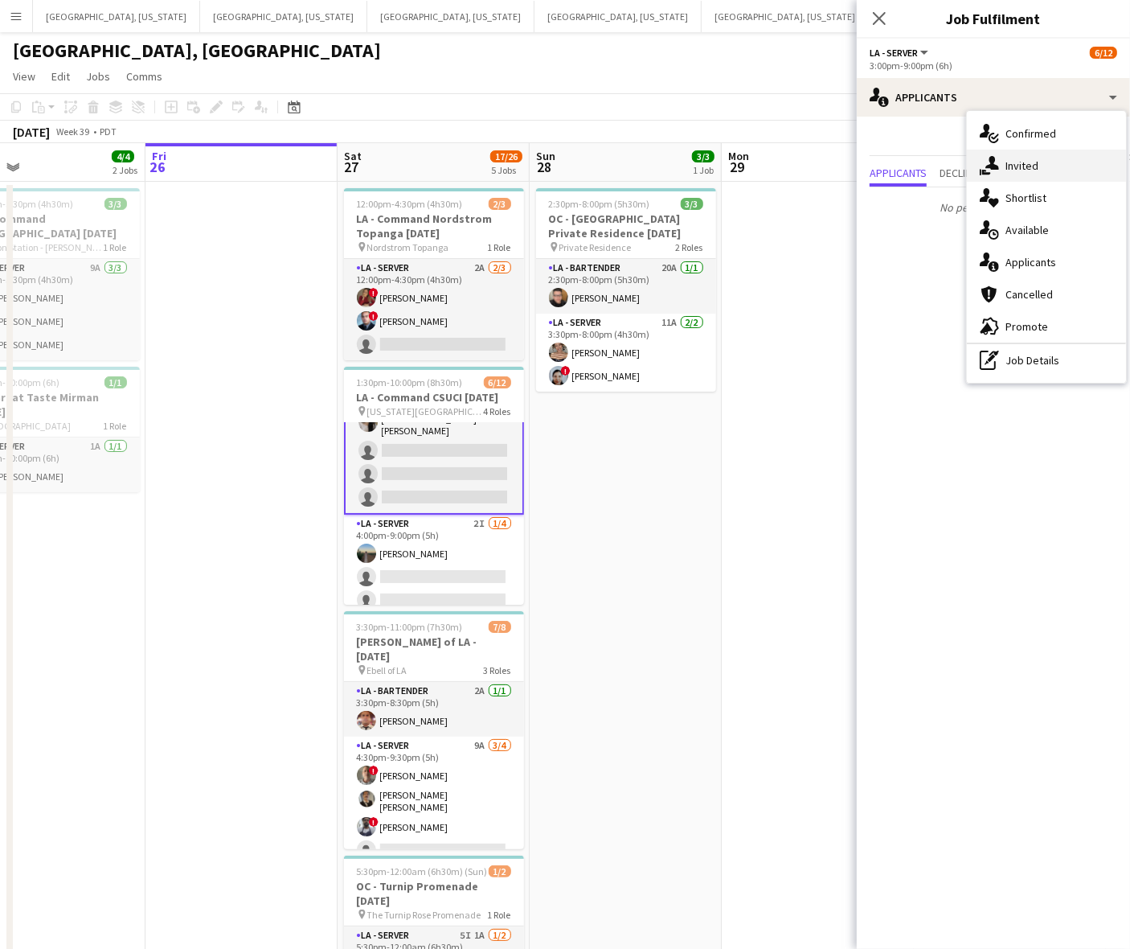
click at [991, 158] on icon at bounding box center [993, 163] width 14 height 14
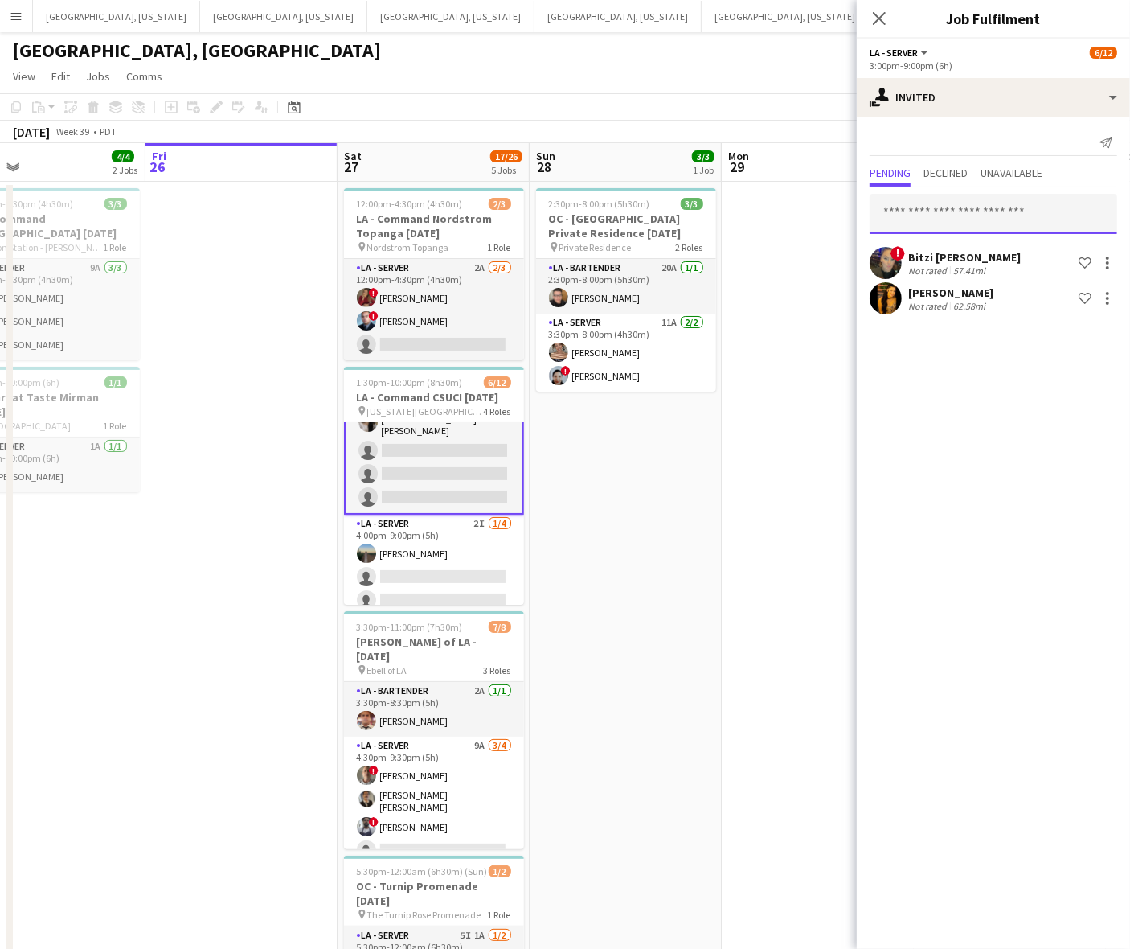
click at [958, 211] on input "text" at bounding box center [994, 214] width 248 height 40
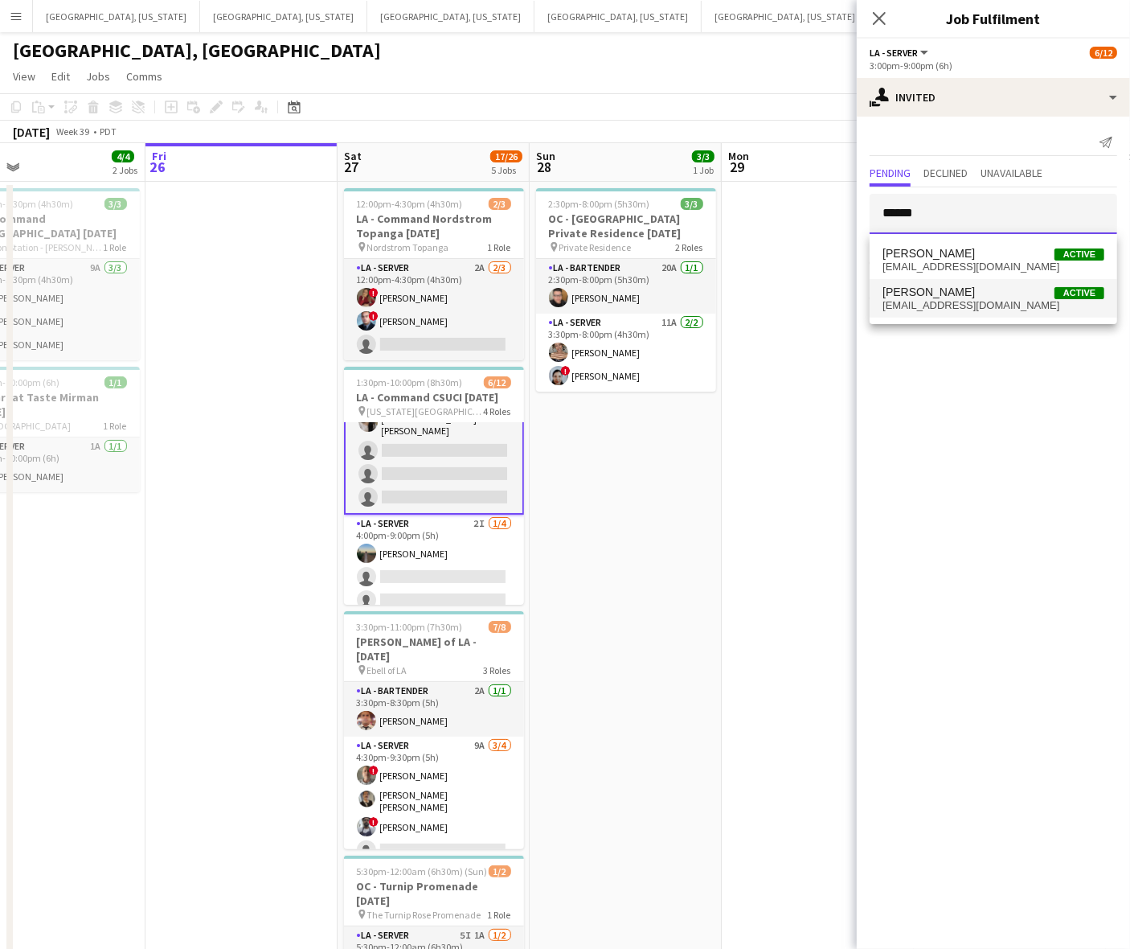
type input "******"
click at [963, 297] on span "[PERSON_NAME] Active" at bounding box center [994, 292] width 222 height 14
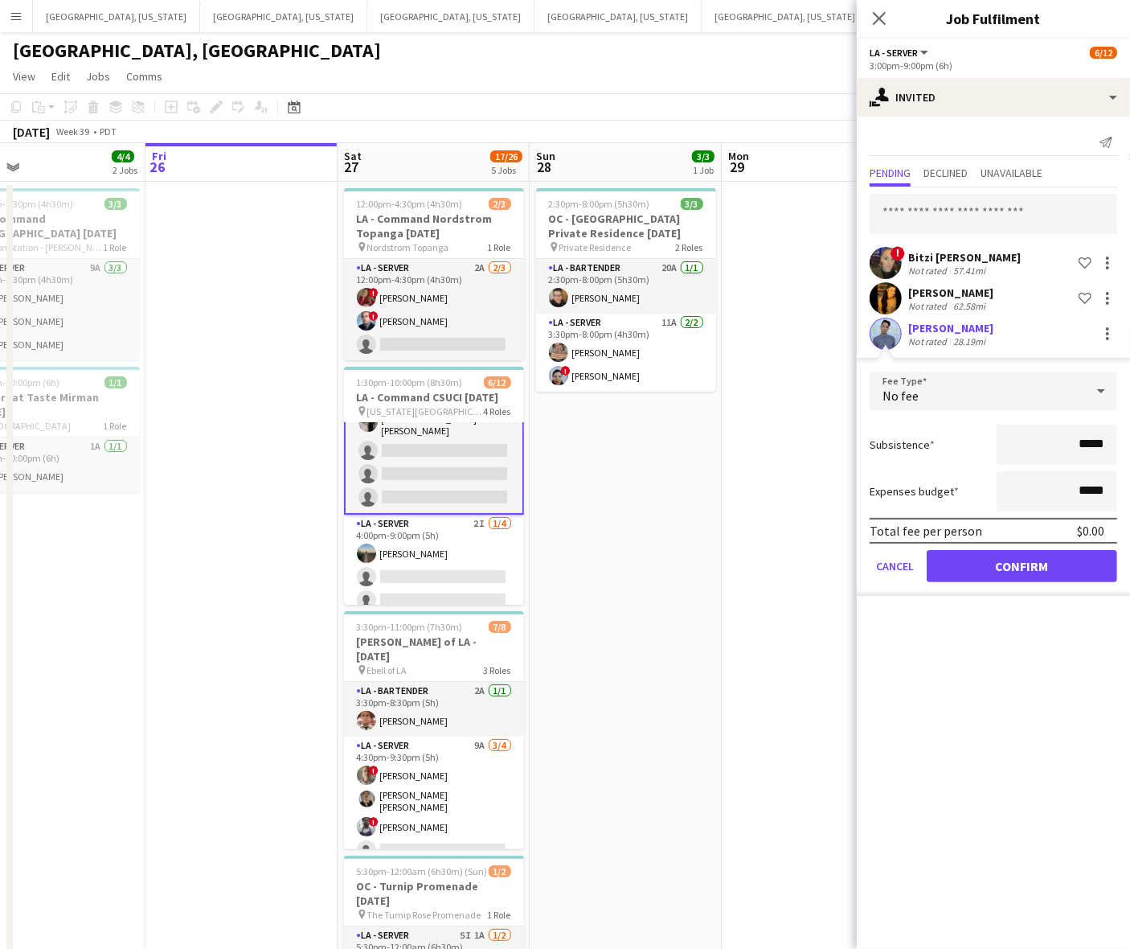
click at [982, 544] on form "Fee Type No fee Subsistence ***** Expenses budget ***** Total fee per person $0…" at bounding box center [993, 483] width 273 height 224
click at [985, 568] on button "Confirm" at bounding box center [1022, 566] width 191 height 32
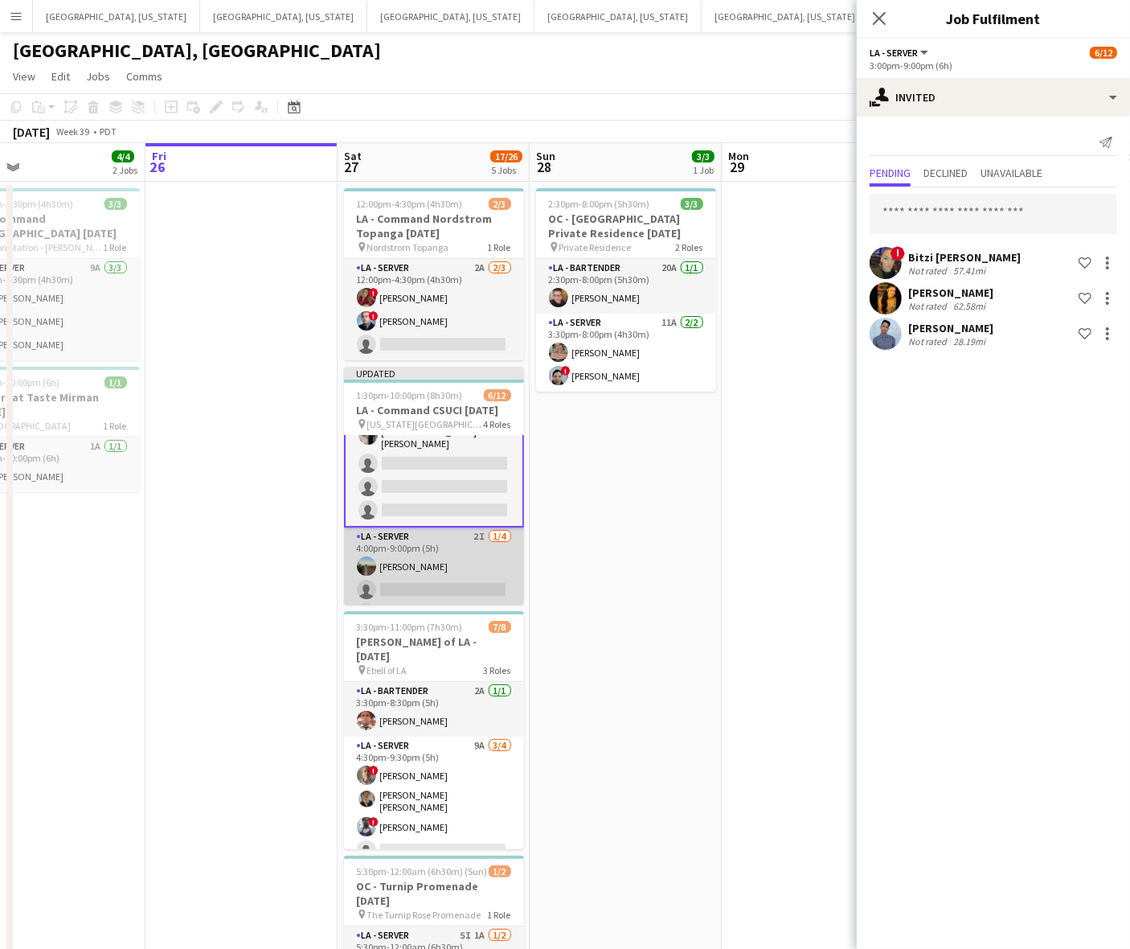
click at [461, 580] on app-card-role "LA - Server 2I [DATE] 4:00pm-9:00pm (5h) [PERSON_NAME] single-neutral-actions s…" at bounding box center [434, 589] width 180 height 125
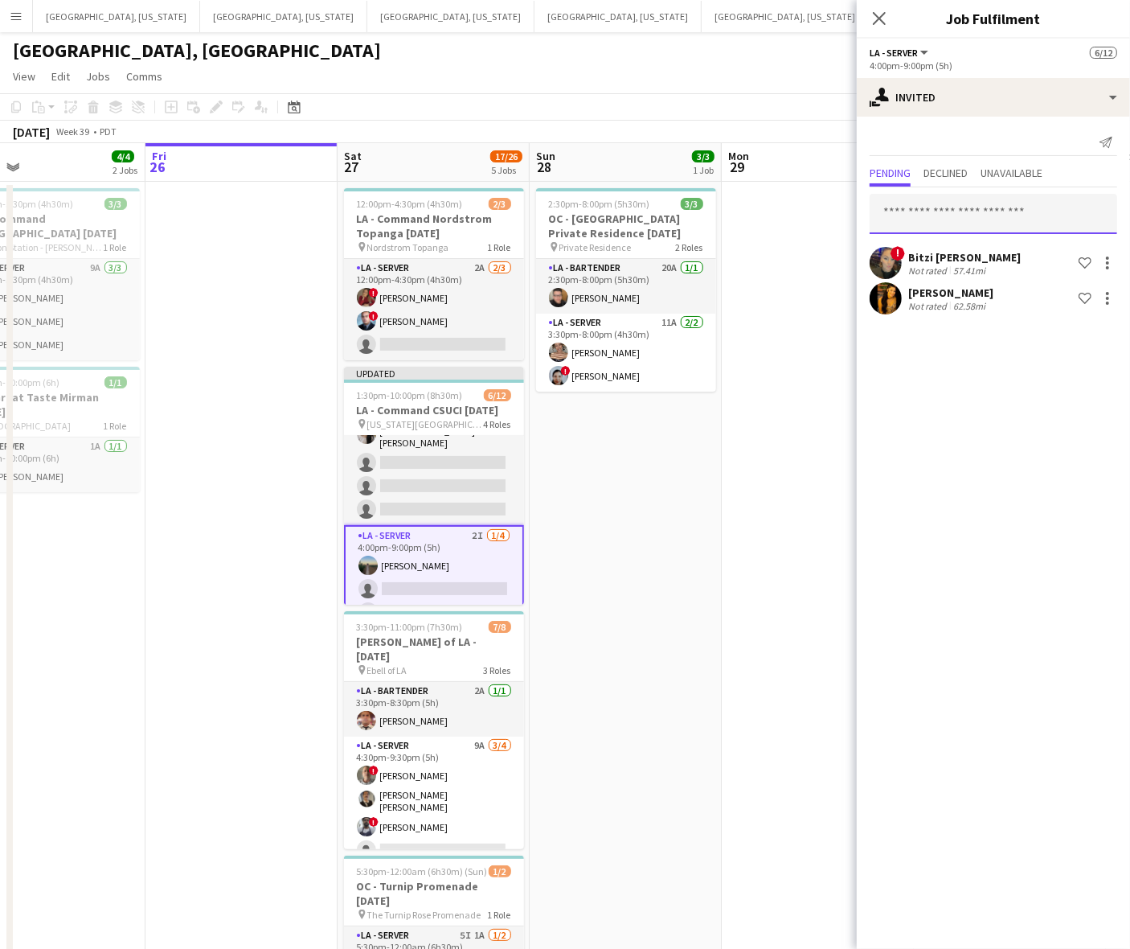
click at [922, 205] on input "text" at bounding box center [994, 214] width 248 height 40
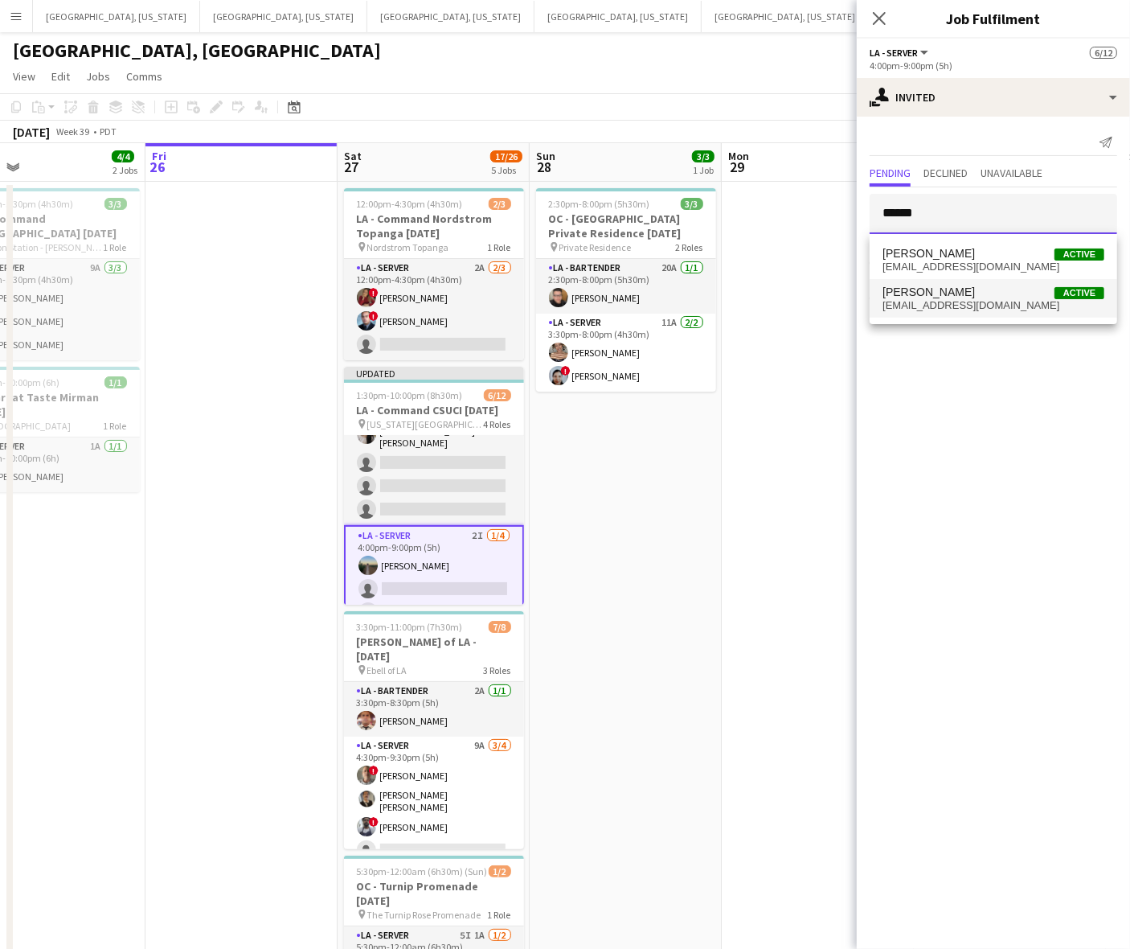
type input "******"
click at [933, 291] on span "[PERSON_NAME]" at bounding box center [929, 292] width 92 height 14
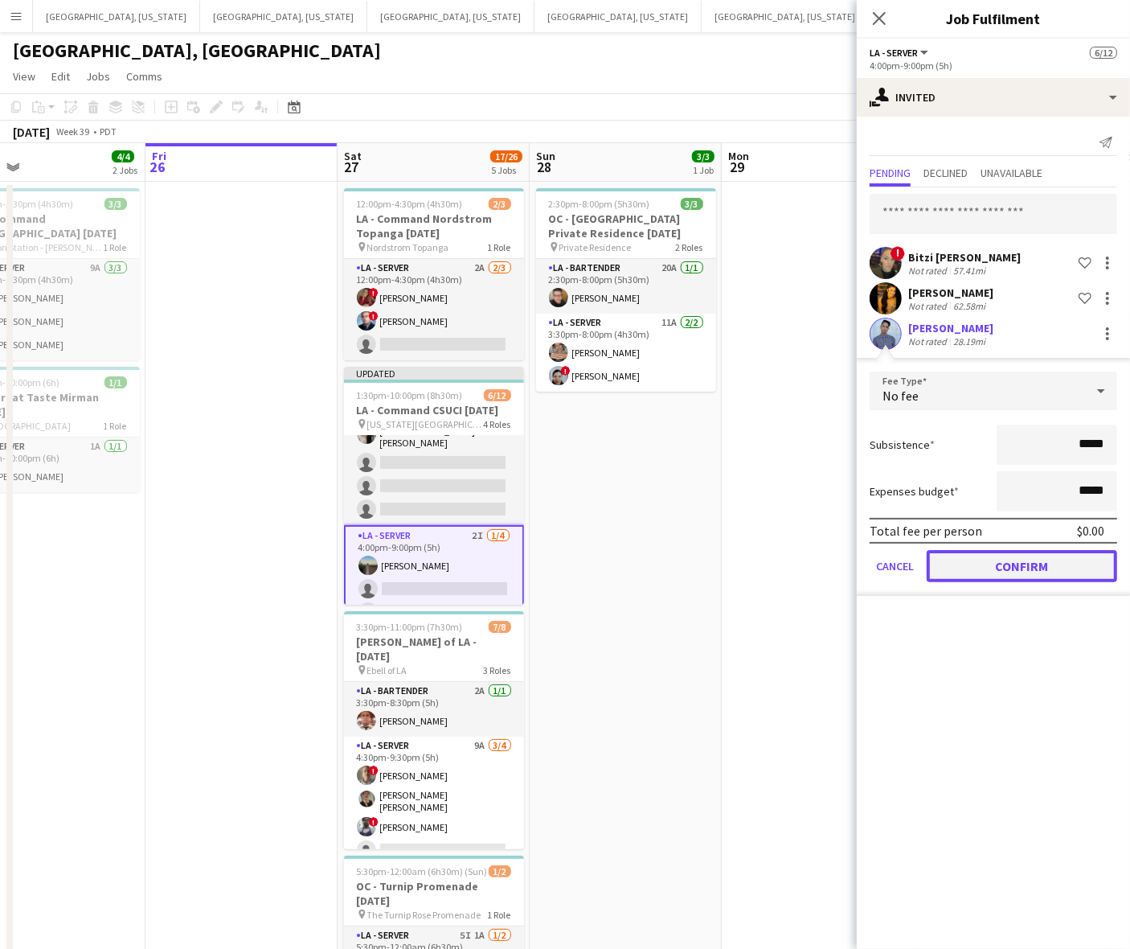
click at [1007, 565] on button "Confirm" at bounding box center [1022, 566] width 191 height 32
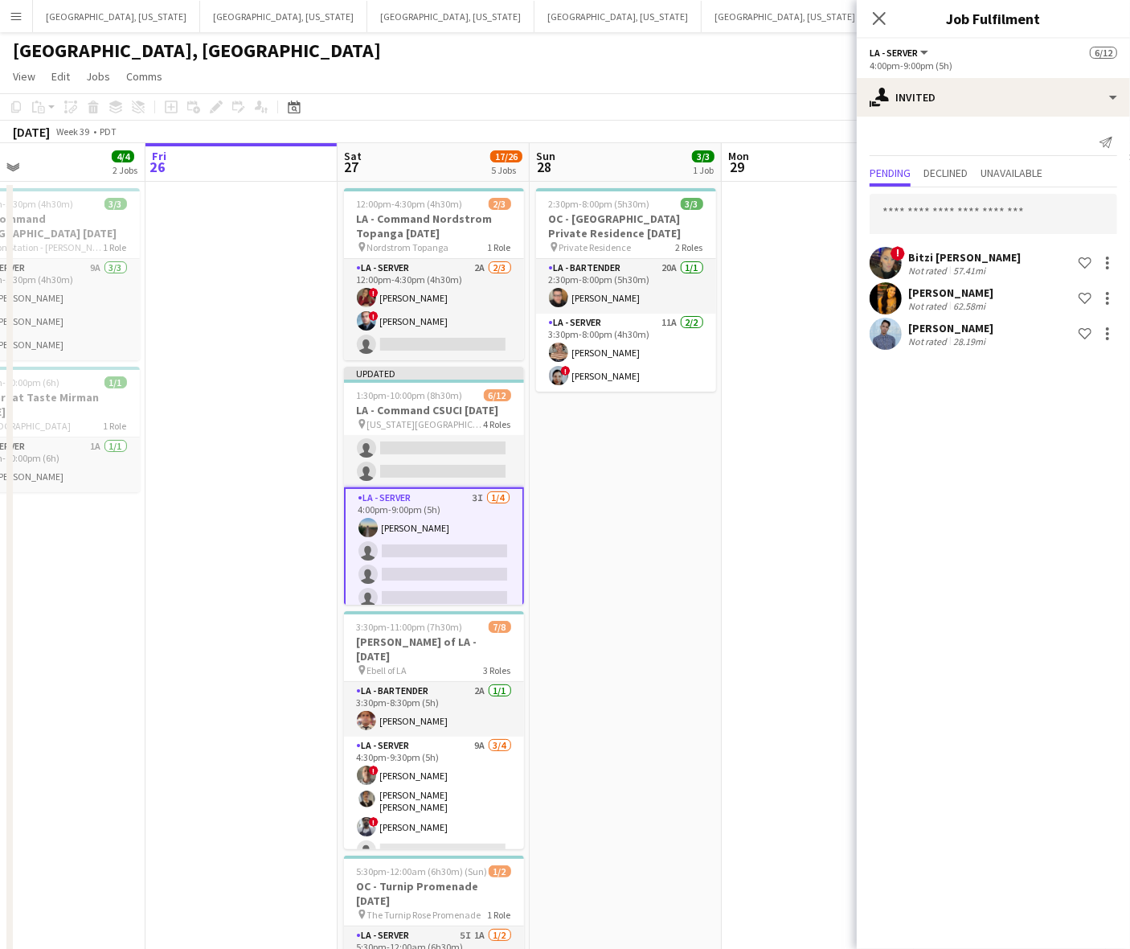
click at [642, 486] on app-date-cell "2:30pm-8:00pm (5h30m) 3/3 OC - [GEOGRAPHIC_DATA] Private Residence [DATE] pin P…" at bounding box center [626, 677] width 192 height 991
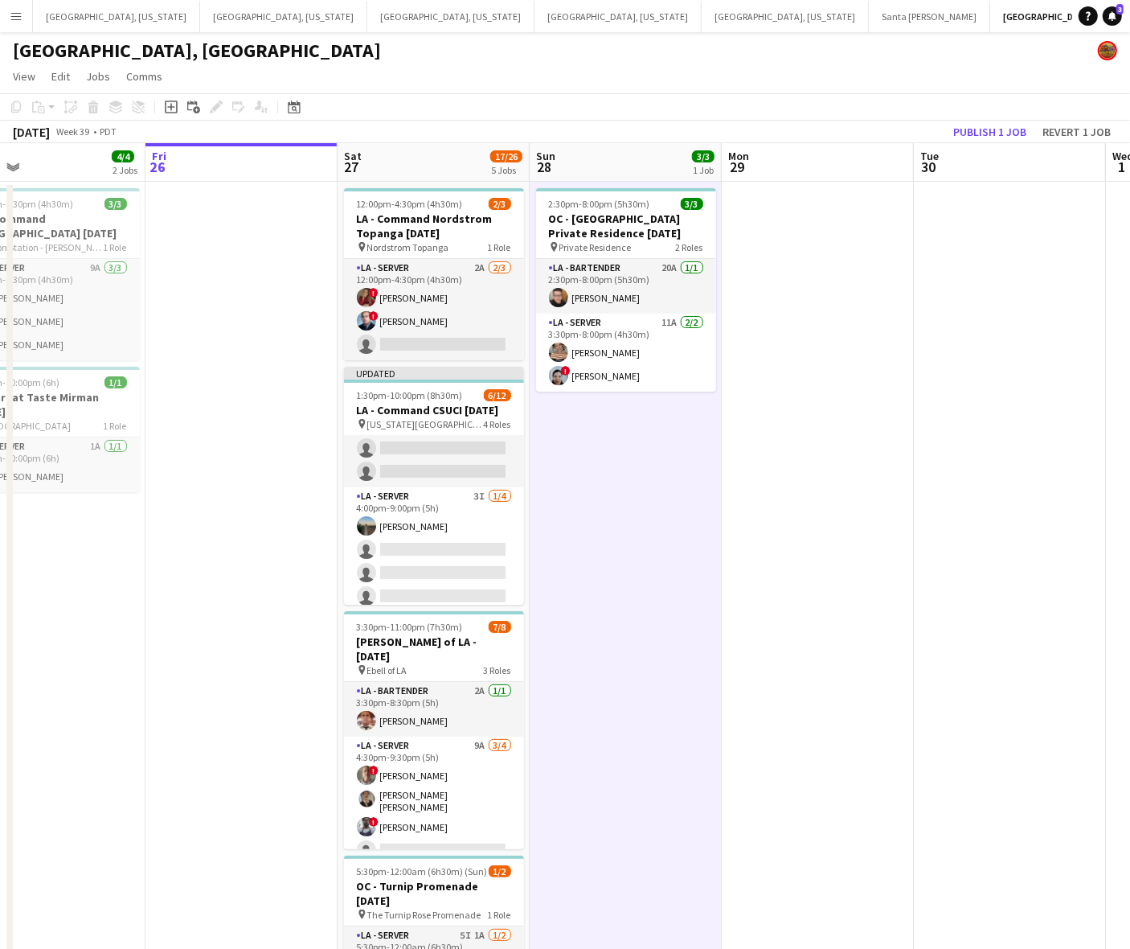
scroll to position [238, 0]
click at [974, 130] on button "Publish 1 job" at bounding box center [990, 131] width 86 height 21
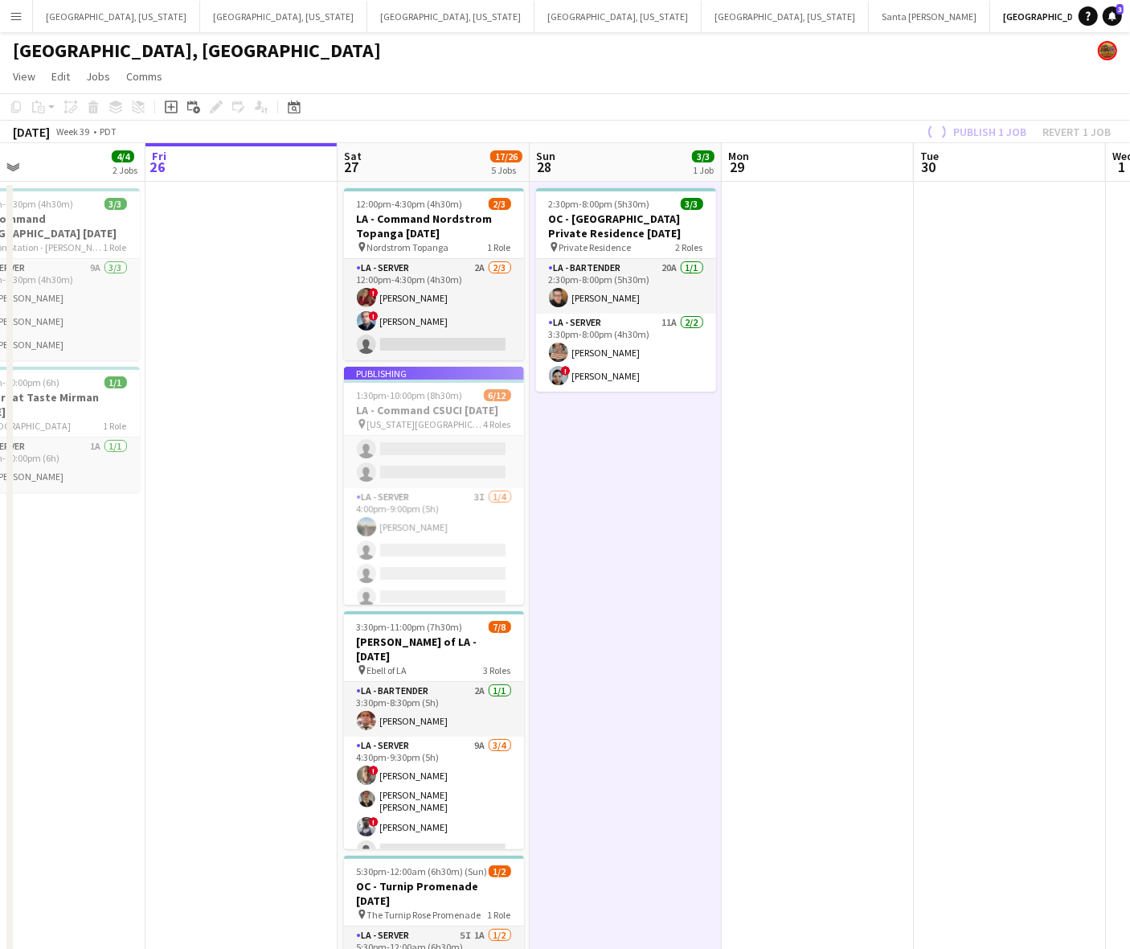
scroll to position [225, 0]
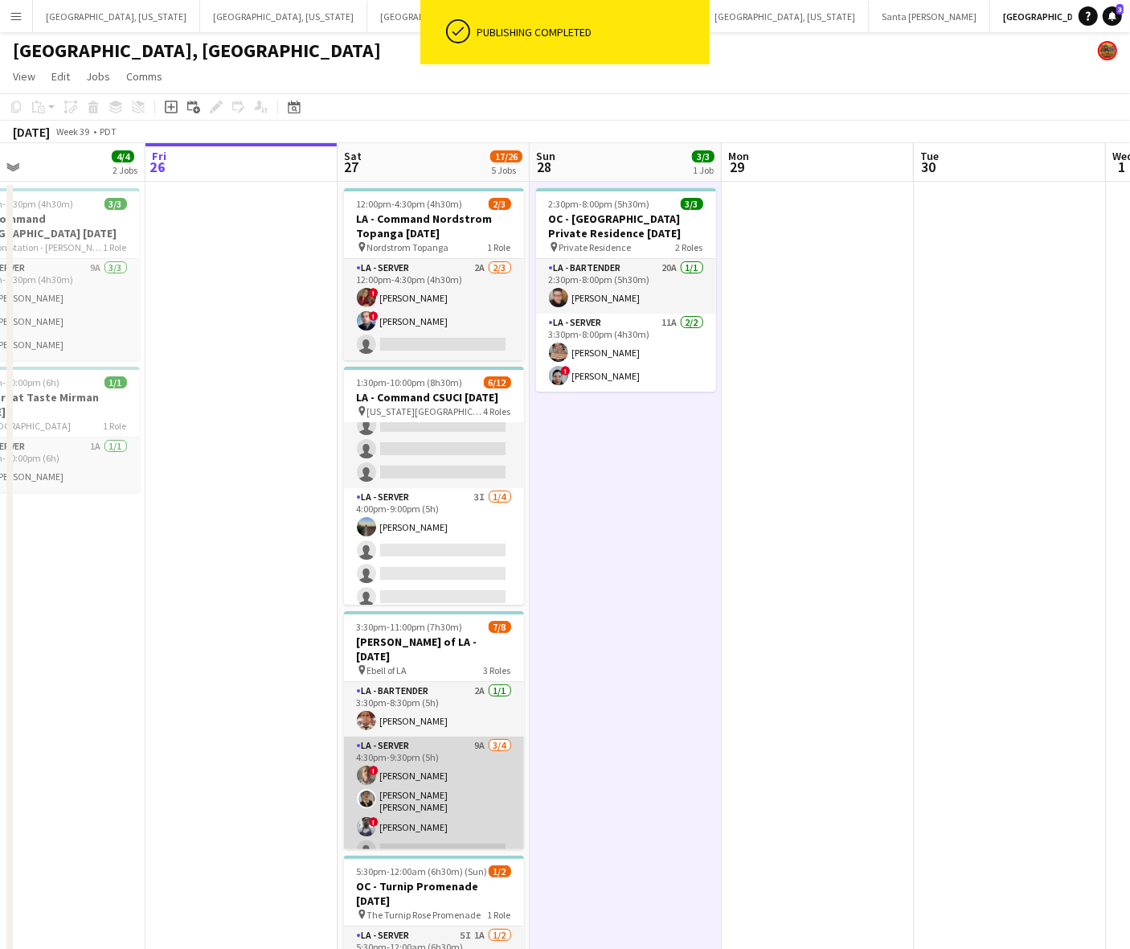
click at [434, 765] on app-card-role "LA - Server 9A [DATE] 4:30pm-9:30pm (5h) ! [PERSON_NAME] [PERSON_NAME] [PERSON_…" at bounding box center [434, 800] width 180 height 129
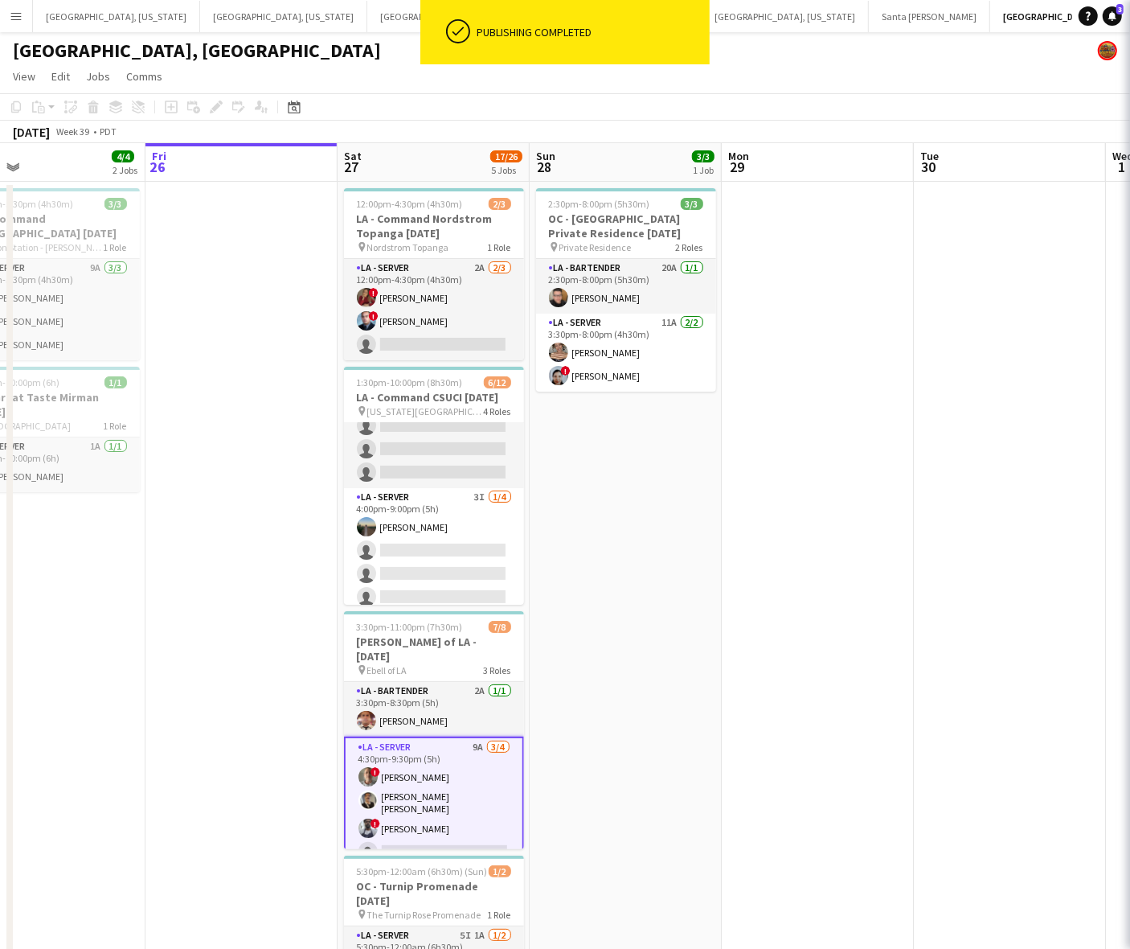
scroll to position [0, 429]
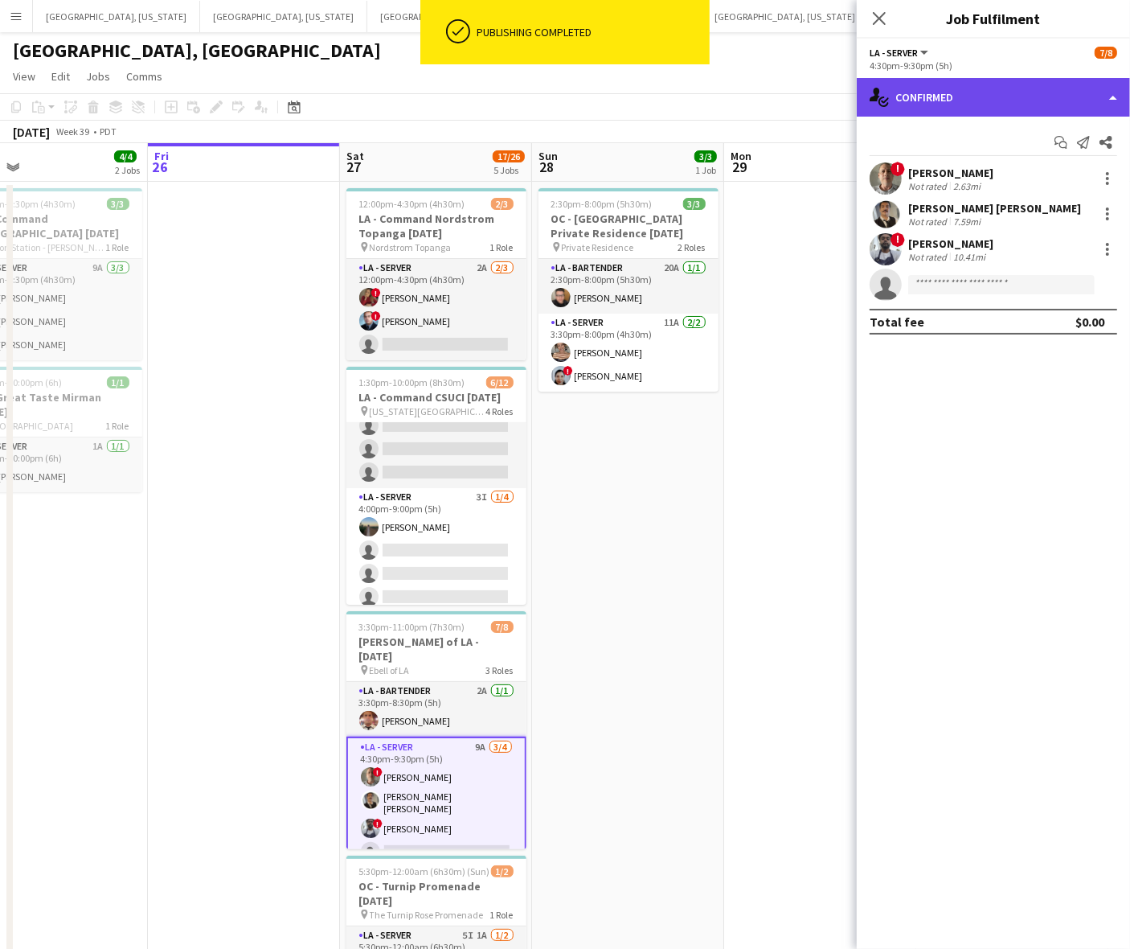
click at [974, 99] on div "single-neutral-actions-check-2 Confirmed" at bounding box center [993, 97] width 273 height 39
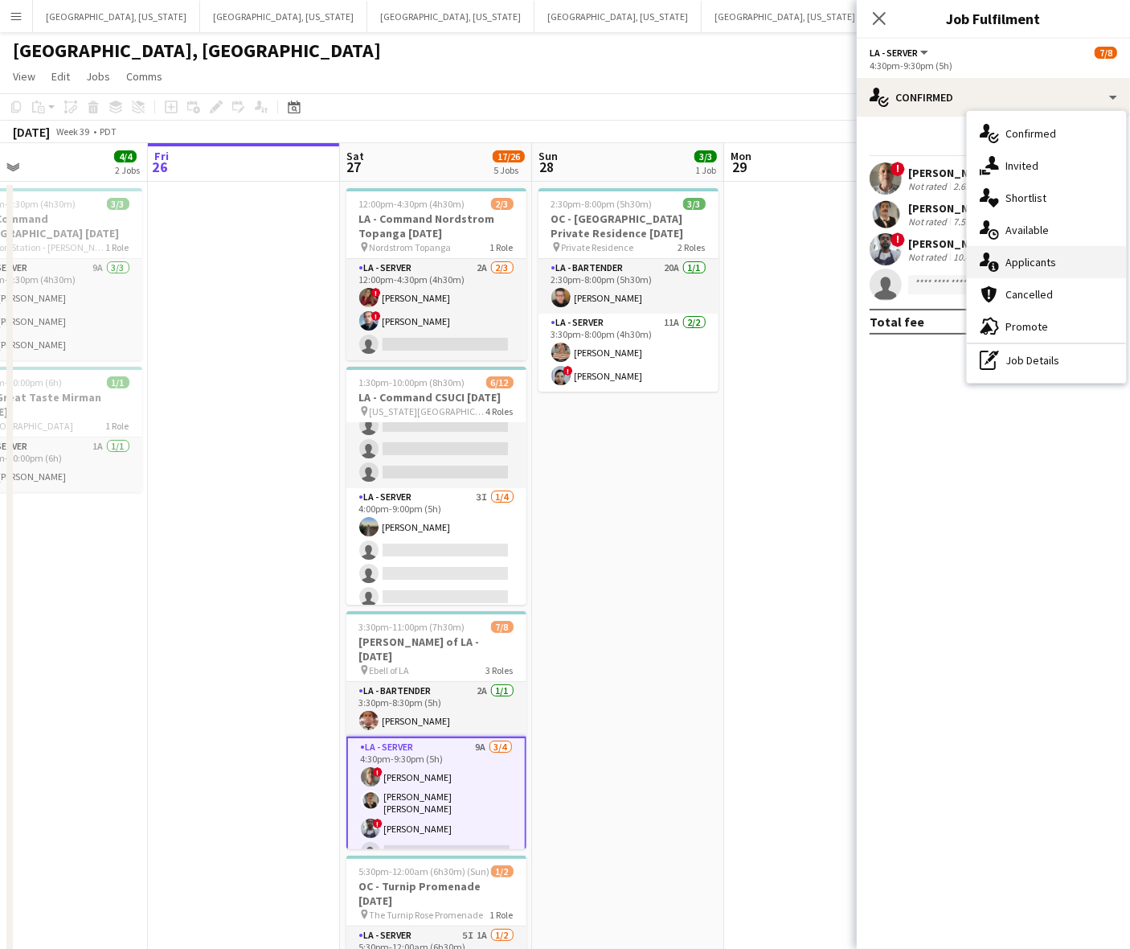
click at [1035, 260] on span "Applicants" at bounding box center [1031, 262] width 51 height 14
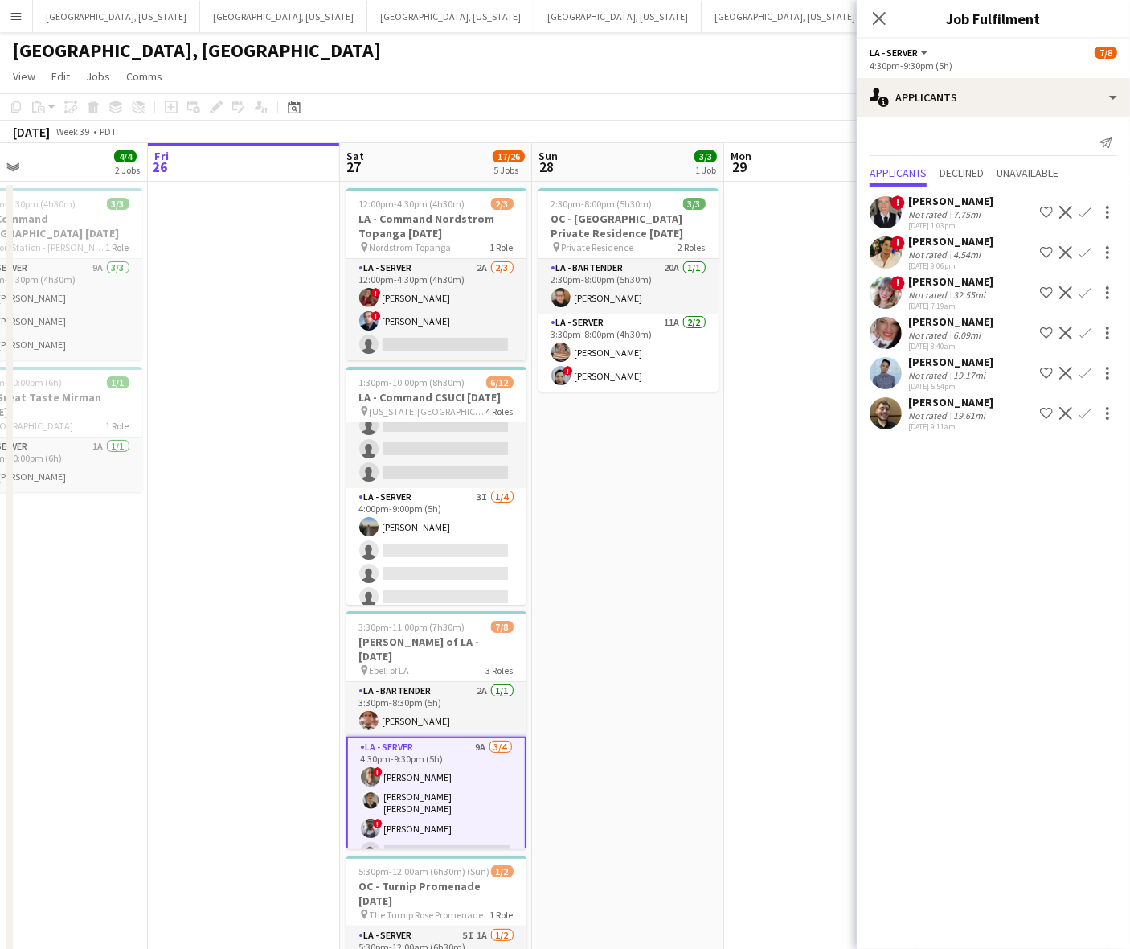
click at [919, 215] on div "Not rated" at bounding box center [930, 214] width 42 height 12
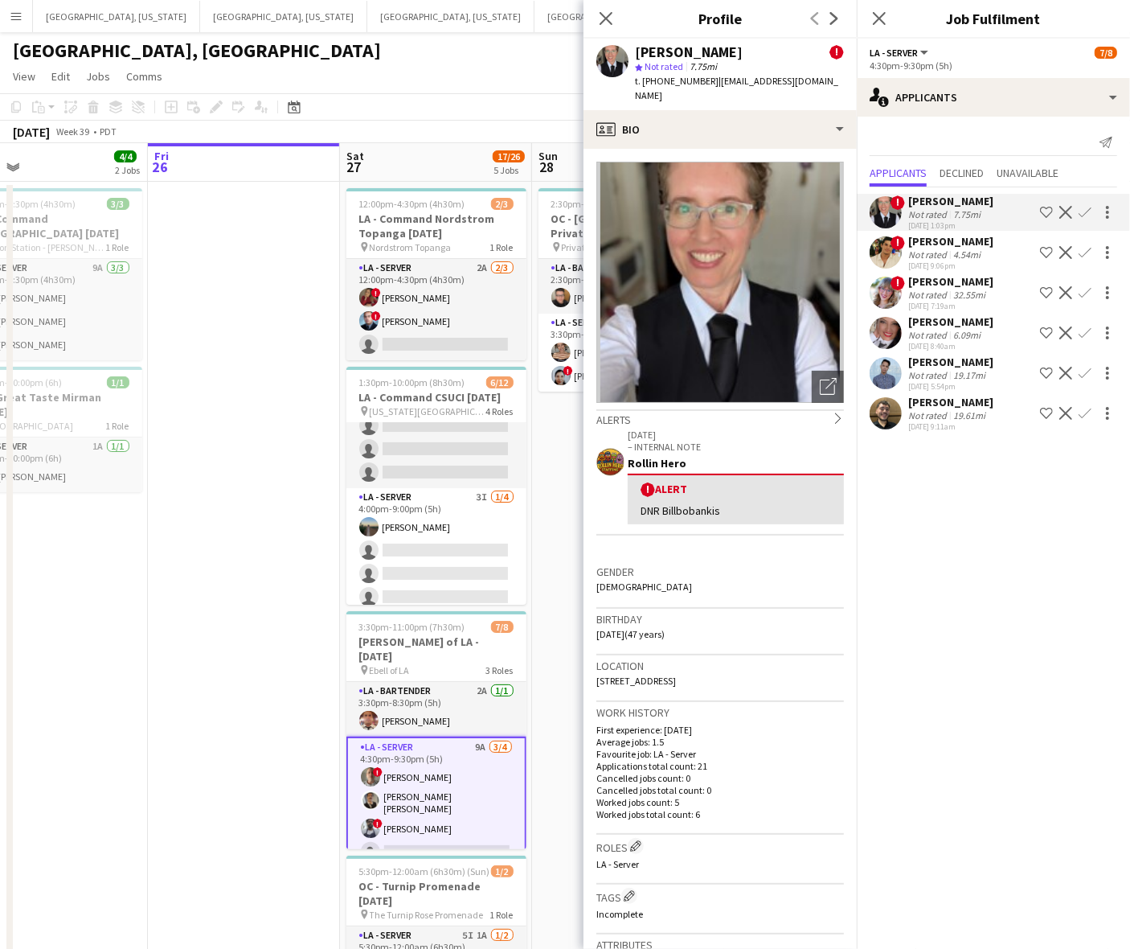
click at [919, 215] on div "Not rated" at bounding box center [930, 214] width 42 height 12
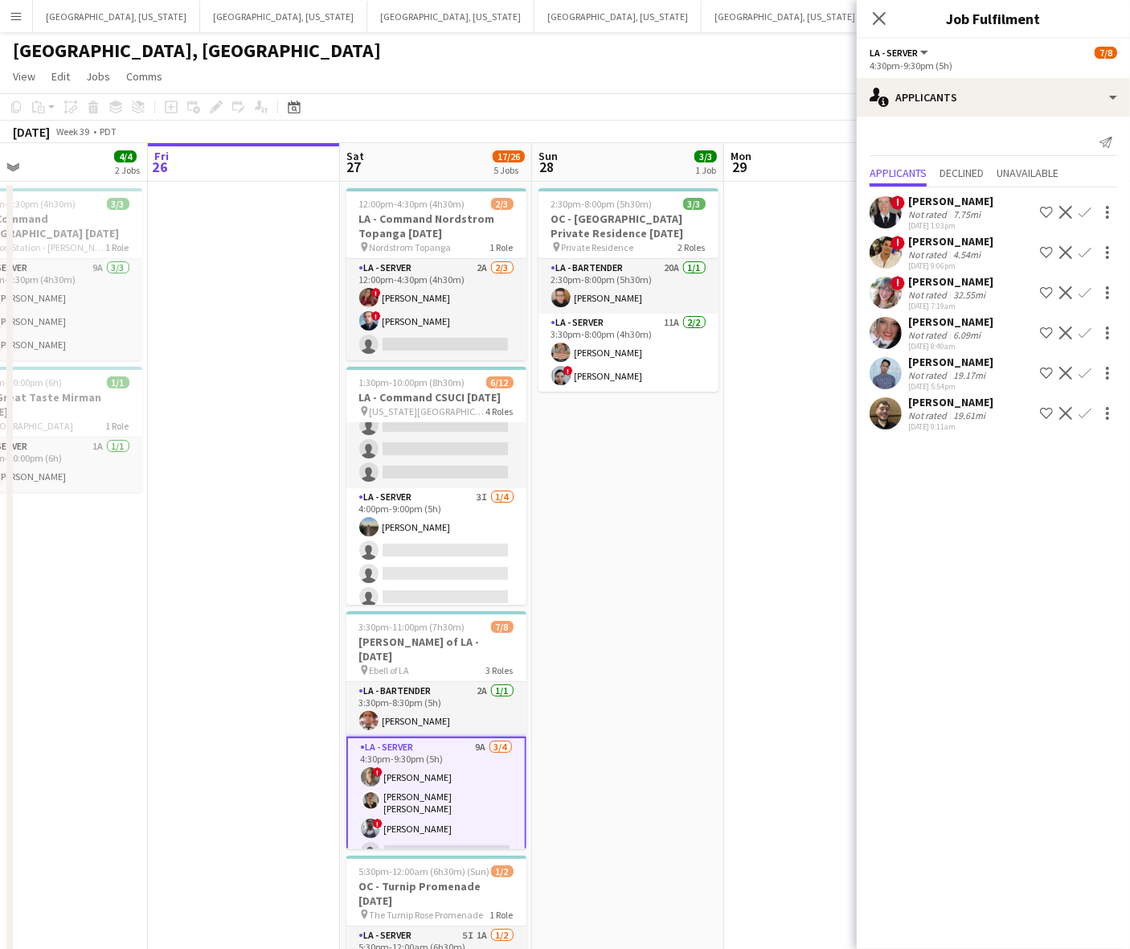
click at [1068, 207] on app-icon "Decline" at bounding box center [1066, 212] width 13 height 13
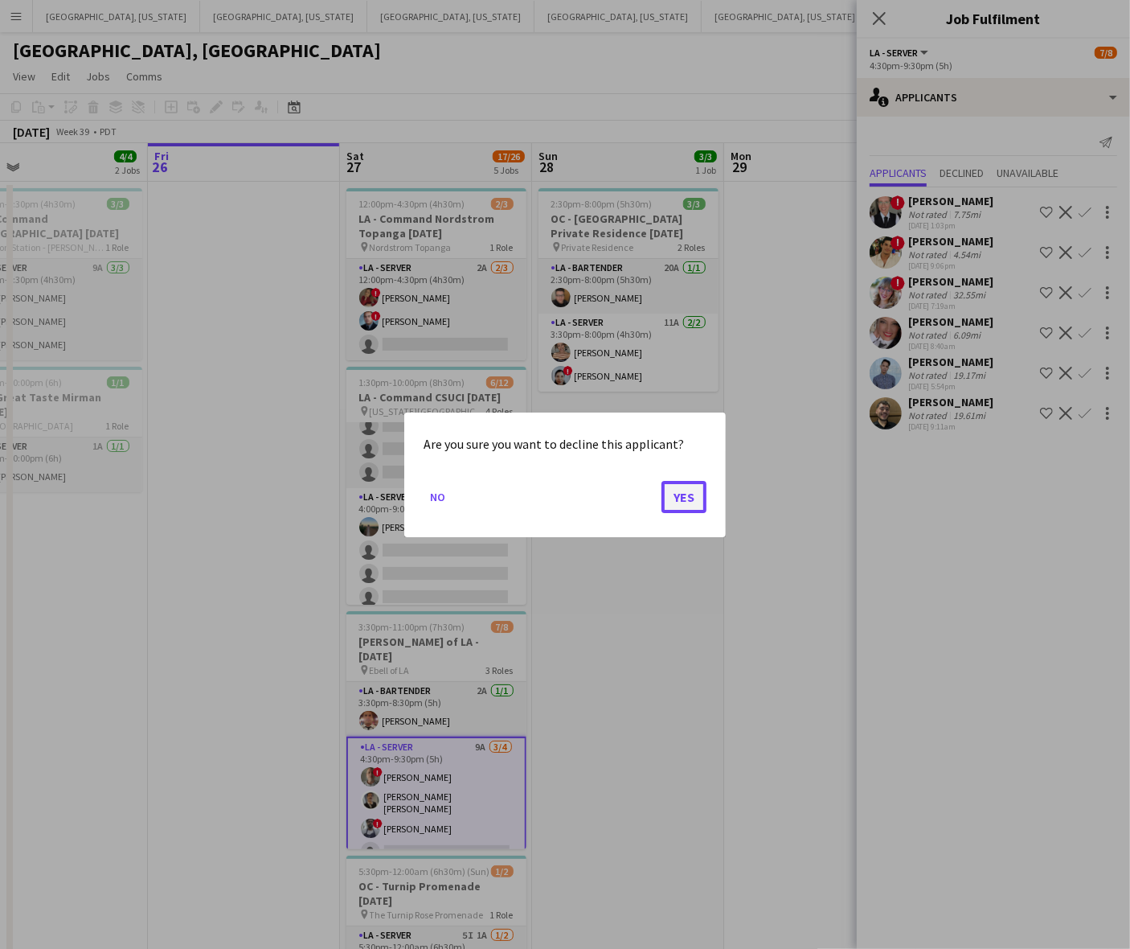
click at [686, 491] on button "Yes" at bounding box center [684, 496] width 45 height 32
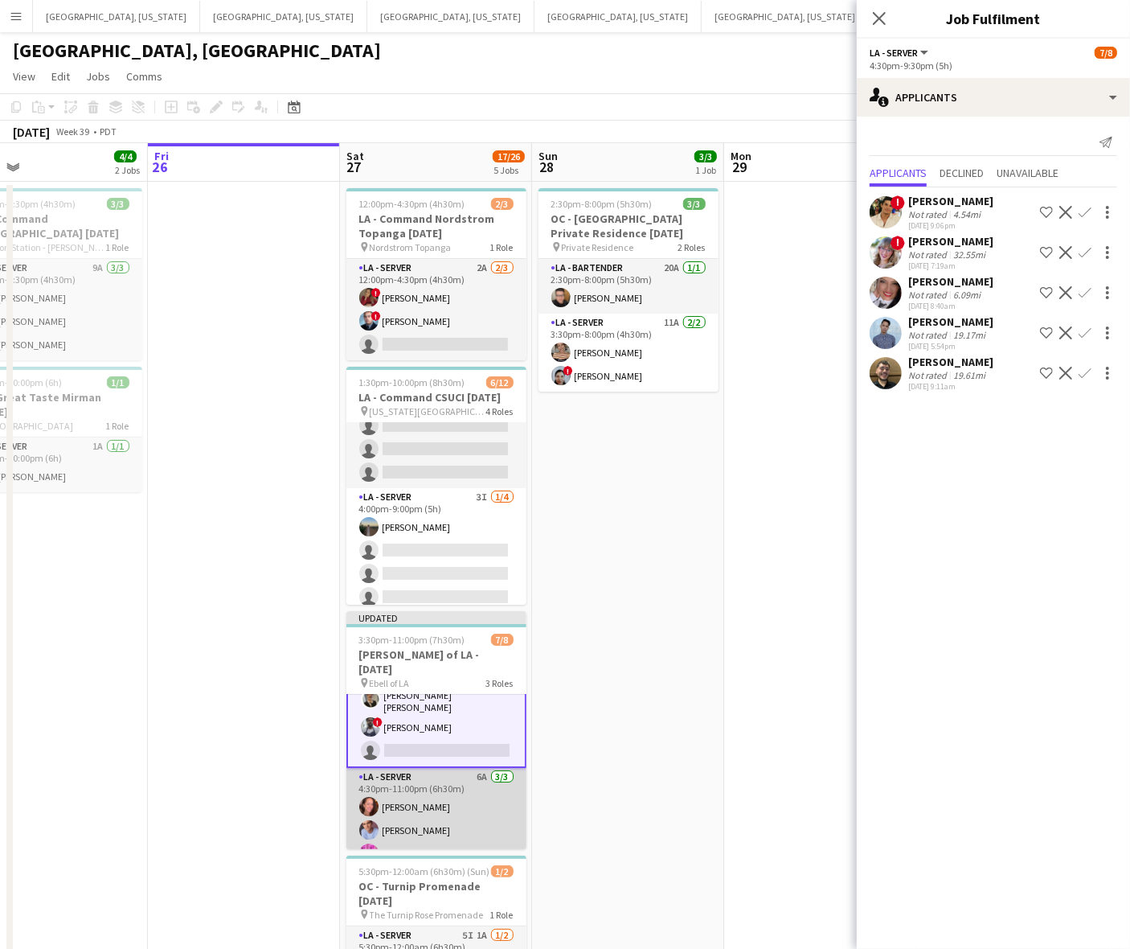
click at [461, 788] on app-card-role "LA - Server 6A [DATE] 4:30pm-11:00pm (6h30m) [PERSON_NAME] [PERSON_NAME] [PERSO…" at bounding box center [437, 818] width 180 height 101
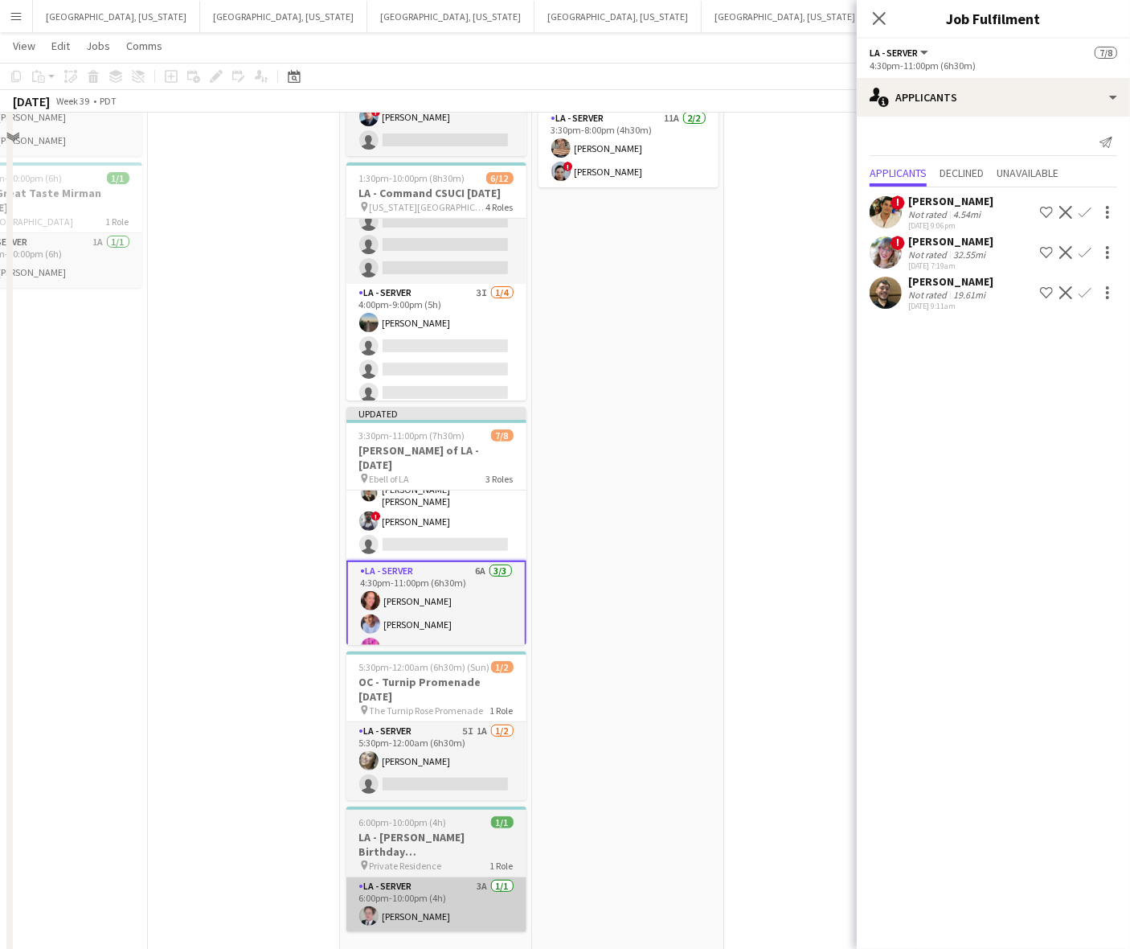
scroll to position [221, 0]
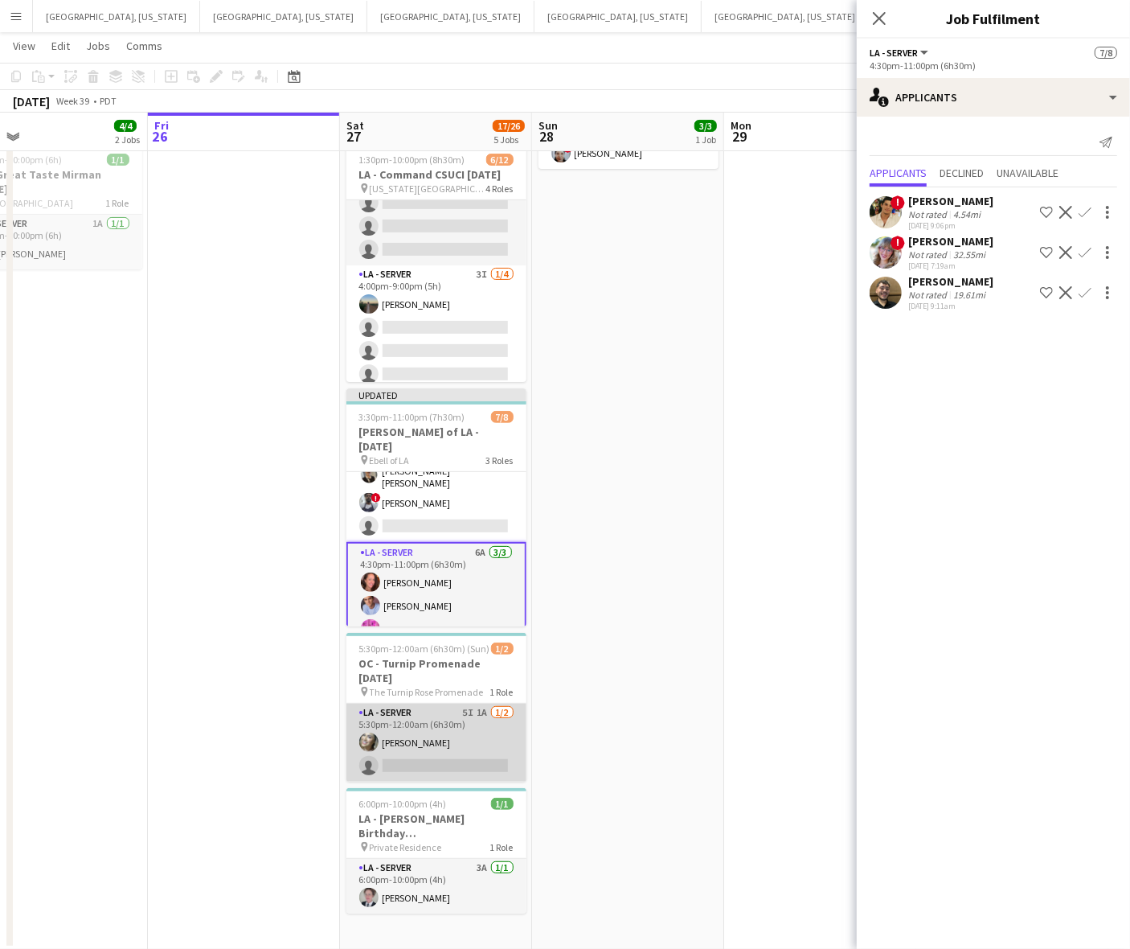
click at [442, 741] on app-card-role "LA - Server 5I 1A [DATE] 5:30pm-12:00am (6h30m) [PERSON_NAME] single-neutral-ac…" at bounding box center [437, 742] width 180 height 78
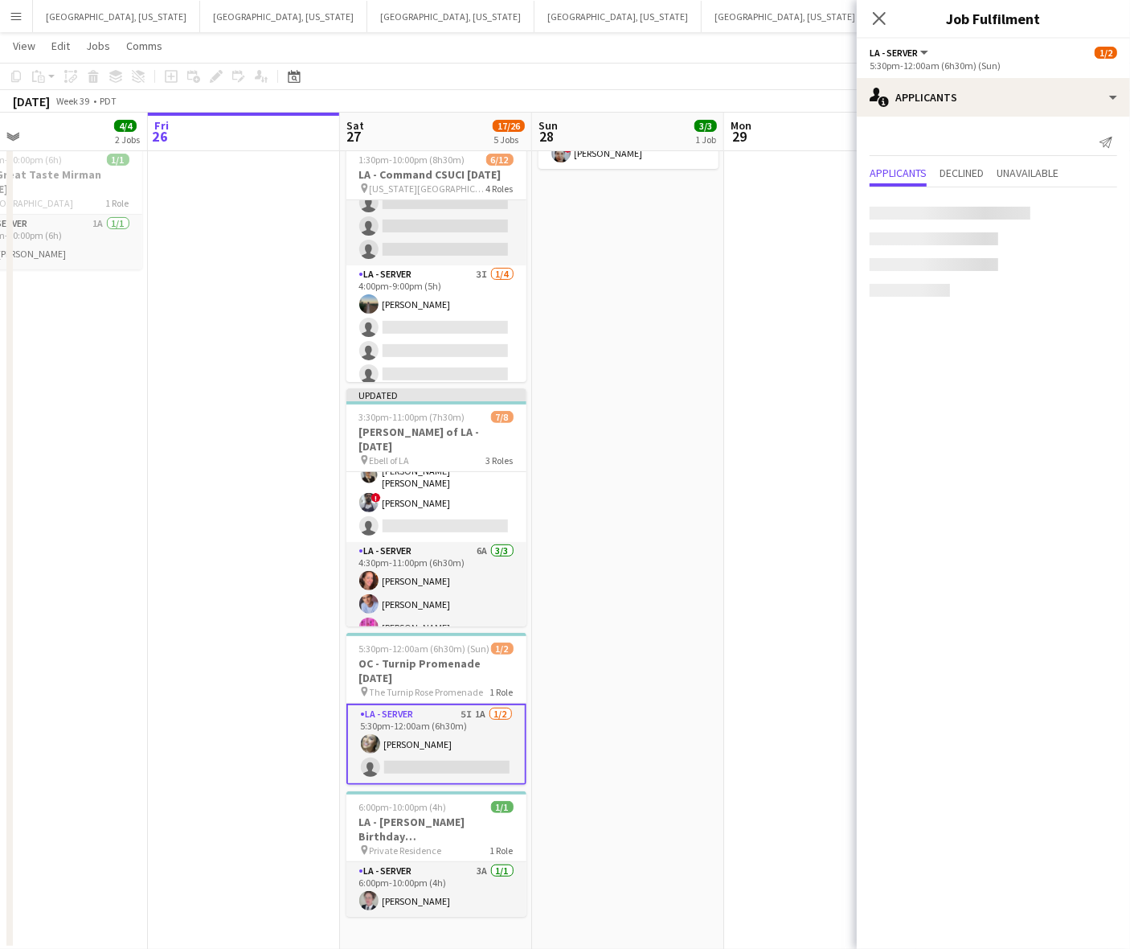
scroll to position [113, 0]
click at [704, 355] on app-date-cell "2:30pm-8:00pm (5h30m) 3/3 OC - [GEOGRAPHIC_DATA] Private Residence [DATE] pin P…" at bounding box center [628, 454] width 192 height 991
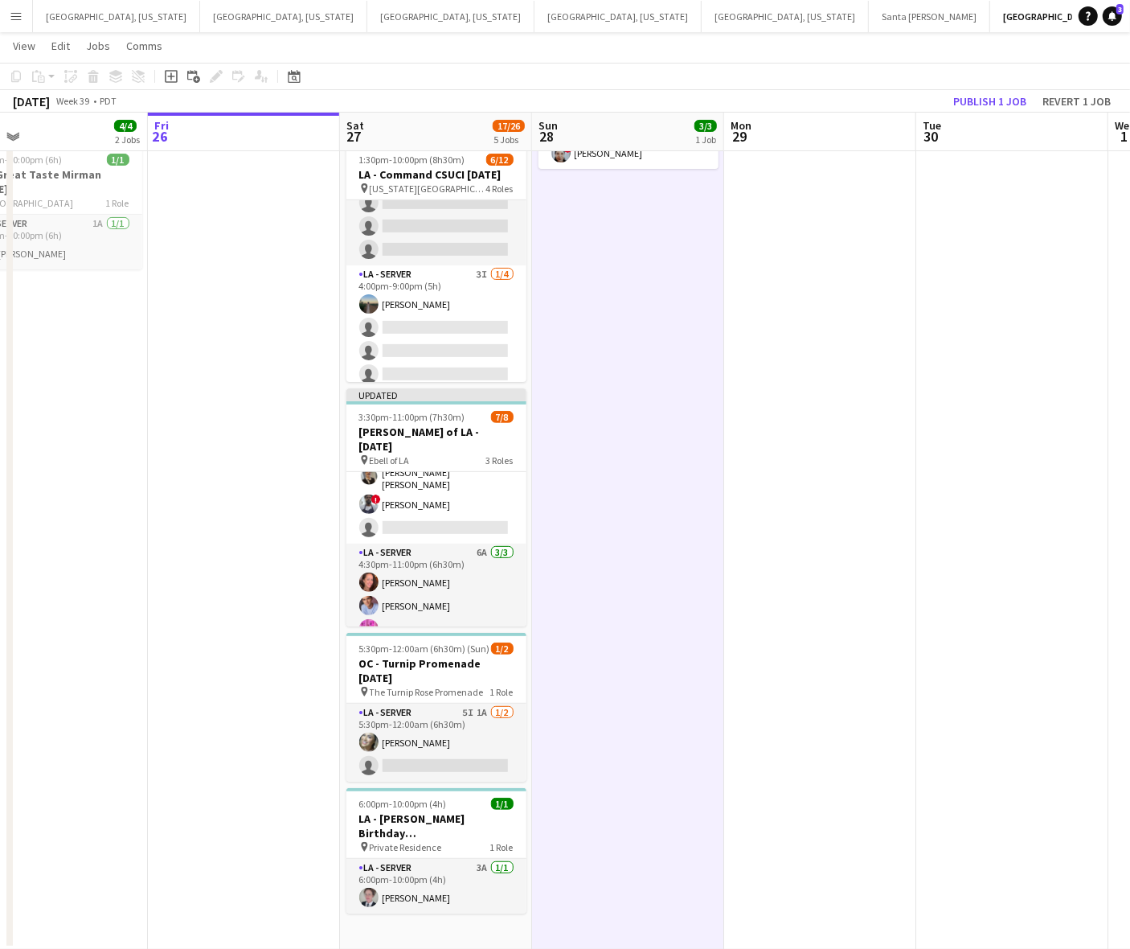
scroll to position [0, 426]
click at [967, 103] on button "Publish 1 job" at bounding box center [990, 101] width 86 height 21
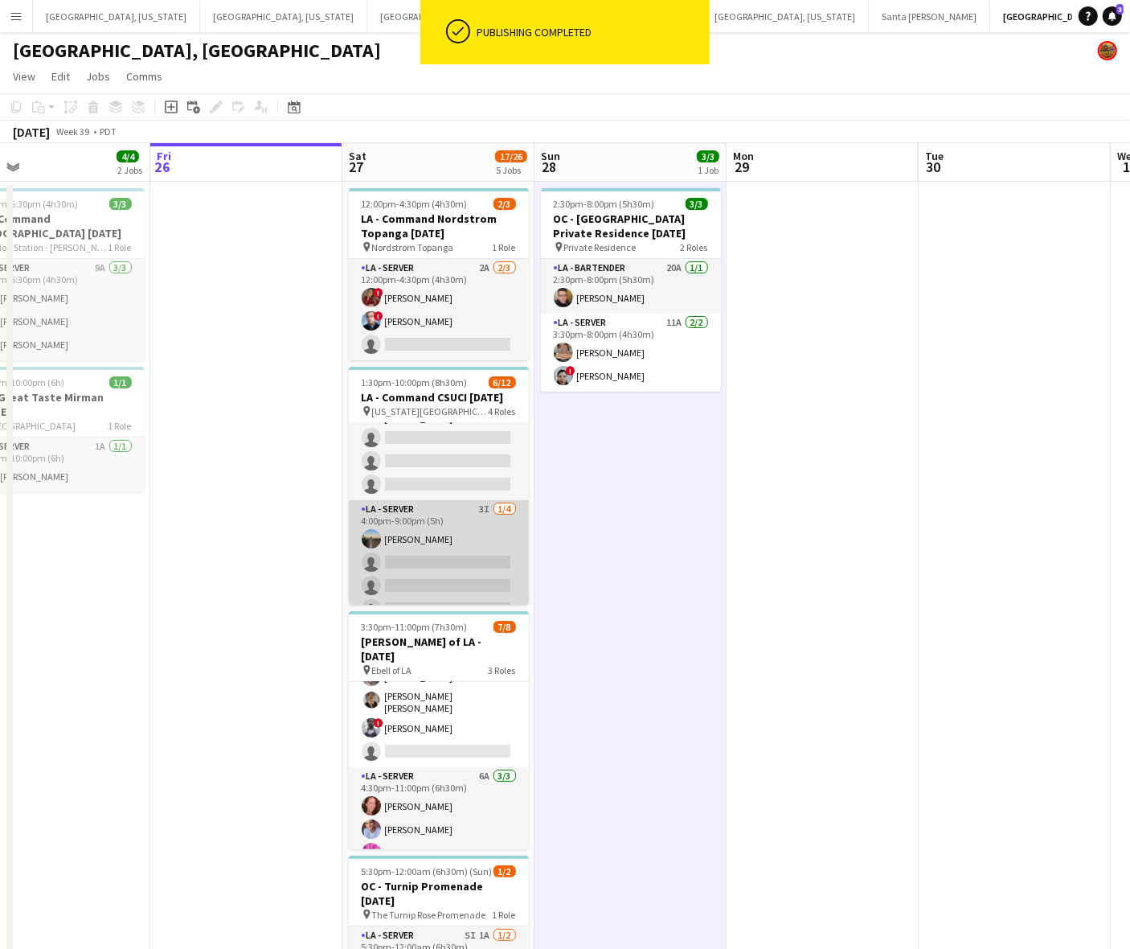
scroll to position [225, 0]
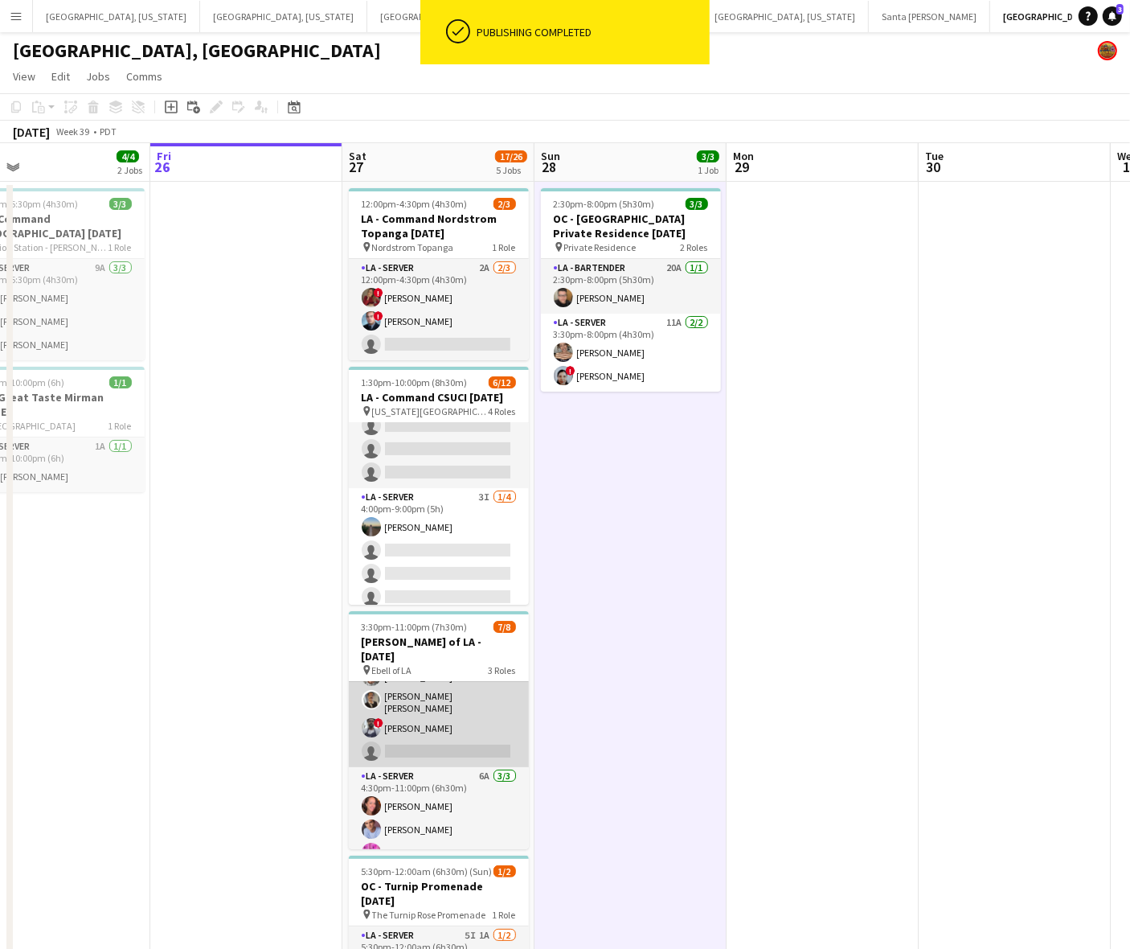
click at [414, 708] on app-card-role "LA - Server 8A [DATE] 4:30pm-9:30pm (5h) ! [PERSON_NAME] [PERSON_NAME] [PERSON_…" at bounding box center [439, 702] width 180 height 129
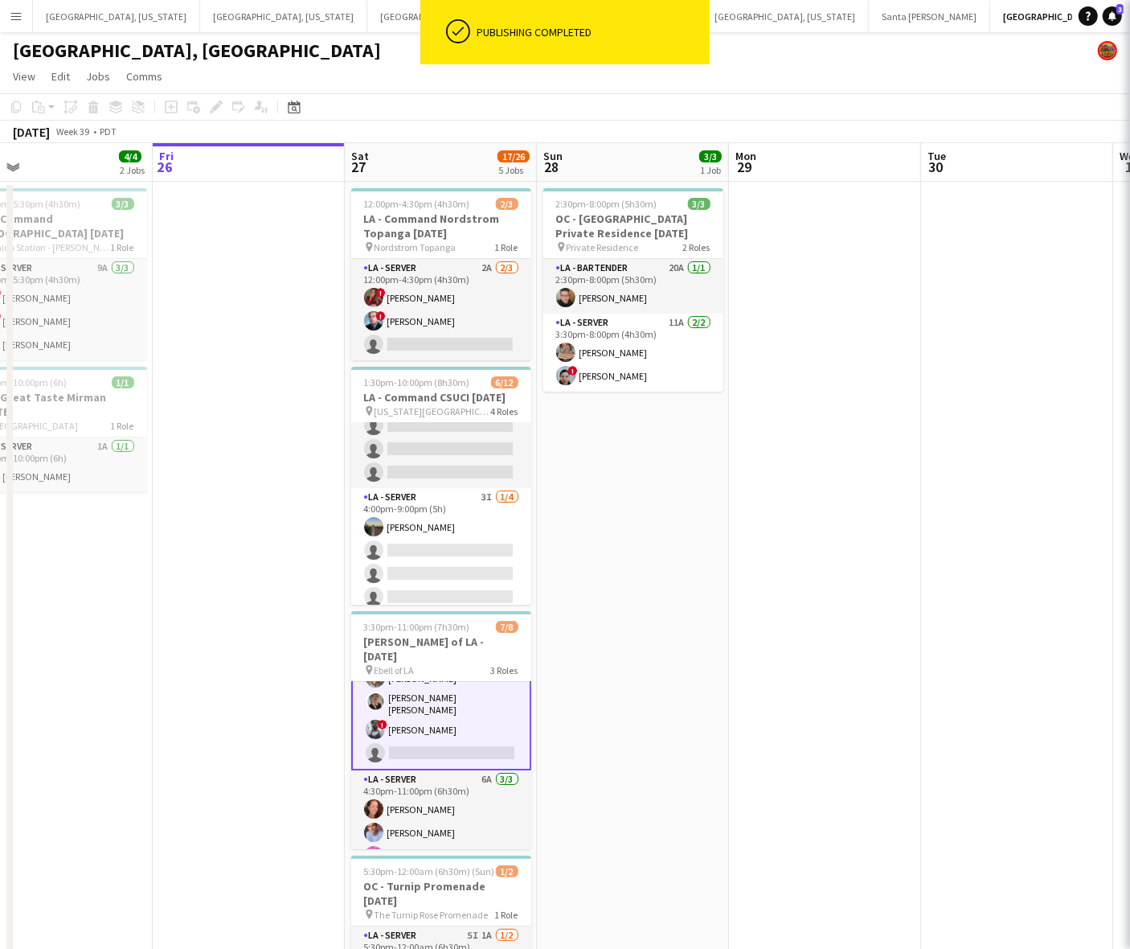
scroll to position [100, 0]
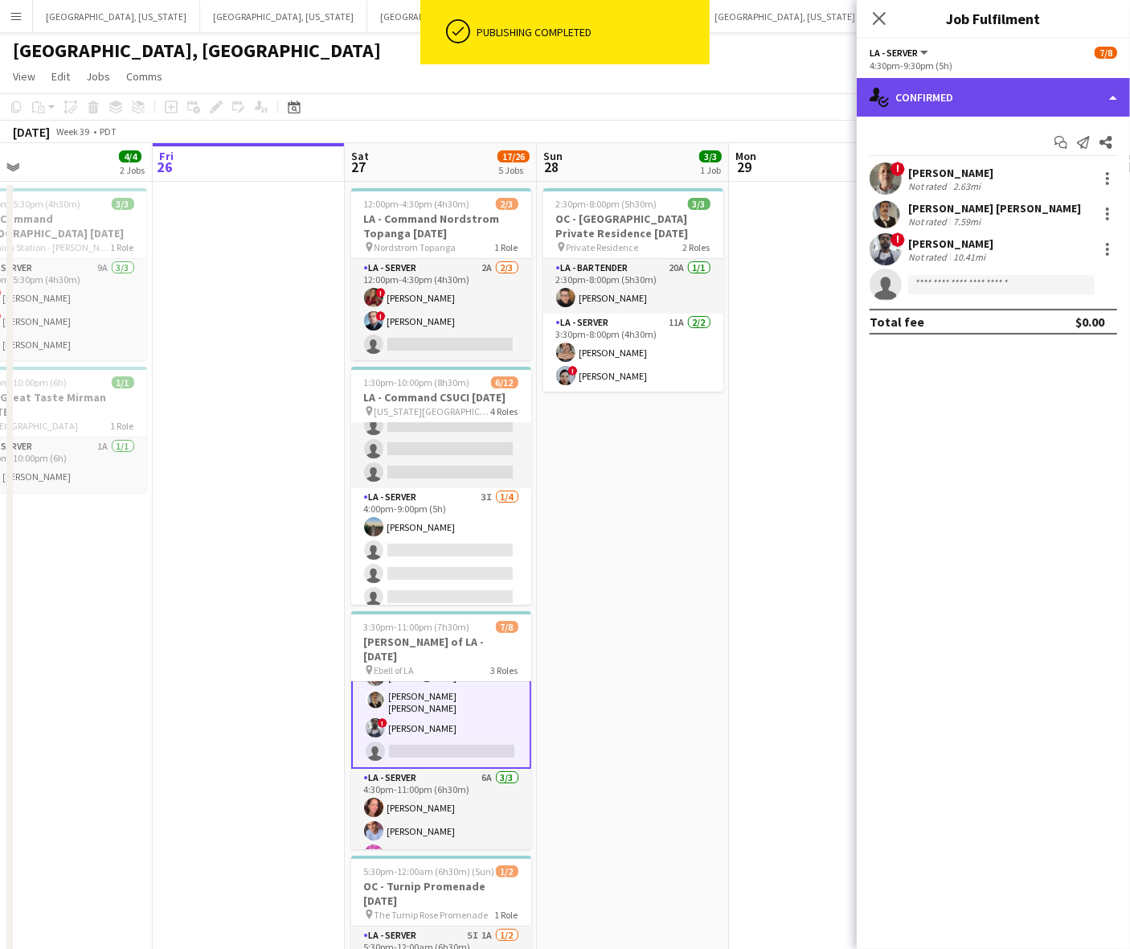
click at [1032, 87] on div "single-neutral-actions-check-2 Confirmed" at bounding box center [993, 97] width 273 height 39
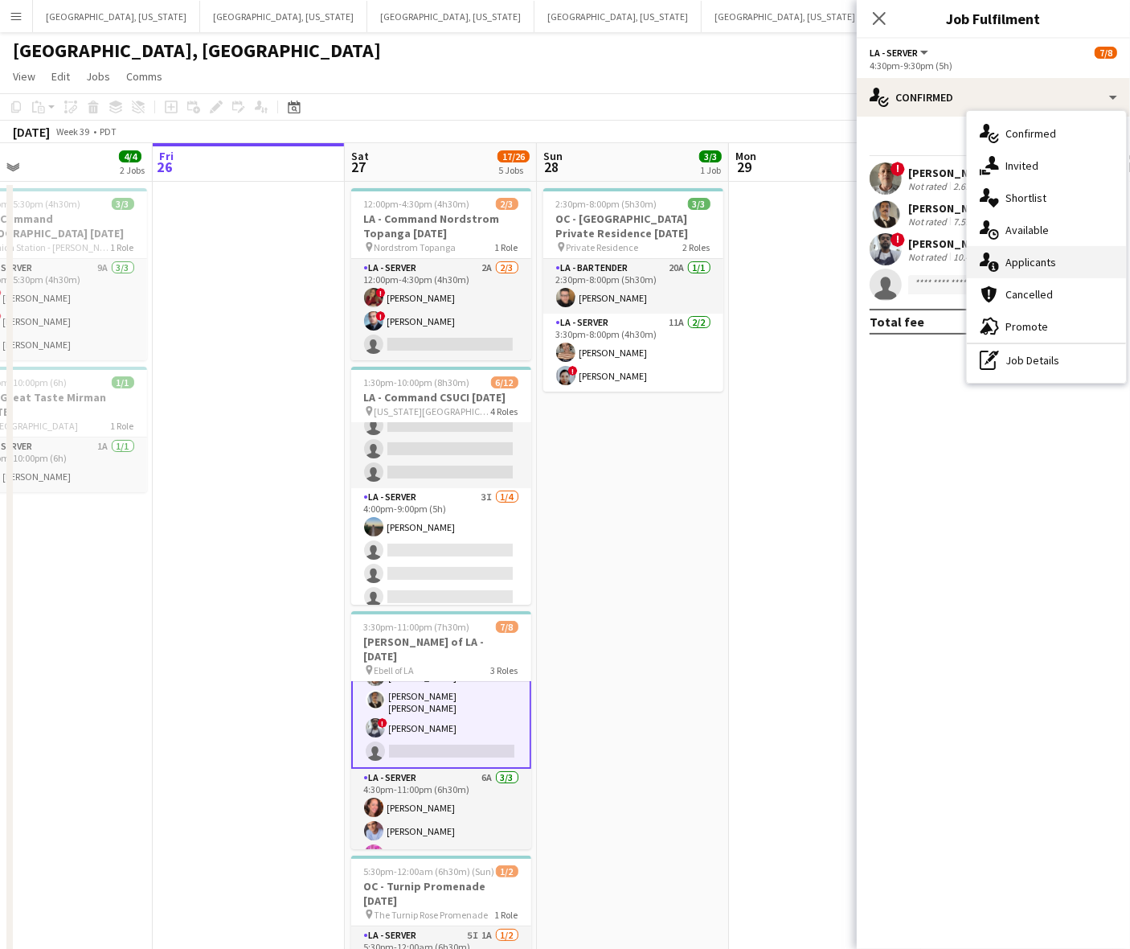
click at [1033, 260] on span "Applicants" at bounding box center [1031, 262] width 51 height 14
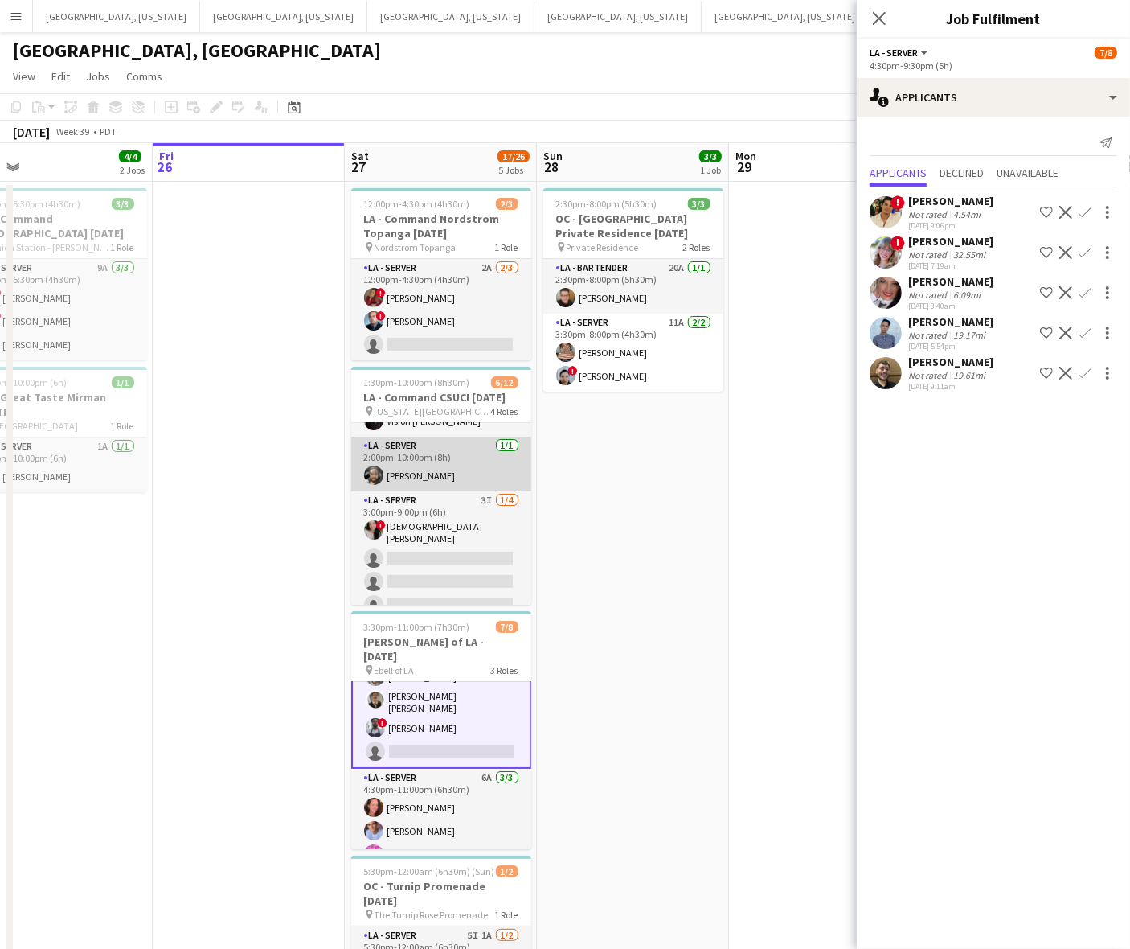
scroll to position [125, 0]
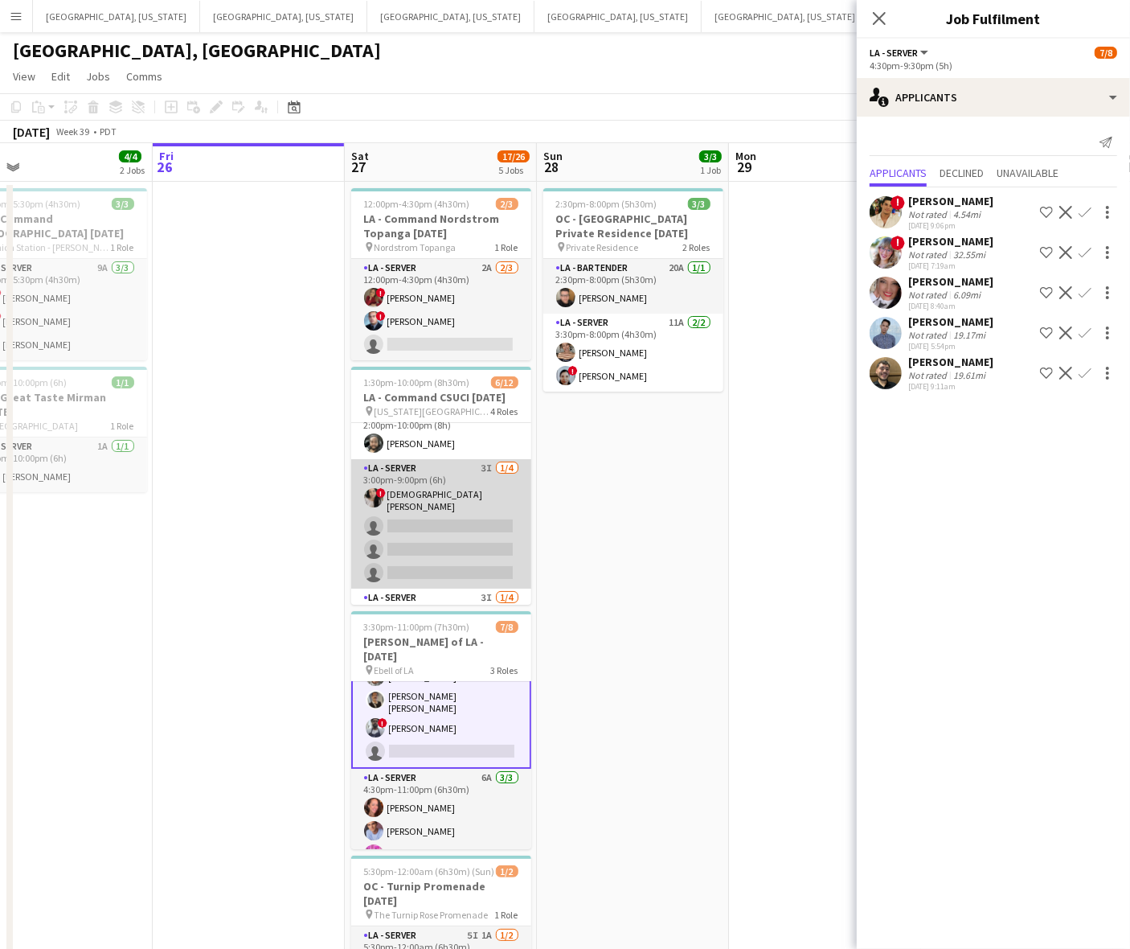
click at [445, 537] on app-card-role "LA - Server 3I [DATE] 3:00pm-9:00pm (6h) ! [DEMOGRAPHIC_DATA] [PERSON_NAME] sin…" at bounding box center [441, 523] width 180 height 129
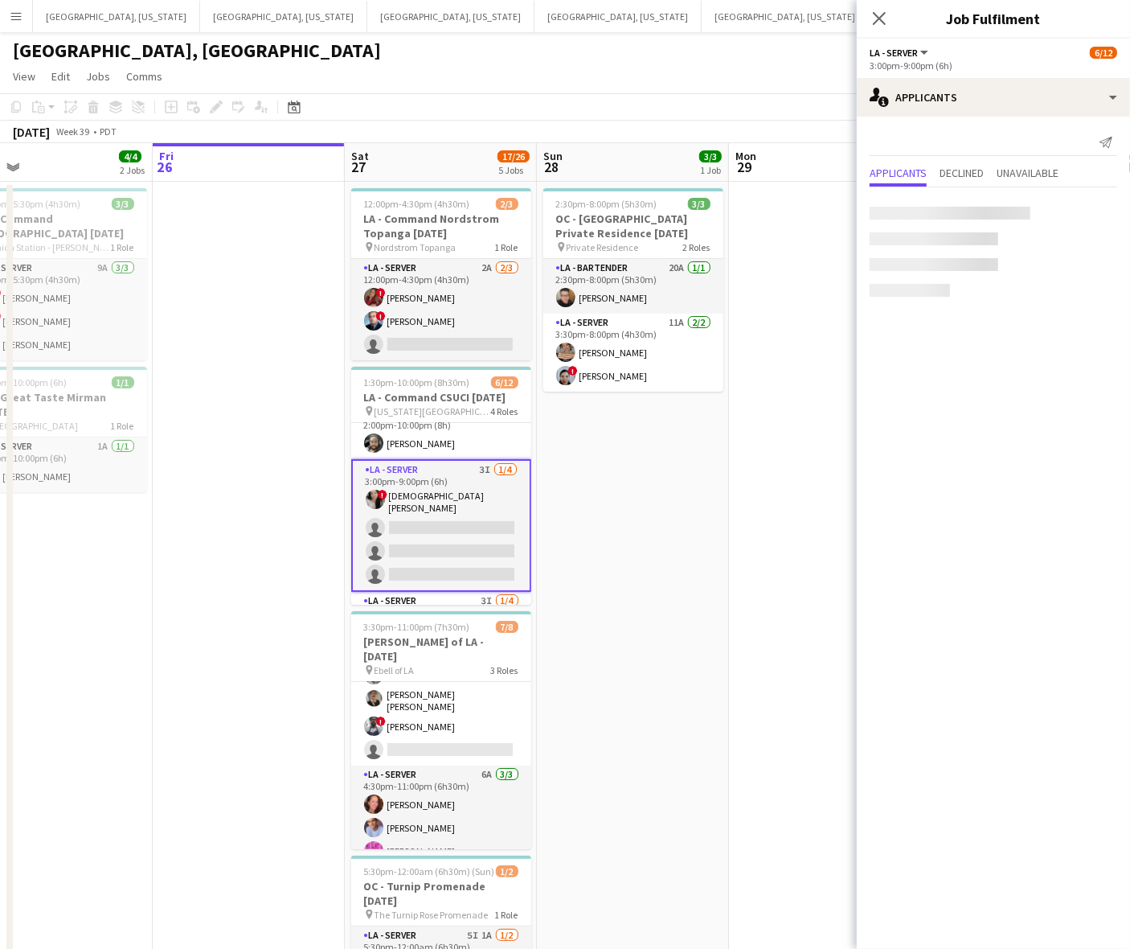
scroll to position [99, 0]
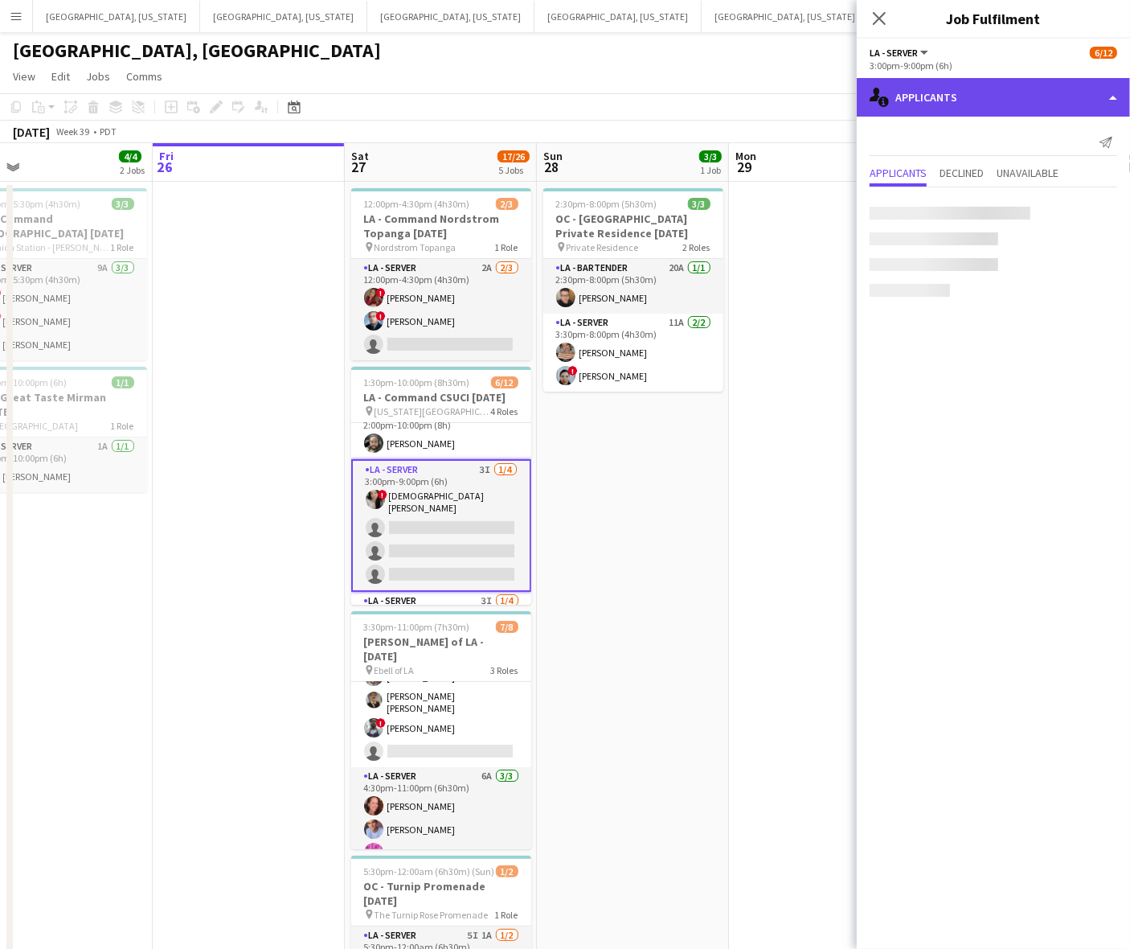
click at [991, 102] on div "single-neutral-actions-information Applicants" at bounding box center [993, 97] width 273 height 39
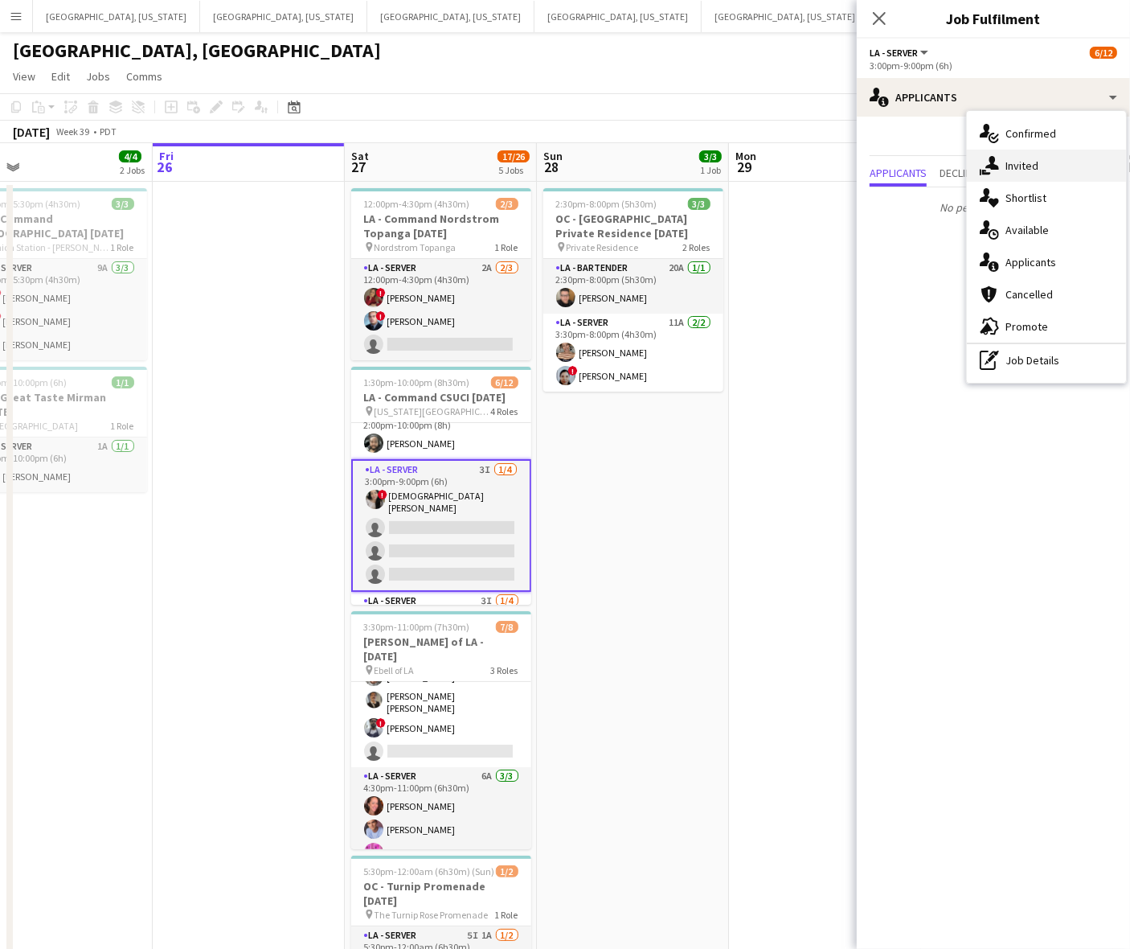
click at [1011, 170] on span "Invited" at bounding box center [1022, 165] width 33 height 14
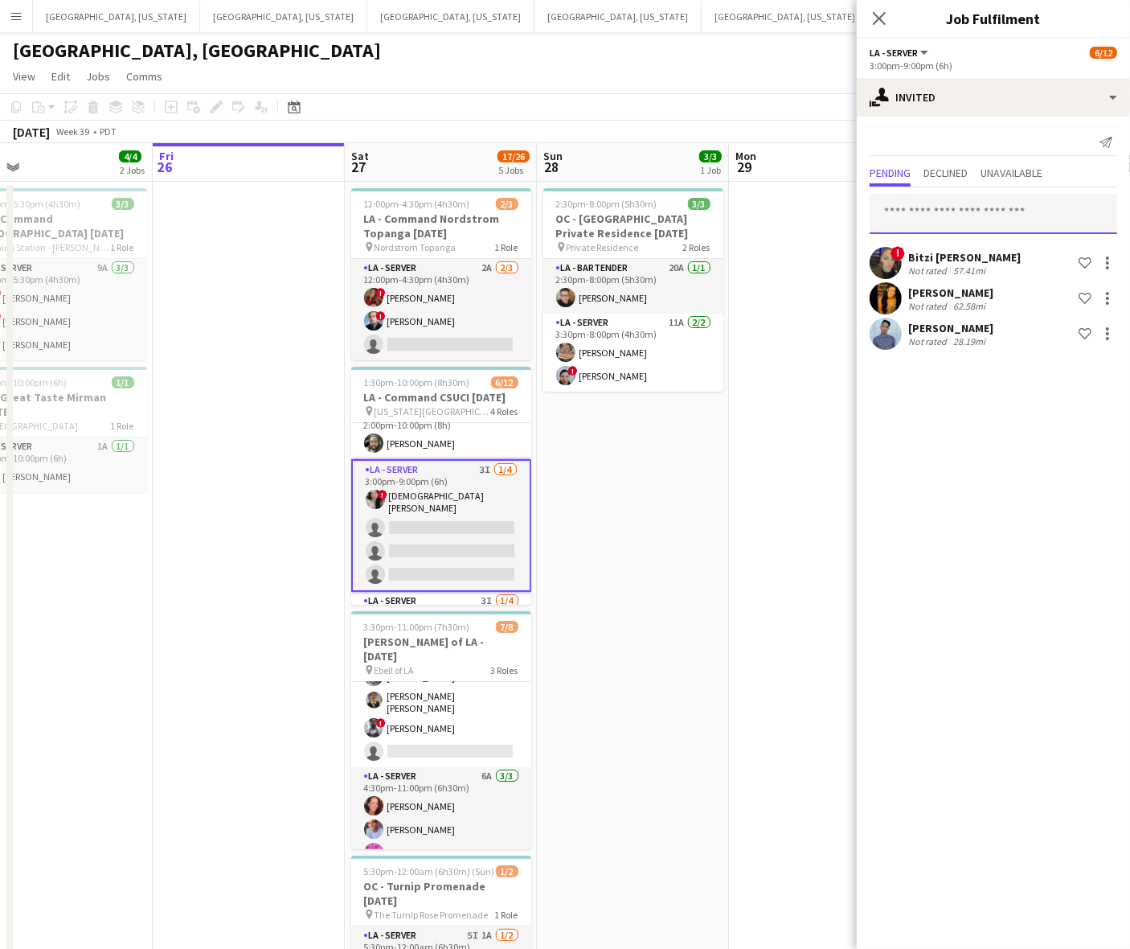
click at [957, 206] on input "text" at bounding box center [994, 214] width 248 height 40
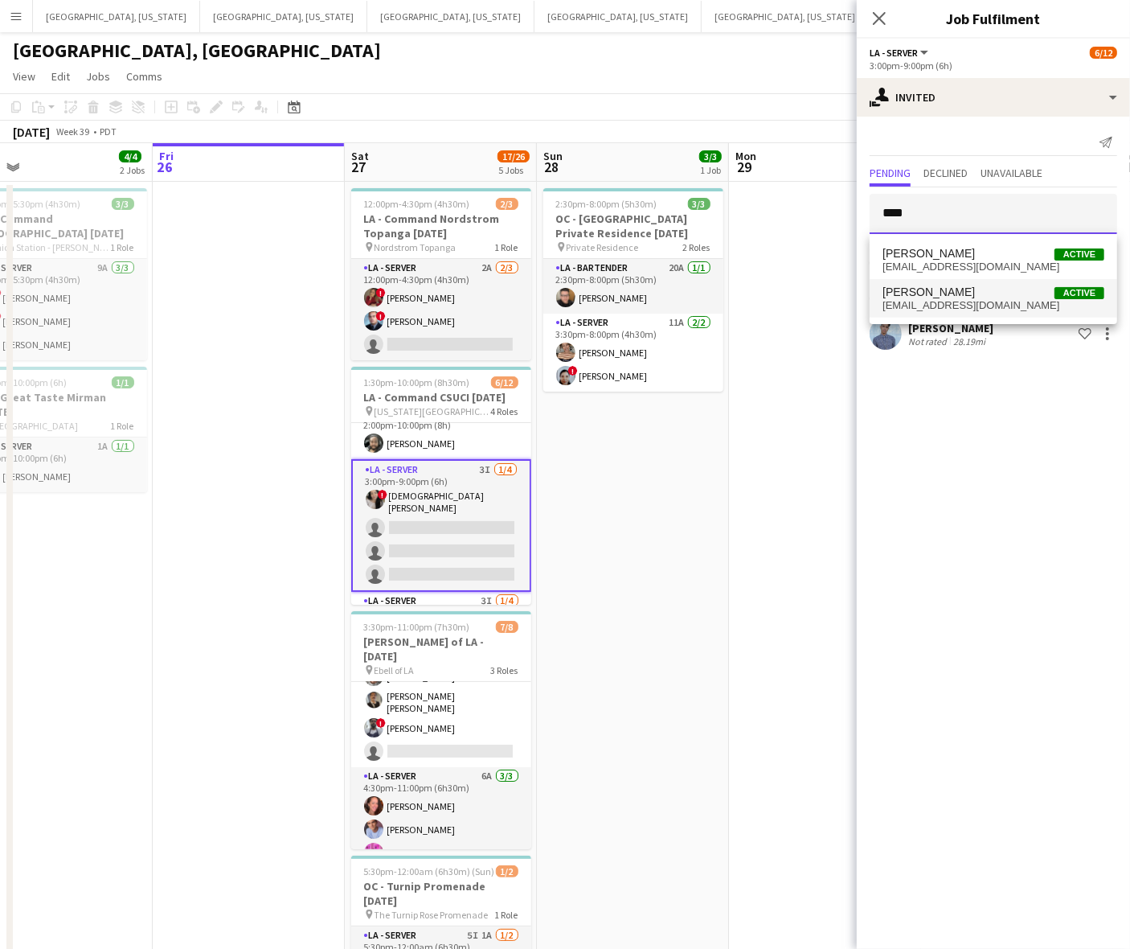
type input "****"
click at [953, 301] on span "[EMAIL_ADDRESS][DOMAIN_NAME]" at bounding box center [994, 305] width 222 height 13
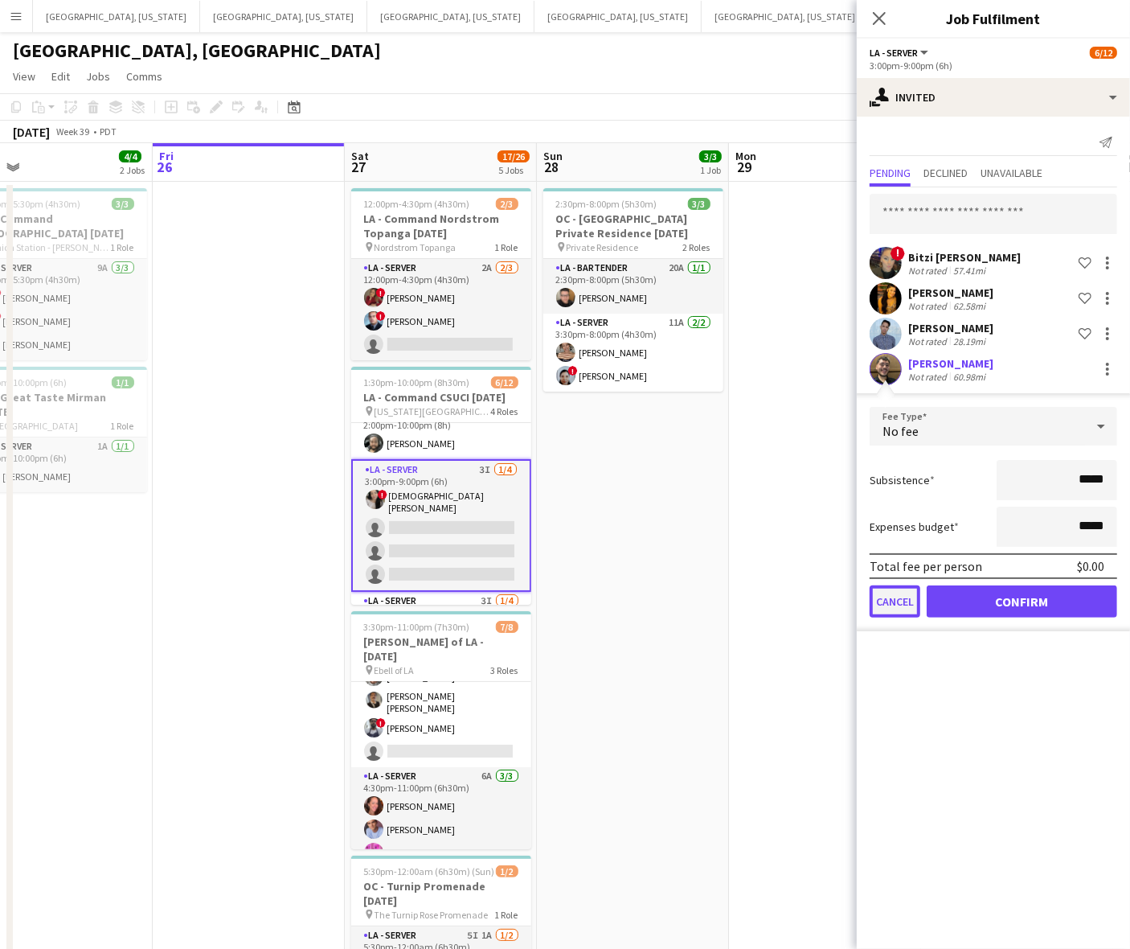
click at [904, 605] on button "Cancel" at bounding box center [895, 601] width 51 height 32
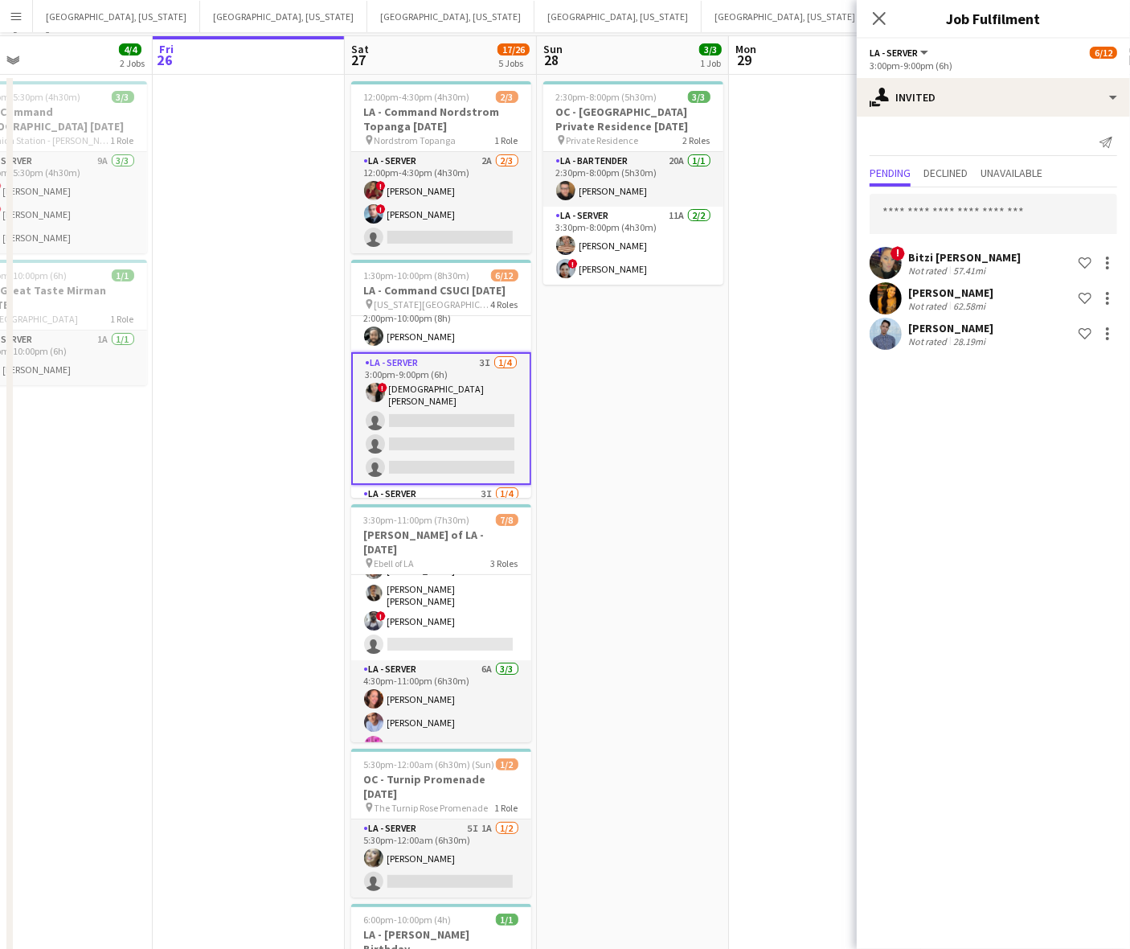
scroll to position [221, 0]
